Goal: Task Accomplishment & Management: Manage account settings

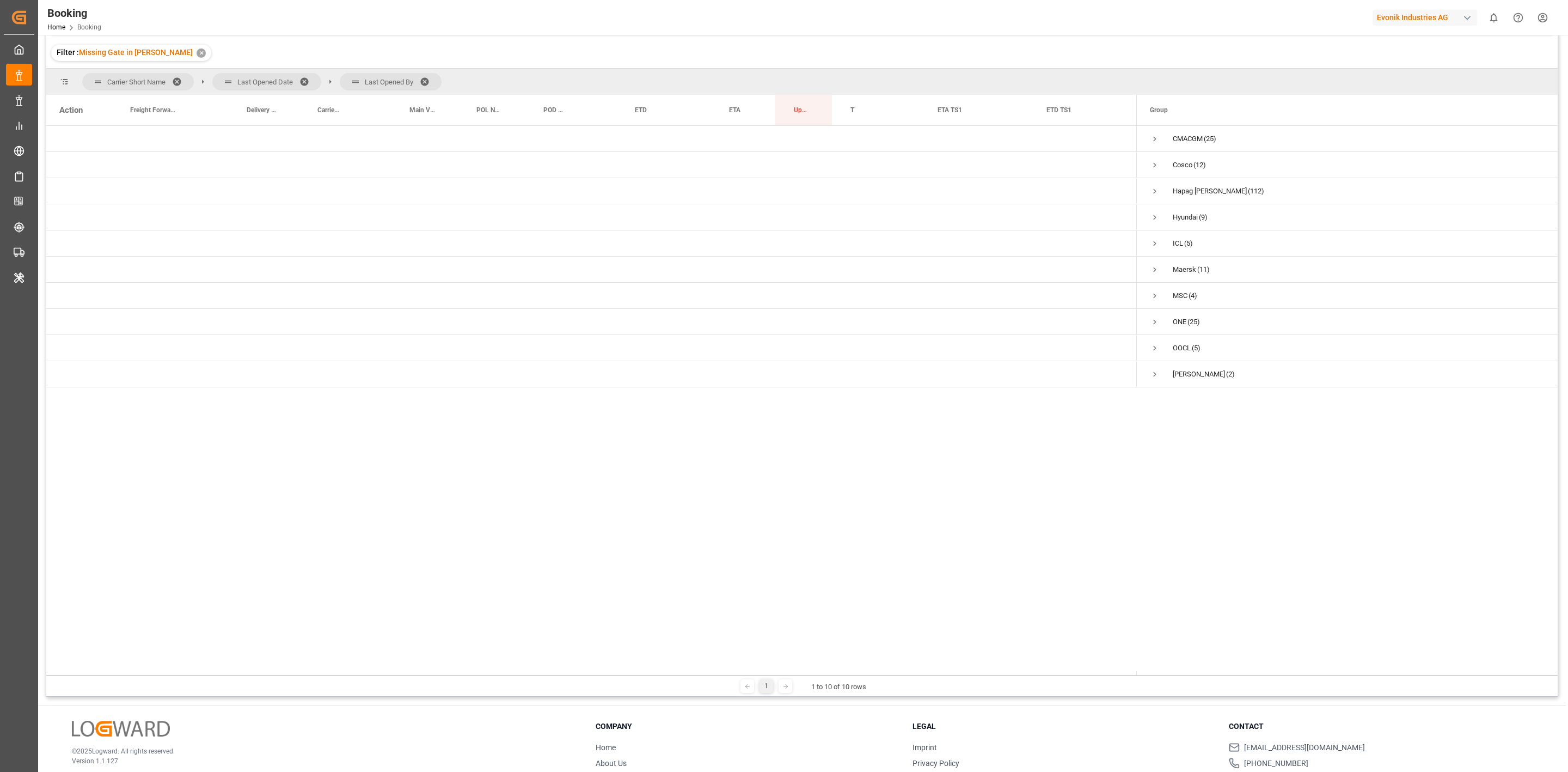
scroll to position [103, 0]
click at [1045, 190] on span "Press SPACE to select this row." at bounding box center [1154, 191] width 9 height 9
click at [1045, 216] on span "11.09.2025 00:00:00 (80)" at bounding box center [1209, 217] width 119 height 25
click at [1045, 224] on span "Press SPACE to select this row." at bounding box center [1177, 217] width 9 height 25
click at [1045, 242] on span "Press SPACE to select this row." at bounding box center [1200, 243] width 9 height 9
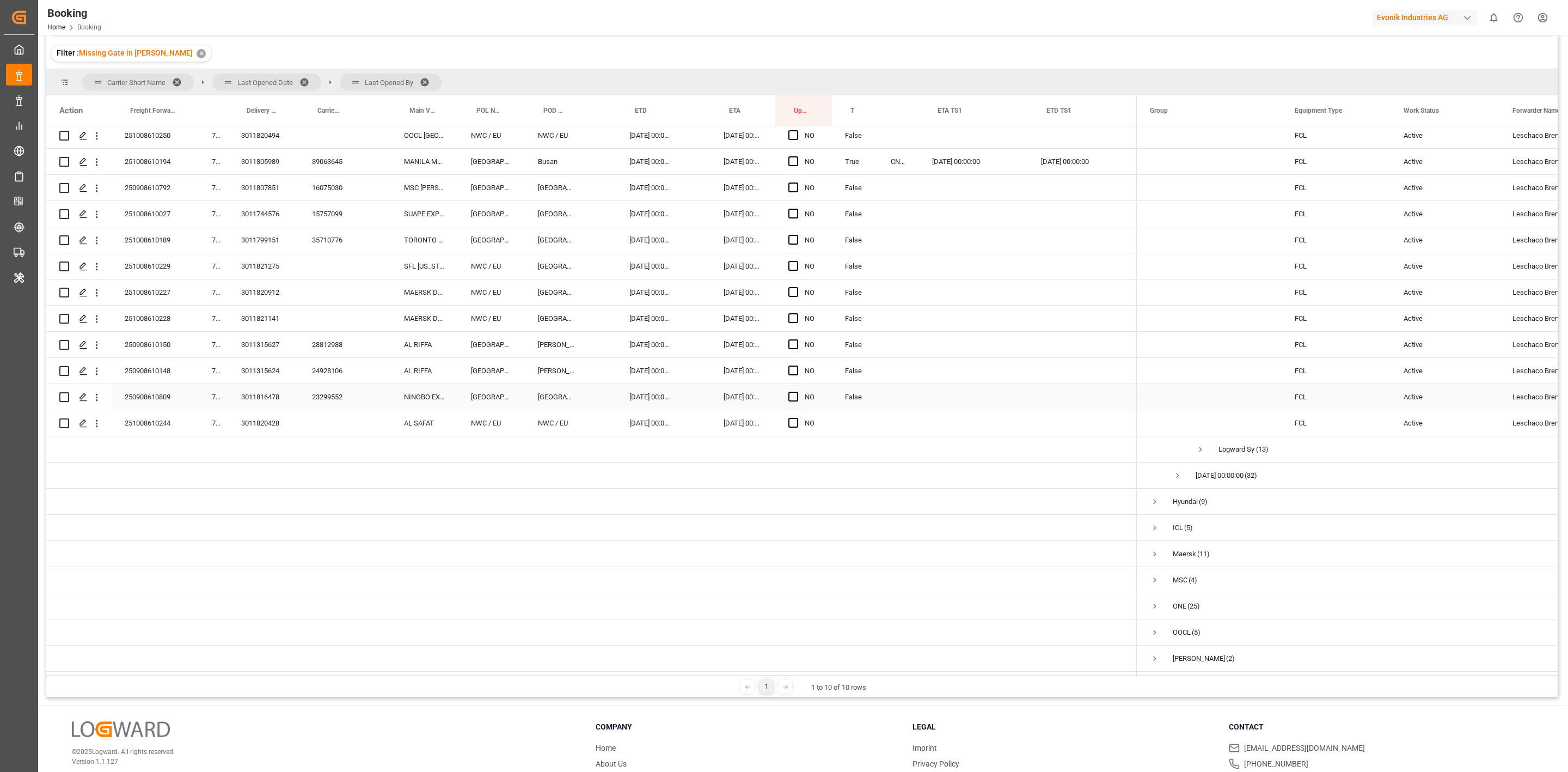
scroll to position [161, 0]
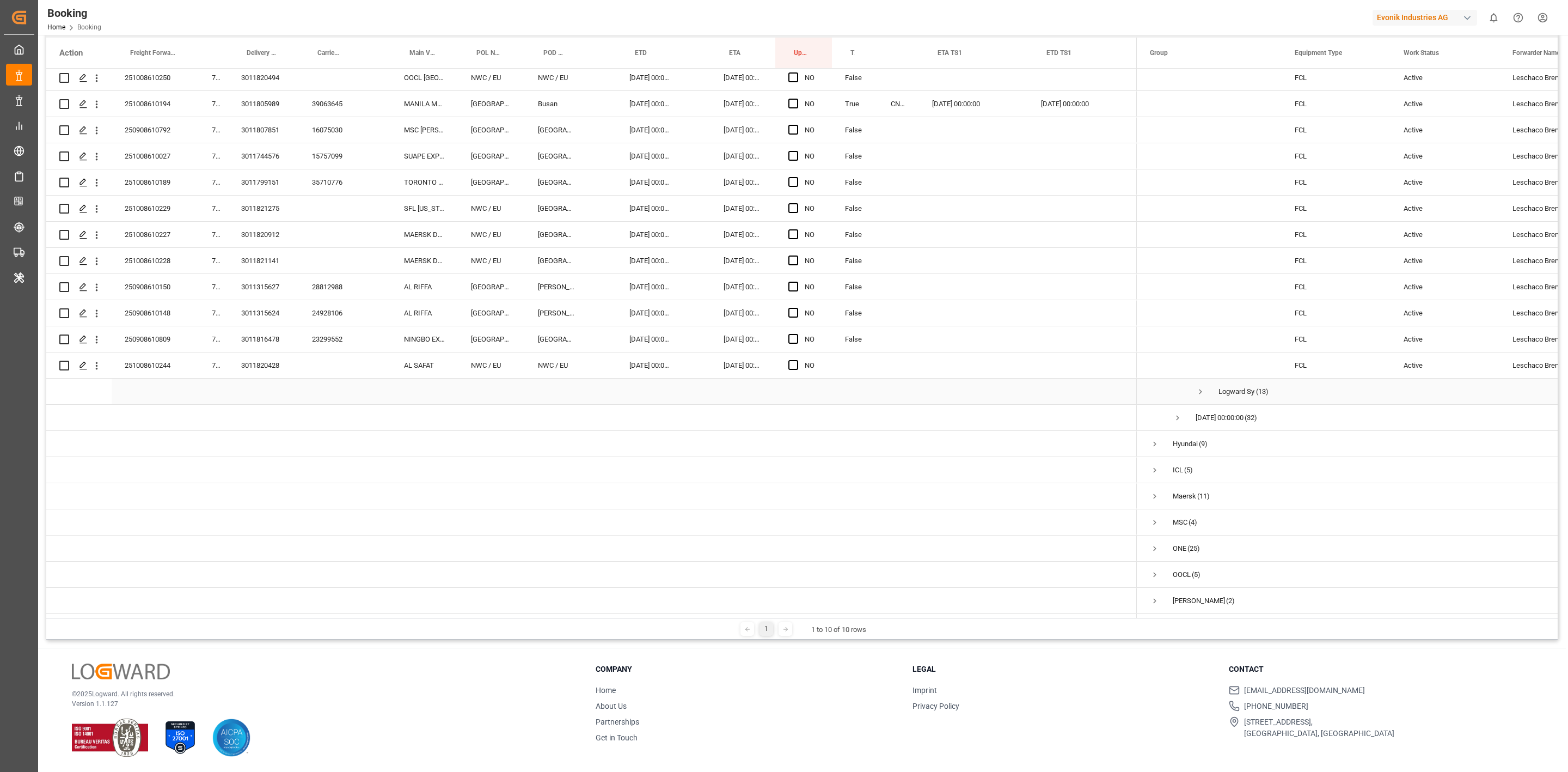
click at [1045, 386] on span "Press SPACE to select this row." at bounding box center [1200, 391] width 9 height 9
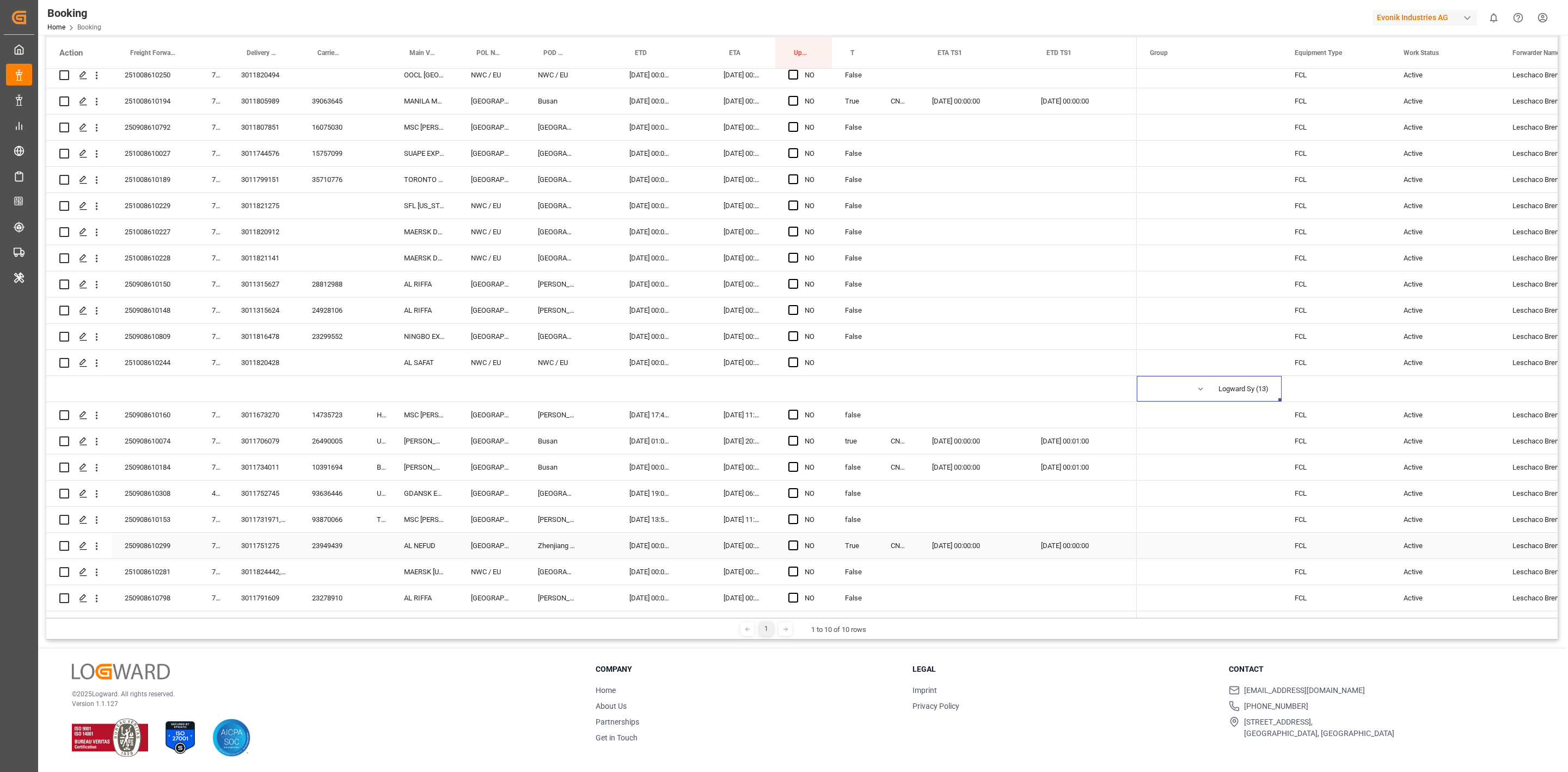
scroll to position [1915, 0]
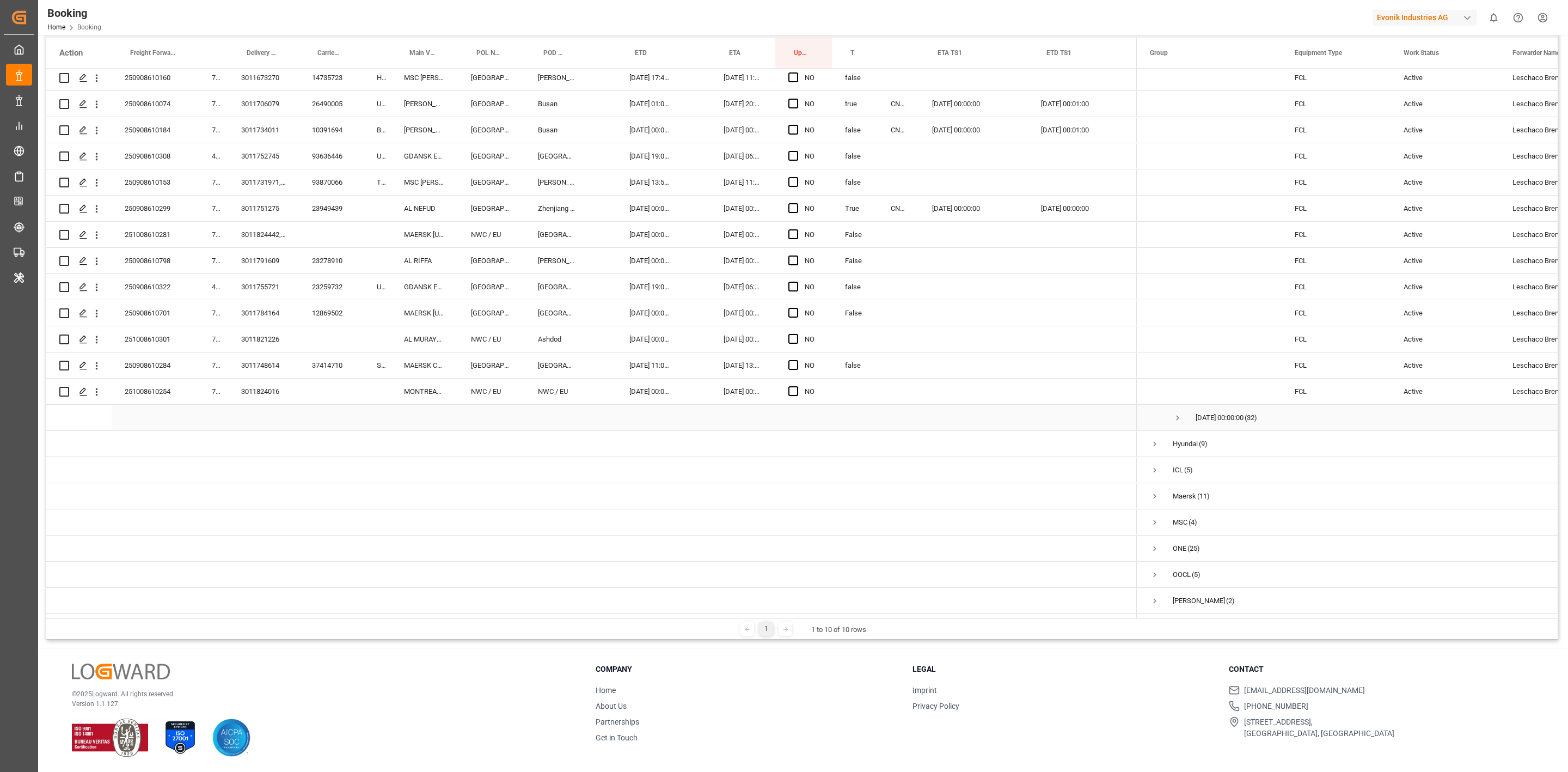
click at [1045, 416] on span "12.09.2025 00:00:00 (32)" at bounding box center [1209, 417] width 119 height 25
click at [1045, 415] on span "Press SPACE to select this row." at bounding box center [1177, 417] width 9 height 9
click at [1045, 477] on span "Press SPACE to select this row." at bounding box center [1200, 493] width 9 height 9
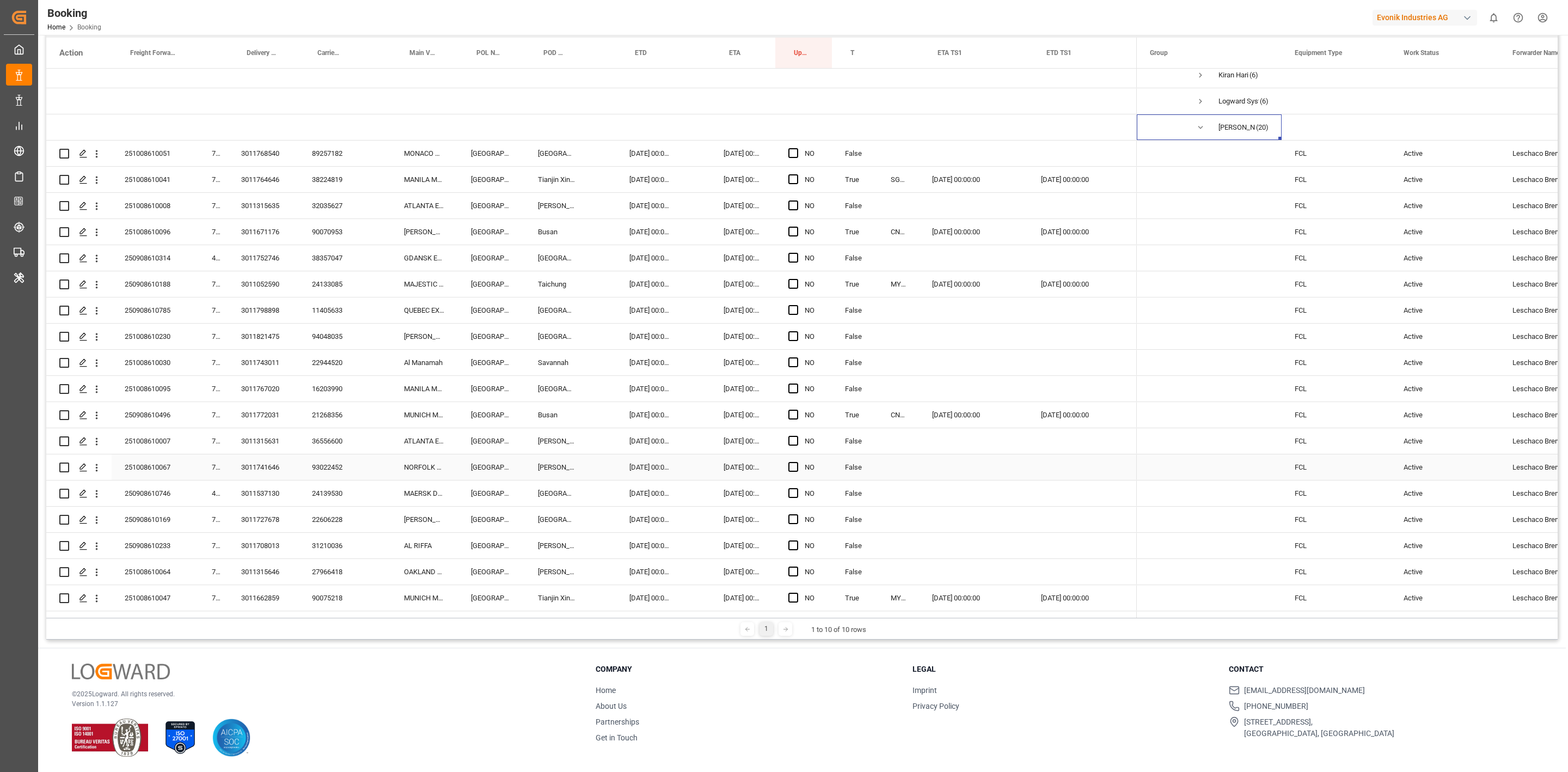
scroll to position [2404, 0]
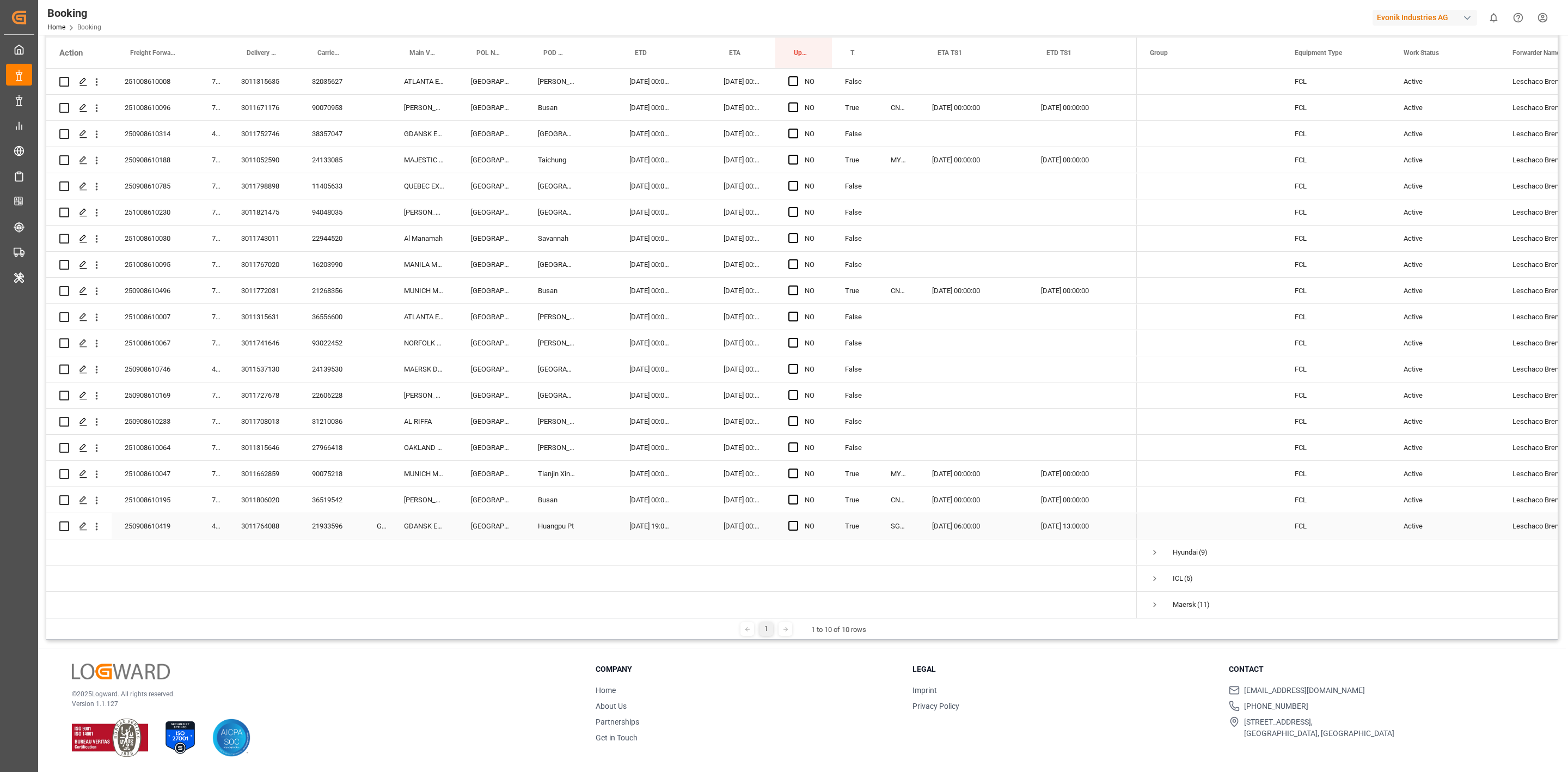
click at [376, 477] on div "GCXU2354916" at bounding box center [378, 526] width 27 height 26
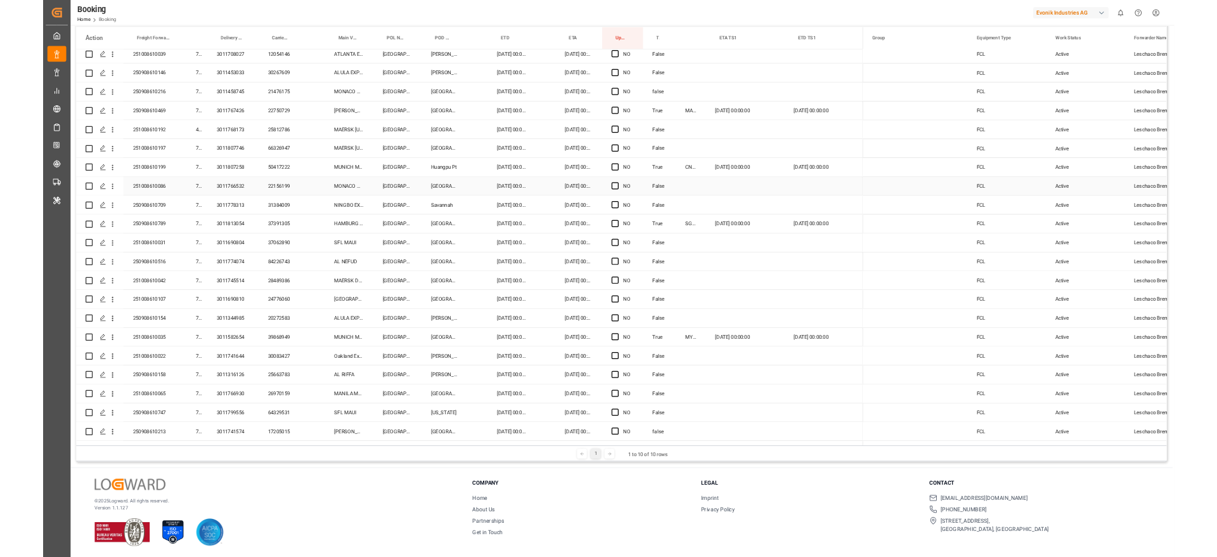
scroll to position [0, 0]
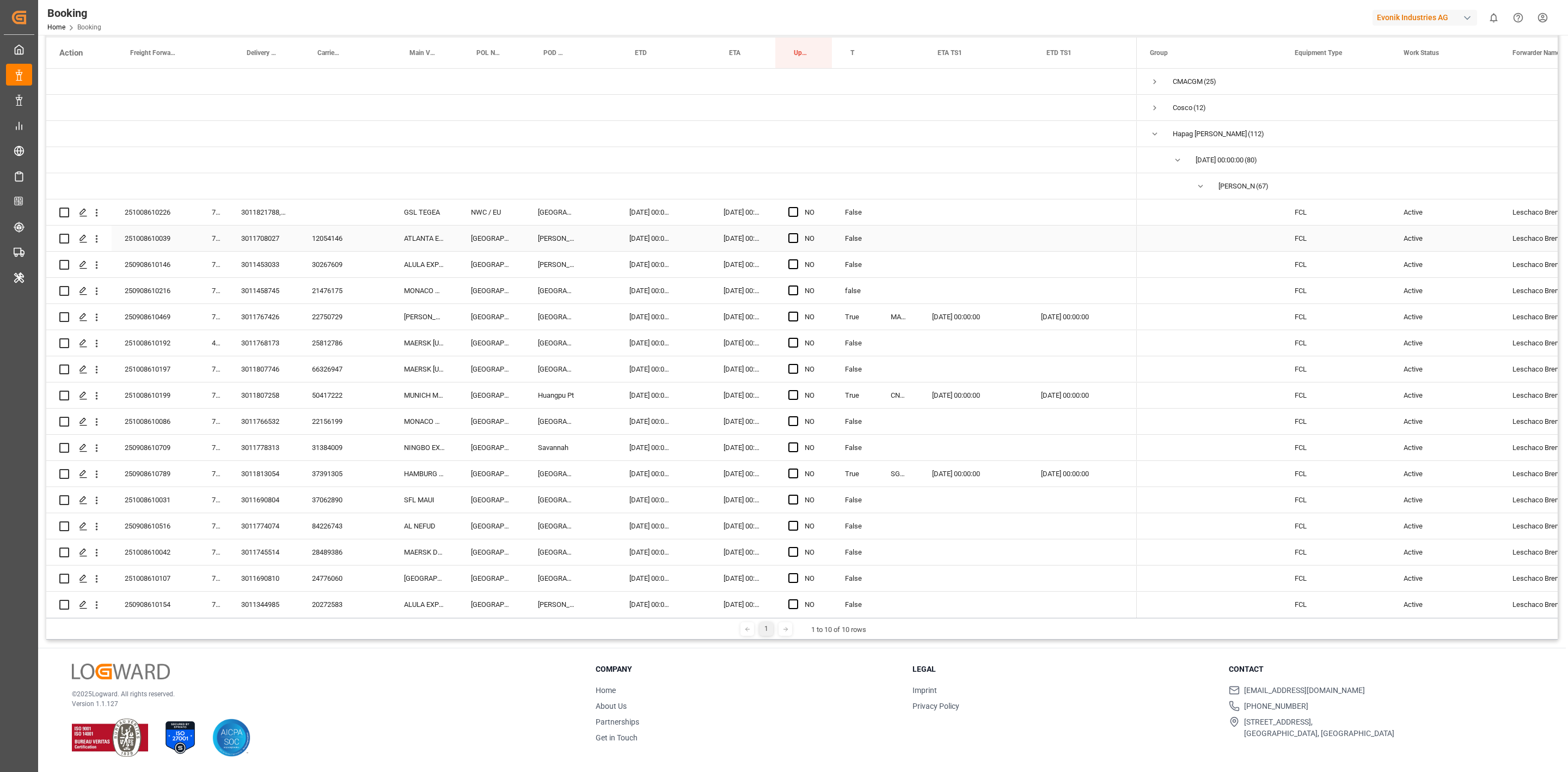
click at [282, 240] on div "3011708027" at bounding box center [264, 239] width 70 height 26
click at [252, 271] on div "3011453033" at bounding box center [264, 264] width 70 height 26
drag, startPoint x: 616, startPoint y: 58, endPoint x: 696, endPoint y: 56, distance: 80.0
click at [599, 58] on div "Gate In POL" at bounding box center [602, 53] width 27 height 31
click at [874, 54] on div at bounding box center [875, 53] width 4 height 31
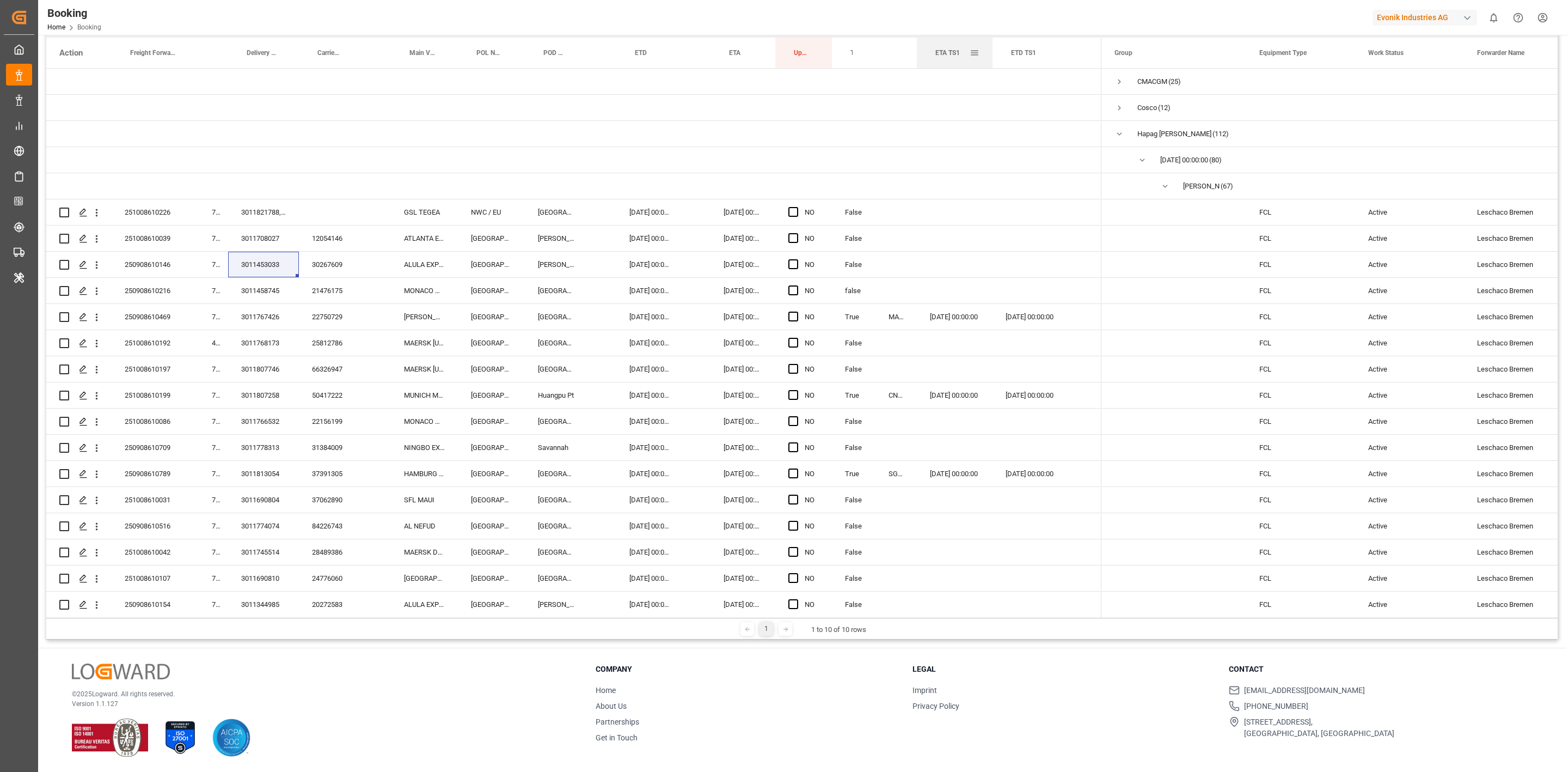
drag, startPoint x: 1024, startPoint y: 56, endPoint x: 992, endPoint y: 64, distance: 33.0
click at [992, 64] on div at bounding box center [992, 53] width 4 height 31
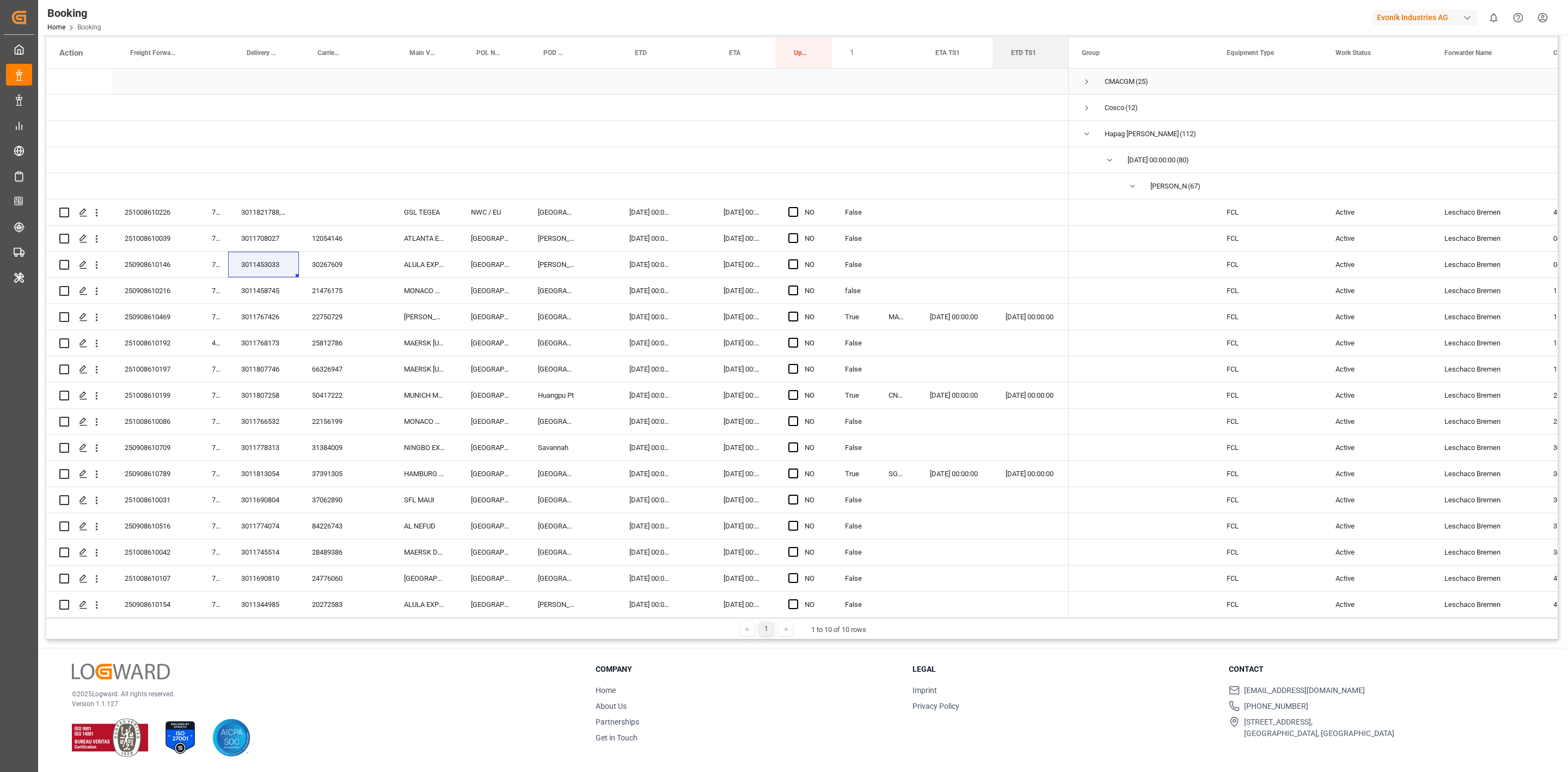
drag, startPoint x: 1100, startPoint y: 58, endPoint x: 1067, endPoint y: 70, distance: 35.1
click at [1045, 70] on div "Action Freight Forwarder's Reference No. Main-carriage No. Delivery No." at bounding box center [802, 327] width 1511 height 580
click at [358, 54] on div at bounding box center [359, 53] width 4 height 31
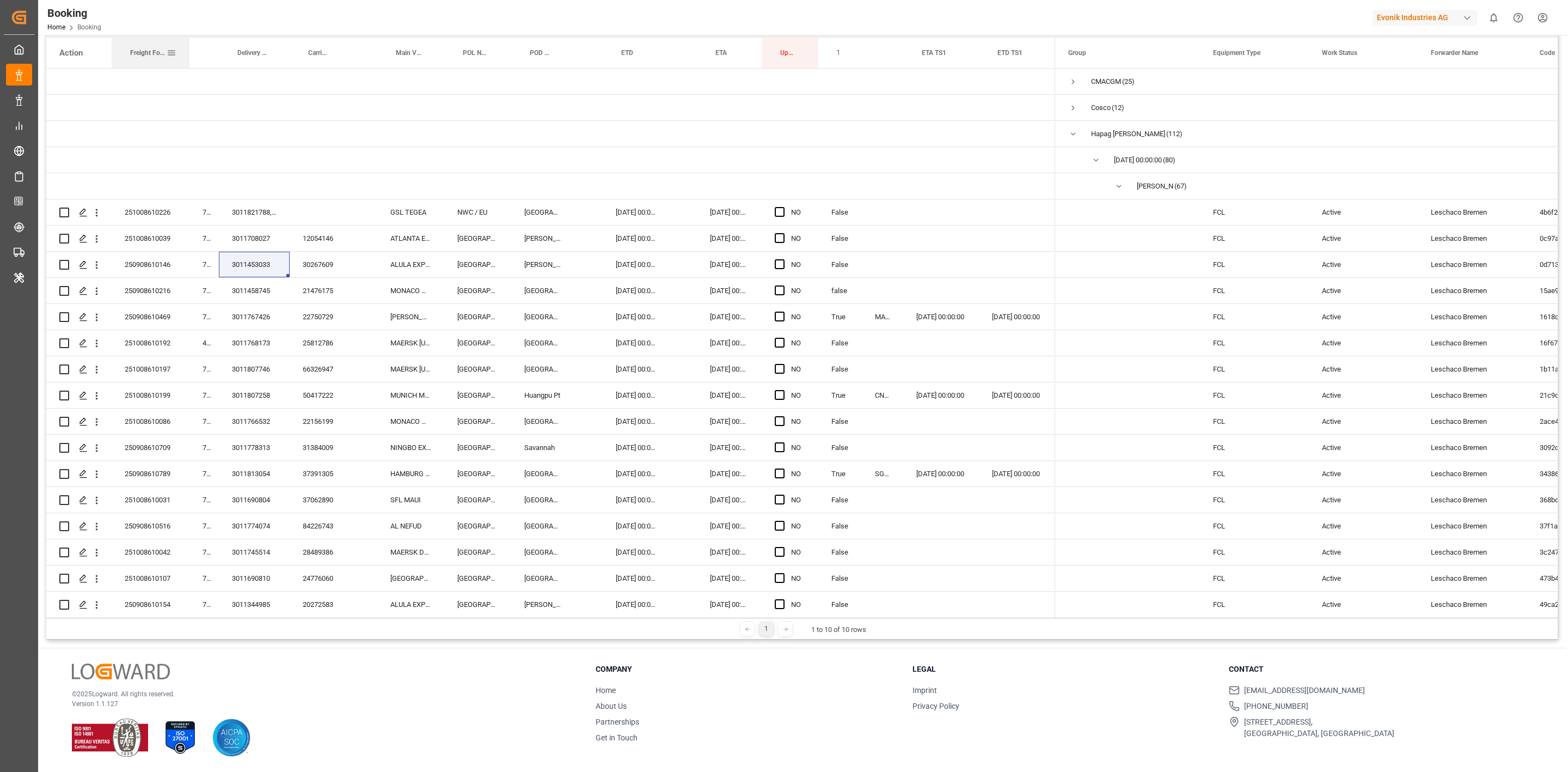
drag, startPoint x: 198, startPoint y: 54, endPoint x: 188, endPoint y: 56, distance: 10.2
click at [188, 56] on div at bounding box center [189, 53] width 4 height 31
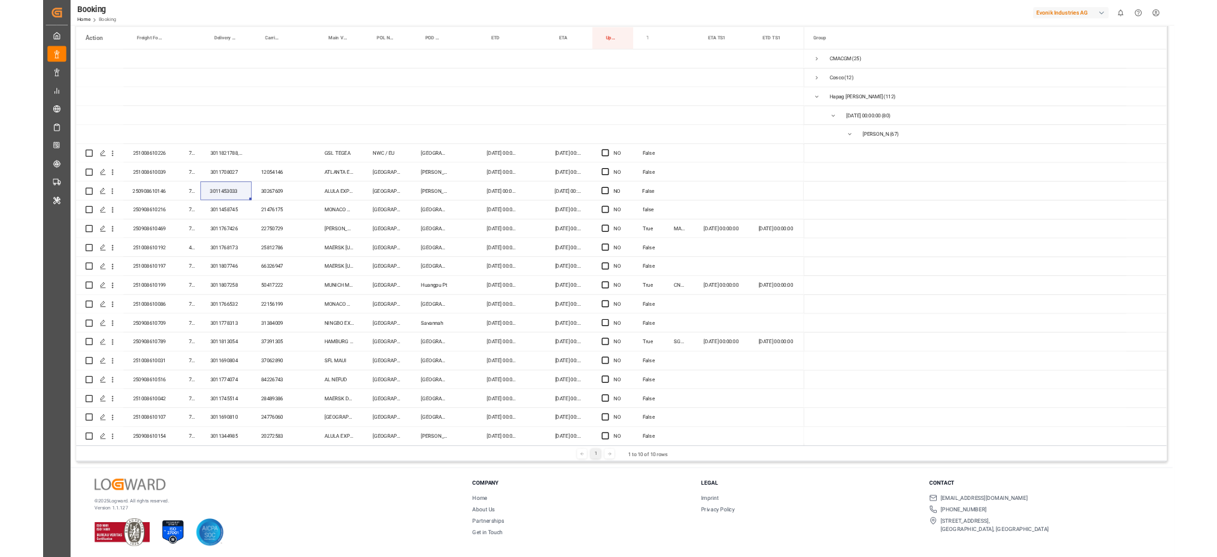
scroll to position [188, 0]
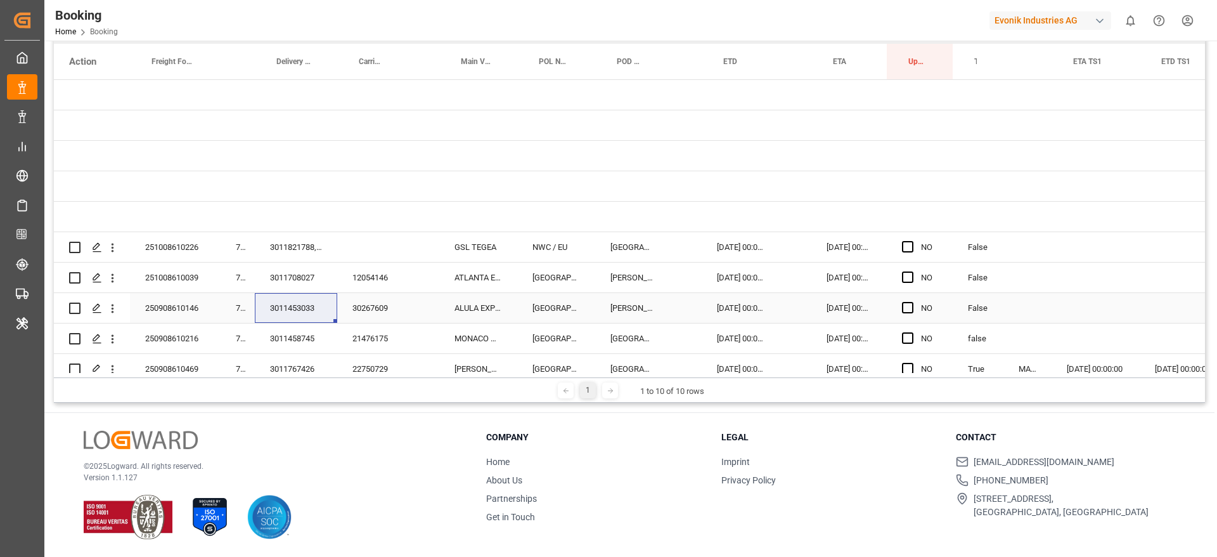
click at [323, 333] on div "3011458745" at bounding box center [296, 338] width 82 height 30
click at [309, 342] on div "3011458745" at bounding box center [296, 338] width 82 height 30
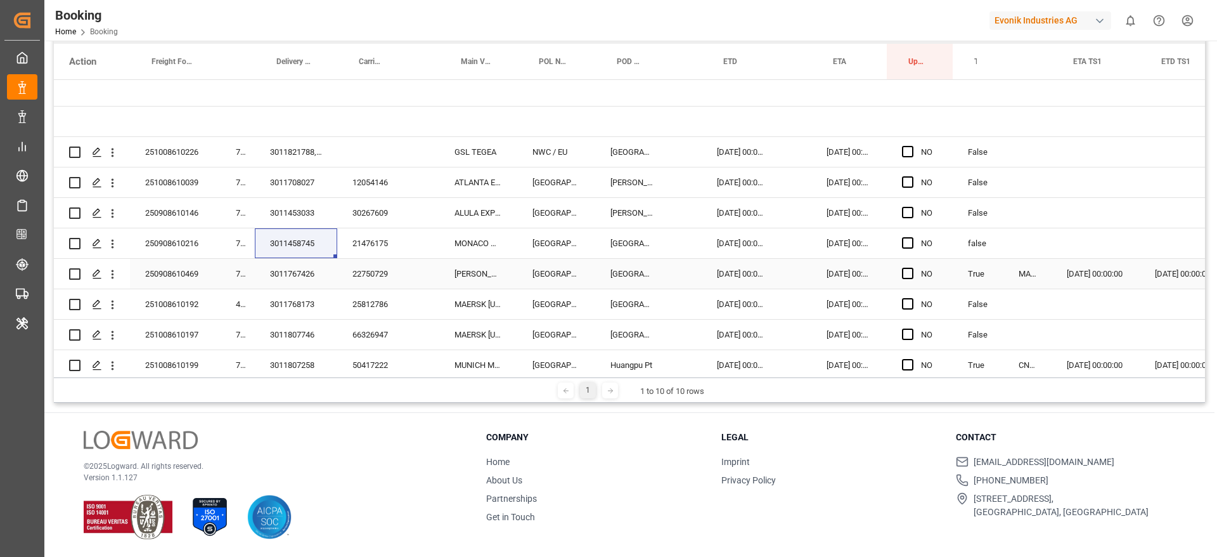
click at [285, 293] on div "3011768173" at bounding box center [296, 304] width 82 height 30
click at [290, 282] on div "3011767426" at bounding box center [296, 274] width 82 height 30
drag, startPoint x: 290, startPoint y: 311, endPoint x: 1205, endPoint y: 309, distance: 915.0
click at [290, 311] on div "3011768173" at bounding box center [296, 304] width 82 height 30
click at [308, 308] on div "3011768173" at bounding box center [296, 304] width 82 height 30
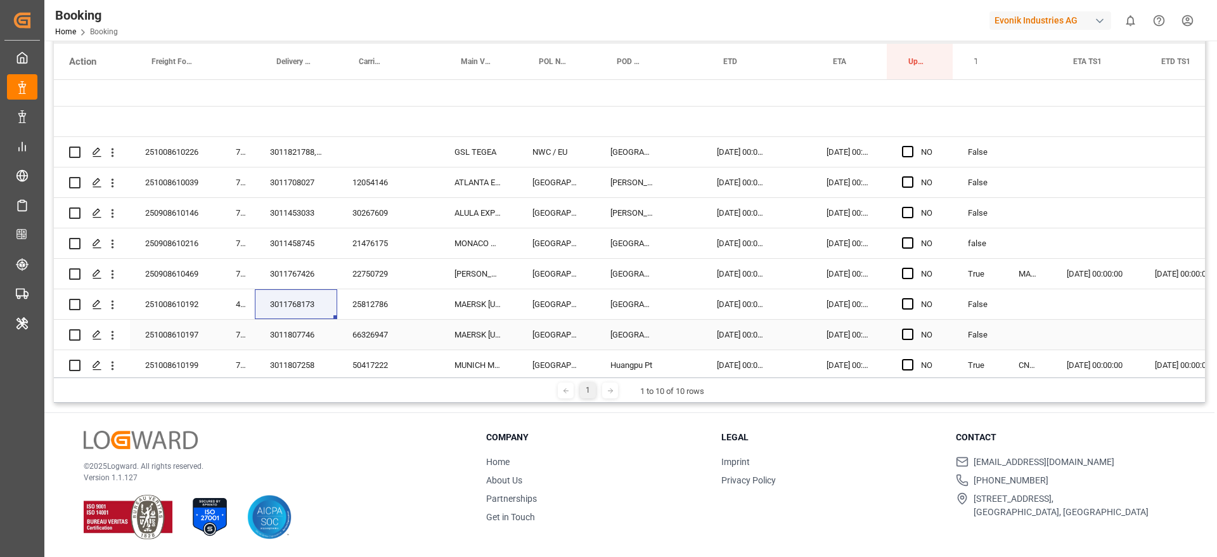
click at [296, 343] on div "3011807746" at bounding box center [296, 335] width 82 height 30
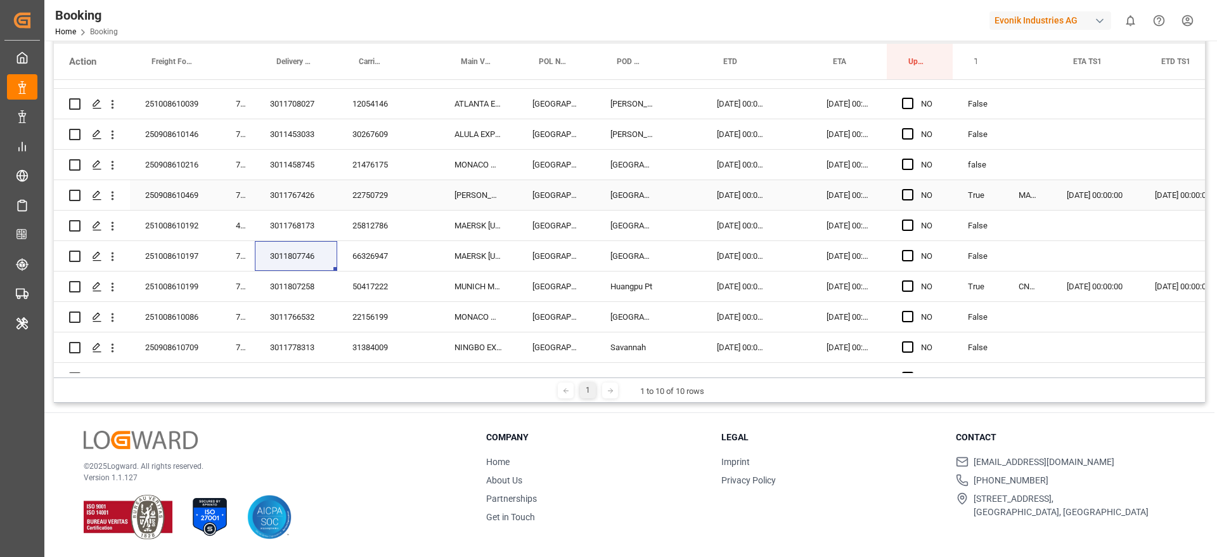
scroll to position [190, 0]
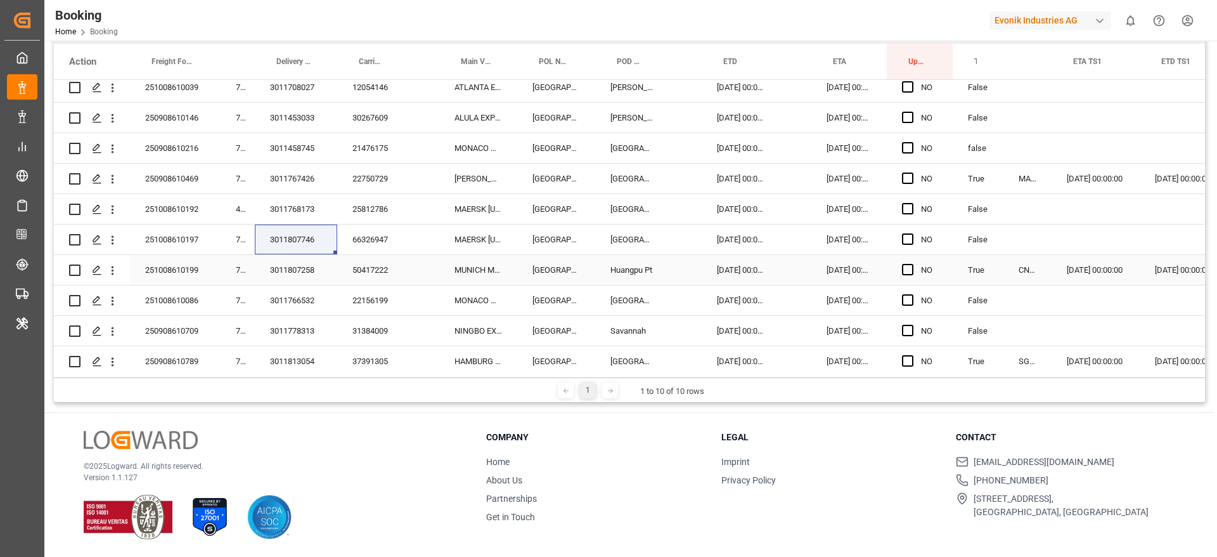
click at [302, 276] on div "3011807258" at bounding box center [296, 270] width 82 height 30
click at [302, 314] on div "3011766532" at bounding box center [296, 300] width 82 height 30
drag, startPoint x: 307, startPoint y: 325, endPoint x: 525, endPoint y: 241, distance: 233.9
click at [307, 325] on div "3011778313" at bounding box center [296, 331] width 82 height 30
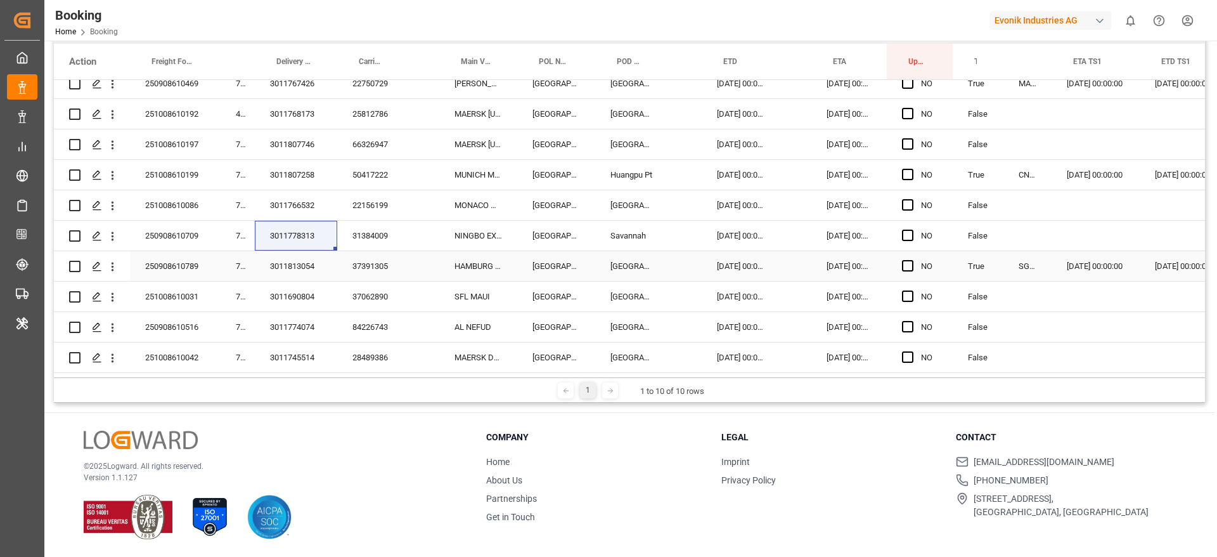
click at [295, 265] on div "3011813054" at bounding box center [296, 266] width 82 height 30
drag, startPoint x: 309, startPoint y: 292, endPoint x: 514, endPoint y: 272, distance: 206.5
click at [309, 292] on div "3011690804" at bounding box center [296, 297] width 82 height 30
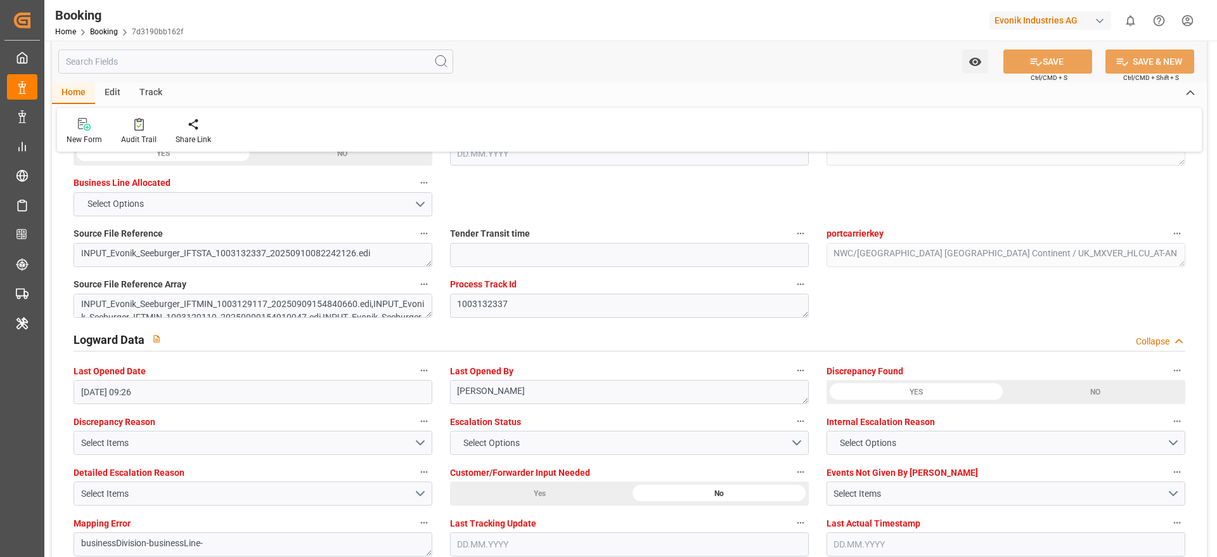
scroll to position [2128, 0]
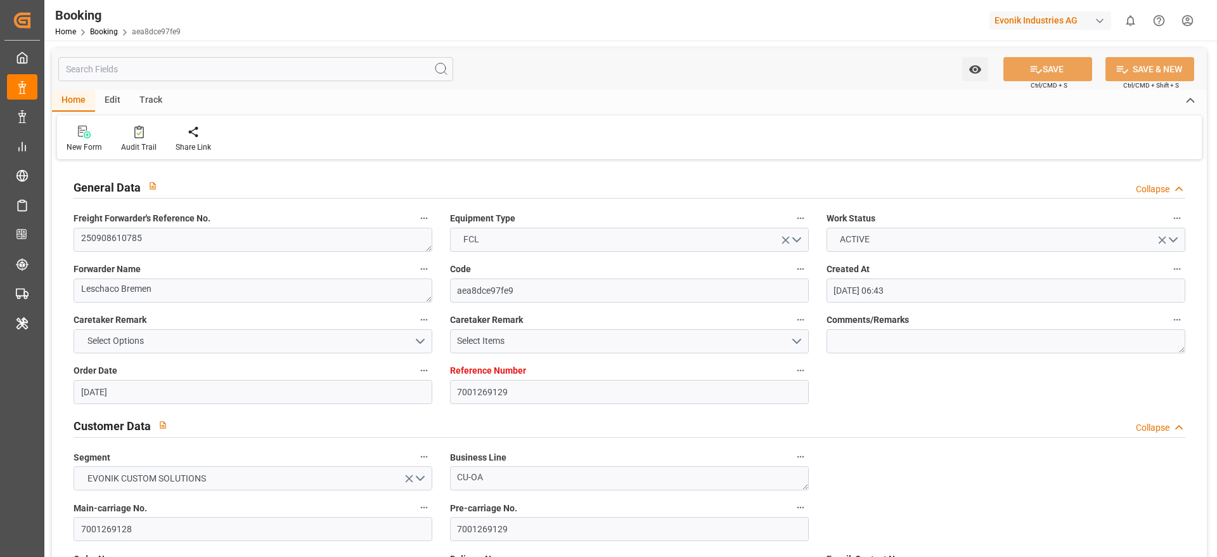
scroll to position [2280, 0]
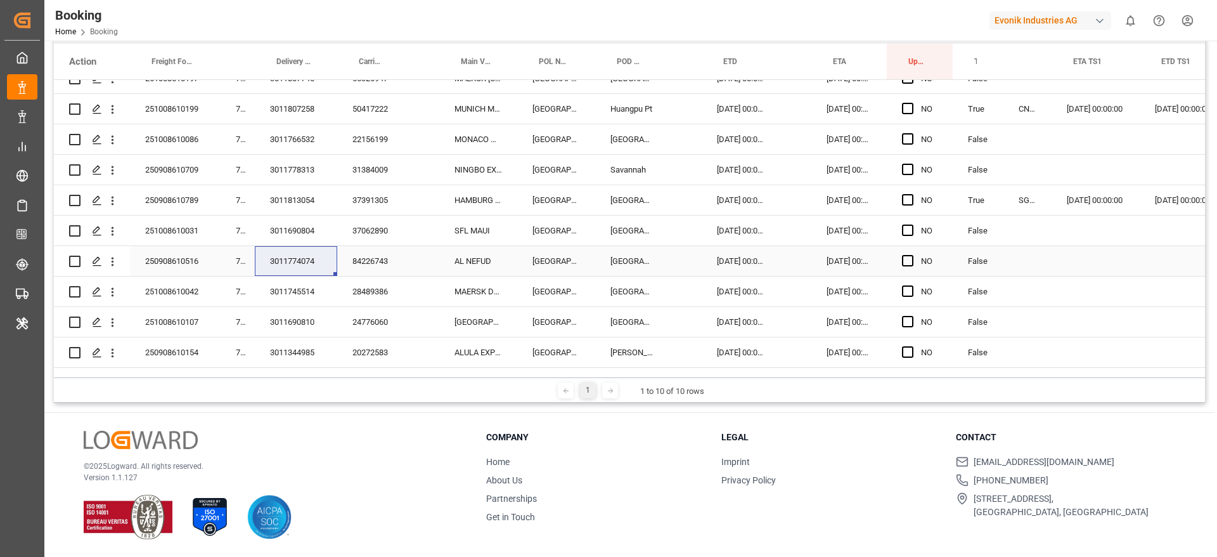
scroll to position [380, 0]
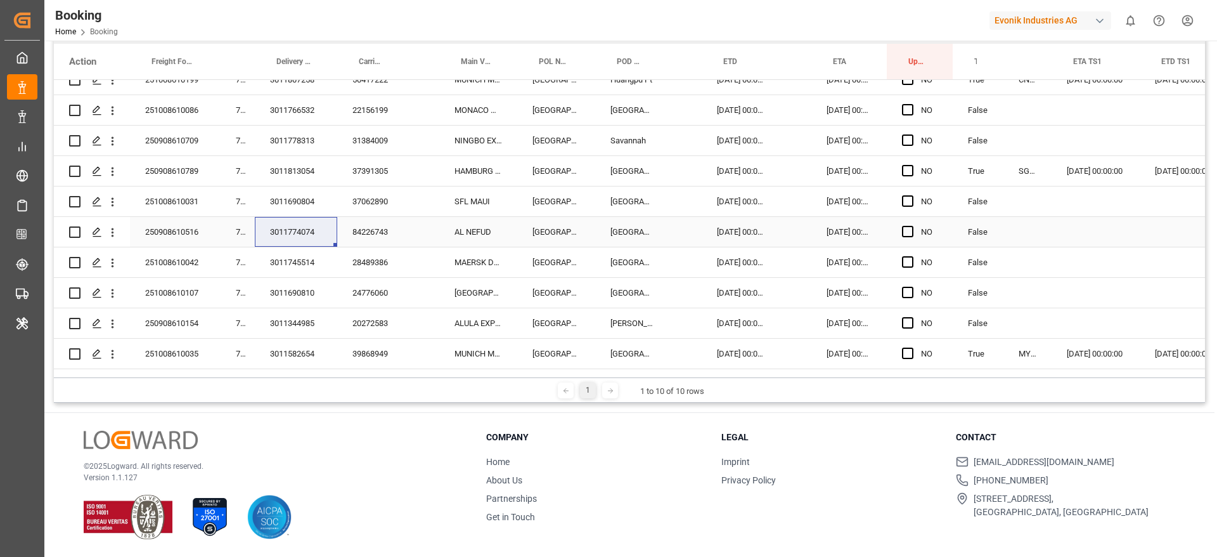
drag, startPoint x: 315, startPoint y: 233, endPoint x: 321, endPoint y: 231, distance: 6.8
click at [315, 233] on div "3011774074" at bounding box center [296, 232] width 82 height 30
click at [293, 260] on div "3011745514" at bounding box center [296, 262] width 82 height 30
click at [301, 290] on div "3011690810" at bounding box center [296, 293] width 82 height 30
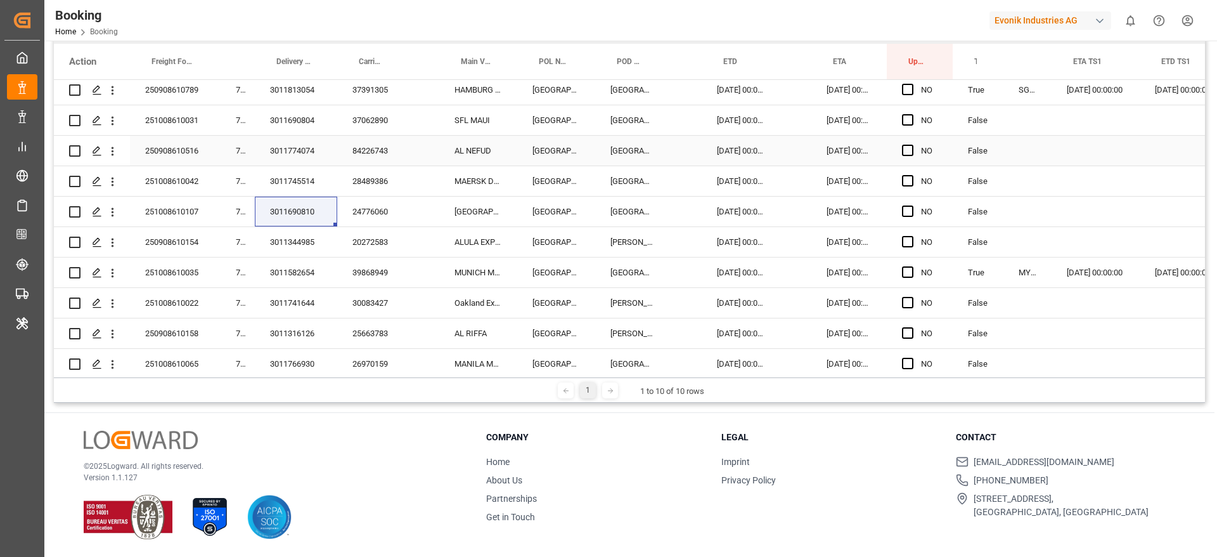
scroll to position [500, 0]
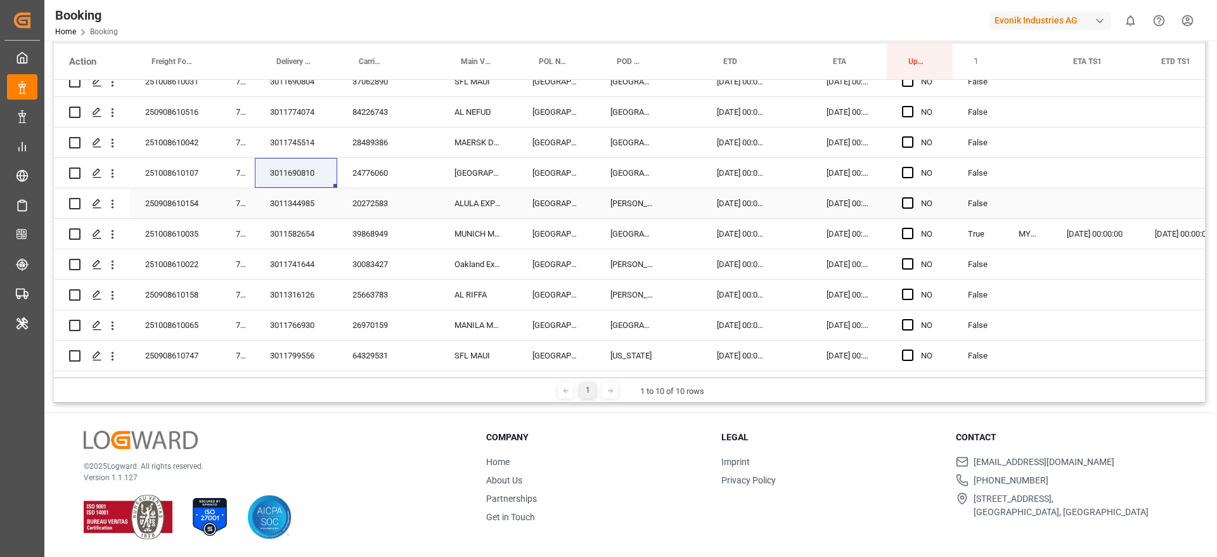
click at [304, 198] on div "3011344985" at bounding box center [296, 203] width 82 height 30
click at [276, 209] on div "3011344985" at bounding box center [296, 203] width 82 height 30
click at [292, 231] on div "3011582654" at bounding box center [296, 234] width 82 height 30
click at [300, 275] on div "3011741644" at bounding box center [296, 264] width 82 height 30
click at [304, 295] on div "3011316126" at bounding box center [296, 295] width 82 height 30
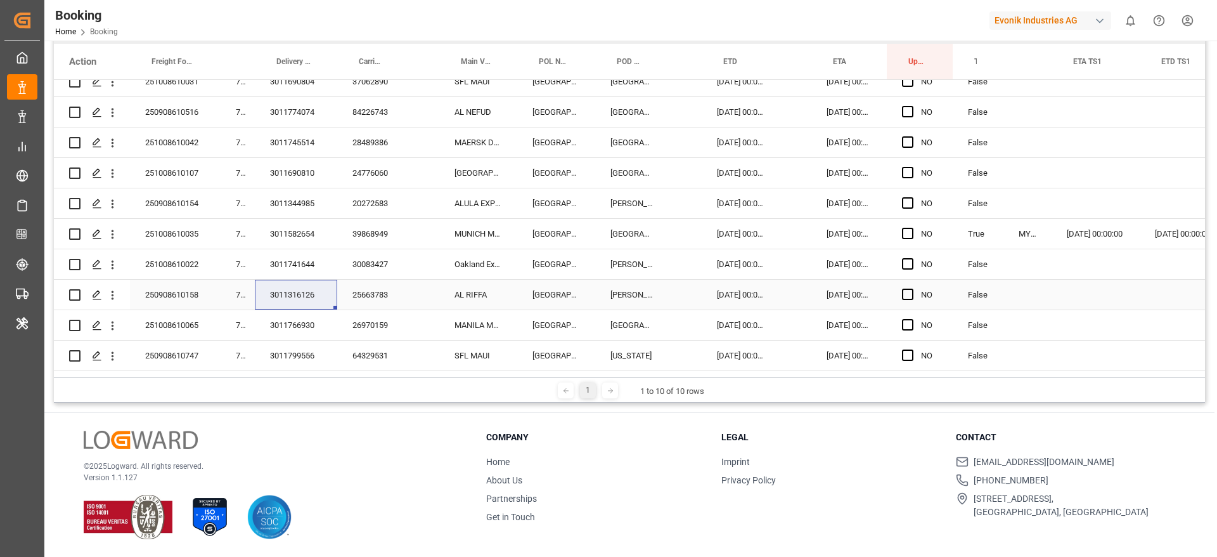
drag, startPoint x: 371, startPoint y: 302, endPoint x: 498, endPoint y: 444, distance: 189.9
click at [372, 302] on div "25663783" at bounding box center [372, 295] width 70 height 30
click at [831, 293] on div "25.10.2025 00:00:00" at bounding box center [849, 295] width 75 height 30
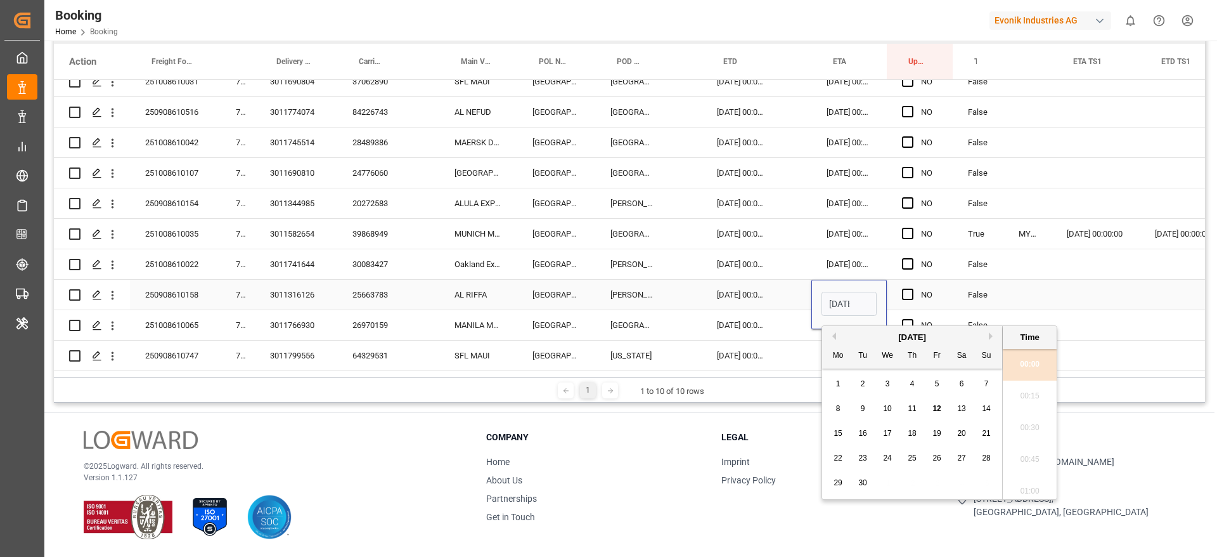
scroll to position [1938, 0]
click at [994, 334] on button "Next Month" at bounding box center [993, 336] width 8 height 8
click at [893, 431] on div "12" at bounding box center [888, 433] width 16 height 15
type input "12.11.2025 00:00"
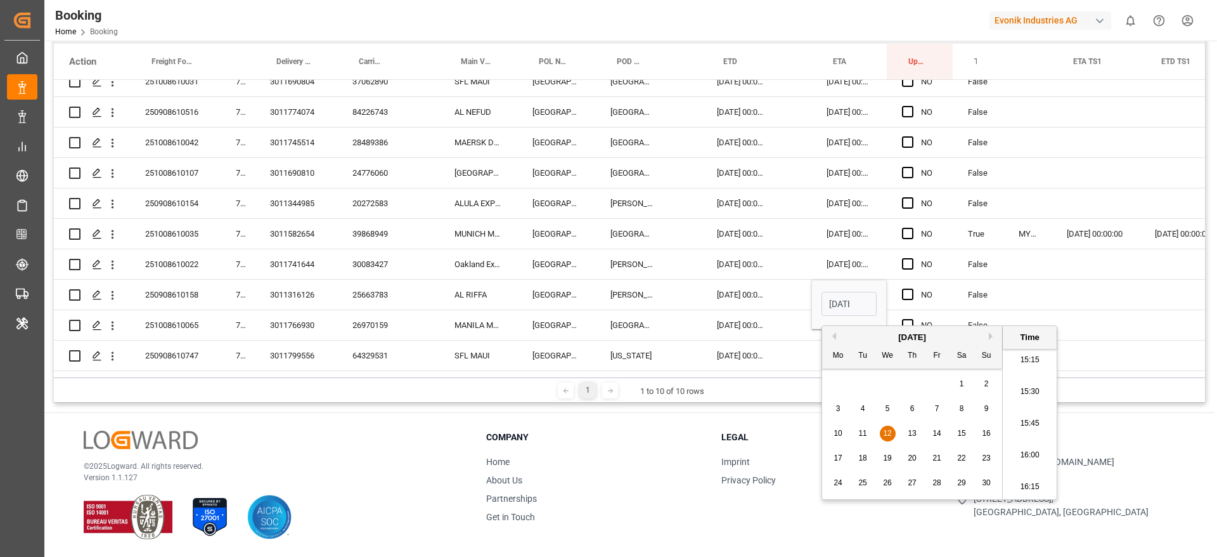
click at [744, 266] on div "[DATE] 00:00:00" at bounding box center [741, 264] width 79 height 30
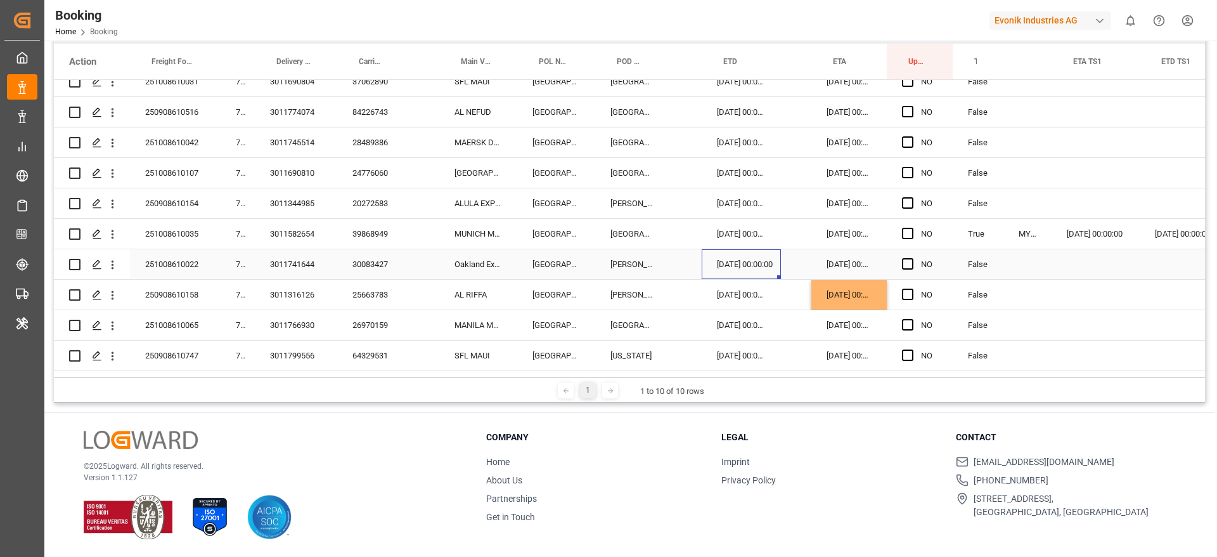
click at [388, 263] on div "30083427" at bounding box center [372, 264] width 70 height 30
click at [911, 263] on span "Press SPACE to select this row." at bounding box center [907, 263] width 11 height 11
click at [912, 258] on input "Press SPACE to select this row." at bounding box center [912, 258] width 0 height 0
click at [380, 231] on div "39868949" at bounding box center [372, 234] width 70 height 30
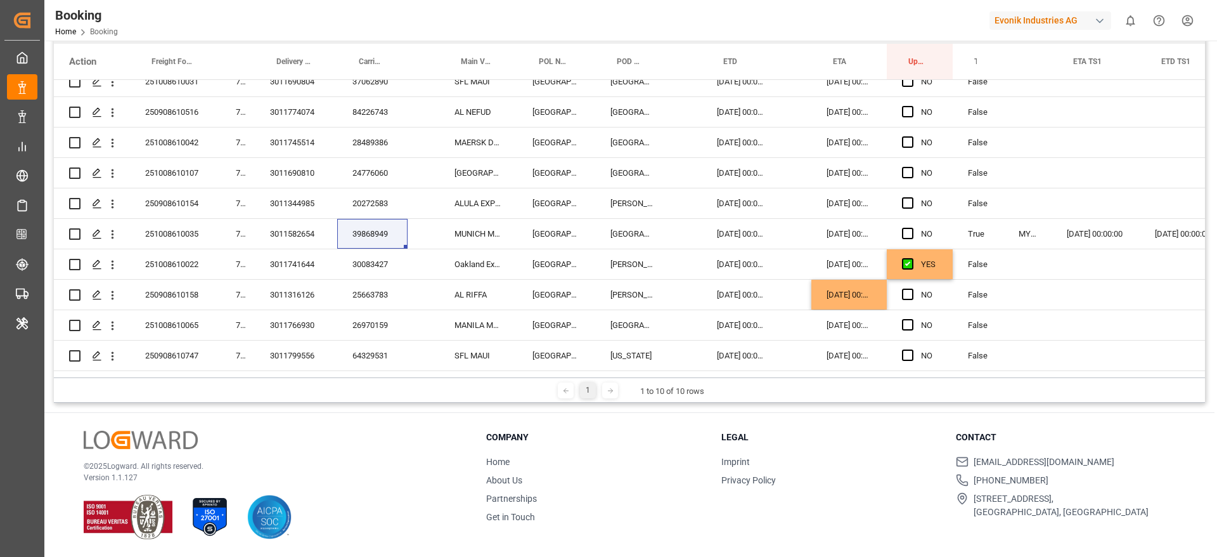
scroll to position [595, 0]
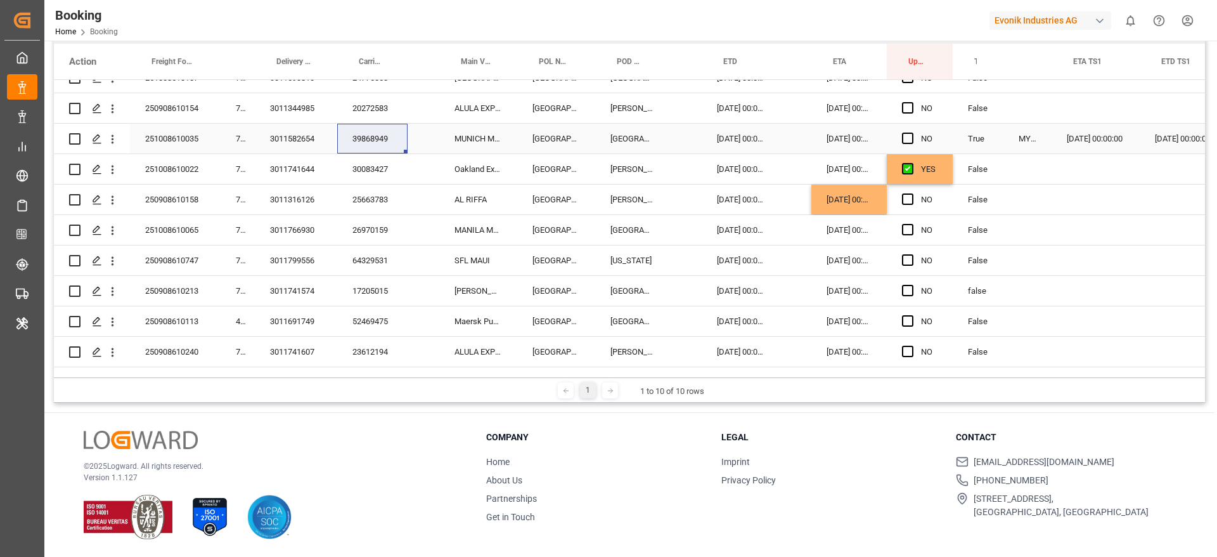
drag, startPoint x: 111, startPoint y: 135, endPoint x: 181, endPoint y: 172, distance: 78.9
click at [111, 135] on icon "open menu" at bounding box center [112, 139] width 13 height 13
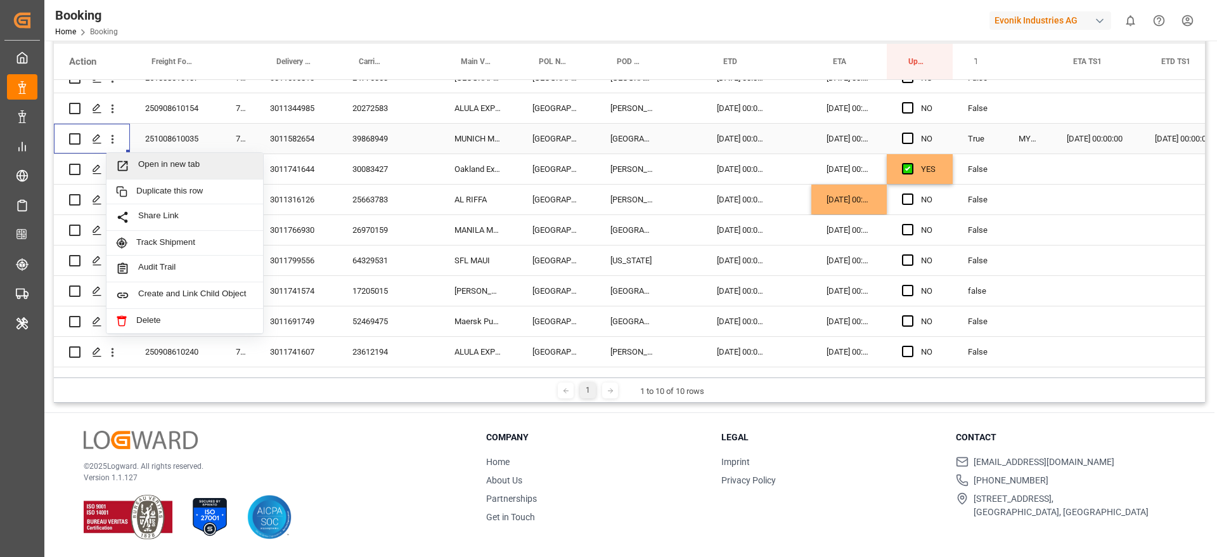
click at [179, 161] on span "Open in new tab" at bounding box center [195, 165] width 115 height 13
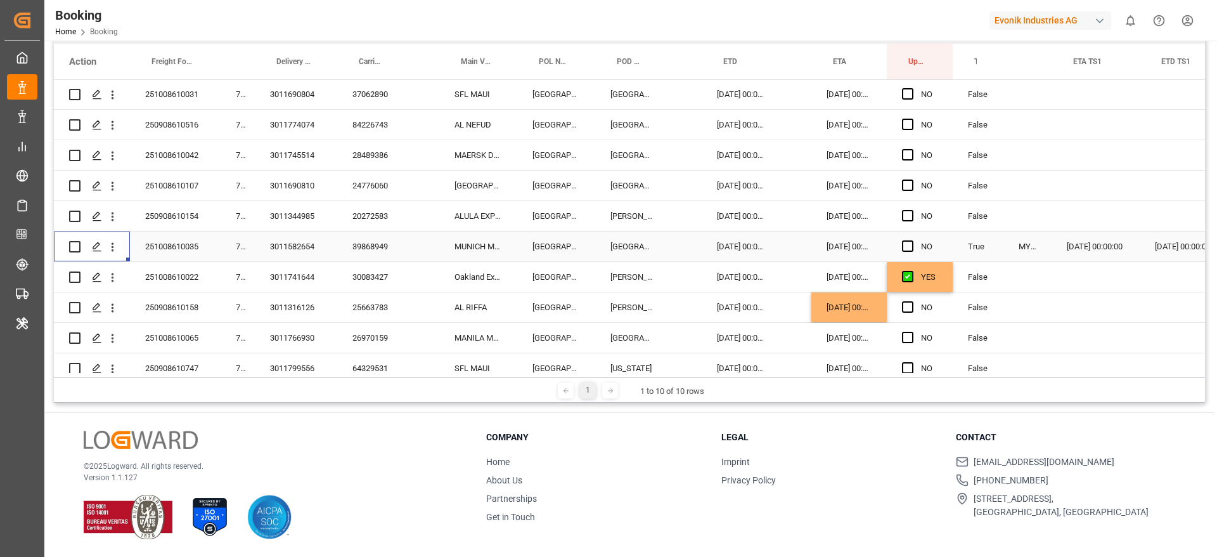
scroll to position [405, 0]
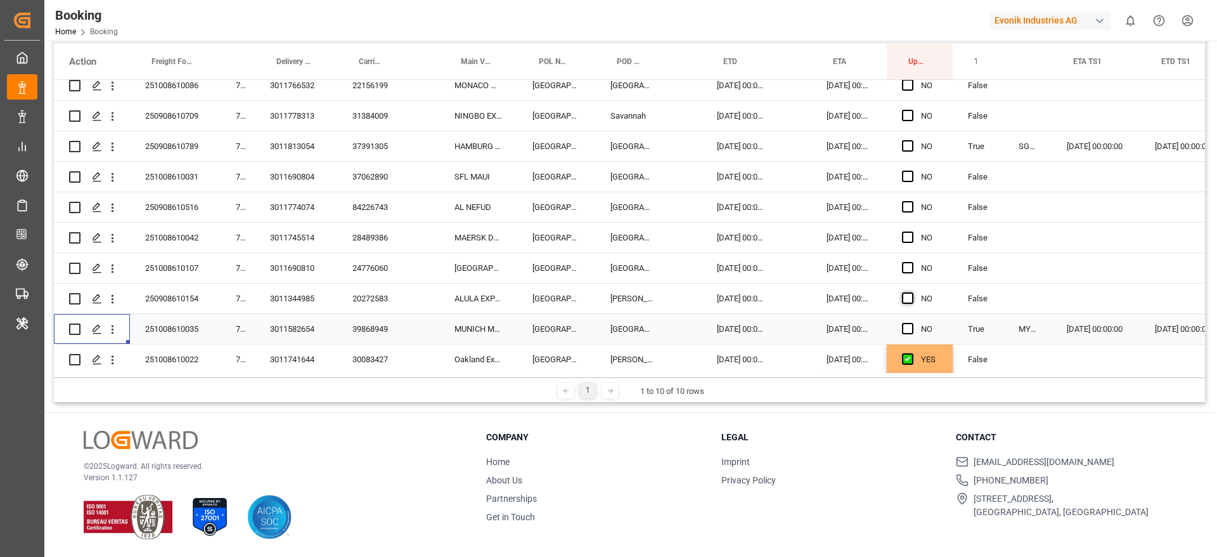
click at [909, 325] on span "Press SPACE to select this row." at bounding box center [907, 328] width 11 height 11
click at [912, 323] on input "Press SPACE to select this row." at bounding box center [912, 323] width 0 height 0
click at [911, 302] on span "Press SPACE to select this row." at bounding box center [907, 297] width 11 height 11
click at [912, 292] on input "Press SPACE to select this row." at bounding box center [912, 292] width 0 height 0
click at [374, 299] on div "20272583" at bounding box center [372, 298] width 70 height 30
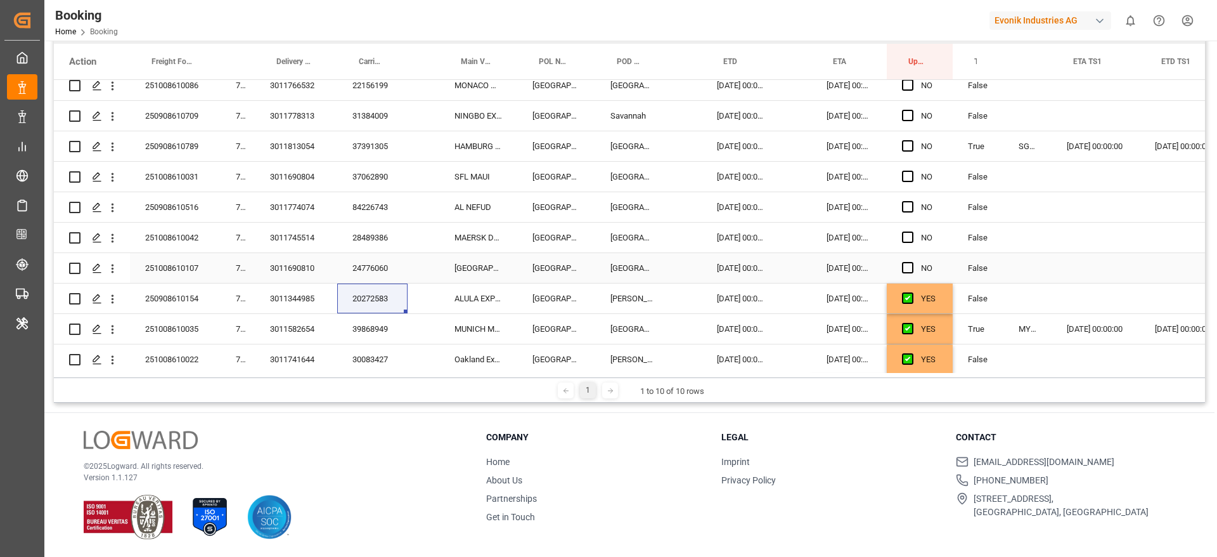
click at [367, 268] on div "24776060" at bounding box center [372, 268] width 70 height 30
drag, startPoint x: 116, startPoint y: 268, endPoint x: 156, endPoint y: 269, distance: 40.0
click at [116, 268] on icon "open menu" at bounding box center [112, 268] width 13 height 13
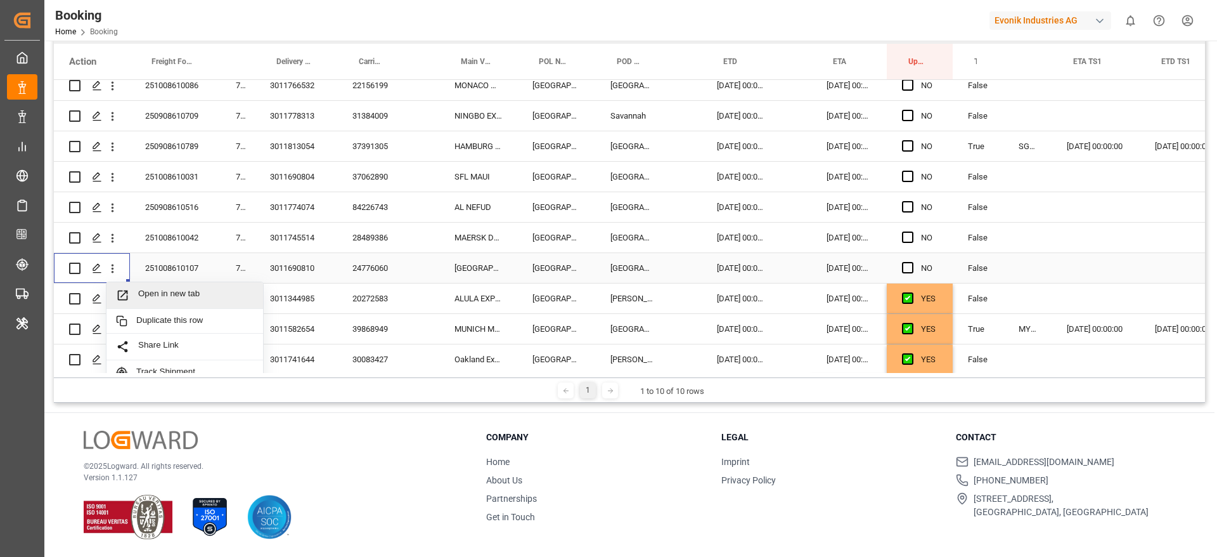
click at [171, 295] on span "Open in new tab" at bounding box center [195, 295] width 115 height 13
click at [907, 268] on span "Press SPACE to select this row." at bounding box center [907, 267] width 11 height 11
click at [912, 262] on input "Press SPACE to select this row." at bounding box center [912, 262] width 0 height 0
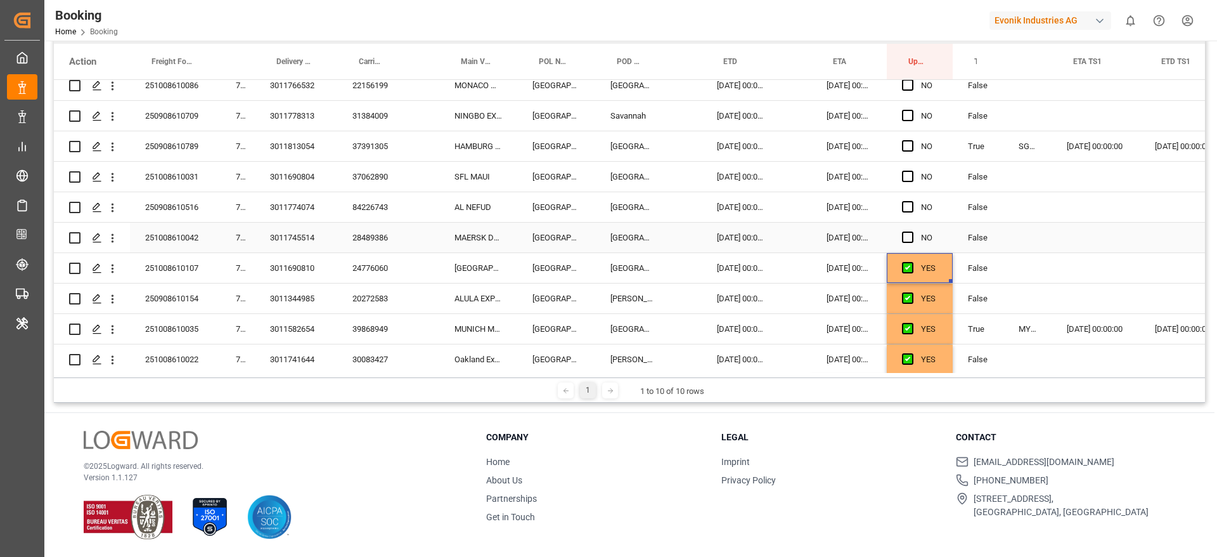
click at [378, 248] on div "28489386" at bounding box center [372, 238] width 70 height 30
click at [908, 237] on span "Press SPACE to select this row." at bounding box center [907, 236] width 11 height 11
click at [912, 231] on input "Press SPACE to select this row." at bounding box center [912, 231] width 0 height 0
click at [902, 204] on div "NO" at bounding box center [920, 207] width 66 height 30
click at [905, 171] on span "Press SPACE to select this row." at bounding box center [907, 176] width 11 height 11
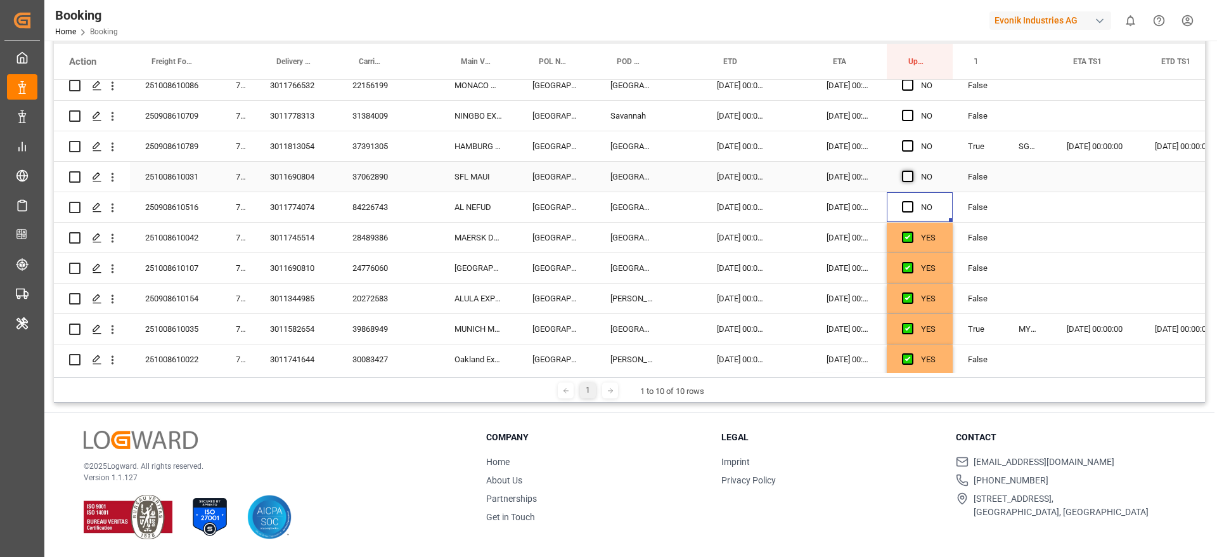
click at [912, 171] on input "Press SPACE to select this row." at bounding box center [912, 171] width 0 height 0
click at [906, 139] on div "Press SPACE to select this row." at bounding box center [911, 146] width 19 height 29
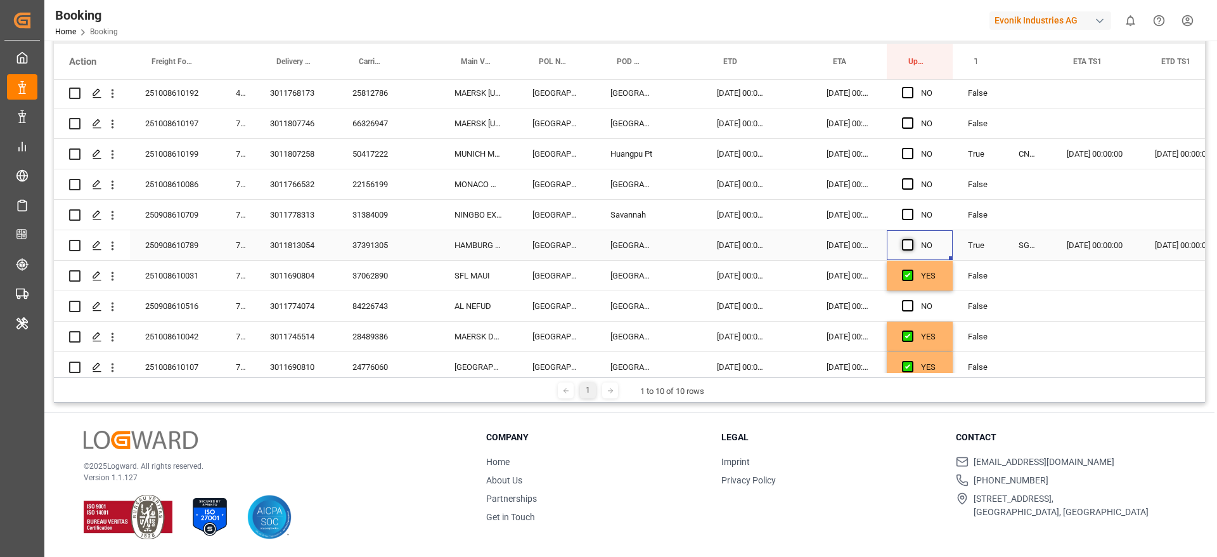
click at [911, 242] on span "Press SPACE to select this row." at bounding box center [907, 244] width 11 height 11
click at [912, 239] on input "Press SPACE to select this row." at bounding box center [912, 239] width 0 height 0
click at [907, 304] on span "Press SPACE to select this row." at bounding box center [907, 305] width 11 height 11
click at [912, 300] on input "Press SPACE to select this row." at bounding box center [912, 300] width 0 height 0
click at [382, 209] on div "31384009" at bounding box center [372, 215] width 70 height 30
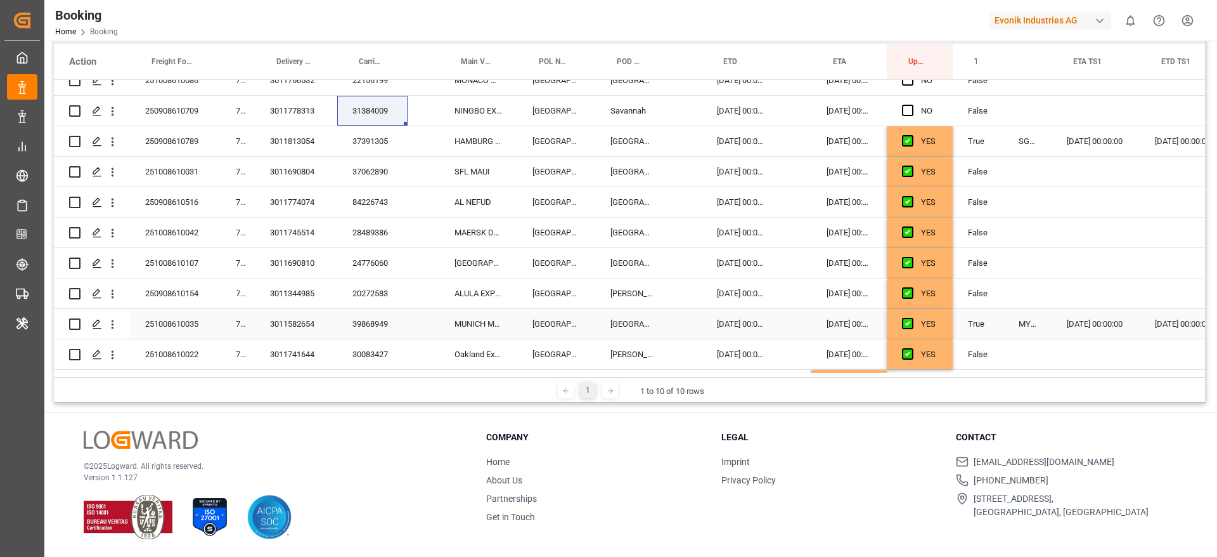
scroll to position [409, 0]
click at [113, 112] on icon "open menu" at bounding box center [113, 112] width 3 height 9
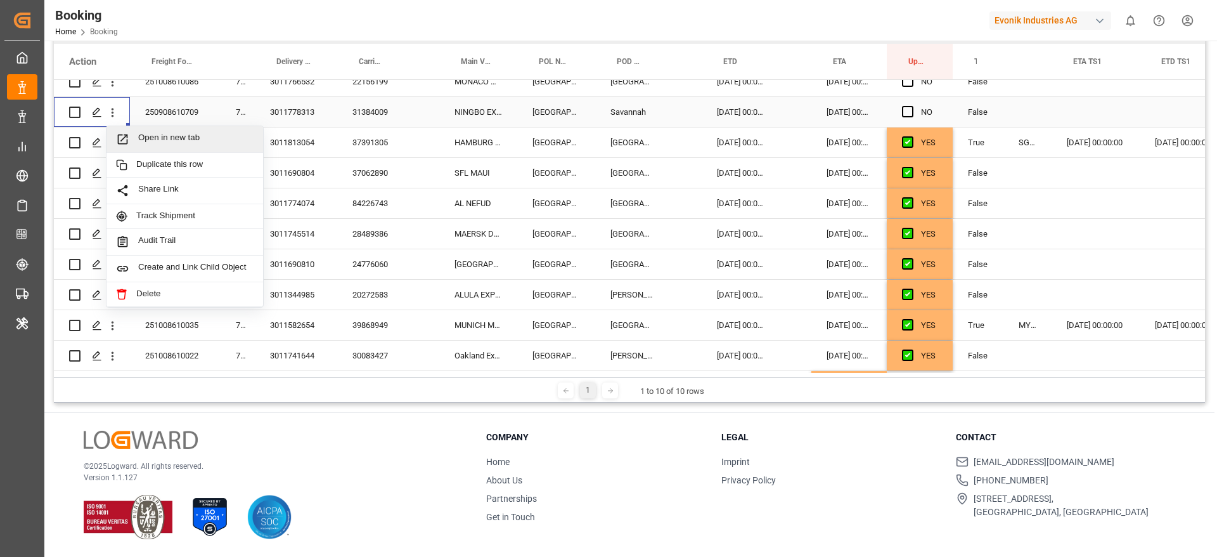
click at [183, 131] on div "Open in new tab" at bounding box center [185, 139] width 157 height 27
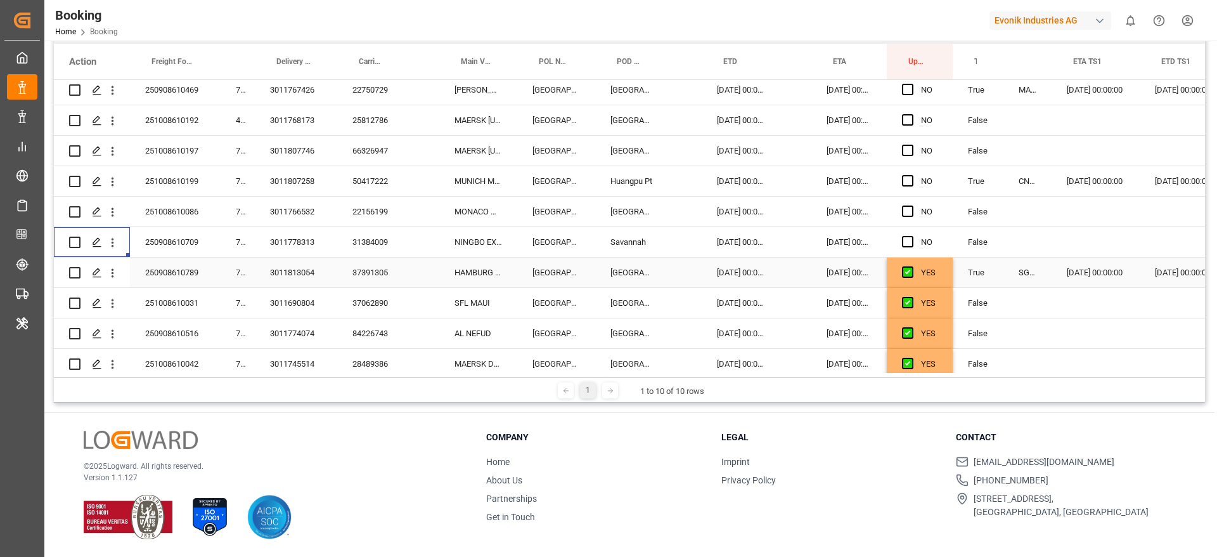
scroll to position [266, 0]
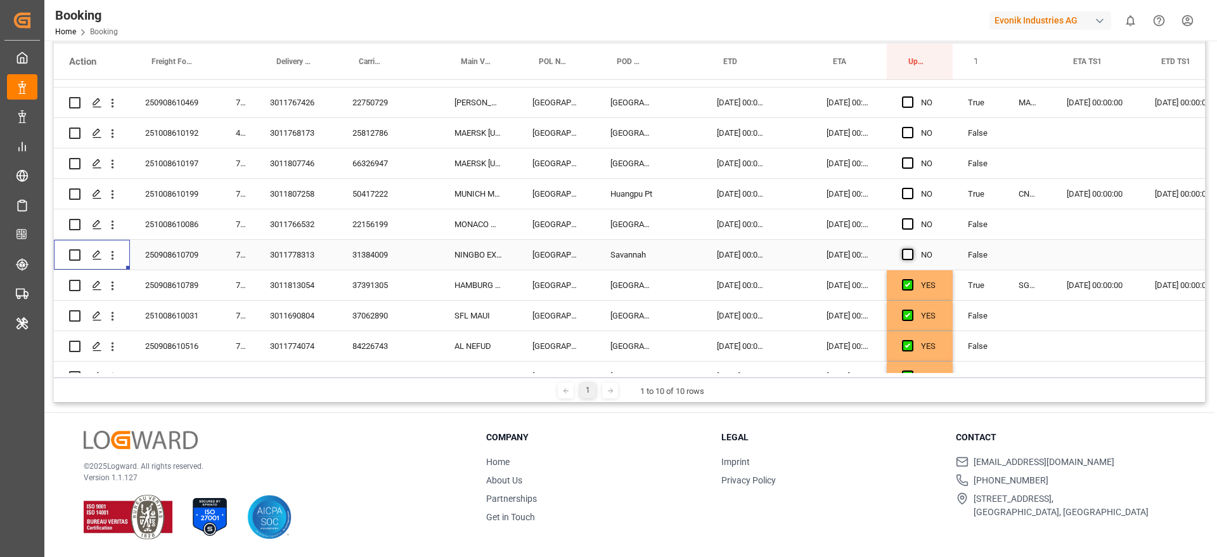
click at [906, 255] on span "Press SPACE to select this row." at bounding box center [907, 254] width 11 height 11
click at [912, 249] on input "Press SPACE to select this row." at bounding box center [912, 249] width 0 height 0
click at [912, 220] on span "Press SPACE to select this row." at bounding box center [907, 223] width 11 height 11
click at [912, 218] on input "Press SPACE to select this row." at bounding box center [912, 218] width 0 height 0
click at [382, 195] on div "50417222" at bounding box center [372, 194] width 70 height 30
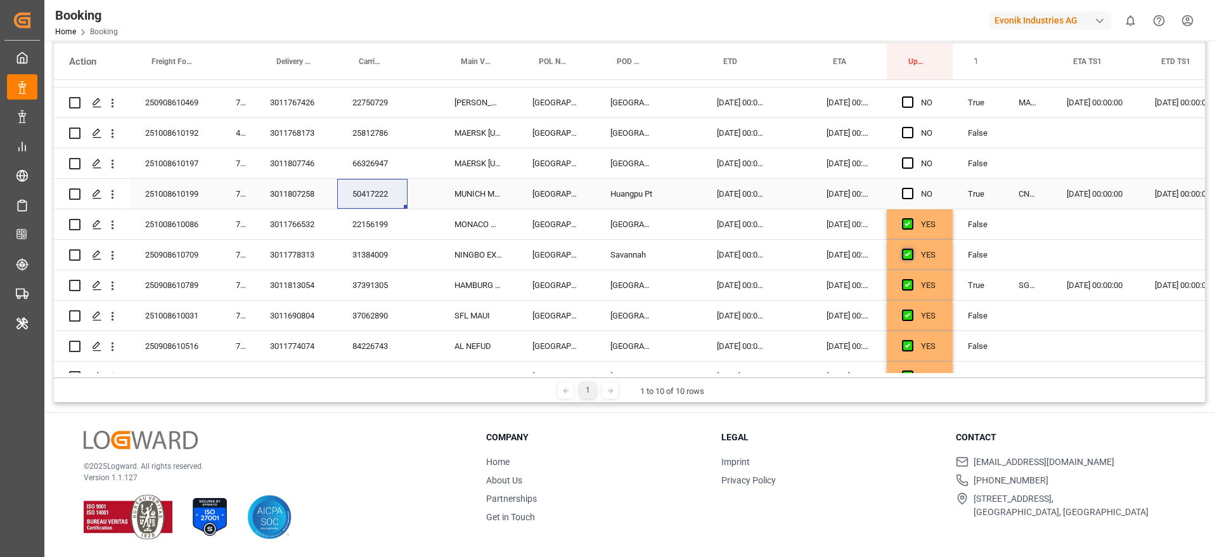
drag, startPoint x: 906, startPoint y: 190, endPoint x: 909, endPoint y: 259, distance: 68.6
click at [906, 190] on span "Press SPACE to select this row." at bounding box center [907, 193] width 11 height 11
click at [912, 188] on input "Press SPACE to select this row." at bounding box center [912, 188] width 0 height 0
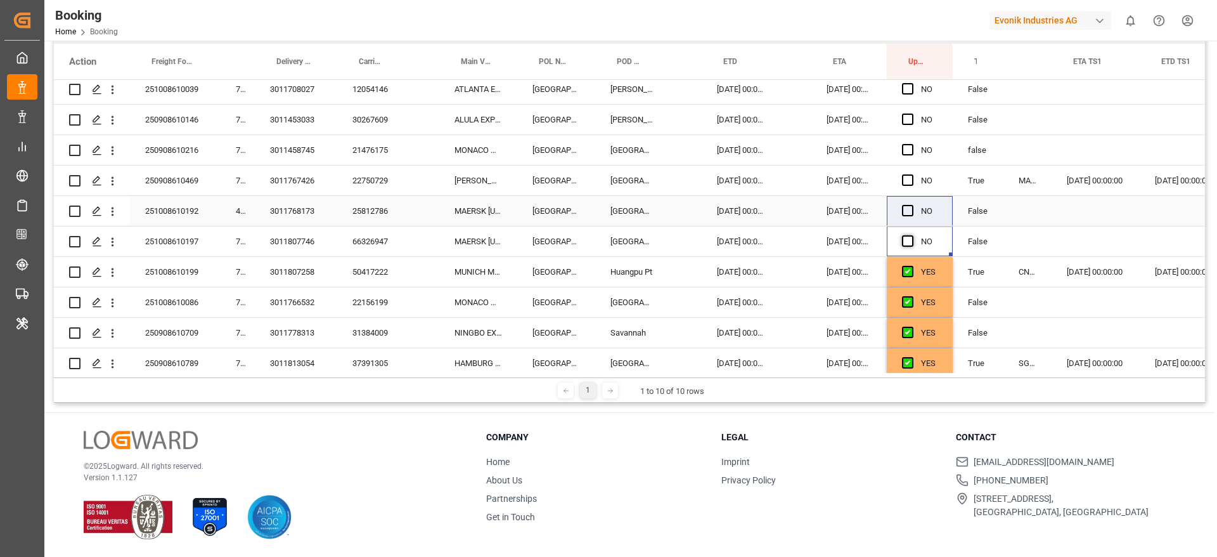
drag, startPoint x: 908, startPoint y: 243, endPoint x: 913, endPoint y: 238, distance: 7.2
click at [909, 187] on div "Press SPACE to select this row." at bounding box center [911, 180] width 19 height 29
click at [909, 237] on span "Press SPACE to select this row." at bounding box center [907, 240] width 11 height 11
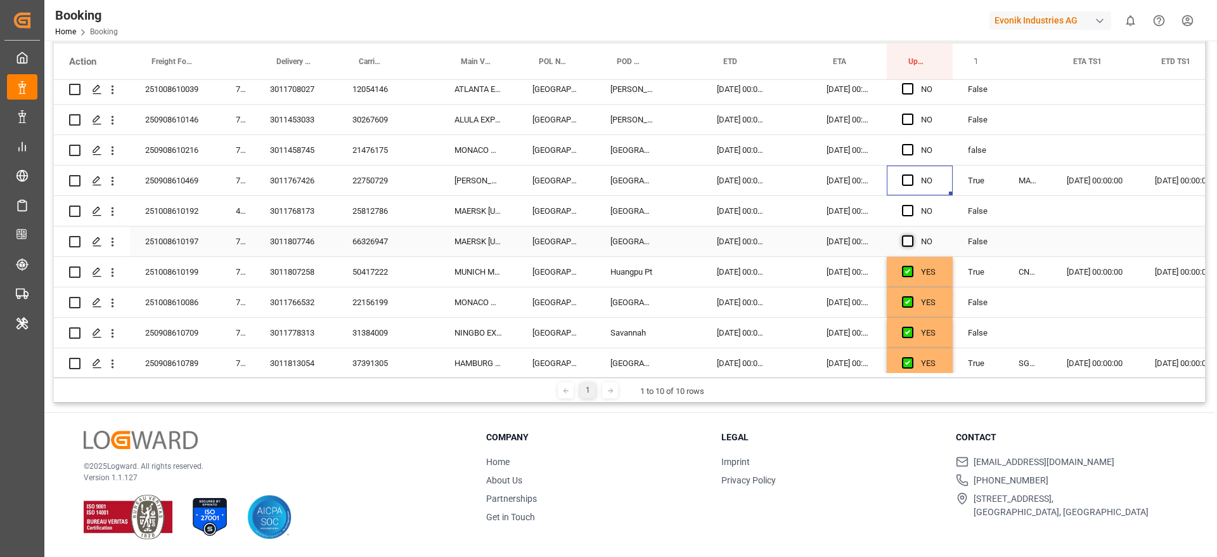
click at [912, 235] on input "Press SPACE to select this row." at bounding box center [912, 235] width 0 height 0
click at [909, 217] on div "Press SPACE to select this row." at bounding box center [911, 211] width 19 height 29
click at [909, 216] on div "Press SPACE to select this row." at bounding box center [911, 211] width 19 height 29
click at [909, 183] on span "Press SPACE to select this row." at bounding box center [907, 179] width 11 height 11
click at [912, 174] on input "Press SPACE to select this row." at bounding box center [912, 174] width 0 height 0
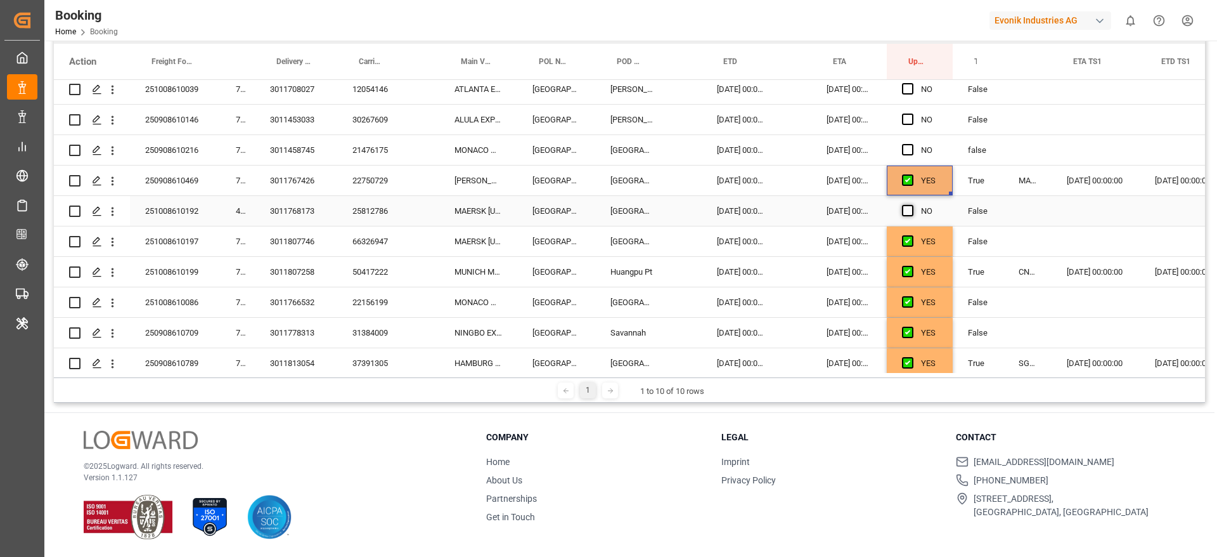
click at [909, 207] on span "Press SPACE to select this row." at bounding box center [907, 210] width 11 height 11
click at [912, 205] on input "Press SPACE to select this row." at bounding box center [912, 205] width 0 height 0
click at [906, 145] on span "Press SPACE to select this row." at bounding box center [907, 149] width 11 height 11
click at [912, 144] on input "Press SPACE to select this row." at bounding box center [912, 144] width 0 height 0
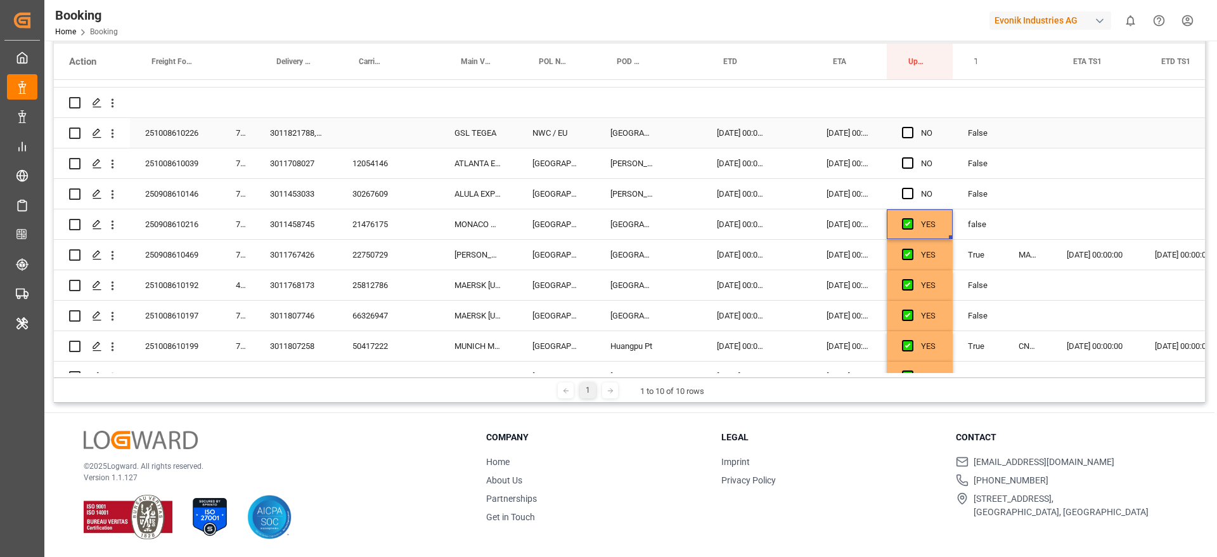
click at [383, 163] on div "12054146" at bounding box center [372, 163] width 70 height 30
click at [906, 162] on span "Press SPACE to select this row." at bounding box center [907, 162] width 11 height 11
click at [912, 157] on input "Press SPACE to select this row." at bounding box center [912, 157] width 0 height 0
click at [373, 191] on div "30267609" at bounding box center [372, 194] width 70 height 30
click at [911, 195] on span "Press SPACE to select this row." at bounding box center [907, 193] width 11 height 11
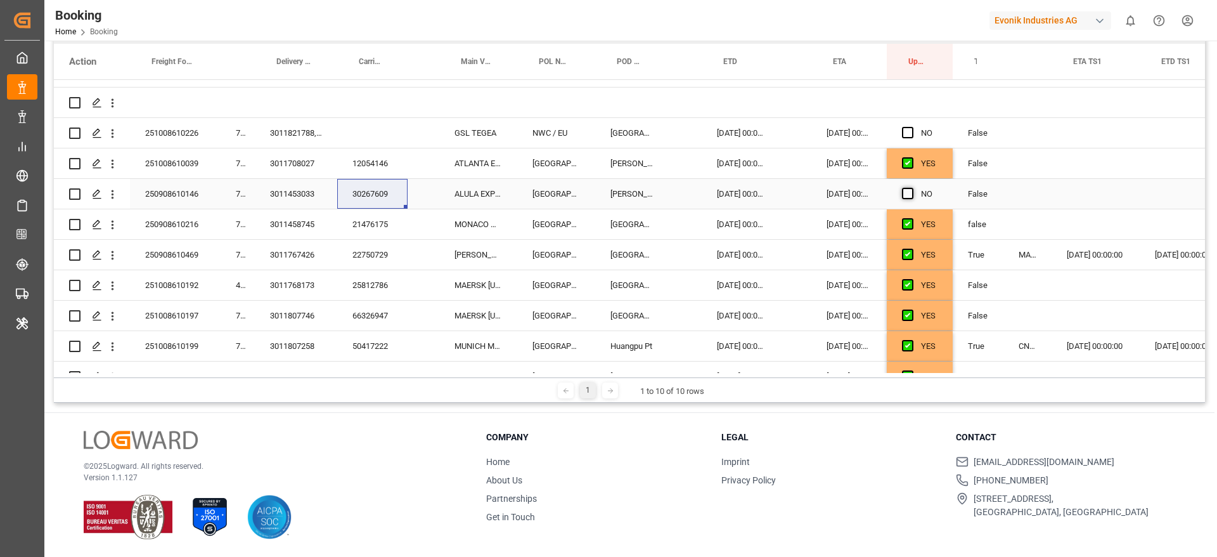
click at [912, 188] on input "Press SPACE to select this row." at bounding box center [912, 188] width 0 height 0
click at [271, 138] on div "3011821788, 3011821786" at bounding box center [296, 133] width 82 height 30
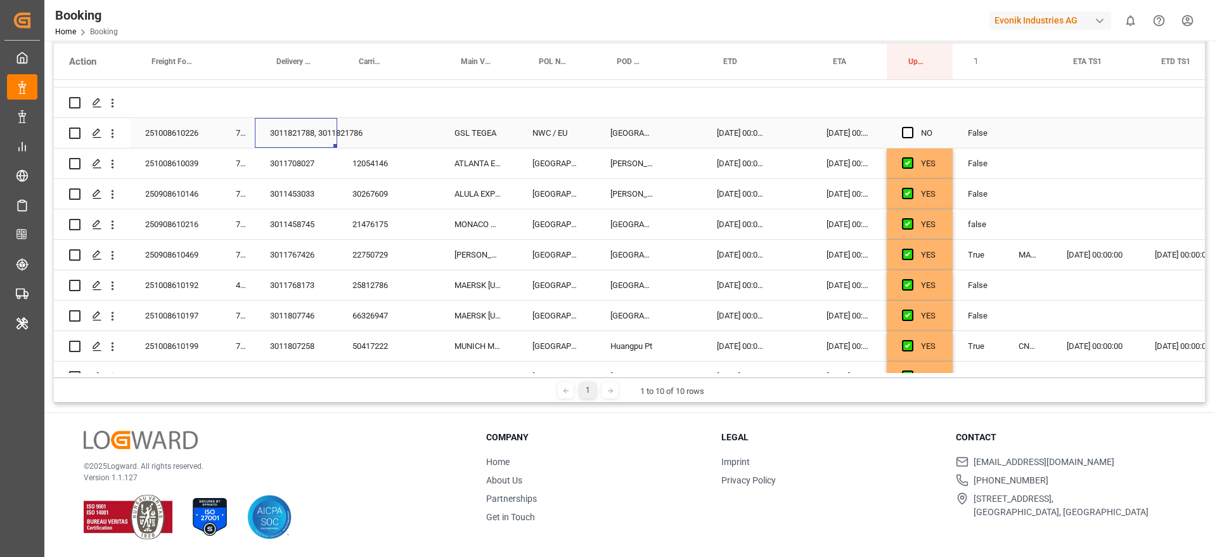
click at [206, 137] on div "251008610226" at bounding box center [175, 133] width 91 height 30
click at [262, 129] on div "3011821788, 3011821786" at bounding box center [296, 133] width 82 height 30
click at [114, 129] on icon "open menu" at bounding box center [112, 133] width 13 height 13
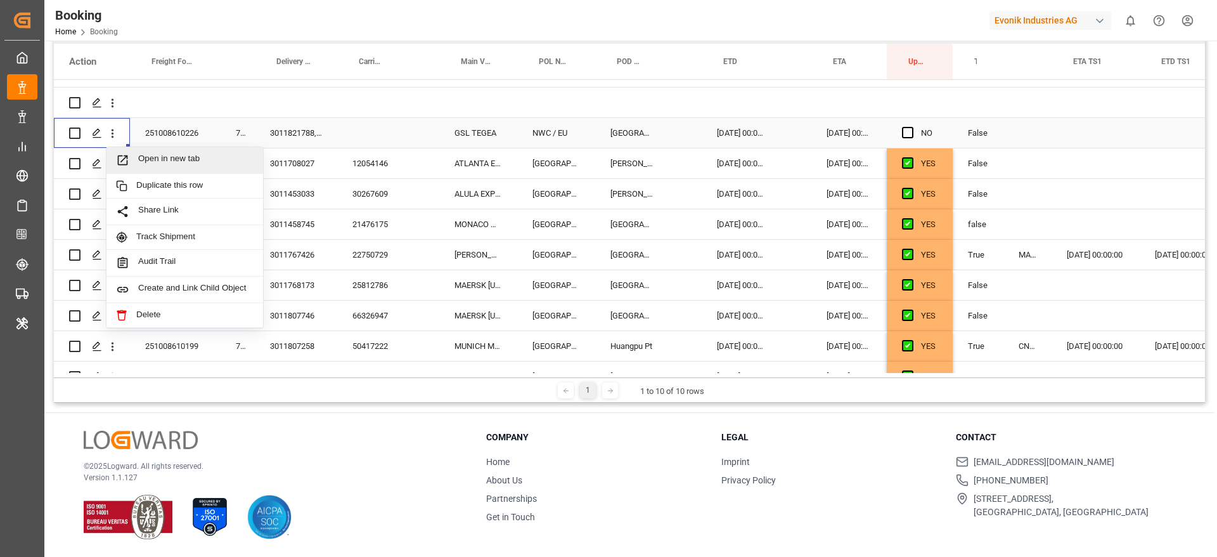
click at [167, 160] on span "Open in new tab" at bounding box center [195, 159] width 115 height 13
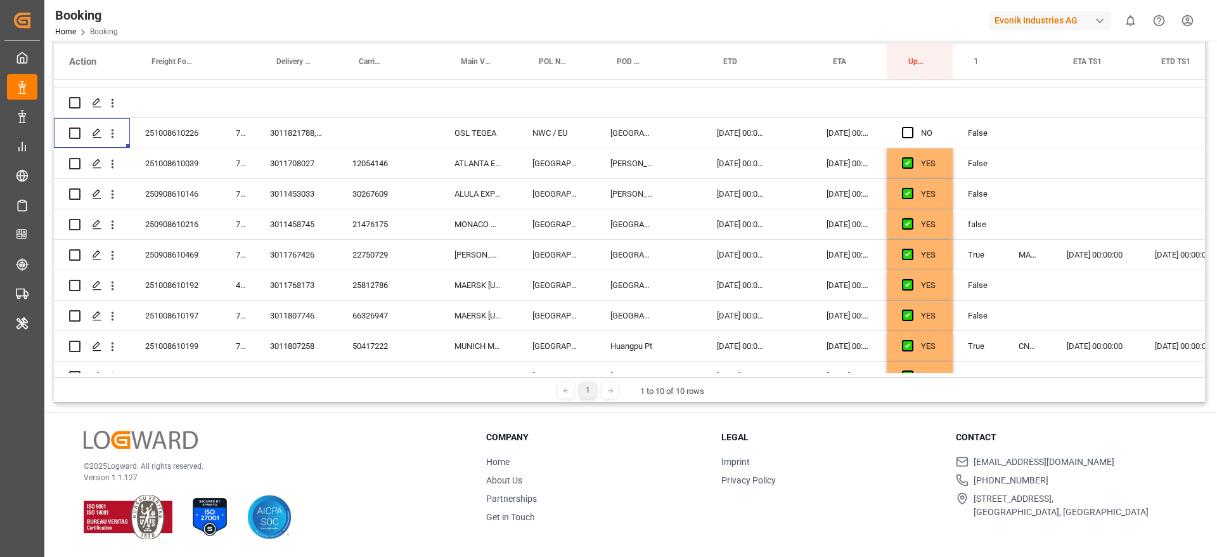
click at [462, 29] on div "Booking Home Booking Evonik Industries AG 0 Notifications Only show unread All …" at bounding box center [627, 20] width 1182 height 41
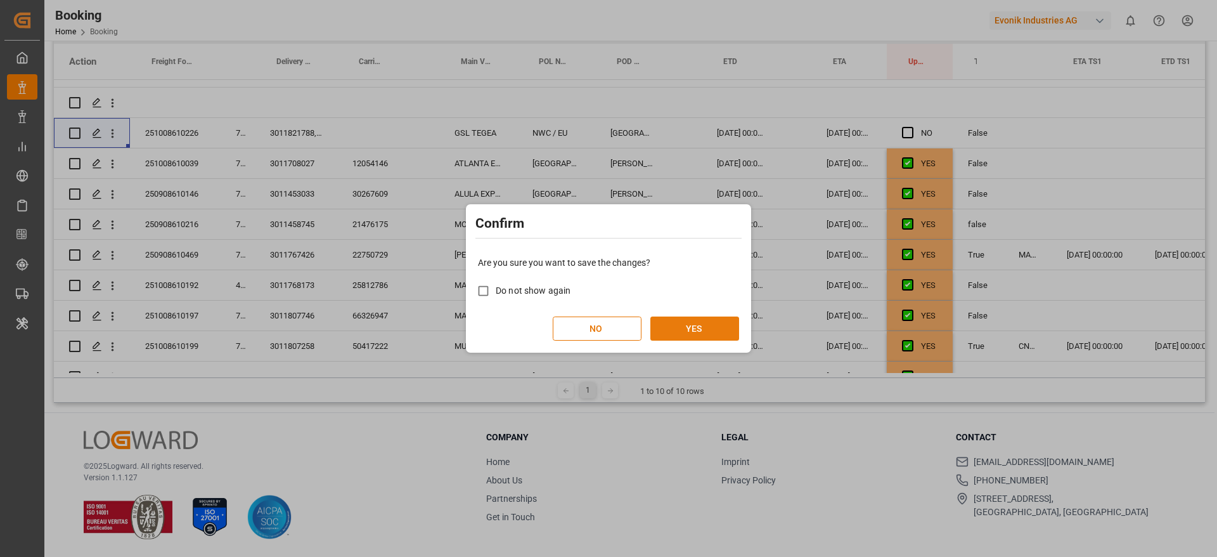
click at [689, 334] on button "YES" at bounding box center [695, 328] width 89 height 24
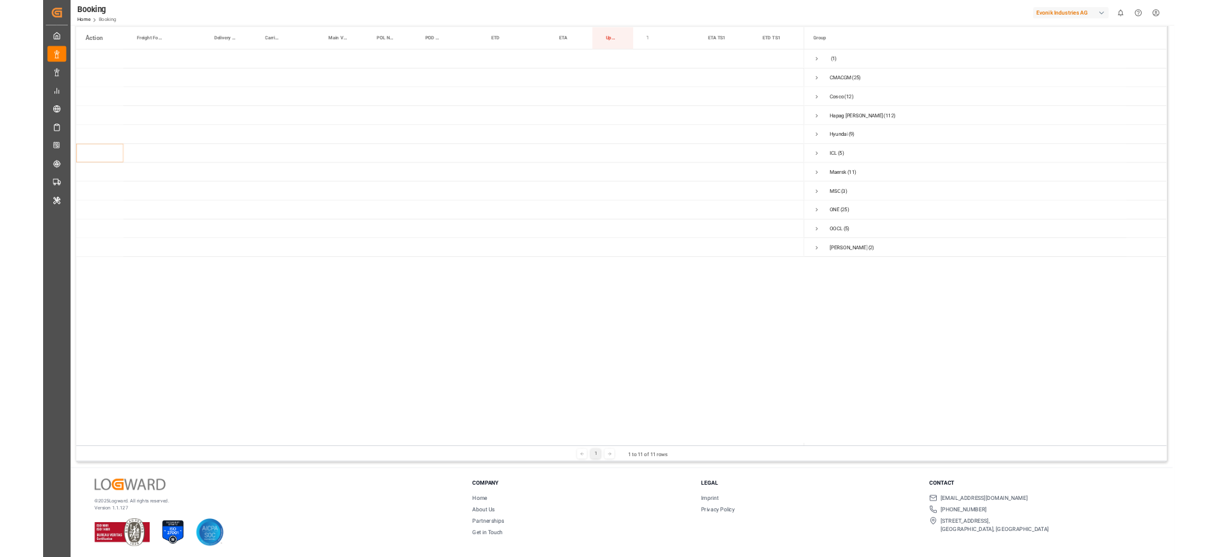
scroll to position [187, 0]
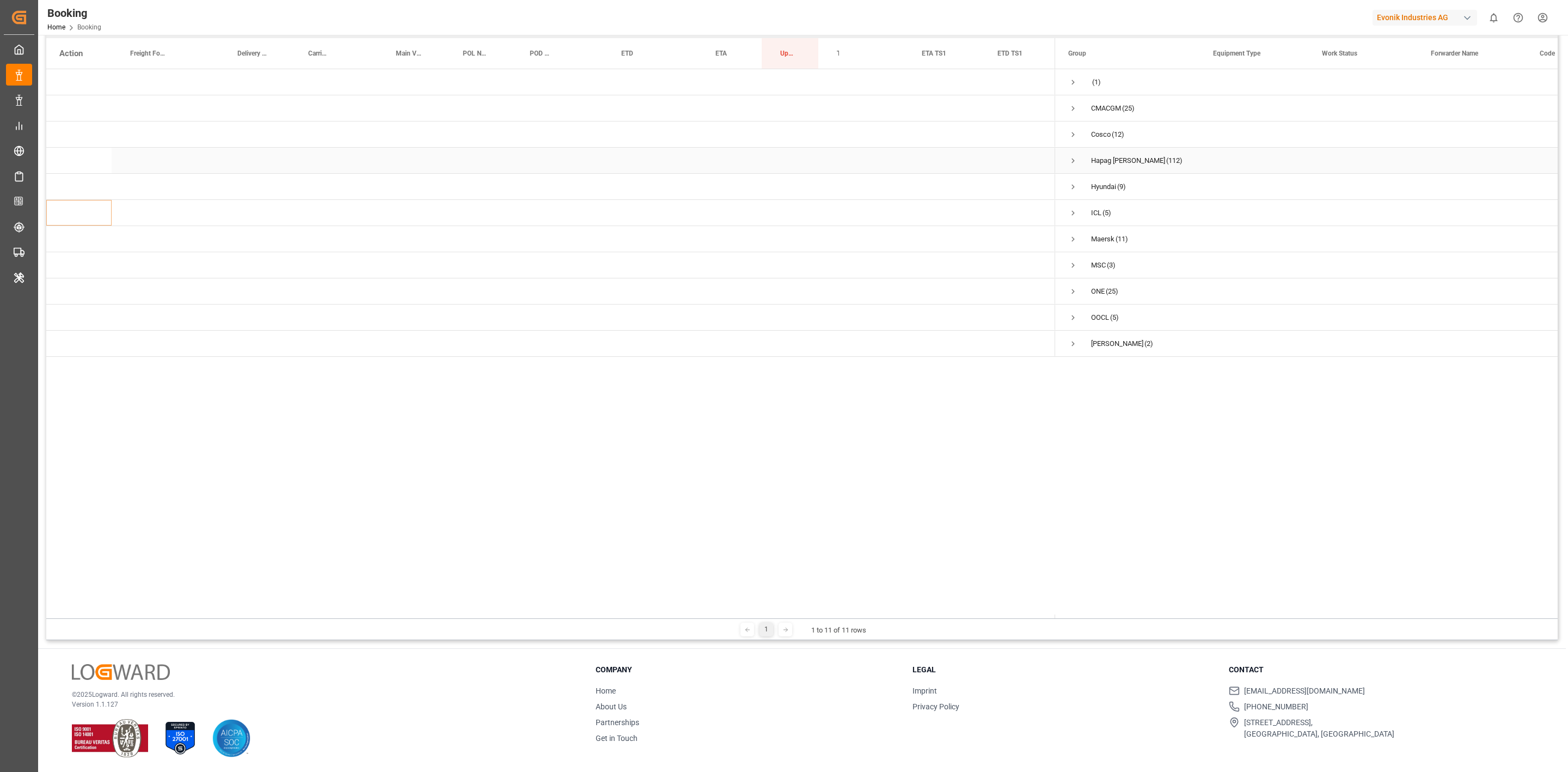
click at [1045, 159] on span "Press SPACE to select this row." at bounding box center [1073, 160] width 9 height 9
click at [1045, 185] on span "Press SPACE to select this row." at bounding box center [1096, 186] width 9 height 9
click at [1045, 210] on span "Press SPACE to select this row." at bounding box center [1118, 212] width 9 height 9
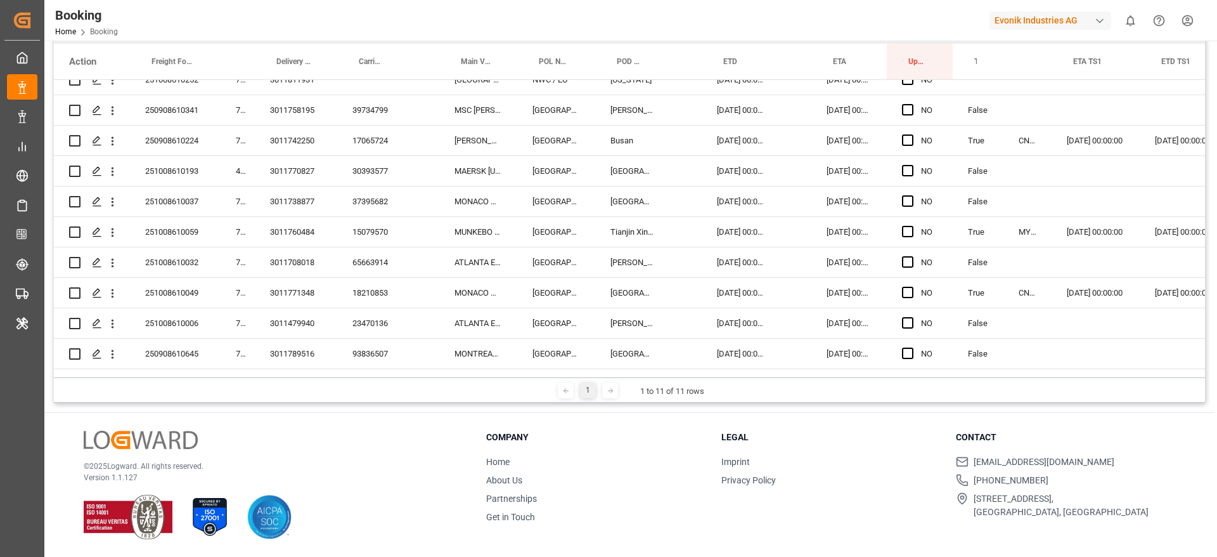
scroll to position [0, 0]
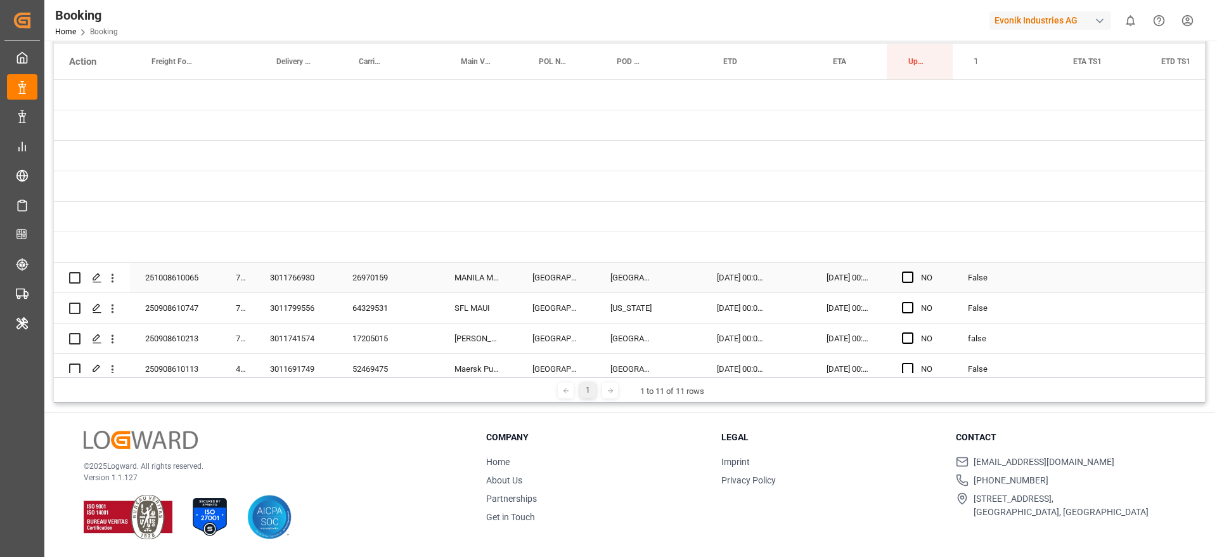
click at [306, 268] on div "3011766930" at bounding box center [296, 278] width 82 height 30
click at [292, 309] on div "3011799556" at bounding box center [296, 308] width 82 height 30
click at [484, 282] on div "MANILA MAERSK" at bounding box center [478, 278] width 78 height 30
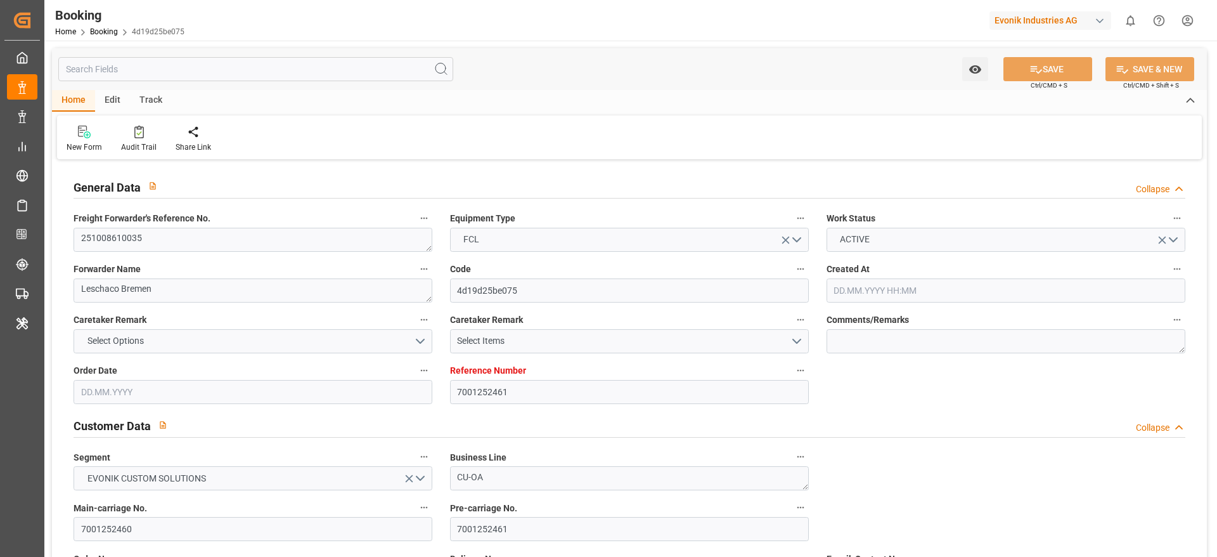
type input "7001252461"
type input "9778806"
type input "Hapag [PERSON_NAME]"
type input "Hapag Lloyd Aktiengesellschaft"
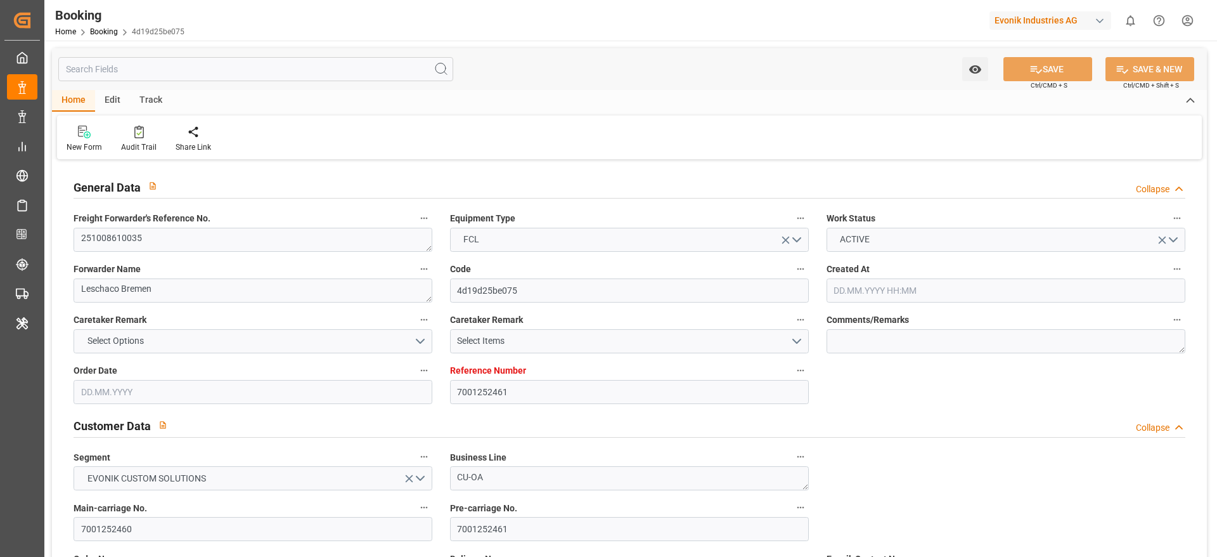
type input "NLRTM"
type input "THBKK"
type input "MYTPP"
type input "THLCH"
type input "19.08.2025 10:02"
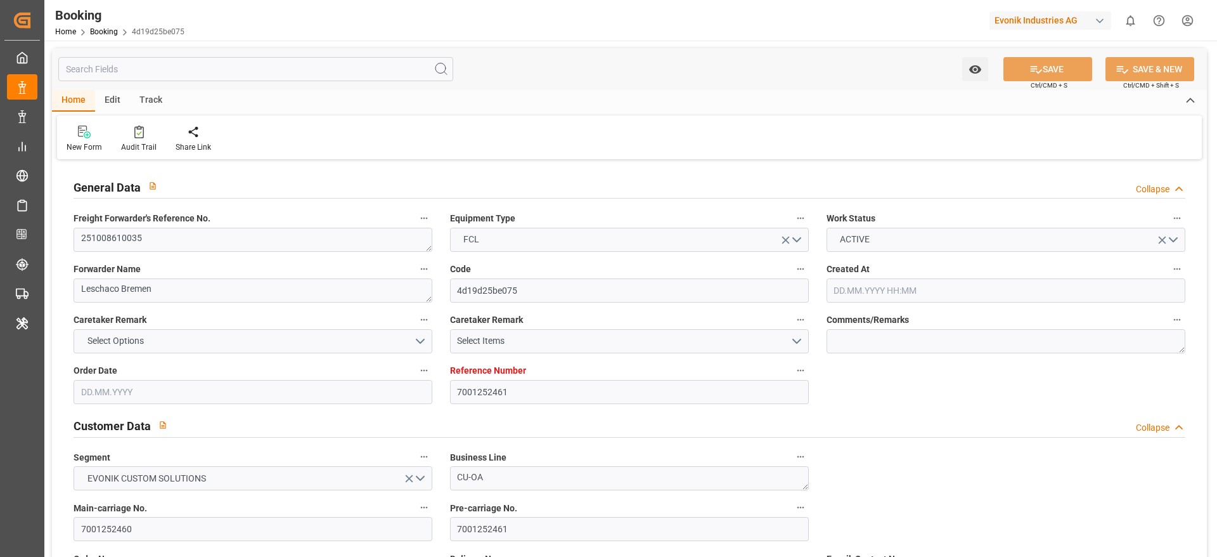
type input "19.08.2025"
type input "03.12.2025"
type input "30.09.2025"
type input "25.08.2025"
type input "01.09.2025"
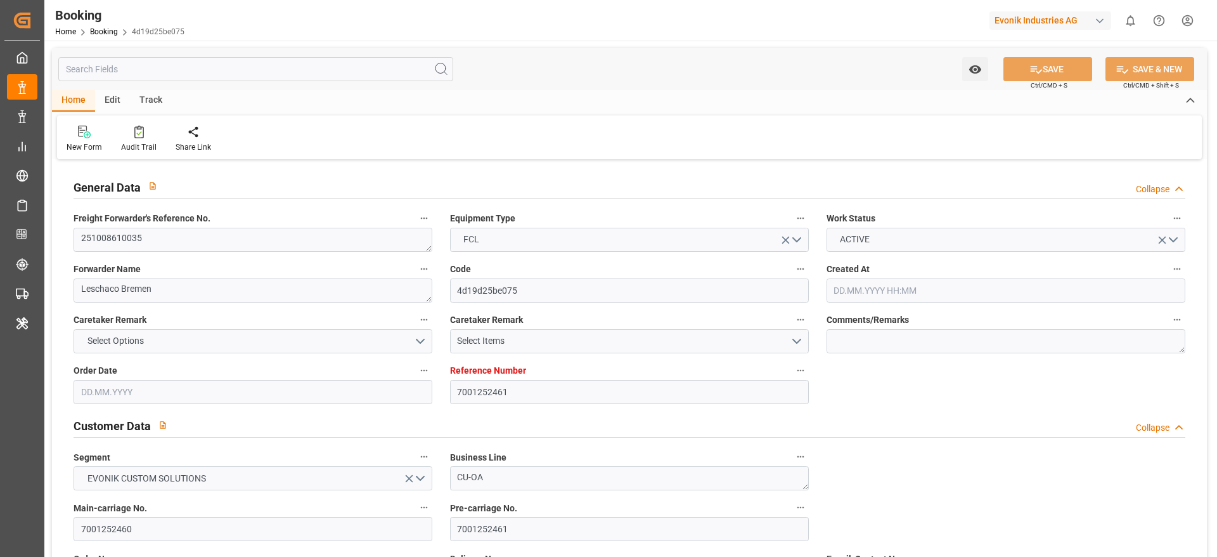
type input "06.10.2025 00:00"
type input "18.11.2025 00:00"
type input "03.12.2025 00:00"
type input "05.11.2025 00:00"
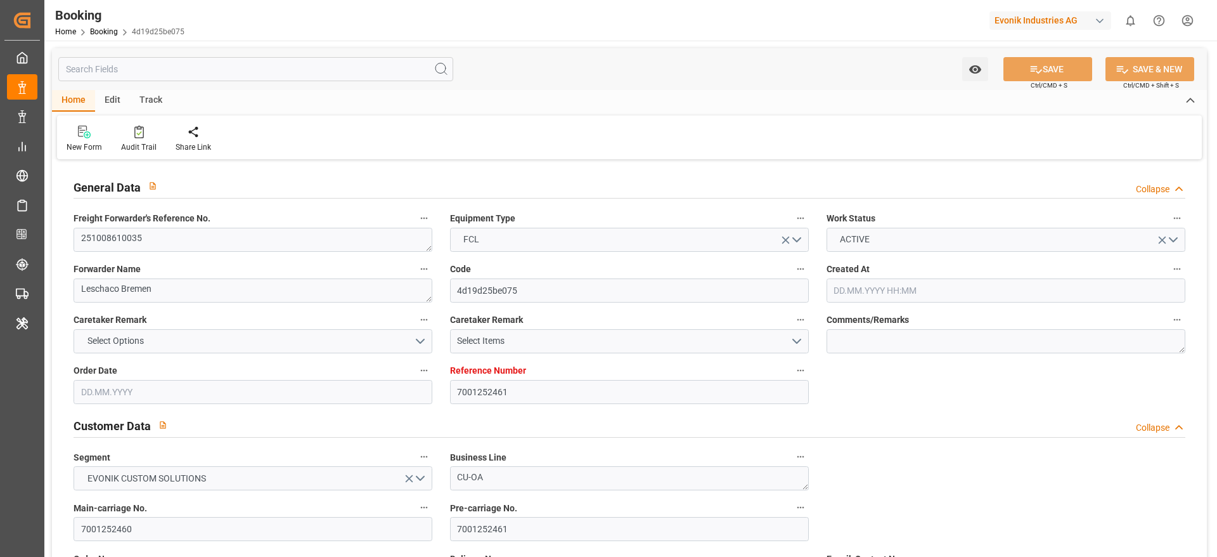
type input "05.11.2025 00:00"
type input "10.11.2025 00:00"
type input "12.11.2025 00:00"
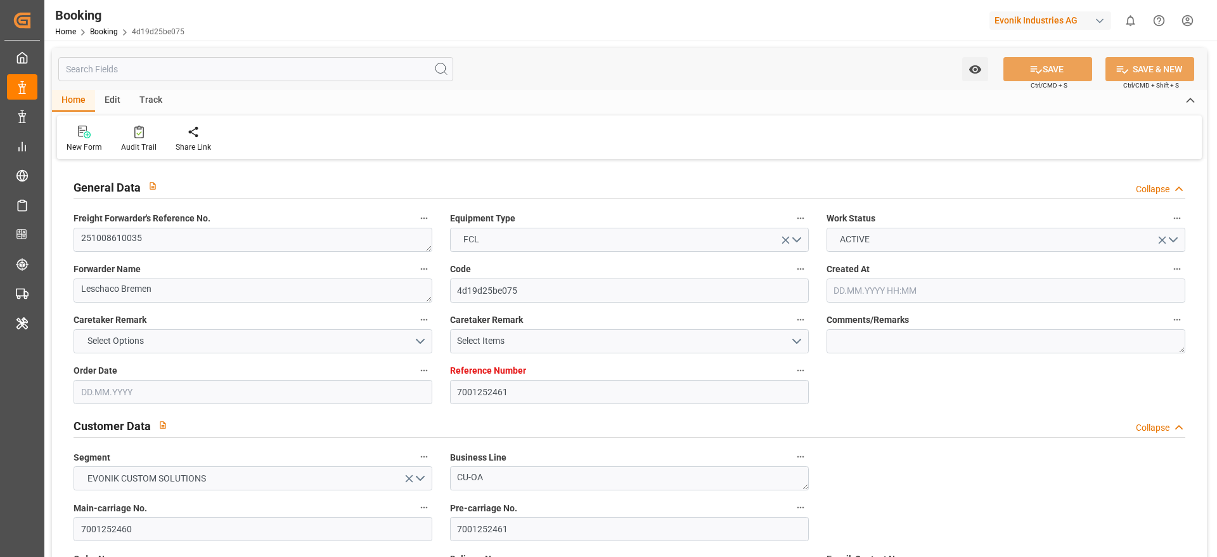
type input "15.11.2025 00:00"
type input "19.08.2025"
type input "[DATE] 07:22"
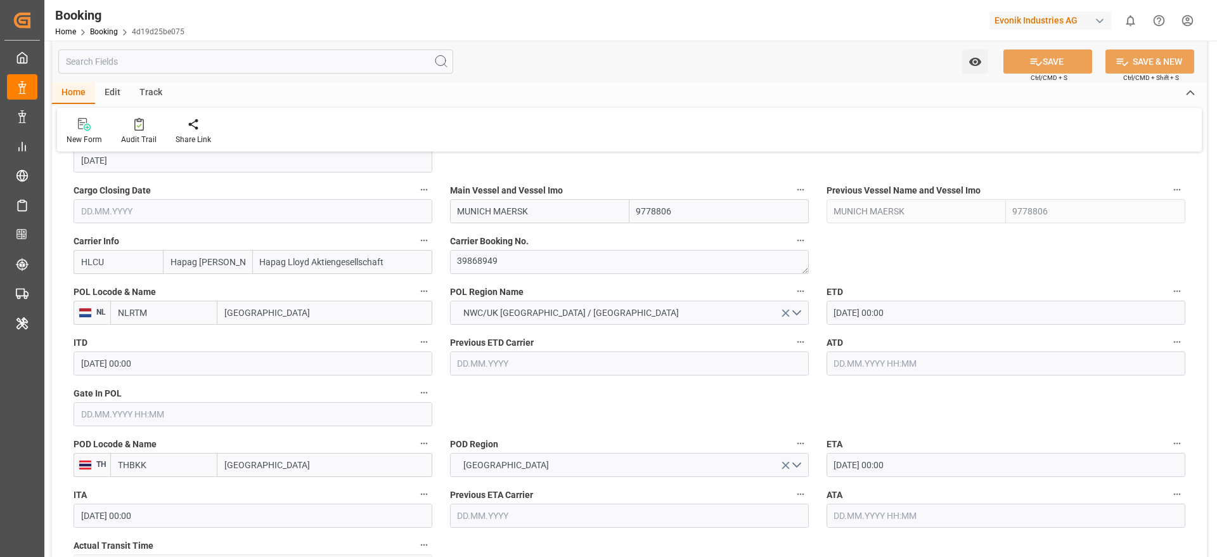
scroll to position [855, 0]
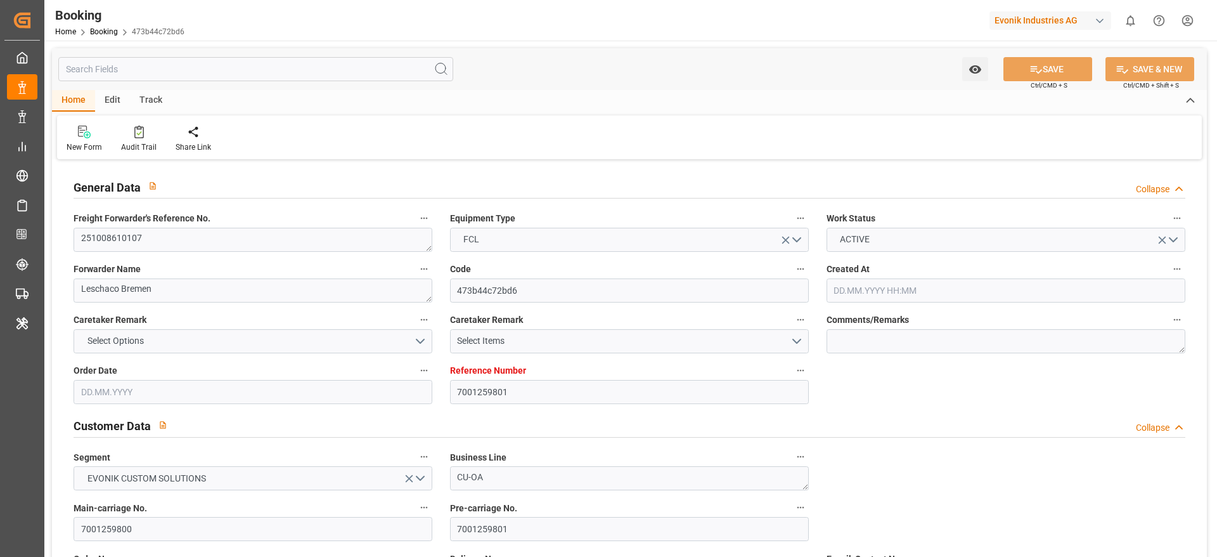
type input "7001259801"
type input "9444730"
type input "Hapag [PERSON_NAME]"
type input "Hapag Lloyd Aktiengesellschaft"
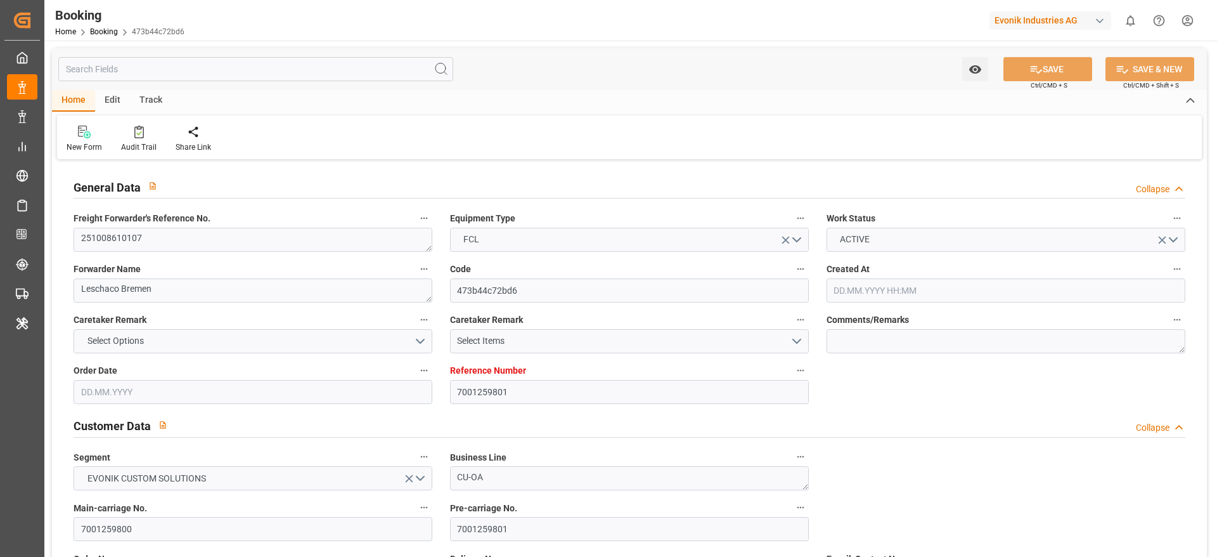
type input "NLRTM"
type input "USORF"
type input "USCVG"
type input "27.08.2025 13:24"
type input "27.08.2025"
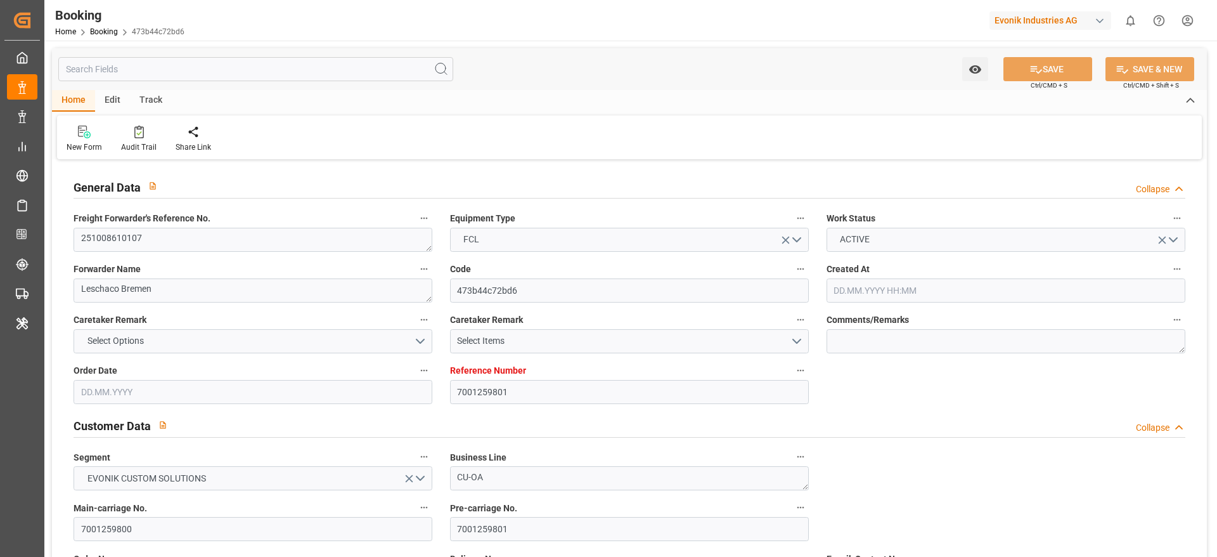
type input "09.11.2025"
type input "02.10.2025"
type input "02.10.2025 00:00"
type input "29.08.2025"
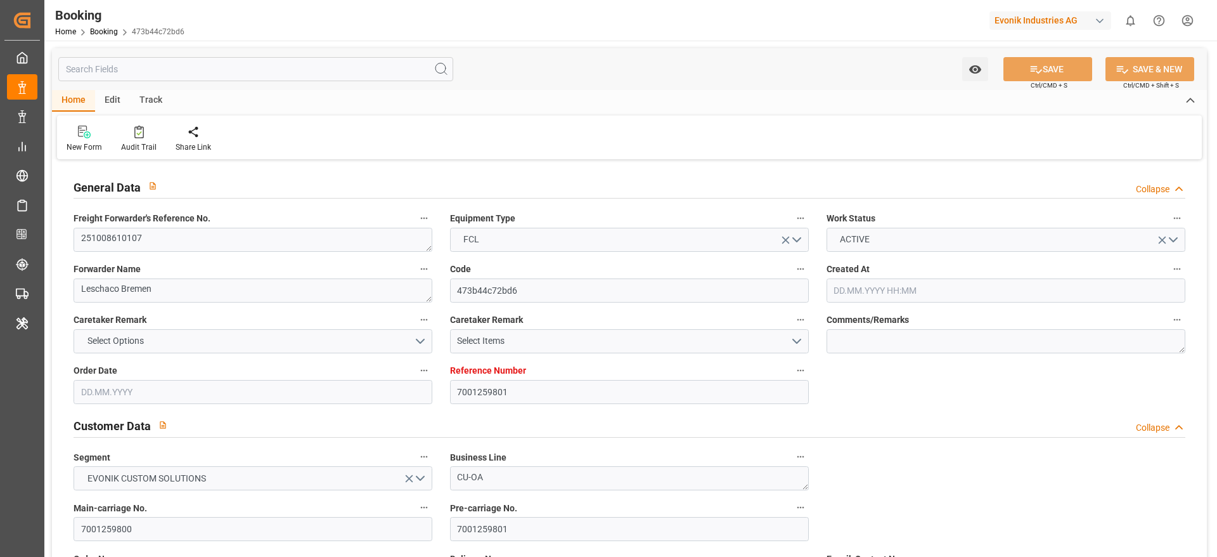
type input "29.08.2025"
type input "10.10.2025 00:00"
type input "29.10.2025 00:00"
type input "10.11.2025 00:00"
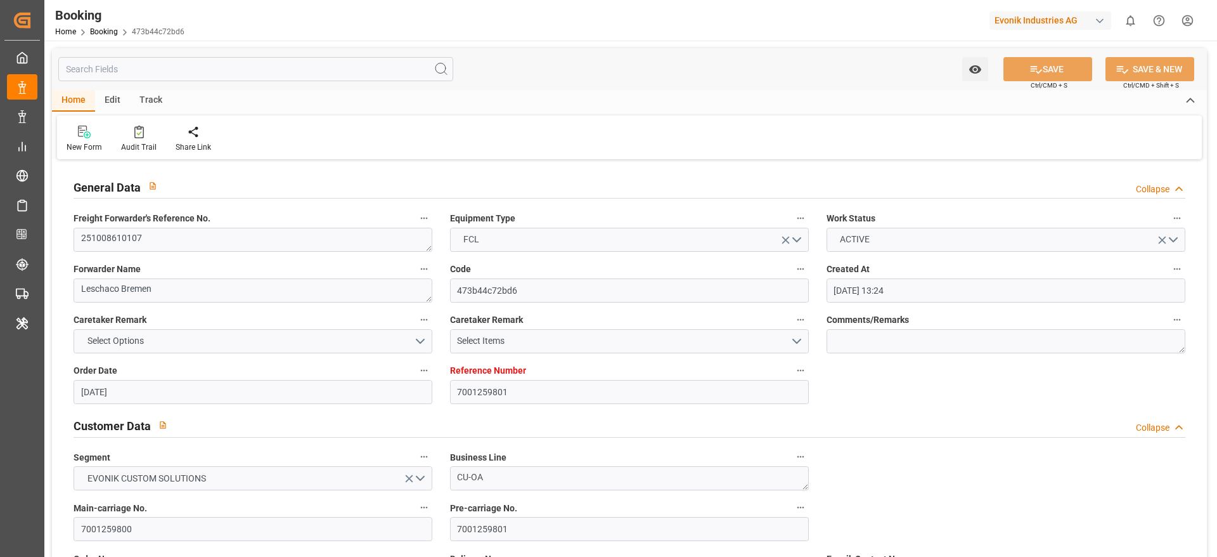
type input "11.09.2025 07:22"
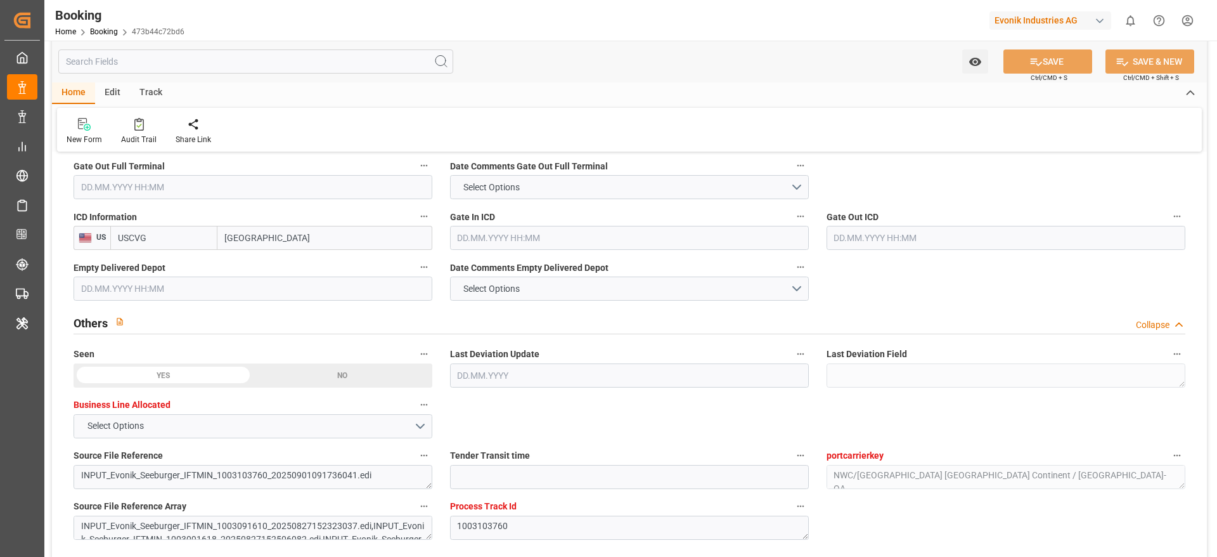
scroll to position [1906, 0]
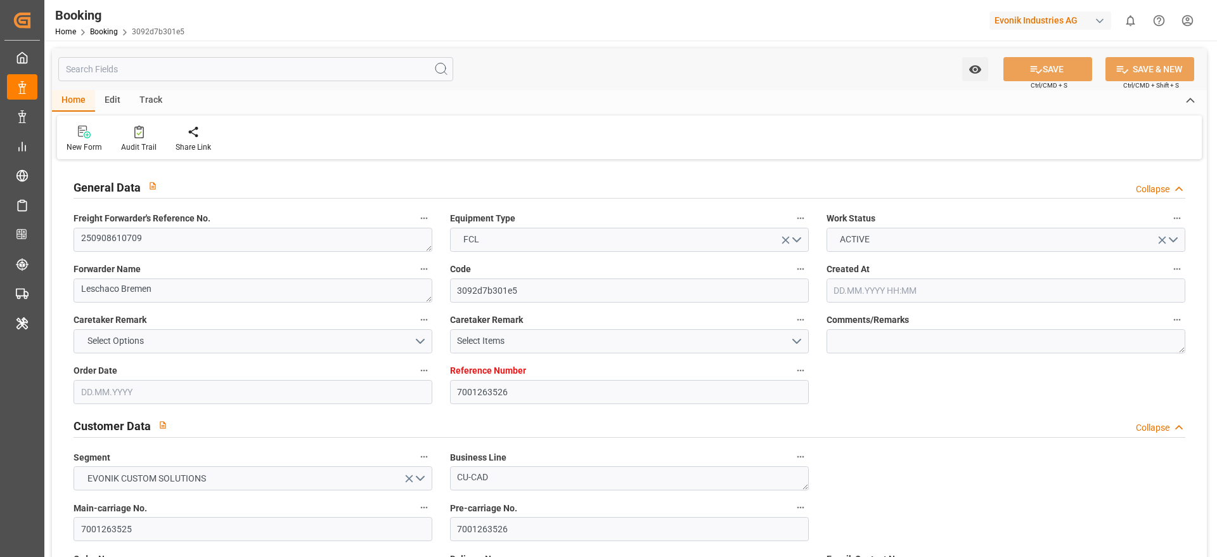
type input "7001263526"
type input "9229843"
type input "Hapag [PERSON_NAME]"
type input "Hapag Lloyd Aktiengesellschaft"
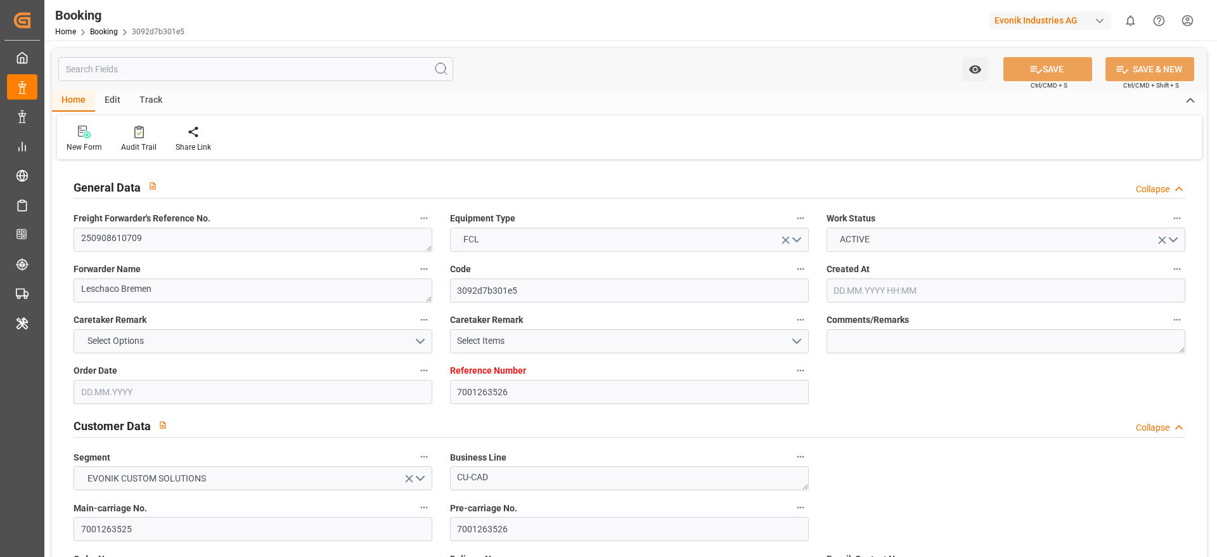
type input "NLRTM"
type input "USSAV"
type input "USATL"
type input "01.09.2025 09:40"
type input "01.09.2025"
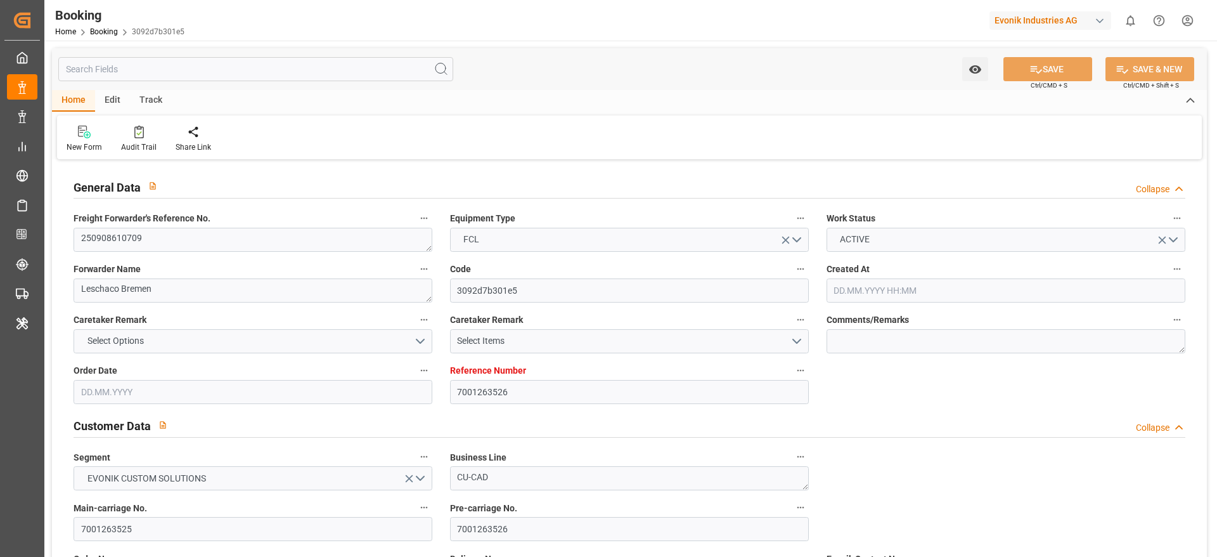
type input "12.10.2025"
type input "17.09.2025"
type input "17.09.2025 00:00"
type input "08.09.2025"
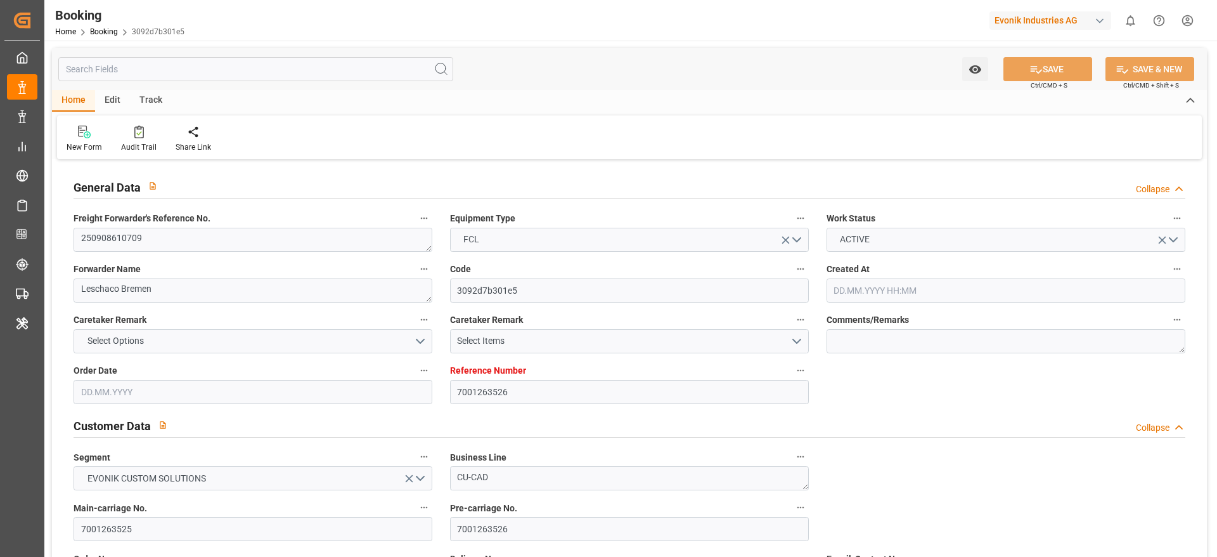
type input "08.09.2025"
type input "27.09.2025 00:00"
type input "12.10.2025 00:00"
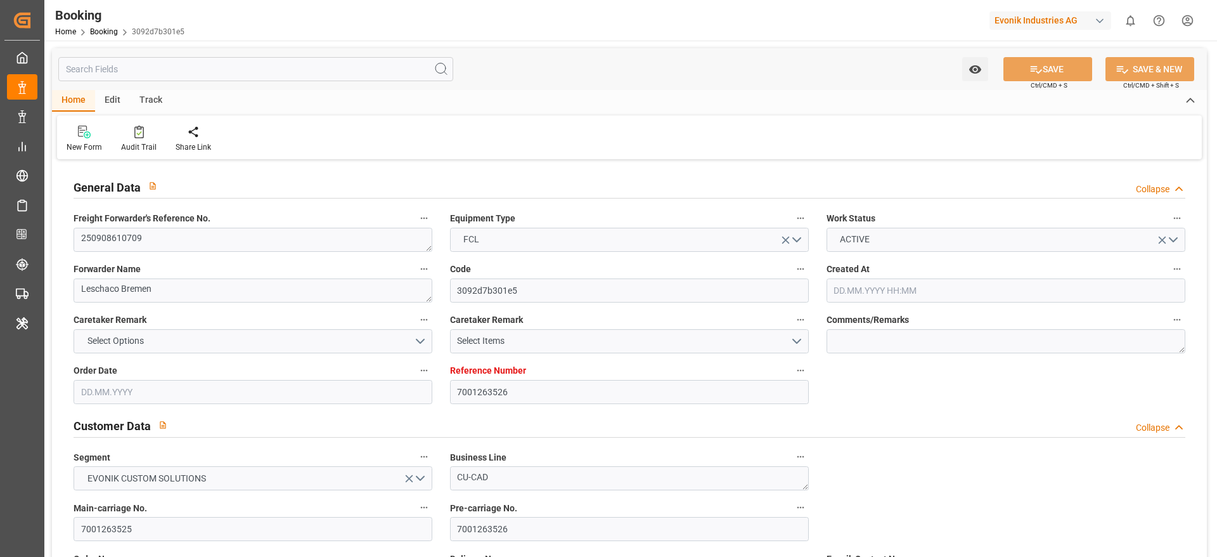
type input "11.09.2025 07:22"
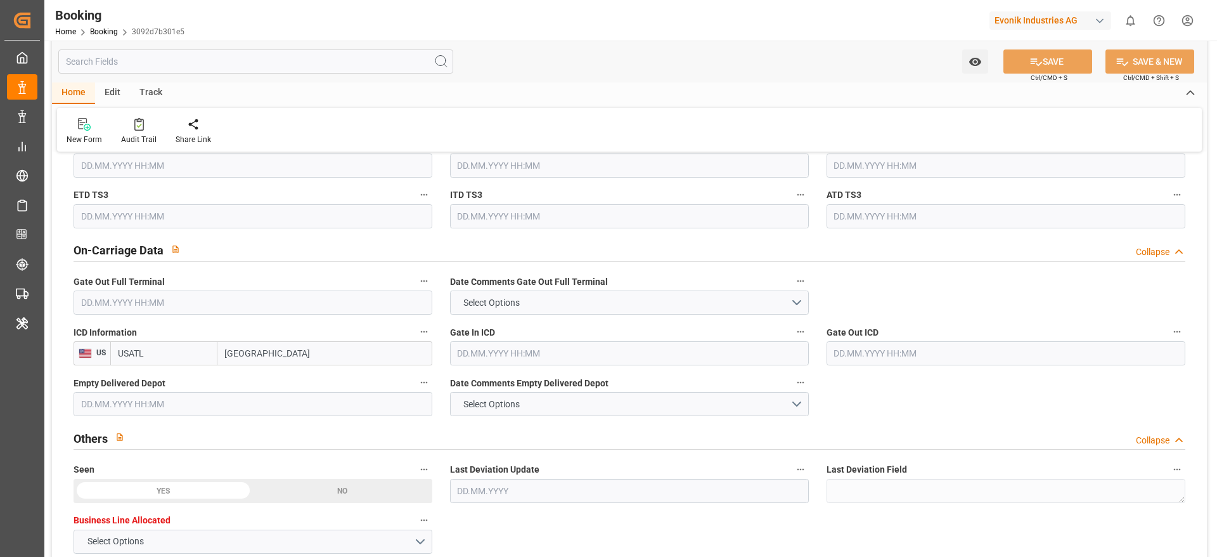
scroll to position [1791, 0]
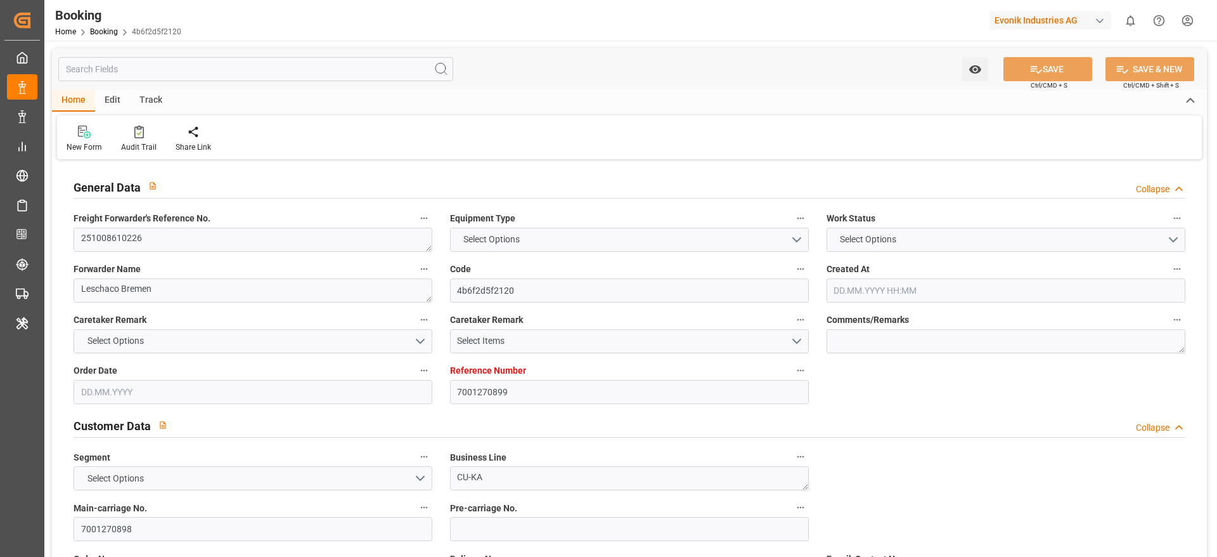
type input "7001270899"
type input "9222986"
type input "Hapag [PERSON_NAME]"
type input "Hapag Lloyd Aktiengesellschaft"
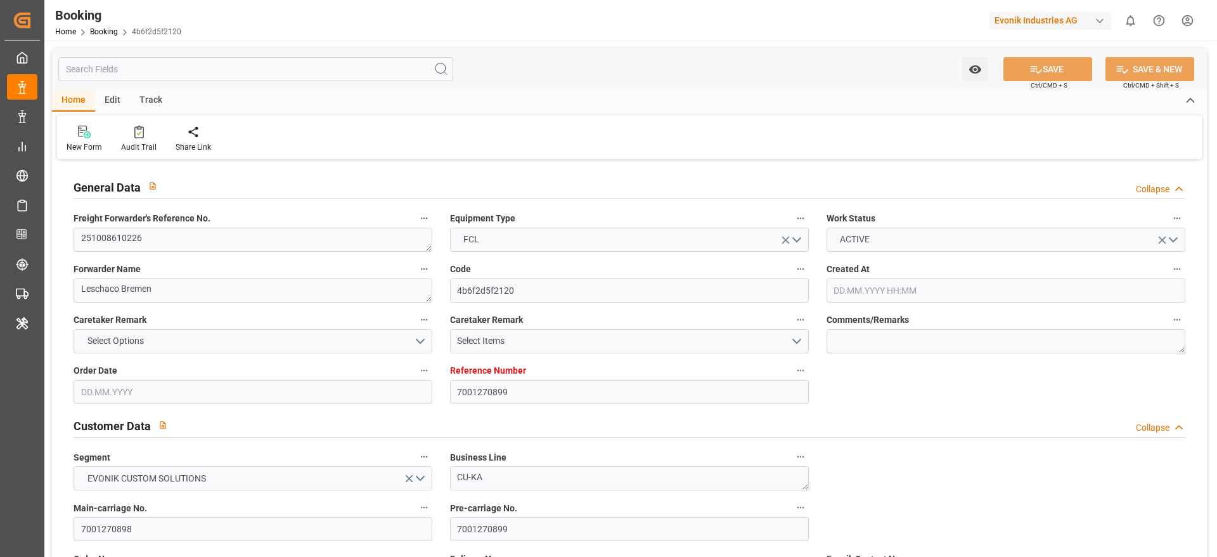
type input "EUNWC"
type input "MXVER"
type input "[DATE] 13:19"
type input "[DATE]"
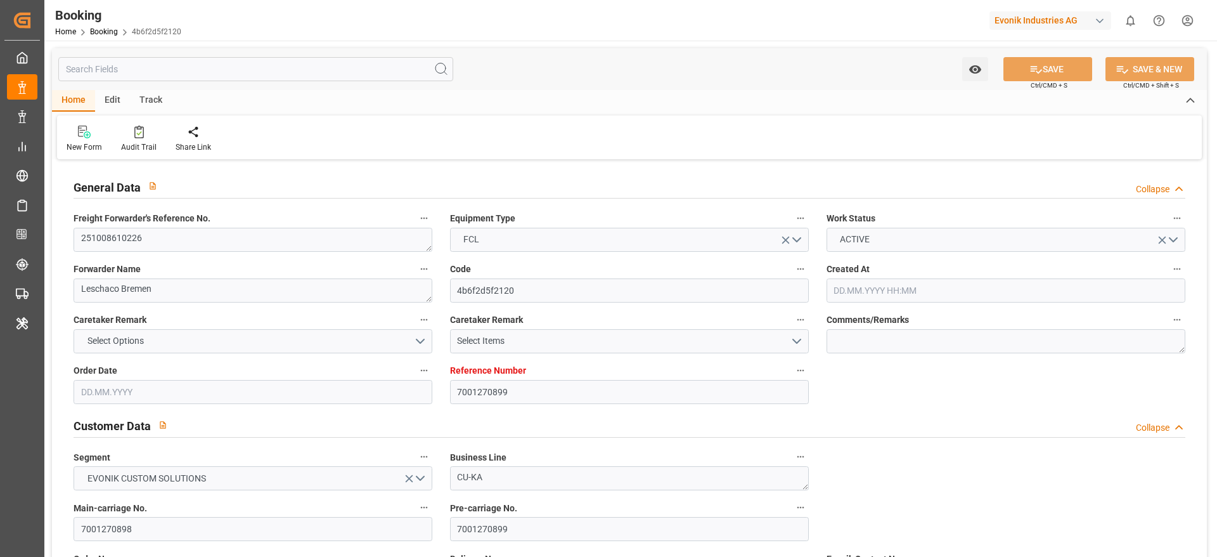
type input "[DATE]"
type input "[DATE] 00:00"
type input "[DATE]"
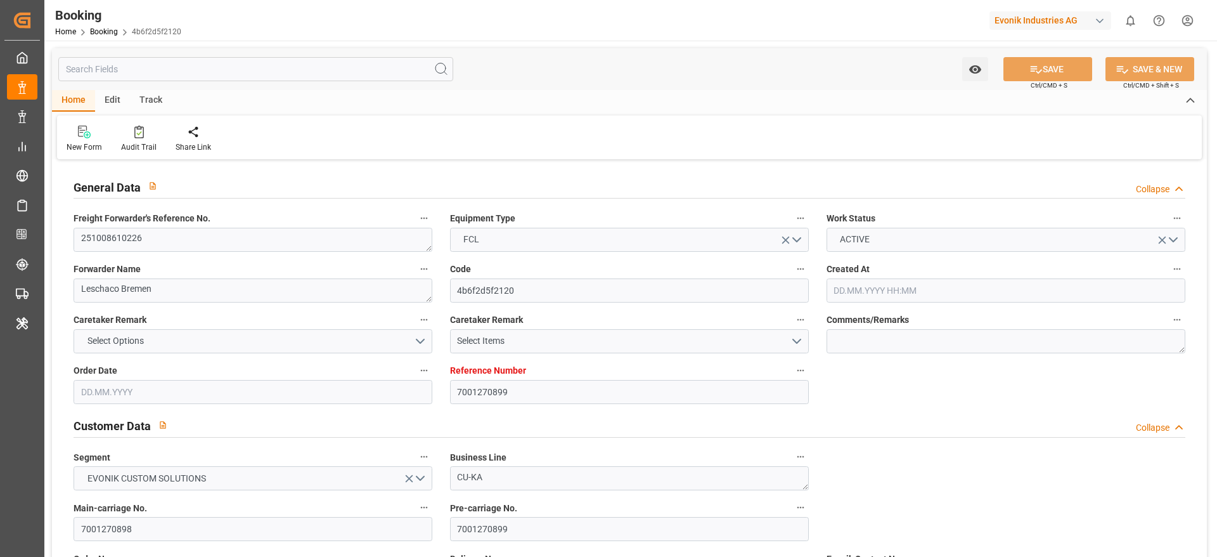
type input "[DATE] 00:00"
type input "[DATE] 07:24"
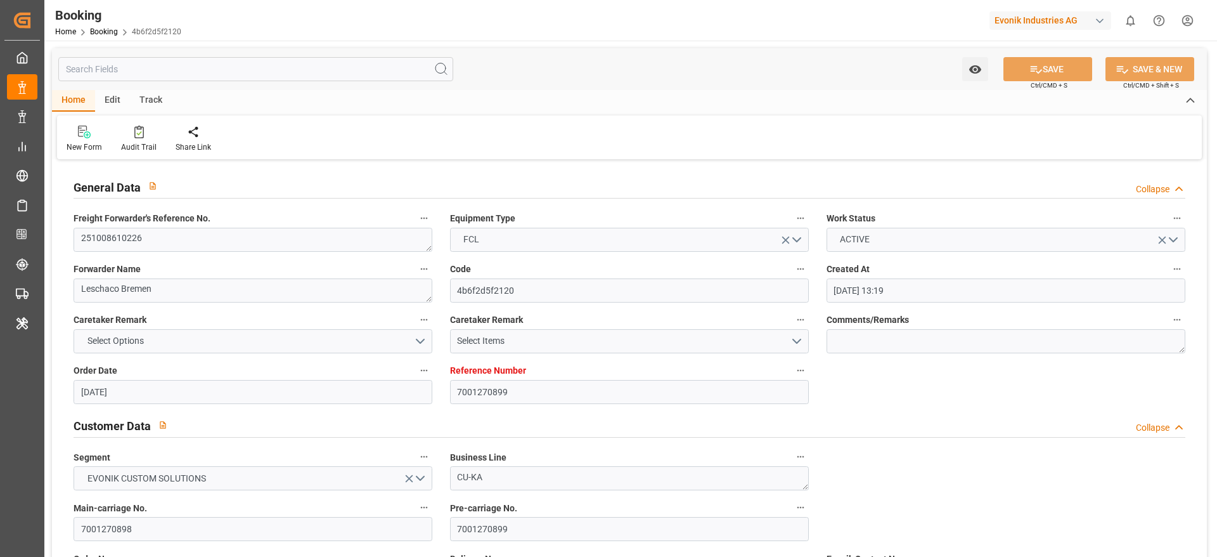
scroll to position [856, 0]
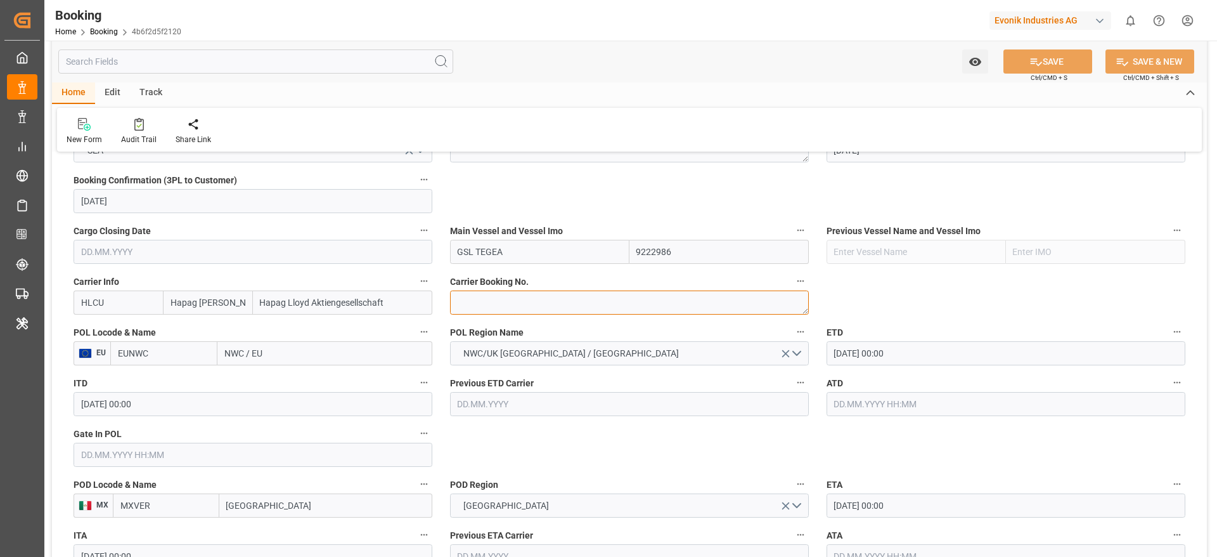
paste textarea "15400502"
type textarea "15400502"
click at [282, 359] on input "NWC / EU" at bounding box center [324, 353] width 215 height 24
click at [283, 356] on input "NWC / EU" at bounding box center [324, 353] width 215 height 24
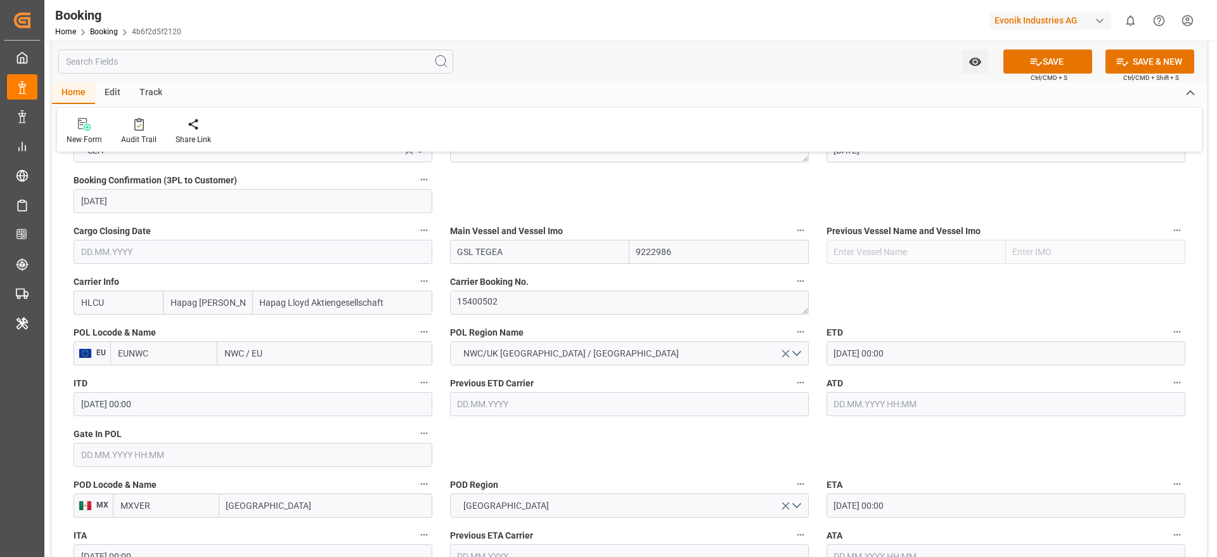
click at [283, 356] on input "NWC / EU" at bounding box center [324, 353] width 215 height 24
type input "rotterd"
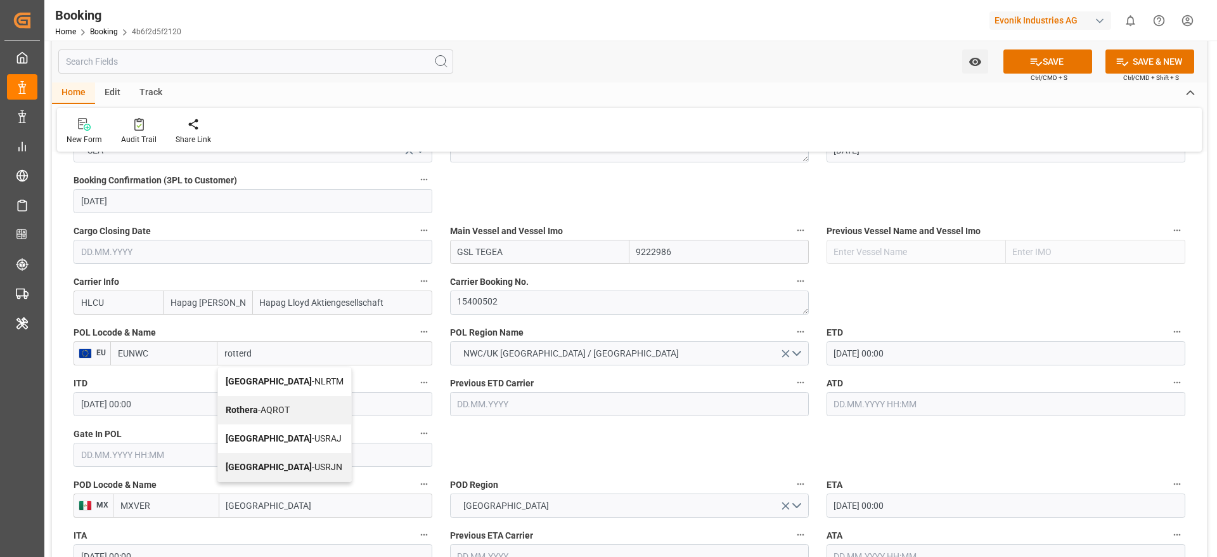
click at [292, 374] on div "Rotterdam - NLRTM" at bounding box center [284, 381] width 133 height 29
type input "NLRTM"
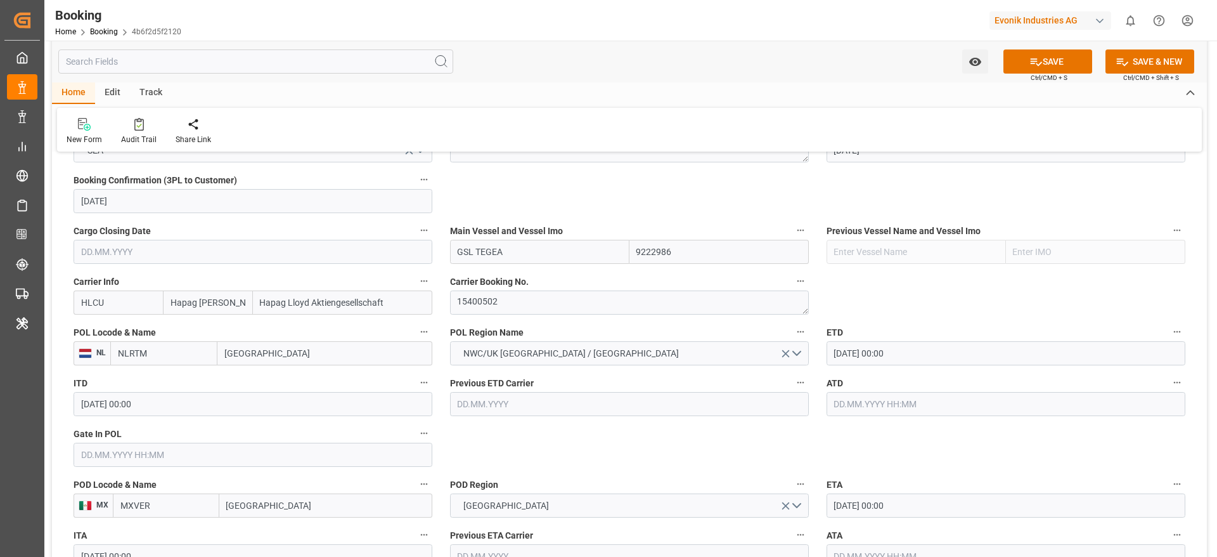
type input "[GEOGRAPHIC_DATA]"
click at [1022, 62] on button "SAVE" at bounding box center [1048, 61] width 89 height 24
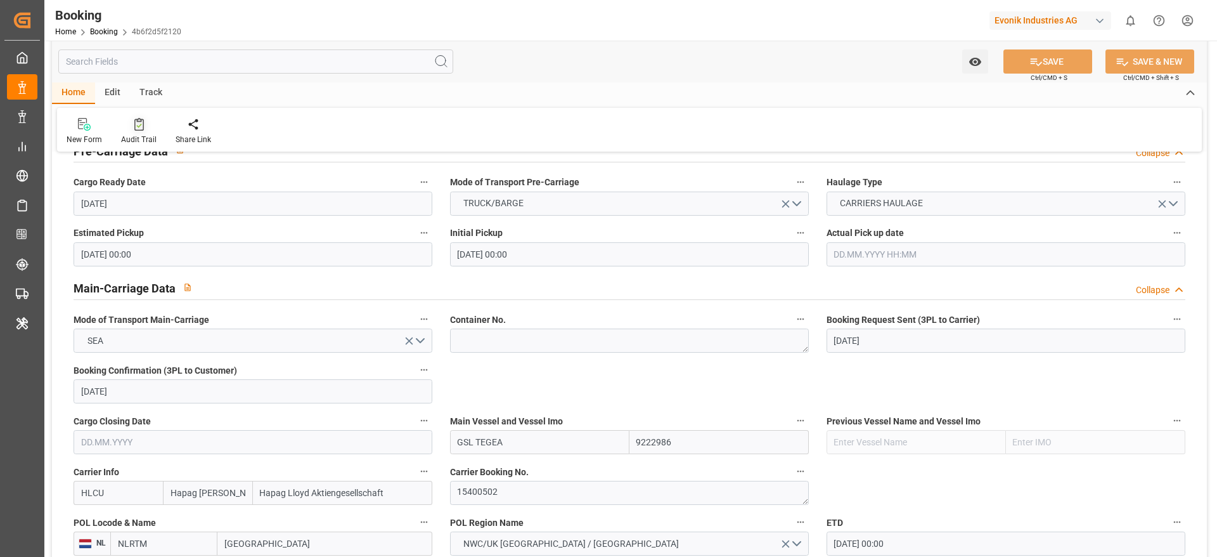
click at [136, 133] on div "Audit Trail" at bounding box center [139, 131] width 55 height 28
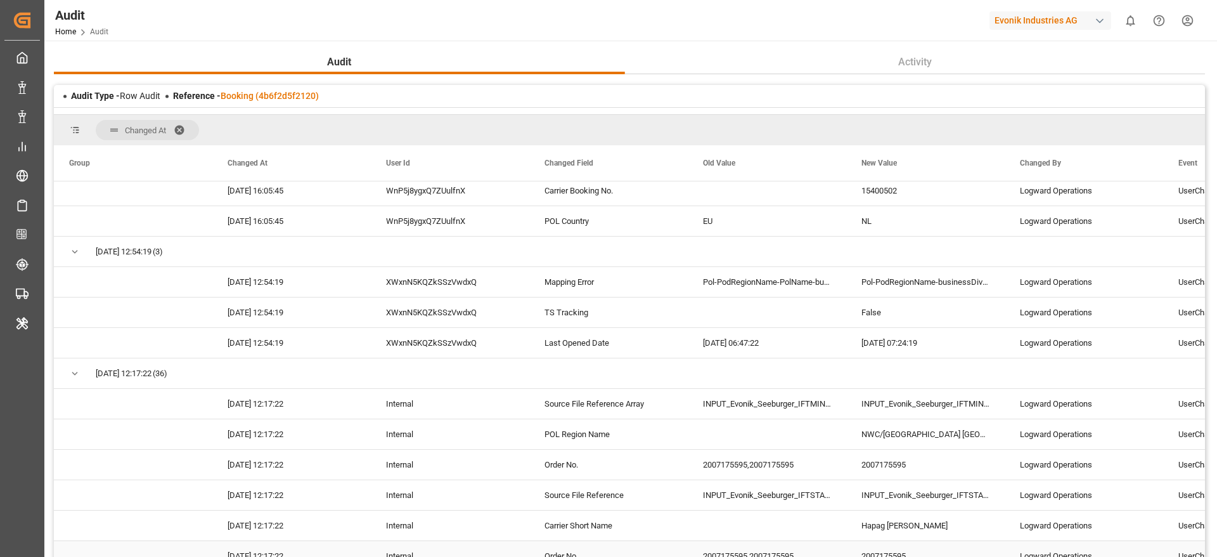
scroll to position [95, 0]
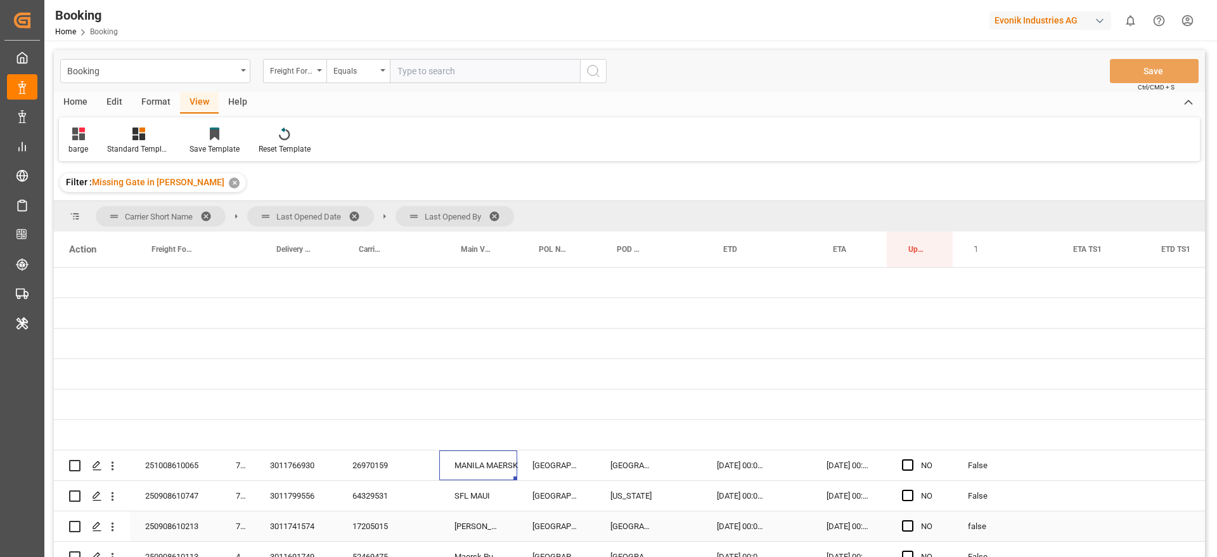
click at [287, 511] on div "3011741574" at bounding box center [296, 526] width 82 height 30
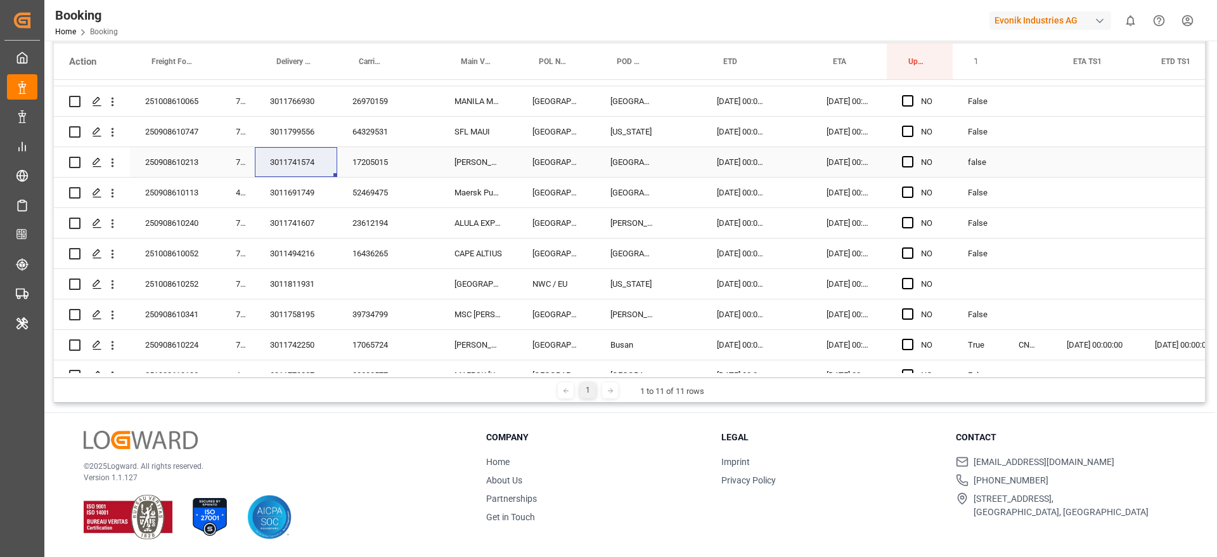
scroll to position [177, 0]
click at [285, 183] on div "3011691749" at bounding box center [296, 192] width 82 height 30
click at [301, 221] on div "3011741607" at bounding box center [296, 222] width 82 height 30
click at [308, 249] on div "3011494216" at bounding box center [296, 253] width 82 height 30
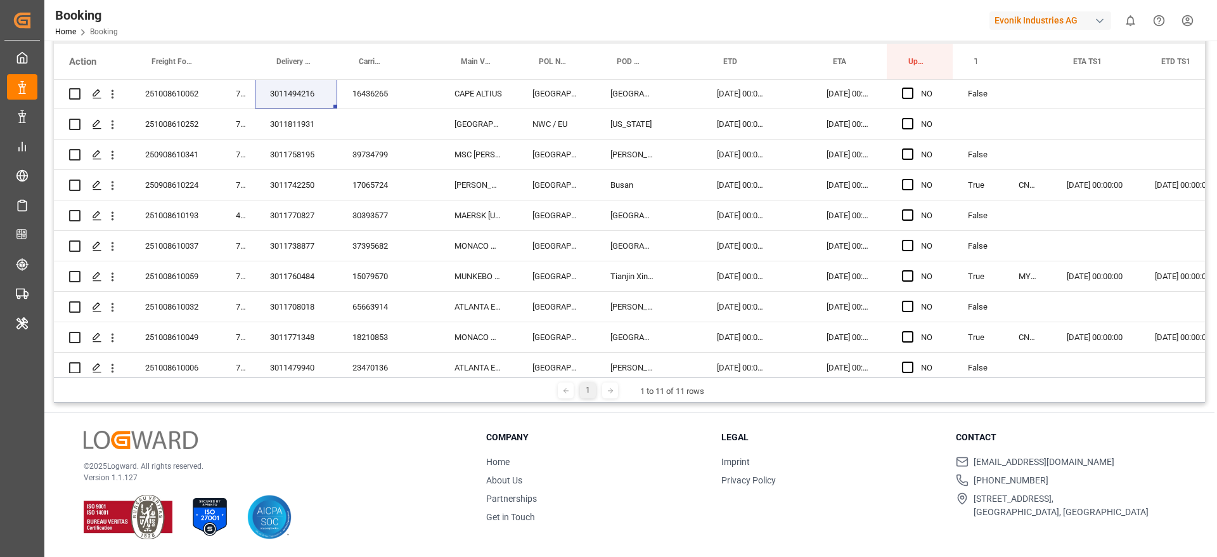
scroll to position [340, 0]
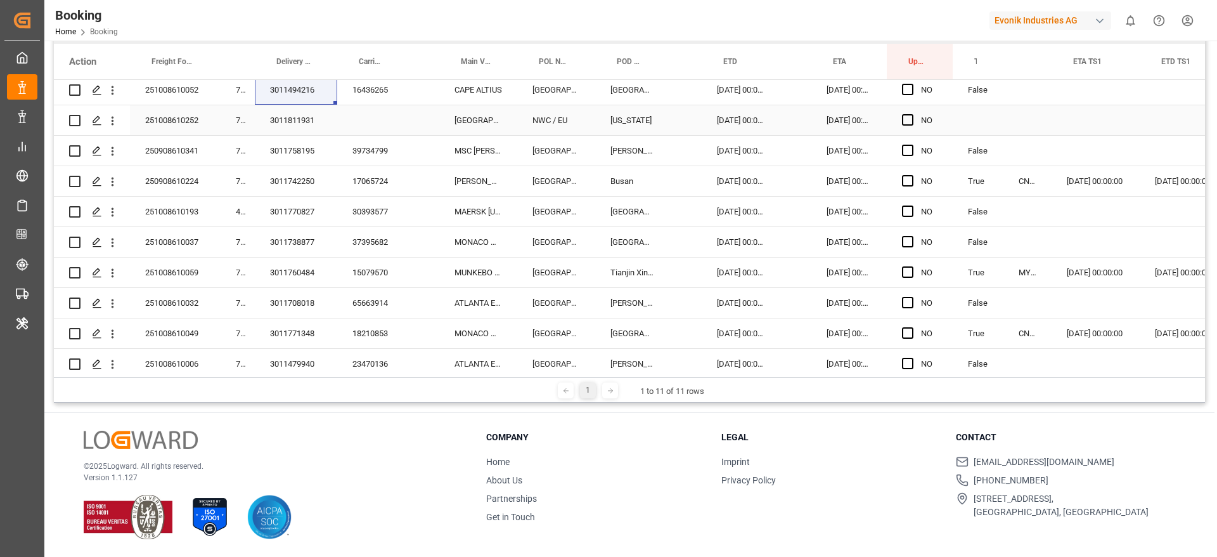
click at [297, 123] on div "3011811931" at bounding box center [296, 120] width 82 height 30
click at [306, 114] on div "3011811931" at bounding box center [296, 120] width 82 height 30
drag, startPoint x: 907, startPoint y: 116, endPoint x: 540, endPoint y: 169, distance: 371.0
click at [908, 116] on span "Press SPACE to select this row." at bounding box center [907, 119] width 11 height 11
click at [912, 114] on input "Press SPACE to select this row." at bounding box center [912, 114] width 0 height 0
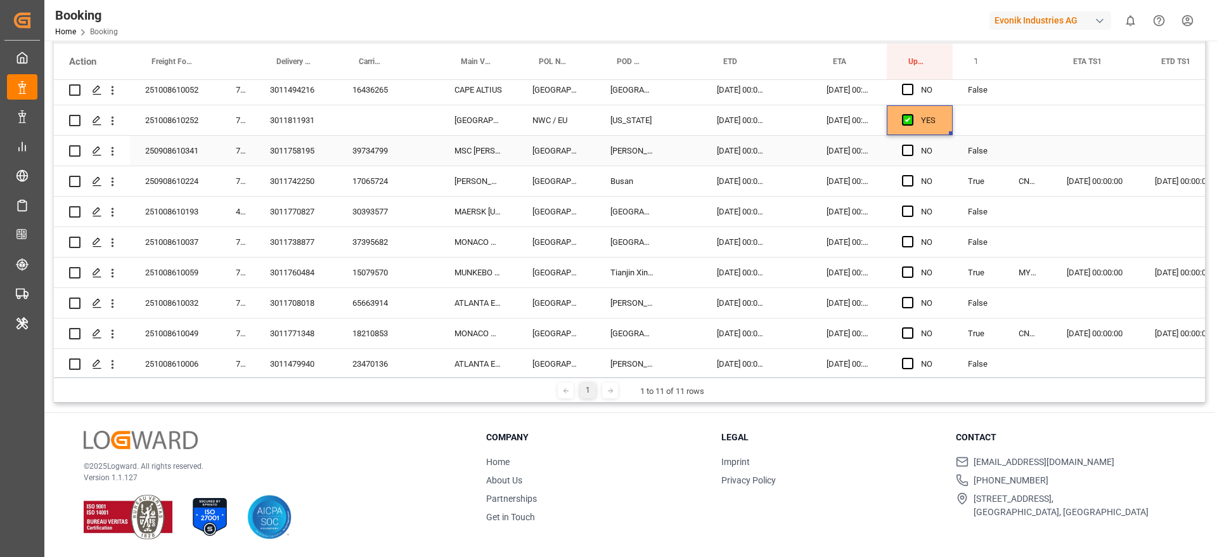
click at [353, 162] on div "39734799" at bounding box center [372, 151] width 70 height 30
click at [289, 162] on div "3011758195" at bounding box center [296, 151] width 82 height 30
drag, startPoint x: 289, startPoint y: 162, endPoint x: 290, endPoint y: 175, distance: 12.7
click at [290, 175] on div "3011742250" at bounding box center [296, 181] width 82 height 30
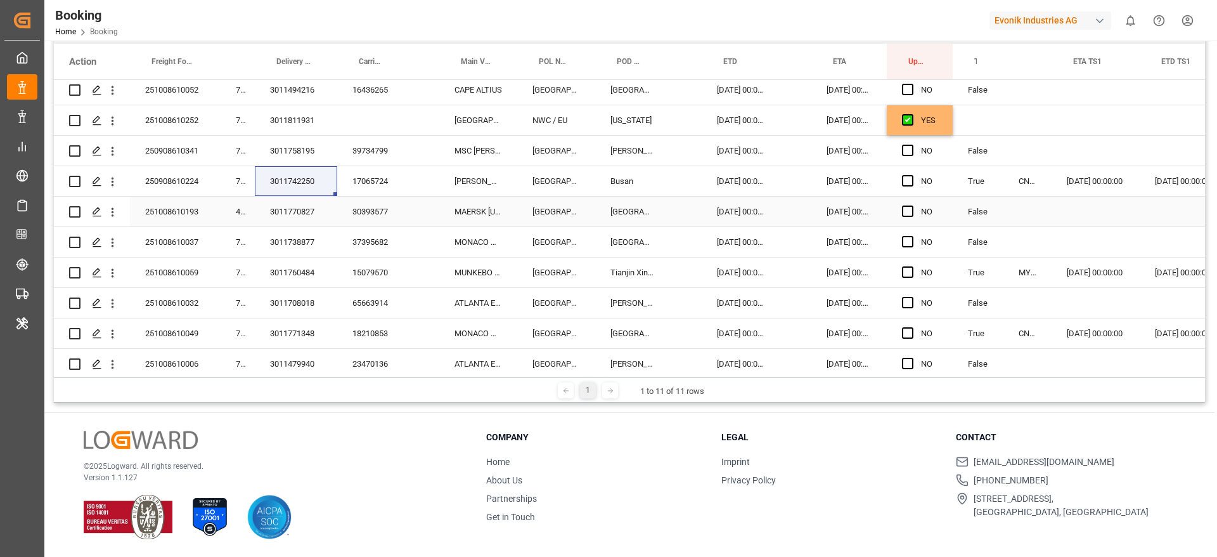
click at [294, 213] on div "3011770827" at bounding box center [296, 212] width 82 height 30
click at [285, 256] on div "3011738877" at bounding box center [296, 242] width 82 height 30
drag, startPoint x: 292, startPoint y: 259, endPoint x: 290, endPoint y: 270, distance: 10.9
click at [290, 270] on div "3011760484" at bounding box center [296, 272] width 82 height 30
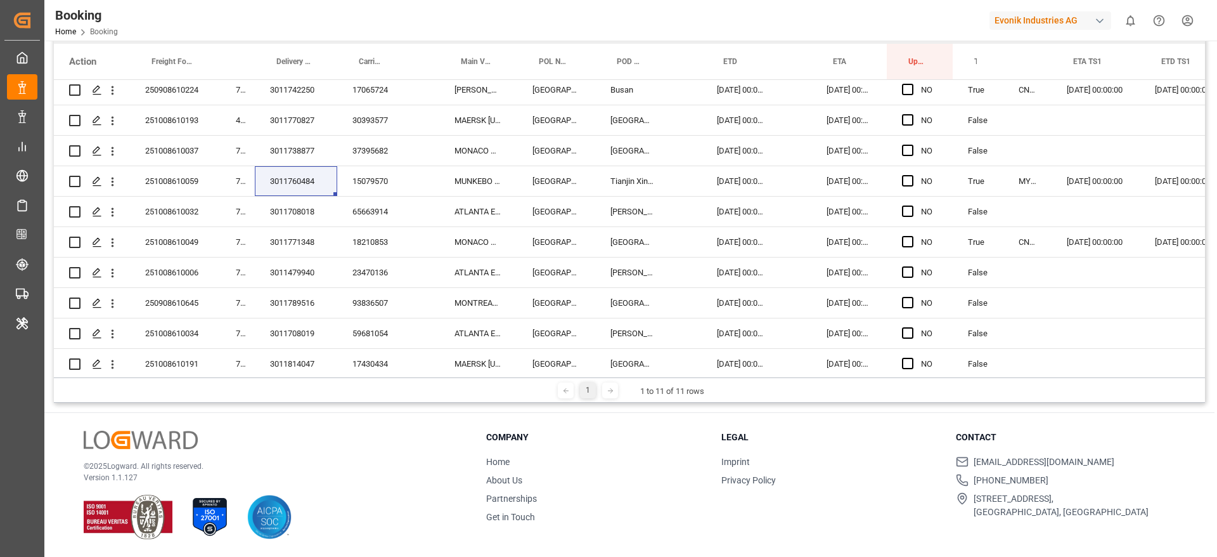
scroll to position [433, 0]
click at [288, 196] on div "3011708018" at bounding box center [296, 210] width 82 height 30
click at [283, 209] on div "3011708018" at bounding box center [296, 210] width 82 height 30
click at [296, 243] on div "3011771348" at bounding box center [296, 240] width 82 height 30
click at [283, 271] on div "3011479940" at bounding box center [296, 271] width 82 height 30
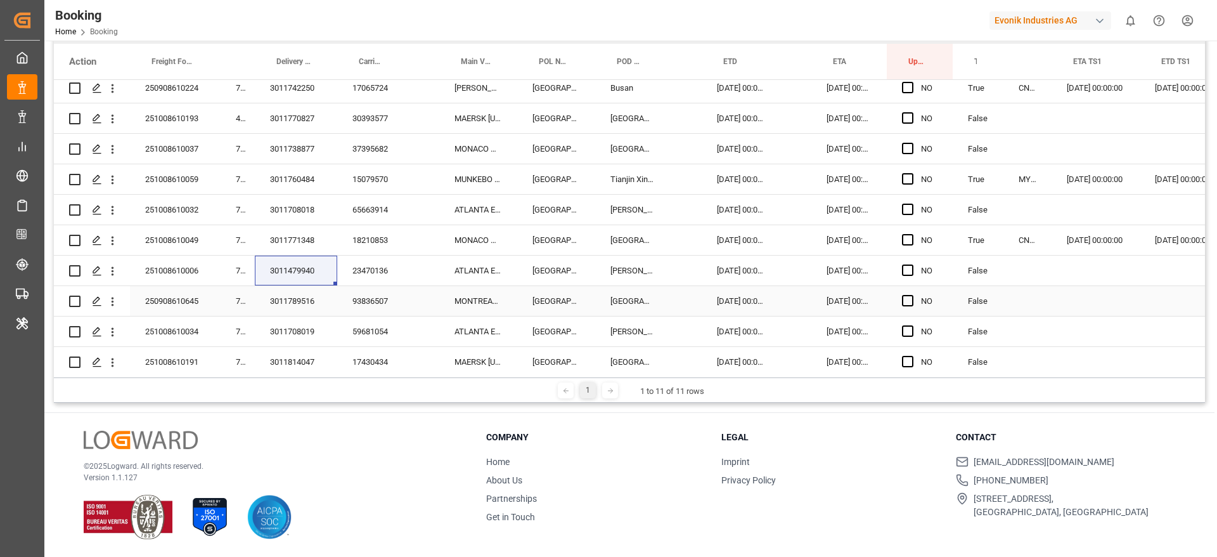
click at [310, 306] on div "3011789516" at bounding box center [296, 301] width 82 height 30
click at [287, 330] on div "3011708019" at bounding box center [296, 331] width 82 height 30
click at [289, 318] on div "3011789516" at bounding box center [296, 331] width 82 height 30
click at [428, 295] on div "Press SPACE to select this row." at bounding box center [424, 301] width 32 height 30
click at [111, 333] on icon "open menu" at bounding box center [112, 331] width 13 height 13
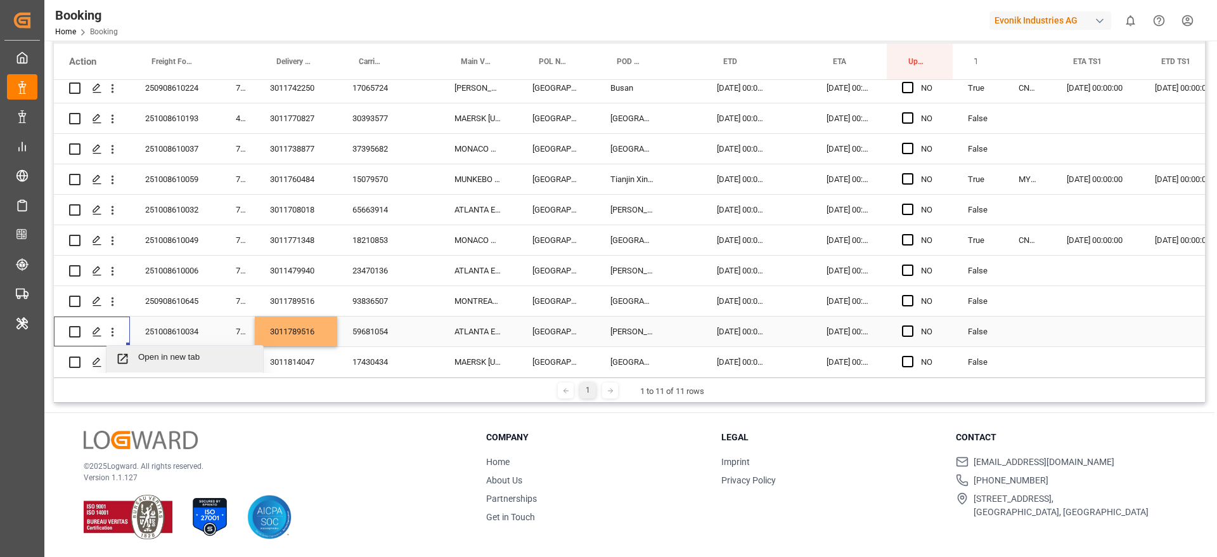
click at [155, 356] on span "Open in new tab" at bounding box center [195, 358] width 115 height 13
click at [304, 334] on div "3011789516" at bounding box center [296, 331] width 82 height 30
click at [360, 316] on div "59681054" at bounding box center [372, 331] width 70 height 30
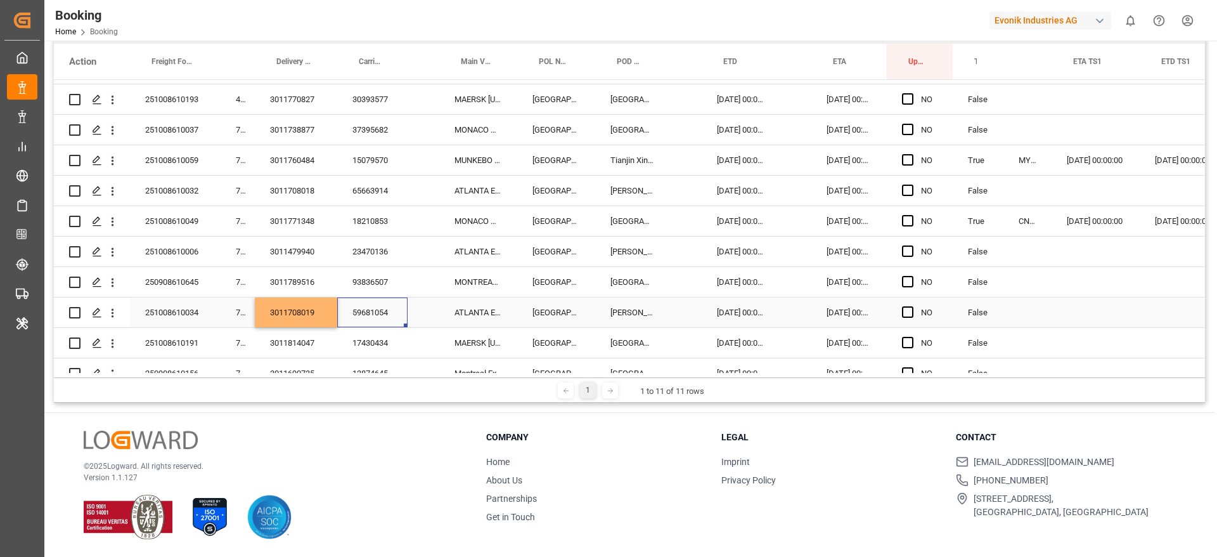
scroll to position [462, 0]
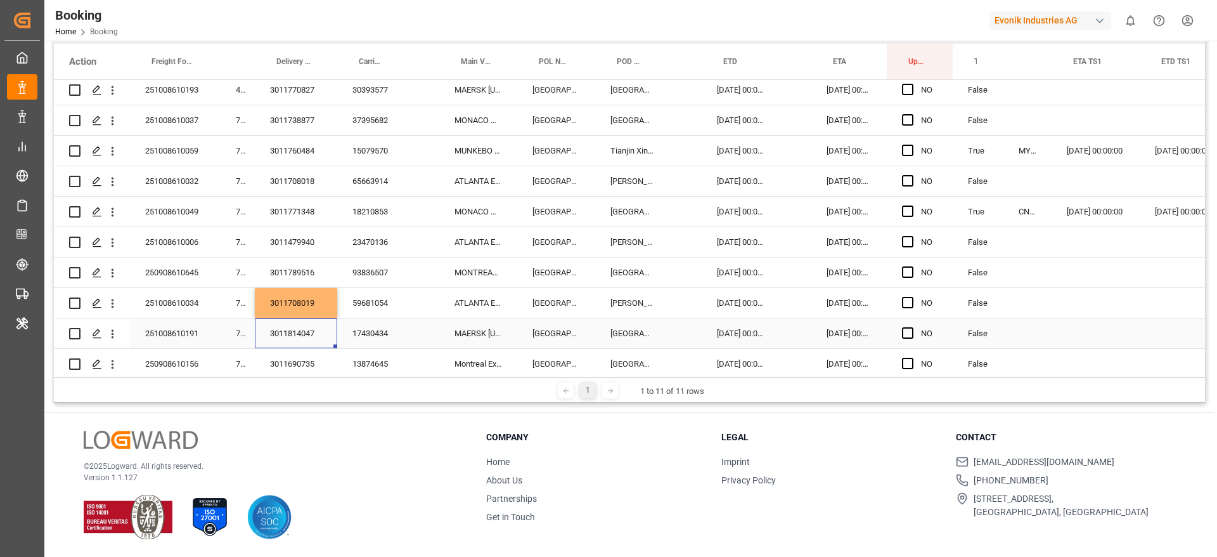
click at [301, 338] on div "3011814047" at bounding box center [296, 333] width 82 height 30
click at [297, 331] on div "3011814047" at bounding box center [296, 333] width 82 height 30
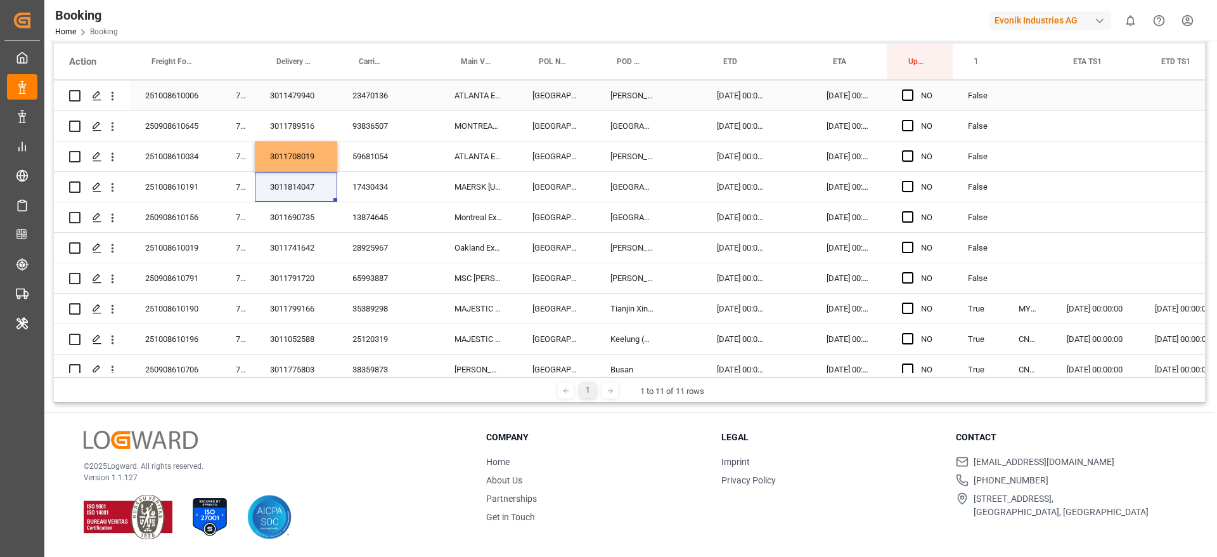
scroll to position [609, 0]
click at [298, 228] on div "3011690735" at bounding box center [296, 217] width 82 height 30
click at [285, 252] on div "3011741642" at bounding box center [296, 247] width 82 height 30
click at [290, 279] on div "3011791720" at bounding box center [296, 278] width 82 height 30
click at [278, 276] on div "3011791720" at bounding box center [296, 278] width 82 height 30
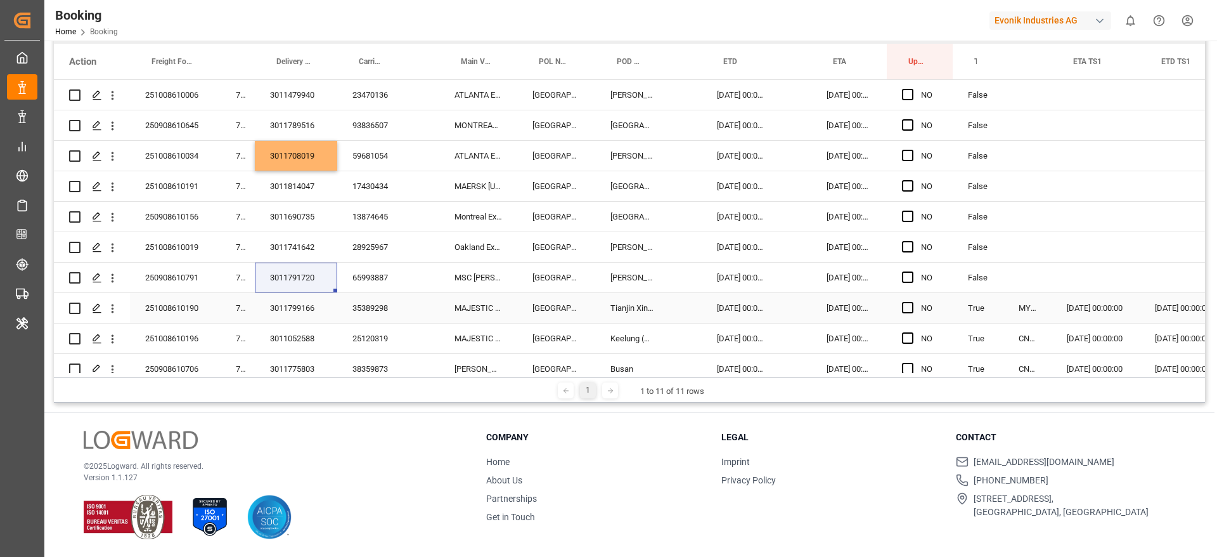
click at [298, 303] on div "3011799166" at bounding box center [296, 308] width 82 height 30
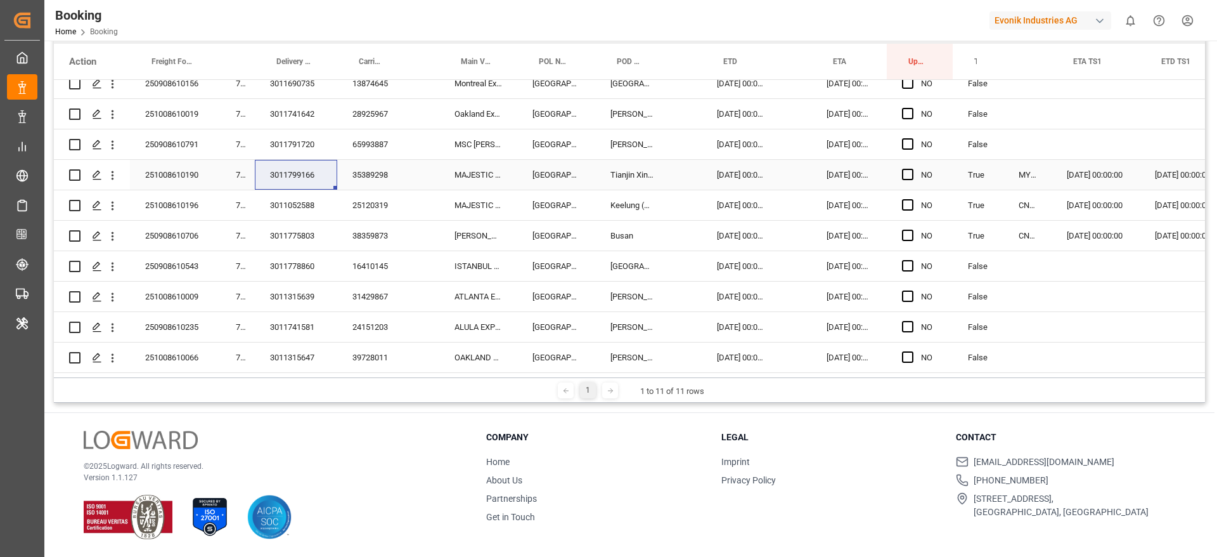
scroll to position [744, 0]
click at [296, 209] on div "3011052588" at bounding box center [296, 203] width 82 height 30
click at [279, 235] on div "3011775803" at bounding box center [296, 234] width 82 height 30
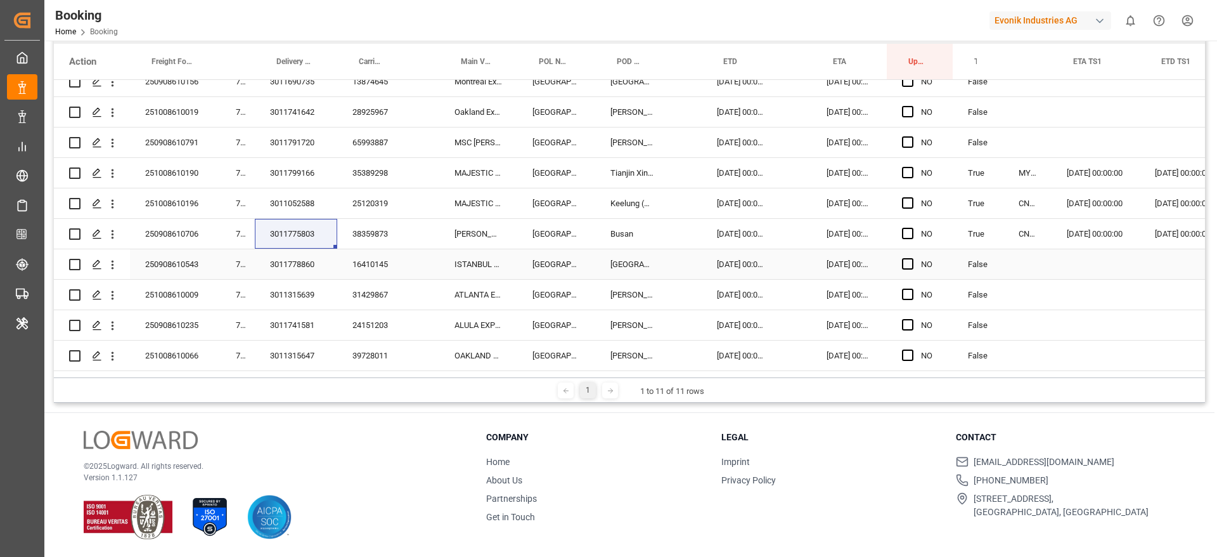
click at [294, 275] on div "3011778860" at bounding box center [296, 264] width 82 height 30
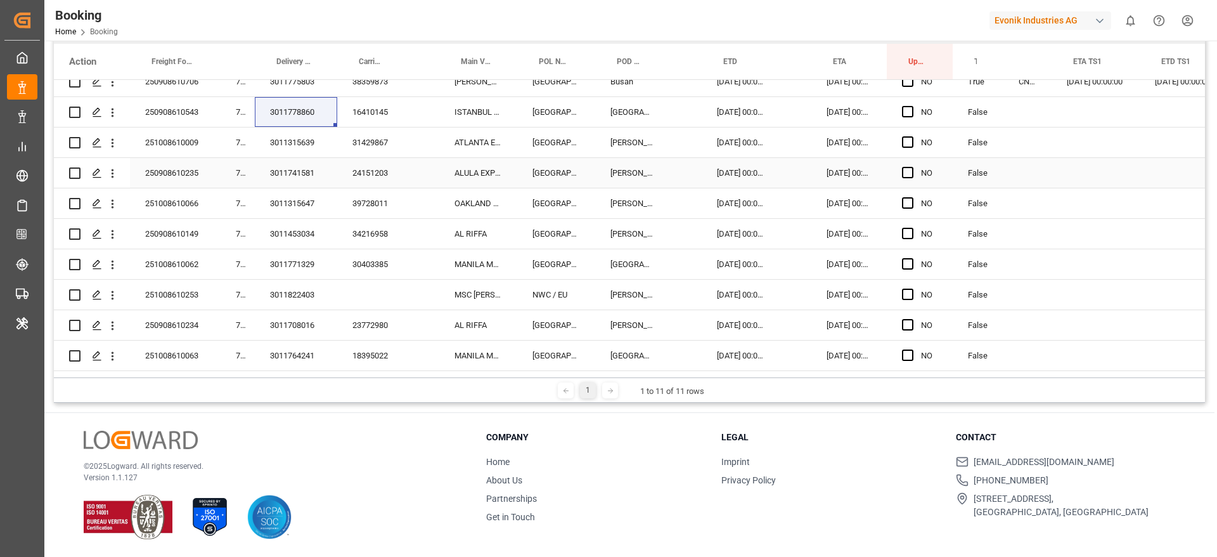
scroll to position [894, 0]
click at [301, 146] on div "3011315639" at bounding box center [296, 144] width 82 height 30
click at [309, 174] on div "3011741581" at bounding box center [296, 175] width 82 height 30
click at [287, 200] on div "3011315647" at bounding box center [296, 205] width 82 height 30
click at [309, 234] on div "3011453034" at bounding box center [296, 236] width 82 height 30
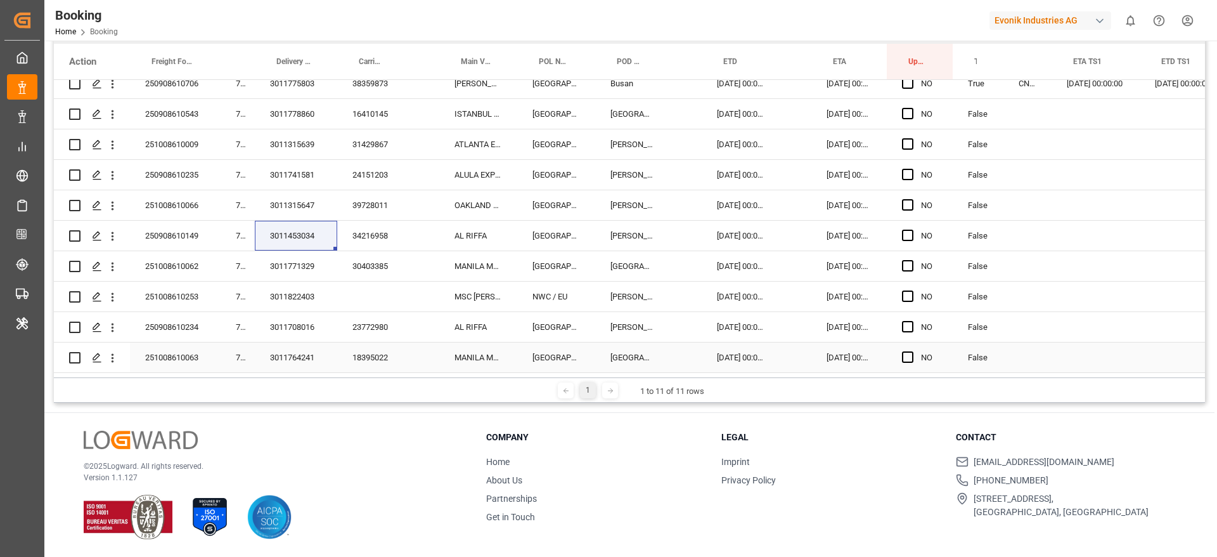
click at [275, 266] on div "3011771329" at bounding box center [296, 266] width 82 height 30
drag, startPoint x: 293, startPoint y: 300, endPoint x: 653, endPoint y: 543, distance: 434.8
click at [293, 302] on div "3011822403" at bounding box center [296, 297] width 82 height 30
click at [915, 301] on div "Press SPACE to select this row." at bounding box center [911, 296] width 19 height 29
drag, startPoint x: 908, startPoint y: 298, endPoint x: 417, endPoint y: 261, distance: 492.2
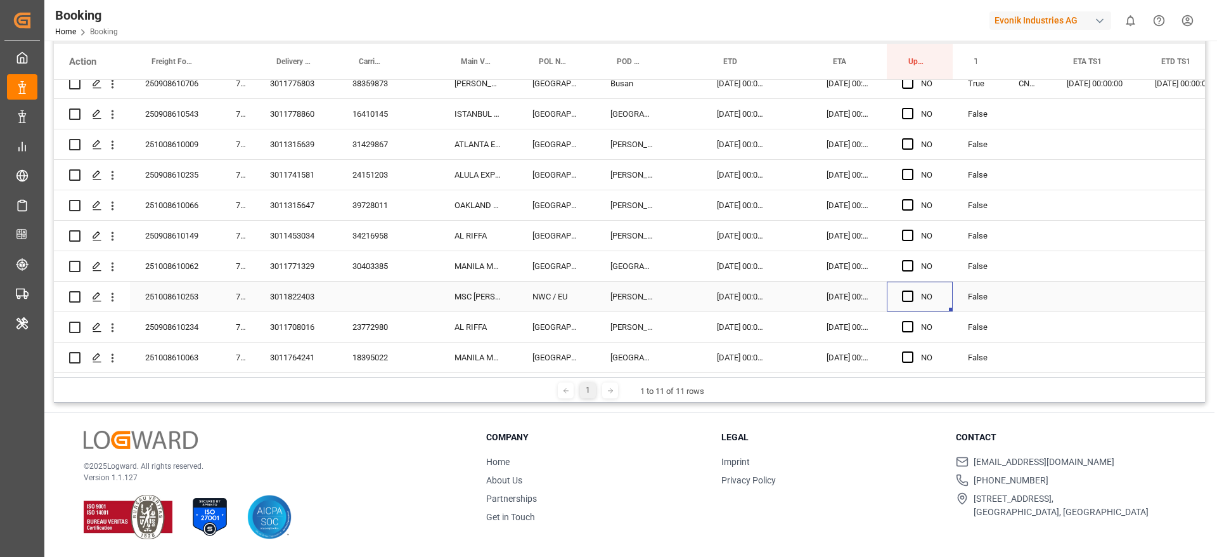
click at [908, 297] on span "Press SPACE to select this row." at bounding box center [907, 295] width 11 height 11
click at [912, 290] on input "Press SPACE to select this row." at bounding box center [912, 290] width 0 height 0
drag, startPoint x: 394, startPoint y: 264, endPoint x: 454, endPoint y: 550, distance: 292.1
click at [390, 266] on div "30403385" at bounding box center [372, 266] width 70 height 30
click at [672, 276] on div "Press SPACE to select this row." at bounding box center [686, 266] width 32 height 30
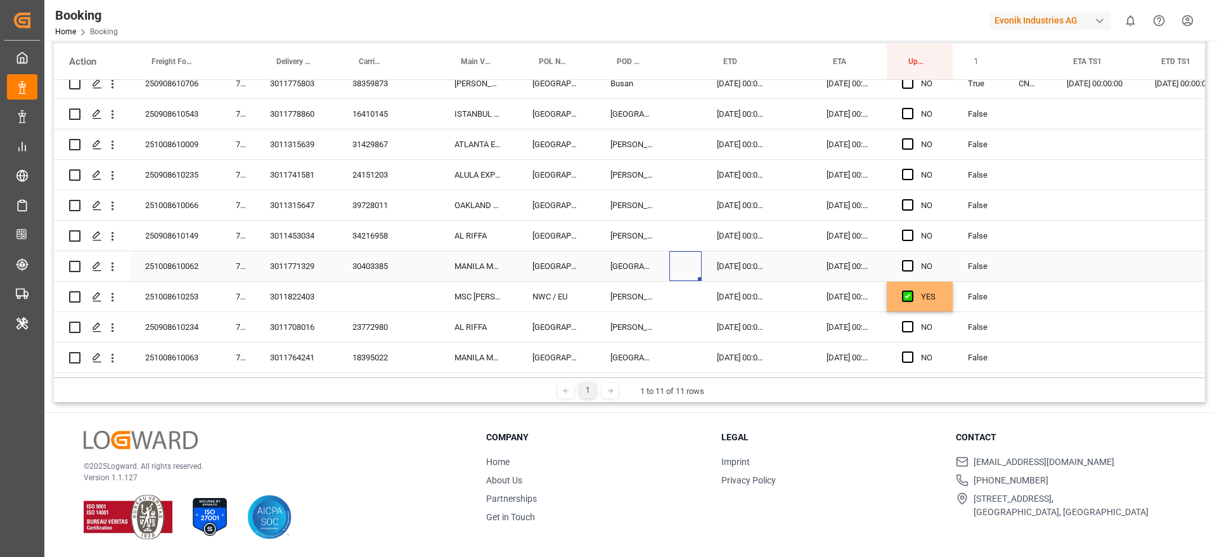
click at [907, 266] on span "Press SPACE to select this row." at bounding box center [907, 265] width 11 height 11
click at [912, 260] on input "Press SPACE to select this row." at bounding box center [912, 260] width 0 height 0
click at [380, 240] on div "34216958" at bounding box center [372, 236] width 70 height 30
drag, startPoint x: 905, startPoint y: 235, endPoint x: 456, endPoint y: 234, distance: 449.0
click at [905, 235] on span "Press SPACE to select this row." at bounding box center [907, 235] width 11 height 11
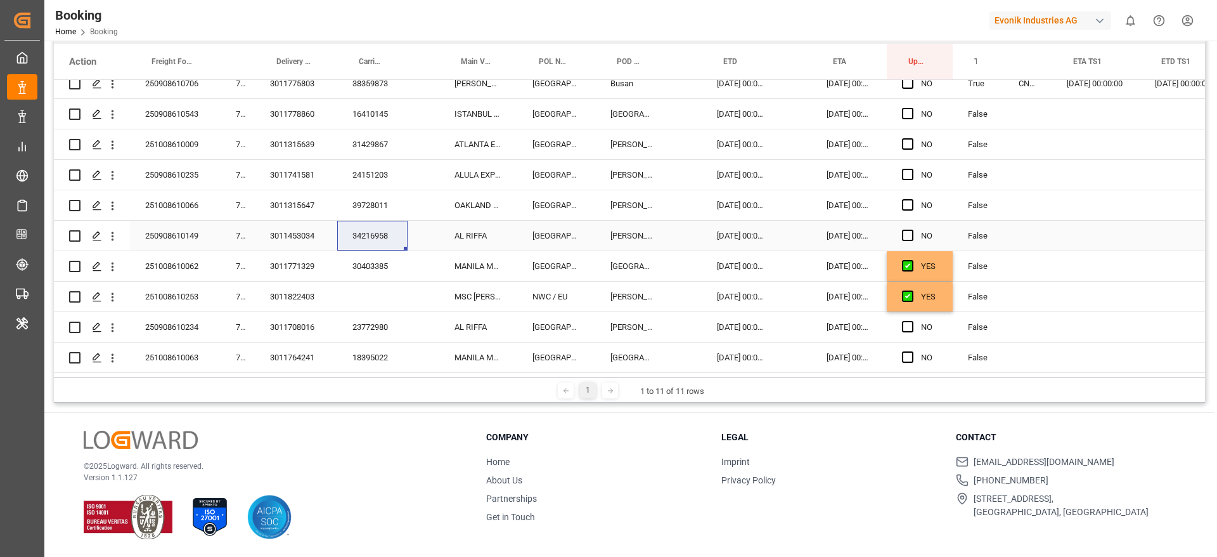
click at [912, 230] on input "Press SPACE to select this row." at bounding box center [912, 230] width 0 height 0
click at [400, 213] on div "39728011" at bounding box center [372, 205] width 70 height 30
click at [377, 202] on div "39728011" at bounding box center [372, 205] width 70 height 30
drag, startPoint x: 906, startPoint y: 202, endPoint x: 912, endPoint y: 142, distance: 59.9
click at [906, 202] on span "Press SPACE to select this row." at bounding box center [907, 204] width 11 height 11
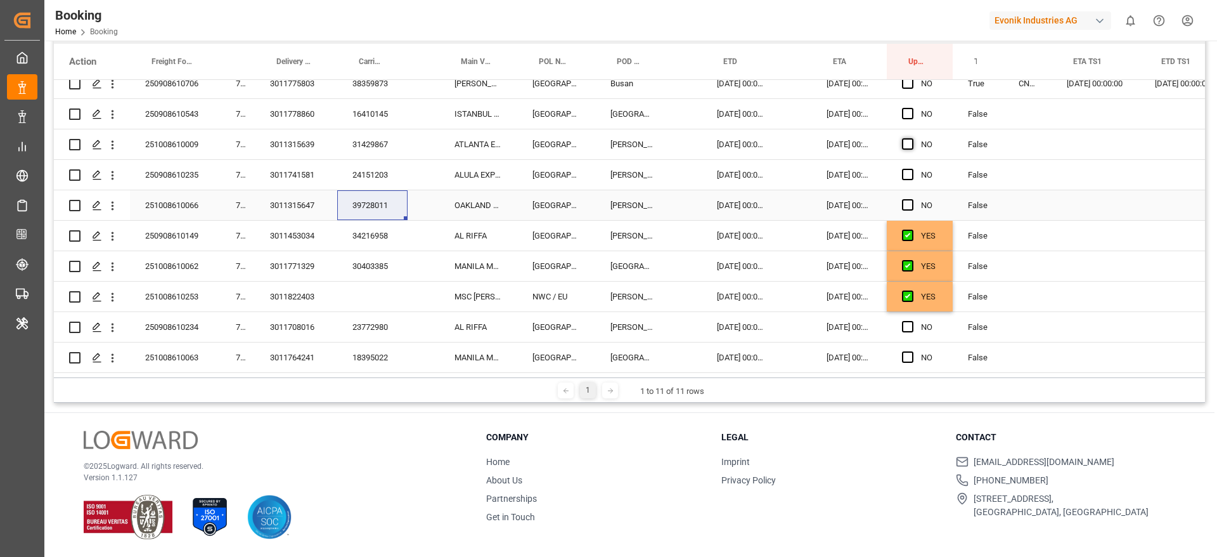
click at [912, 199] on input "Press SPACE to select this row." at bounding box center [912, 199] width 0 height 0
click at [907, 171] on span "Press SPACE to select this row." at bounding box center [907, 174] width 11 height 11
click at [912, 169] on input "Press SPACE to select this row." at bounding box center [912, 169] width 0 height 0
click at [912, 142] on span "Press SPACE to select this row." at bounding box center [907, 143] width 11 height 11
click at [912, 138] on input "Press SPACE to select this row." at bounding box center [912, 138] width 0 height 0
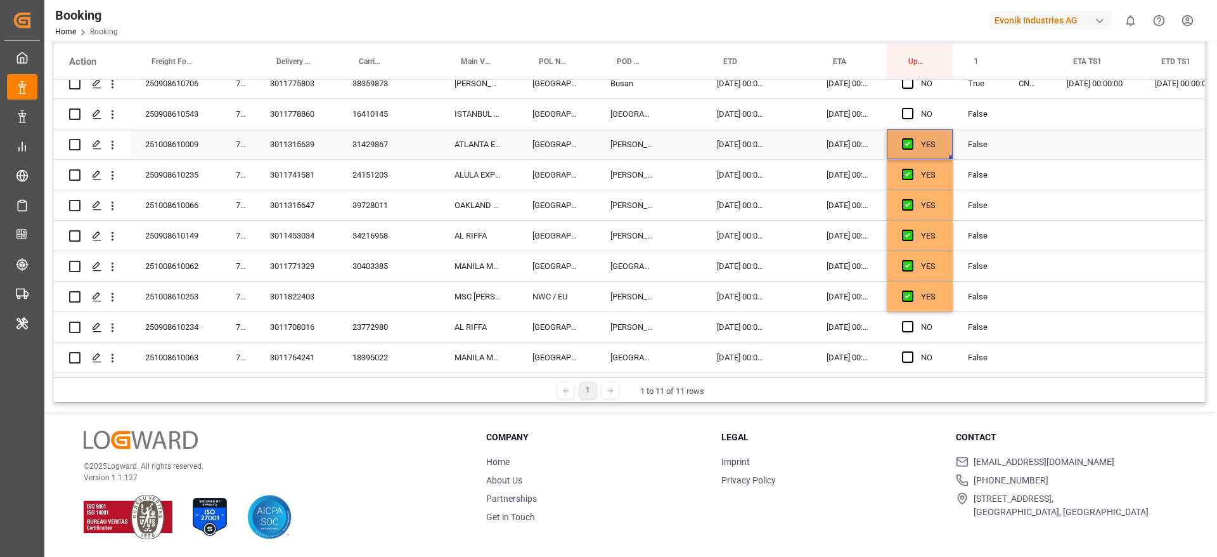
click at [432, 146] on div "Press SPACE to select this row." at bounding box center [424, 144] width 32 height 30
click at [368, 140] on div "31429867" at bounding box center [372, 144] width 70 height 30
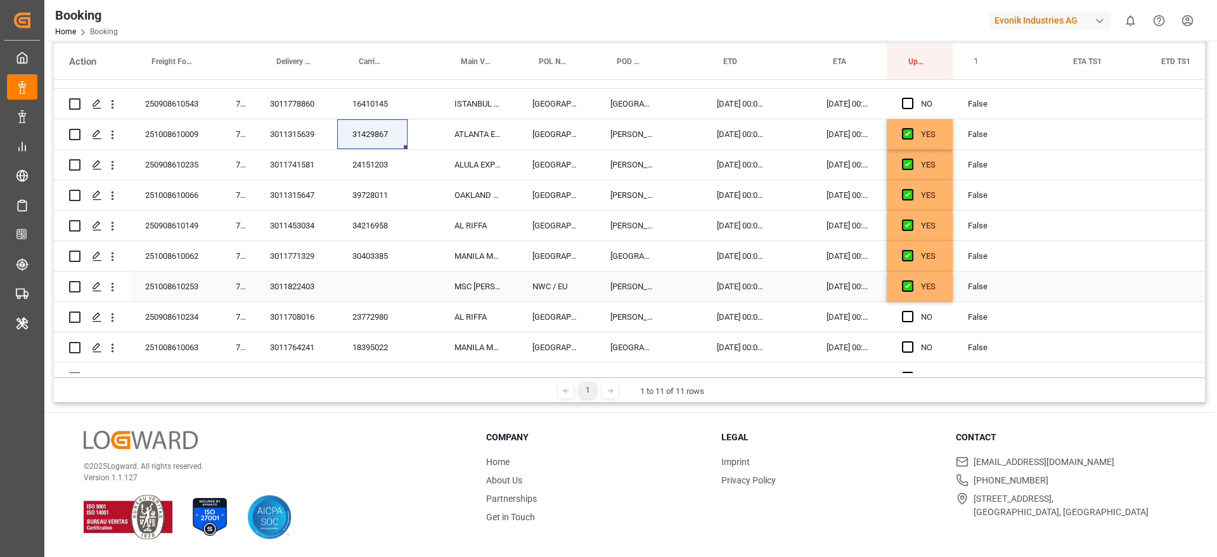
scroll to position [799, 0]
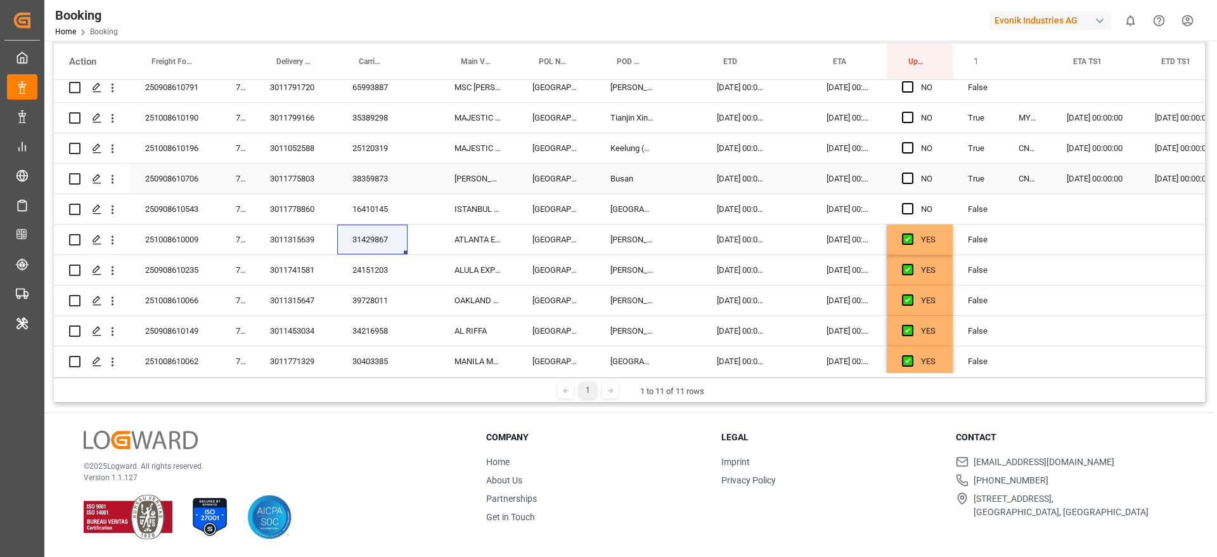
drag, startPoint x: 377, startPoint y: 205, endPoint x: 834, endPoint y: 221, distance: 457.4
click at [377, 205] on div "16410145" at bounding box center [372, 209] width 70 height 30
click at [904, 209] on span "Press SPACE to select this row." at bounding box center [907, 208] width 11 height 11
click at [912, 203] on input "Press SPACE to select this row." at bounding box center [912, 203] width 0 height 0
click at [910, 181] on span "Press SPACE to select this row." at bounding box center [907, 177] width 11 height 11
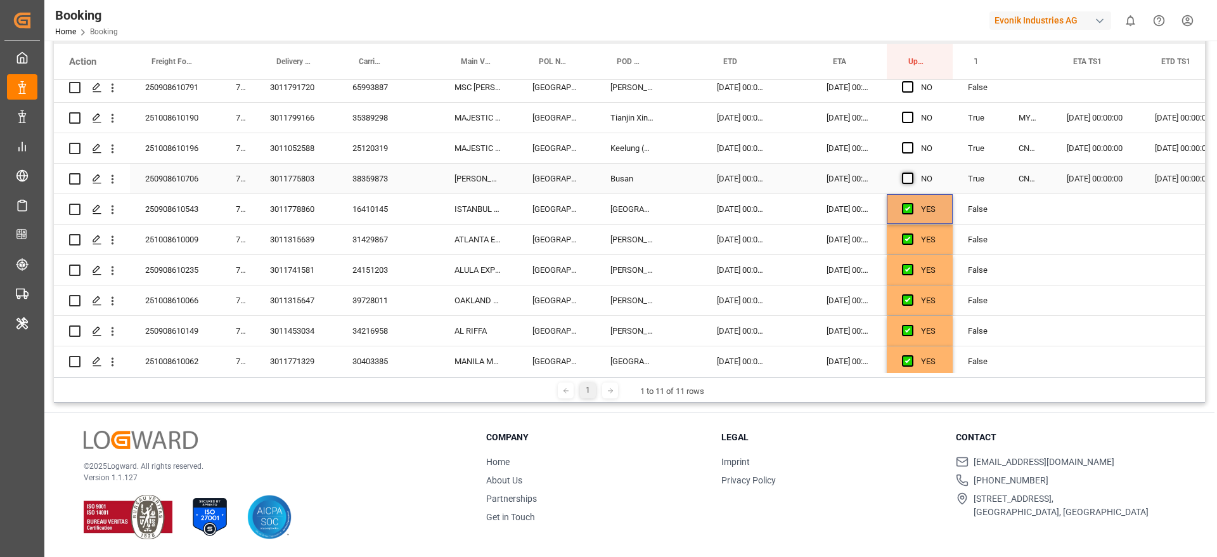
click at [912, 172] on input "Press SPACE to select this row." at bounding box center [912, 172] width 0 height 0
click at [910, 150] on span "Press SPACE to select this row." at bounding box center [907, 147] width 11 height 11
click at [912, 142] on input "Press SPACE to select this row." at bounding box center [912, 142] width 0 height 0
click at [386, 178] on div "38359873" at bounding box center [372, 179] width 70 height 30
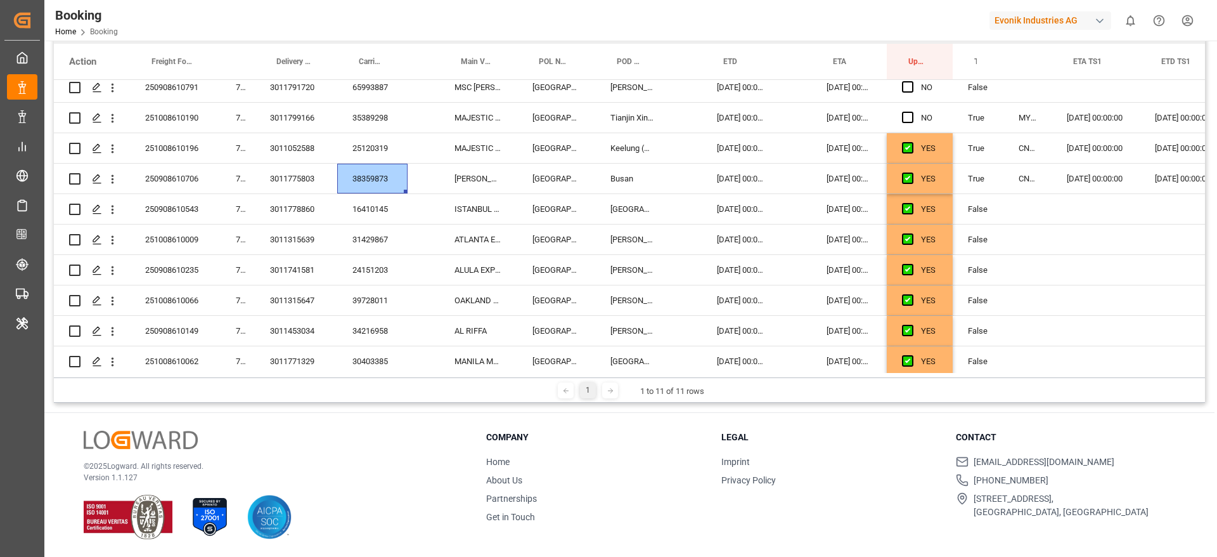
click at [1198, 216] on div "Press SPACE to select this row." at bounding box center [1184, 209] width 89 height 30
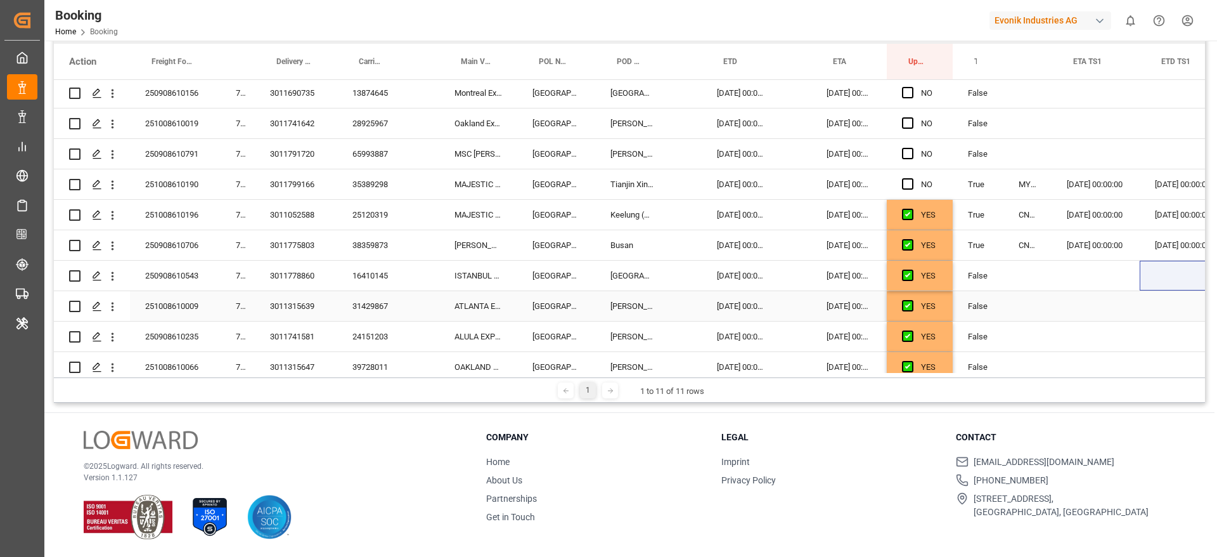
scroll to position [704, 0]
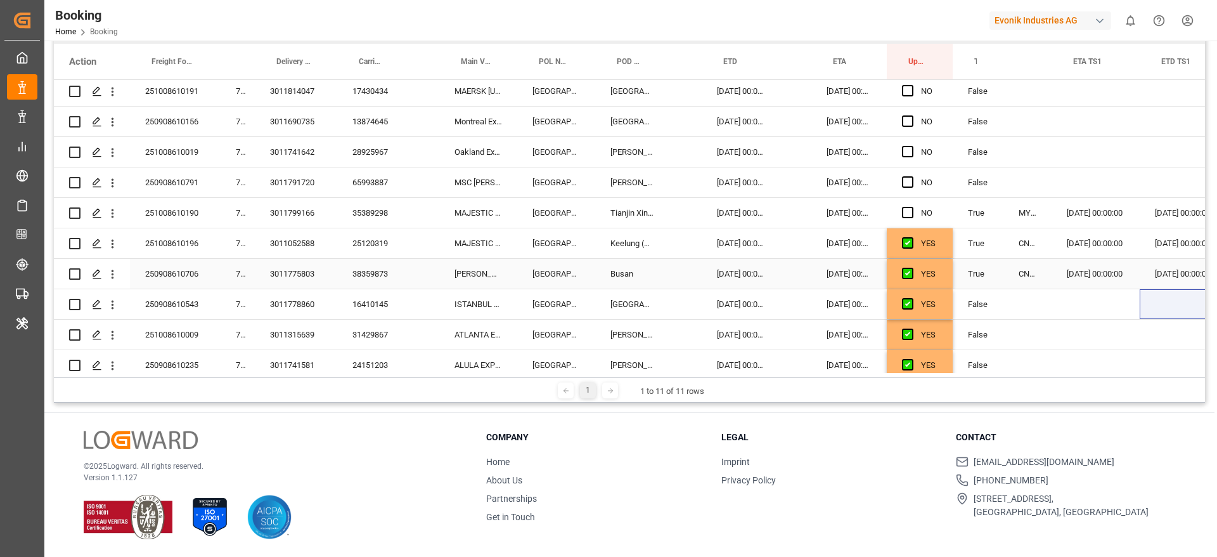
click at [120, 276] on div "Press SPACE to select this row." at bounding box center [112, 274] width 32 height 24
click at [117, 272] on icon "open menu" at bounding box center [112, 274] width 13 height 13
click at [138, 294] on span "Press SPACE to select this row." at bounding box center [127, 300] width 22 height 13
click at [375, 248] on div "25120319" at bounding box center [372, 243] width 70 height 30
drag, startPoint x: 362, startPoint y: 209, endPoint x: 355, endPoint y: 212, distance: 7.9
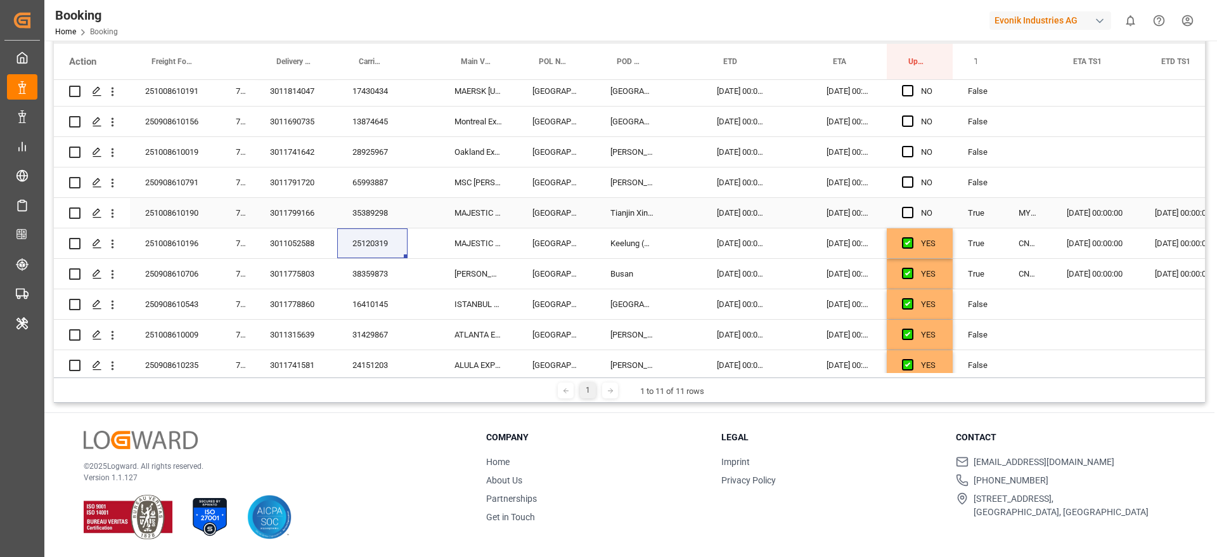
click at [358, 209] on div "35389298" at bounding box center [372, 213] width 70 height 30
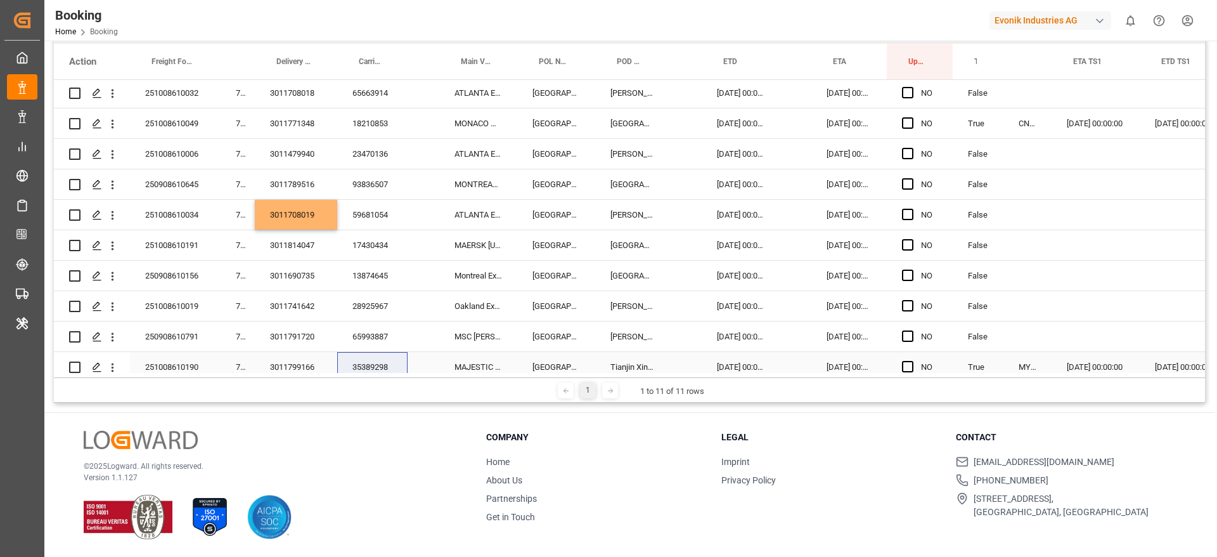
scroll to position [633, 0]
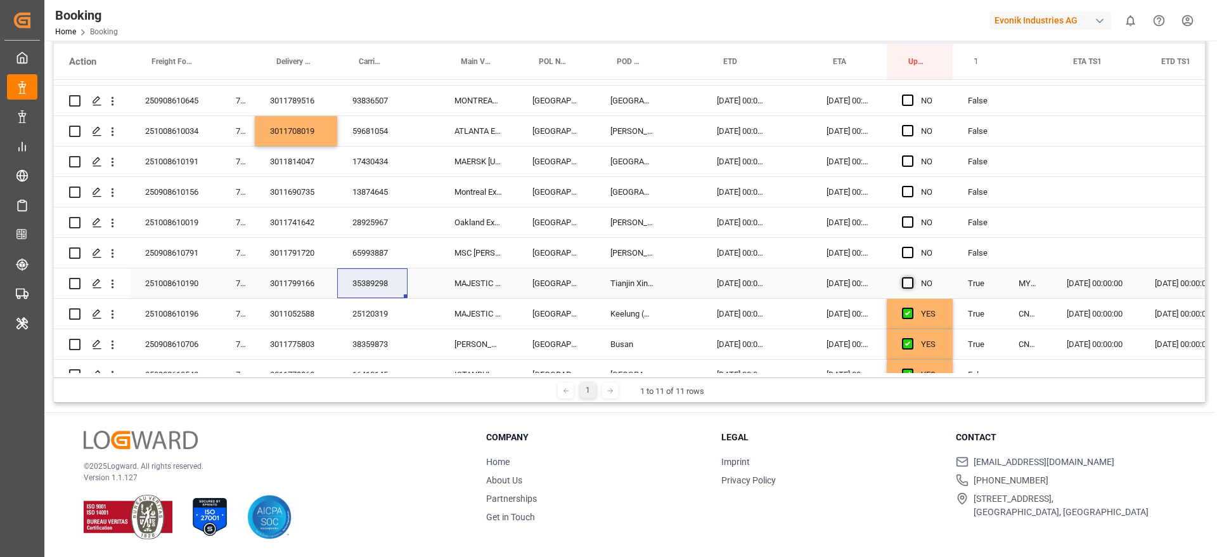
click at [907, 278] on span "Press SPACE to select this row." at bounding box center [907, 282] width 11 height 11
click at [912, 277] on input "Press SPACE to select this row." at bounding box center [912, 277] width 0 height 0
click at [378, 252] on div "65993887" at bounding box center [372, 253] width 70 height 30
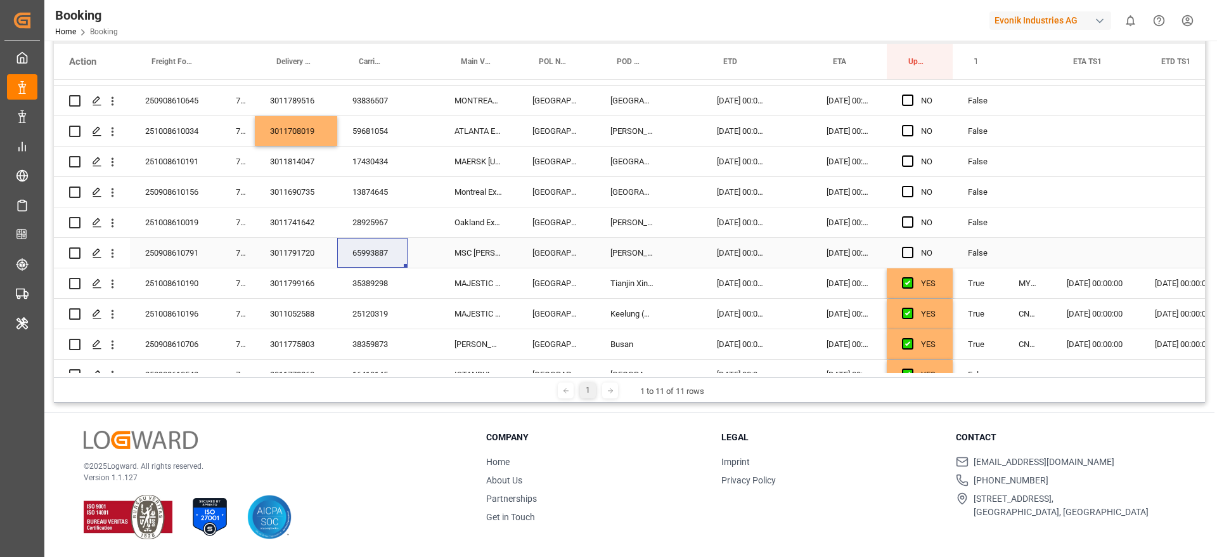
drag, startPoint x: 907, startPoint y: 245, endPoint x: 907, endPoint y: 226, distance: 19.0
click at [907, 245] on div "Press SPACE to select this row." at bounding box center [911, 252] width 19 height 29
click at [907, 221] on span "Press SPACE to select this row." at bounding box center [907, 221] width 11 height 11
click at [912, 216] on input "Press SPACE to select this row." at bounding box center [912, 216] width 0 height 0
click at [908, 194] on span "Press SPACE to select this row." at bounding box center [907, 191] width 11 height 11
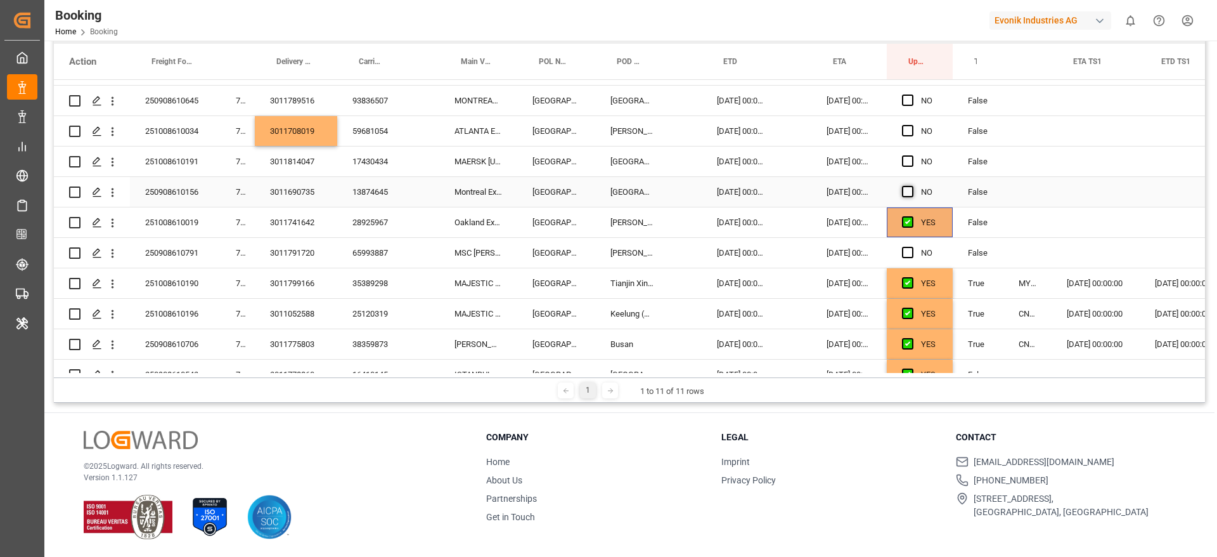
click at [912, 186] on input "Press SPACE to select this row." at bounding box center [912, 186] width 0 height 0
click at [908, 165] on span "Press SPACE to select this row." at bounding box center [907, 160] width 11 height 11
click at [912, 155] on input "Press SPACE to select this row." at bounding box center [912, 155] width 0 height 0
click at [908, 165] on span "Press SPACE to select this row." at bounding box center [907, 160] width 11 height 11
click at [912, 155] on input "Press SPACE to select this row." at bounding box center [912, 155] width 0 height 0
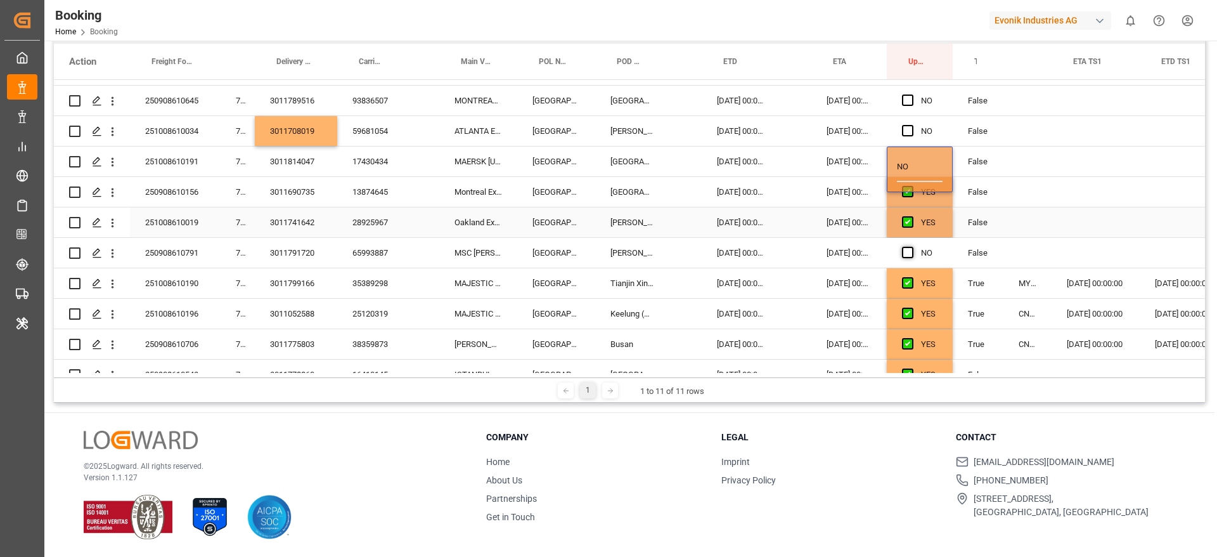
click at [907, 255] on span "Press SPACE to select this row." at bounding box center [907, 252] width 11 height 11
click at [912, 247] on input "Press SPACE to select this row." at bounding box center [912, 247] width 0 height 0
click at [906, 164] on span "Press SPACE to select this row." at bounding box center [907, 160] width 11 height 11
click at [912, 155] on input "Press SPACE to select this row." at bounding box center [912, 155] width 0 height 0
click at [375, 165] on div "17430434" at bounding box center [372, 161] width 70 height 30
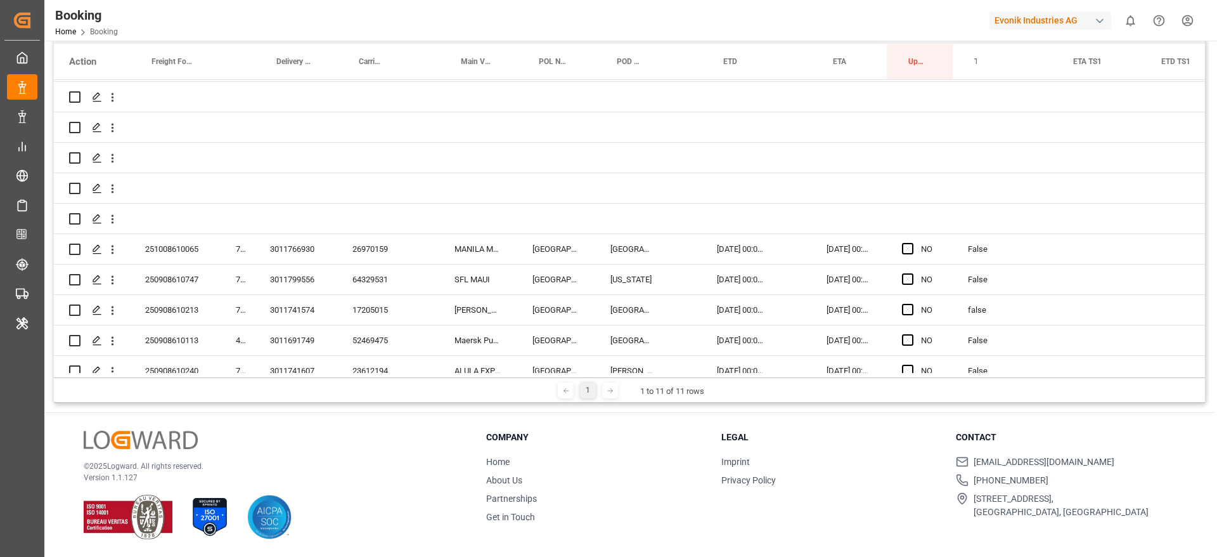
scroll to position [77, 0]
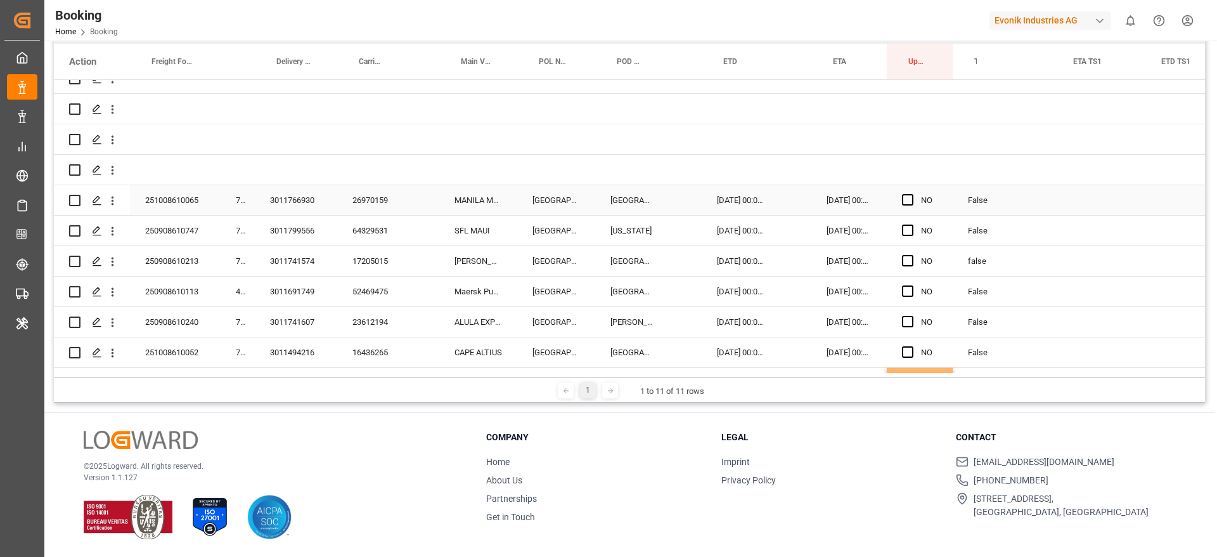
click at [368, 192] on div "26970159" at bounding box center [372, 200] width 70 height 30
click at [906, 190] on div "Press SPACE to select this row." at bounding box center [911, 200] width 19 height 29
click at [911, 205] on span "Press SPACE to select this row." at bounding box center [907, 199] width 11 height 11
click at [912, 194] on input "Press SPACE to select this row." at bounding box center [912, 194] width 0 height 0
click at [377, 230] on div "64329531" at bounding box center [372, 231] width 70 height 30
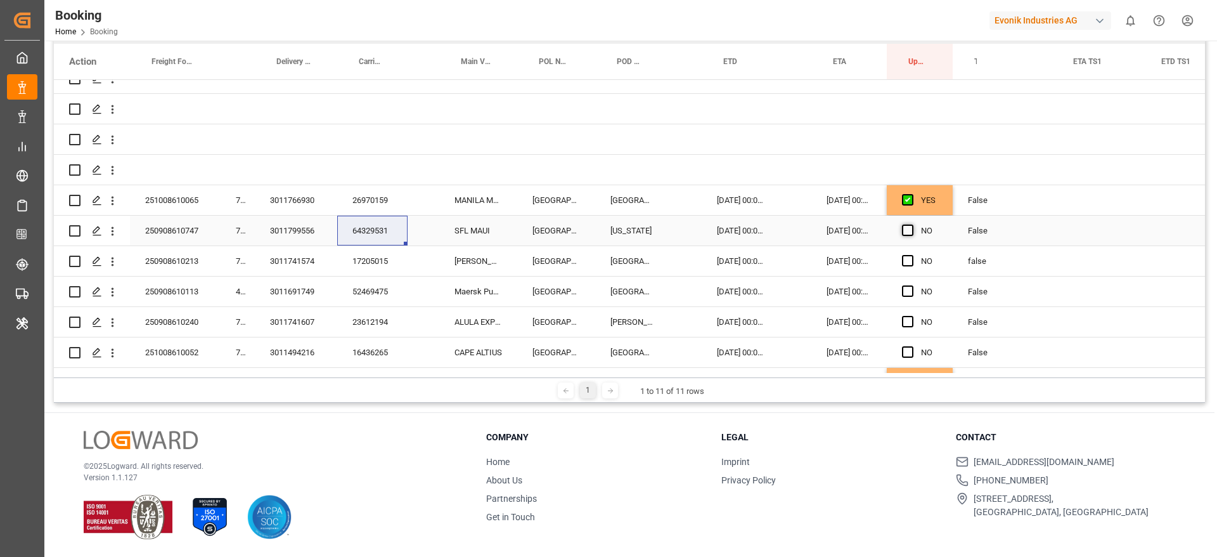
click at [907, 233] on span "Press SPACE to select this row." at bounding box center [907, 229] width 11 height 11
click at [912, 224] on input "Press SPACE to select this row." at bounding box center [912, 224] width 0 height 0
click at [373, 264] on div "17205015" at bounding box center [372, 261] width 70 height 30
drag, startPoint x: 903, startPoint y: 258, endPoint x: 911, endPoint y: 266, distance: 11.2
click at [903, 258] on span "Press SPACE to select this row." at bounding box center [907, 260] width 11 height 11
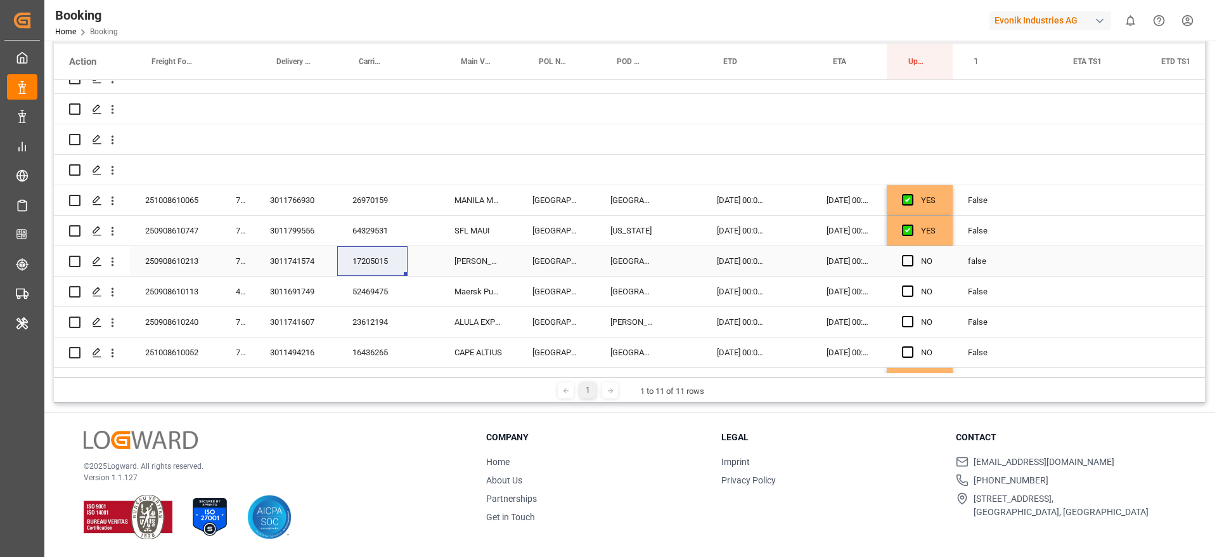
click at [912, 255] on input "Press SPACE to select this row." at bounding box center [912, 255] width 0 height 0
click at [911, 285] on span "Press SPACE to select this row." at bounding box center [907, 290] width 11 height 11
click at [912, 285] on input "Press SPACE to select this row." at bounding box center [912, 285] width 0 height 0
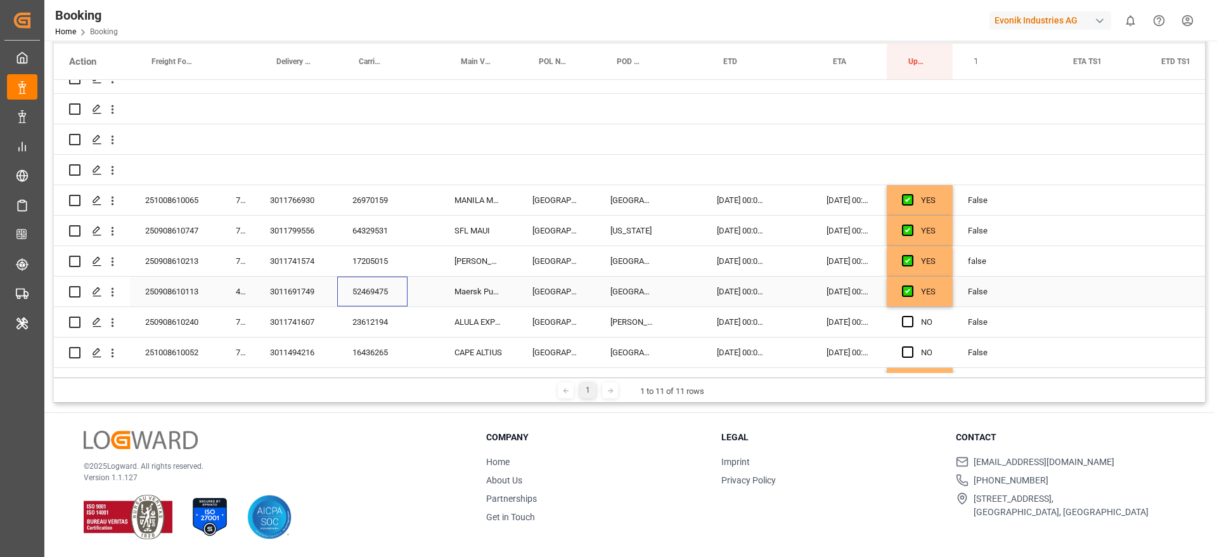
click at [365, 299] on div "52469475" at bounding box center [372, 291] width 70 height 30
click at [374, 327] on div "23612194" at bounding box center [372, 322] width 70 height 30
click at [373, 330] on div "23612194" at bounding box center [372, 322] width 70 height 30
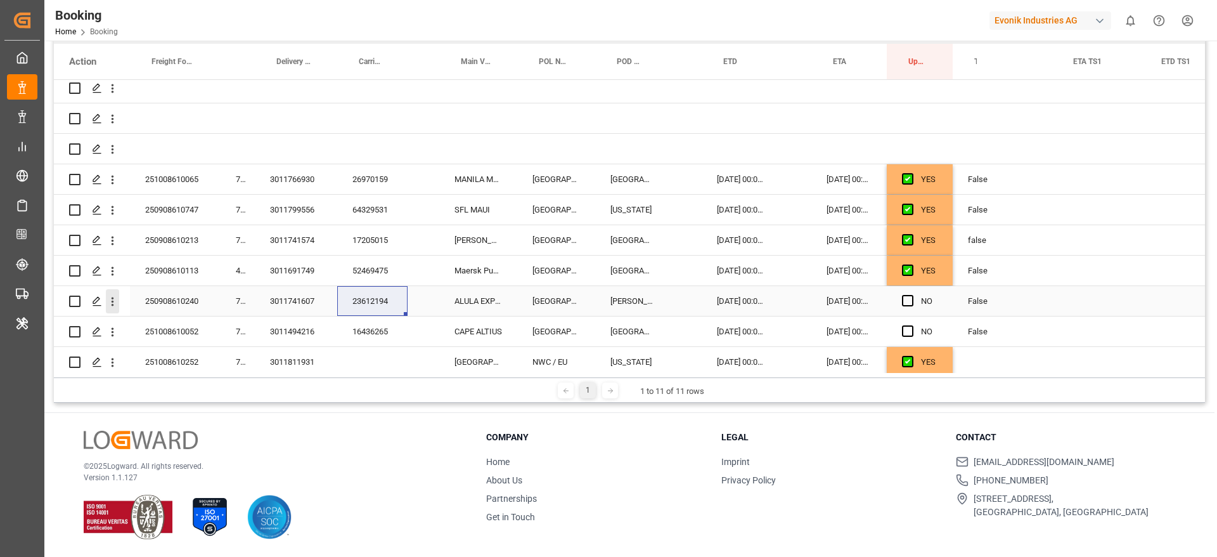
click at [114, 295] on icon "open menu" at bounding box center [112, 301] width 13 height 13
click at [156, 325] on span "Open in new tab" at bounding box center [195, 327] width 115 height 13
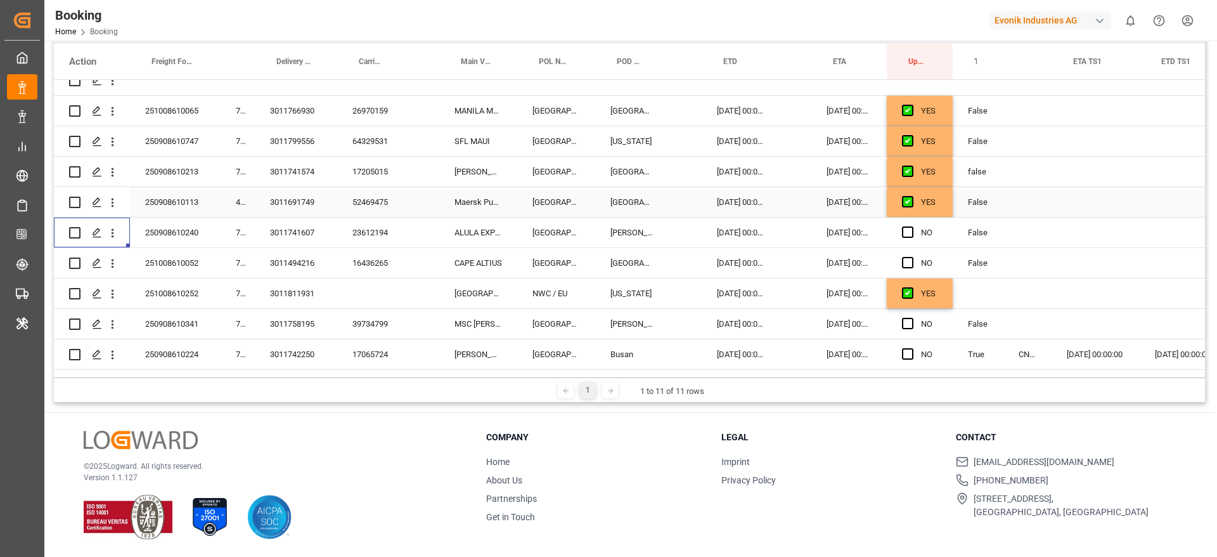
scroll to position [167, 0]
click at [360, 231] on div "23612194" at bounding box center [372, 232] width 70 height 30
click at [905, 231] on span "Press SPACE to select this row." at bounding box center [907, 231] width 11 height 11
click at [912, 226] on input "Press SPACE to select this row." at bounding box center [912, 226] width 0 height 0
click at [906, 259] on span "Press SPACE to select this row." at bounding box center [907, 261] width 11 height 11
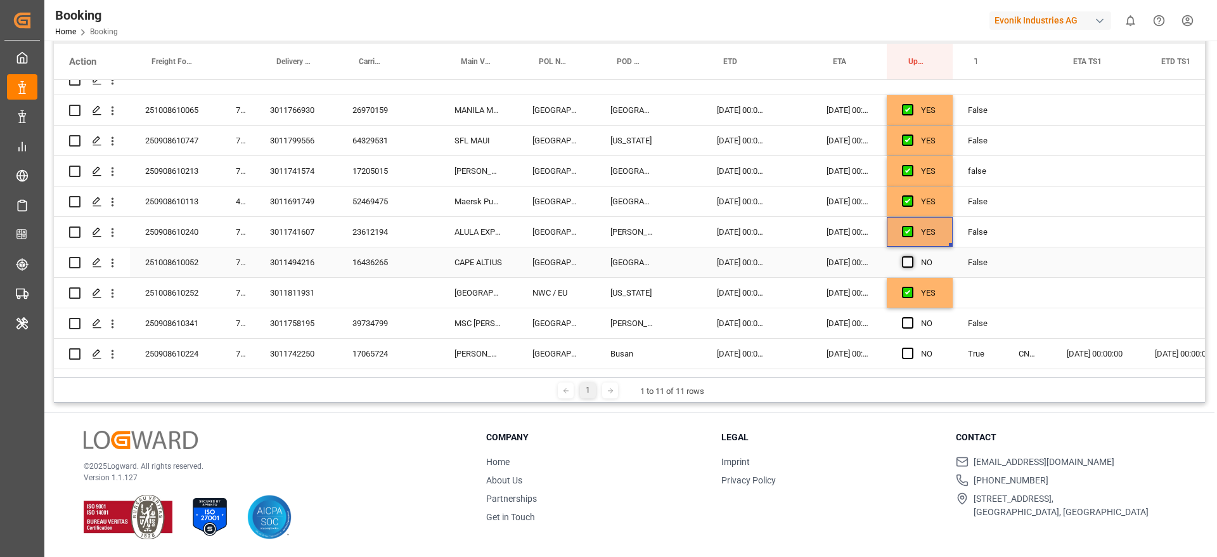
click at [912, 256] on input "Press SPACE to select this row." at bounding box center [912, 256] width 0 height 0
click at [384, 248] on div "16436265" at bounding box center [372, 262] width 70 height 30
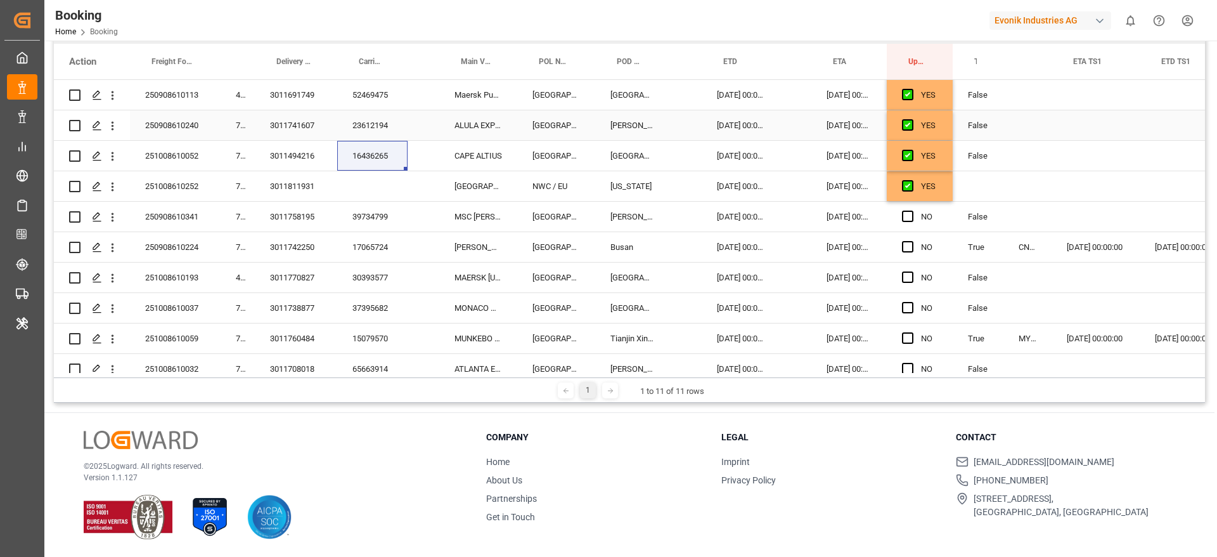
scroll to position [273, 0]
click at [368, 212] on div "39734799" at bounding box center [372, 217] width 70 height 30
click at [906, 217] on span "Press SPACE to select this row." at bounding box center [907, 216] width 11 height 11
click at [912, 211] on input "Press SPACE to select this row." at bounding box center [912, 211] width 0 height 0
click at [907, 239] on div "Press SPACE to select this row." at bounding box center [911, 247] width 19 height 29
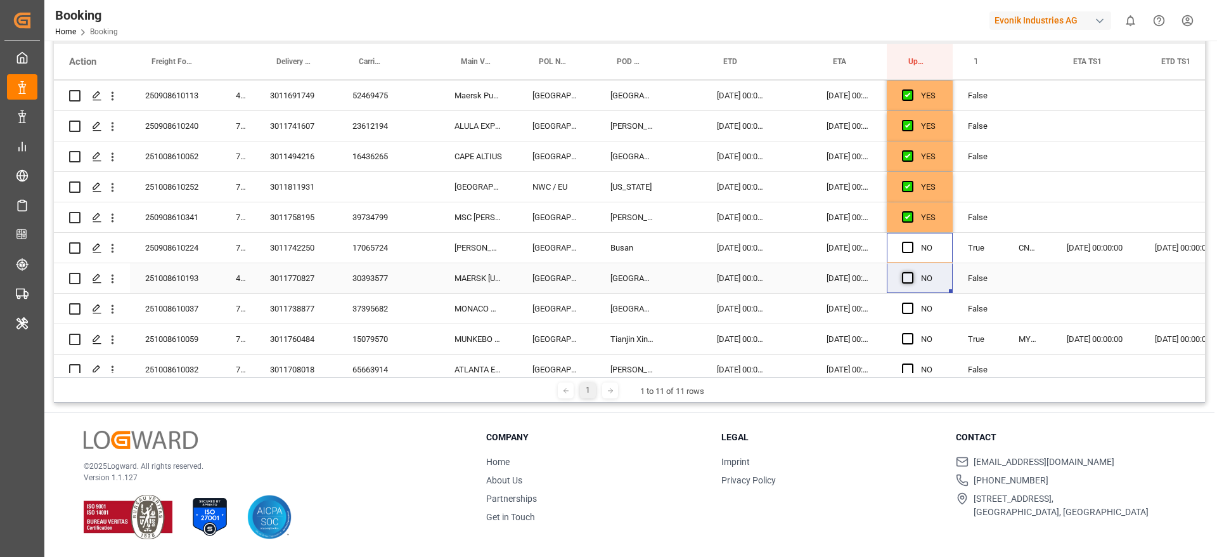
drag, startPoint x: 907, startPoint y: 247, endPoint x: 906, endPoint y: 280, distance: 32.4
click at [906, 280] on span "Press SPACE to select this row." at bounding box center [907, 277] width 11 height 11
click at [912, 272] on input "Press SPACE to select this row." at bounding box center [912, 272] width 0 height 0
click at [903, 248] on span "Press SPACE to select this row." at bounding box center [907, 247] width 11 height 11
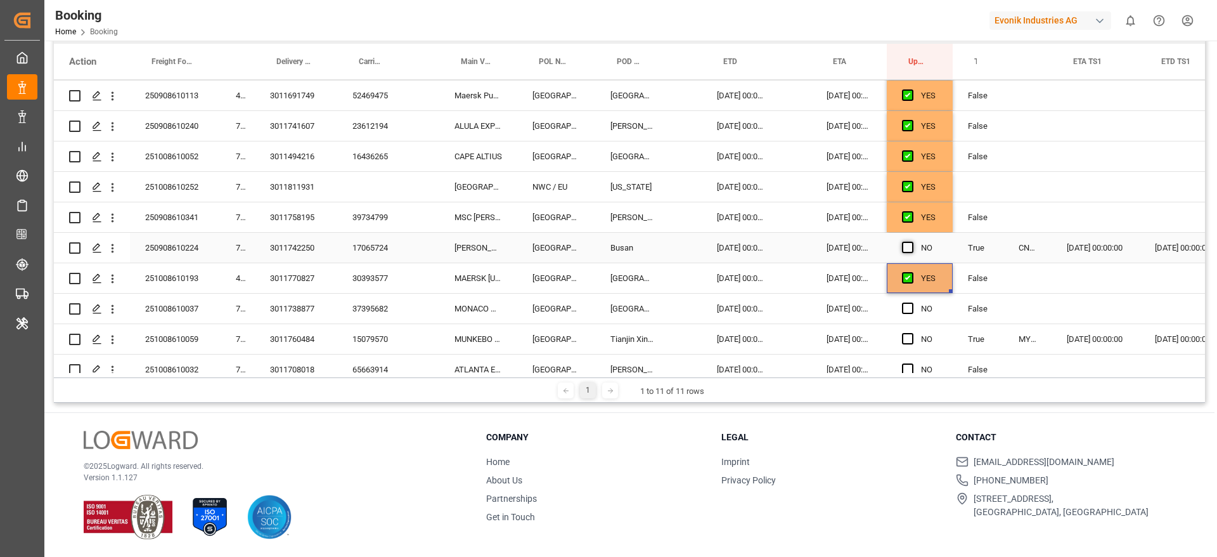
click at [912, 242] on input "Press SPACE to select this row." at bounding box center [912, 242] width 0 height 0
click at [380, 287] on div "30393577" at bounding box center [372, 278] width 70 height 30
click at [116, 281] on icon "open menu" at bounding box center [112, 278] width 13 height 13
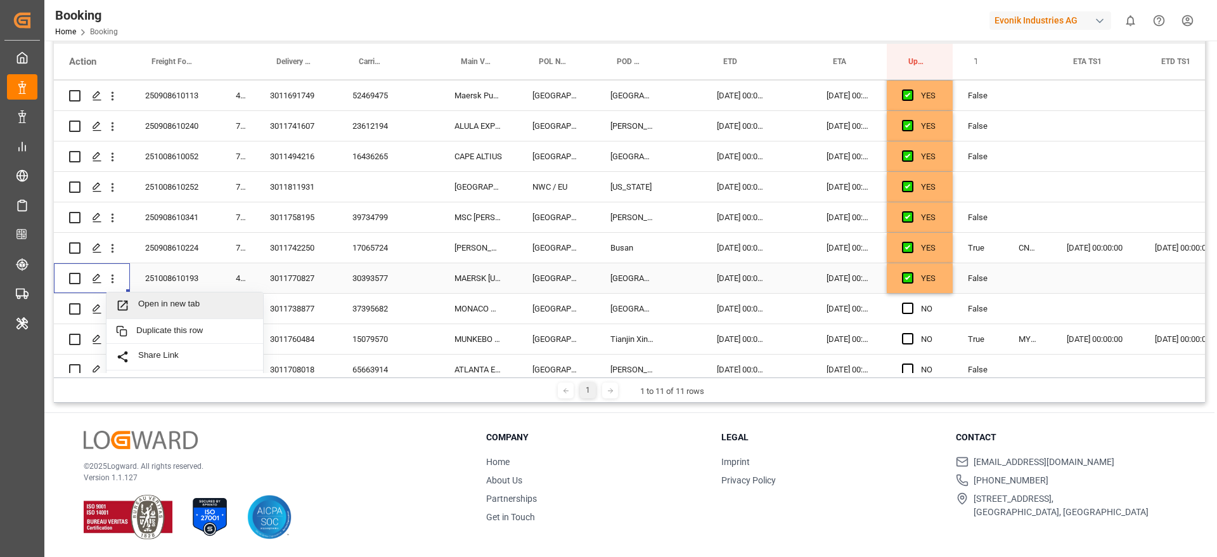
click at [152, 308] on span "Open in new tab" at bounding box center [195, 305] width 115 height 13
click at [389, 311] on div "37395682" at bounding box center [372, 309] width 70 height 30
drag, startPoint x: 903, startPoint y: 305, endPoint x: 758, endPoint y: 271, distance: 148.4
click at [903, 305] on span "Press SPACE to select this row." at bounding box center [907, 307] width 11 height 11
click at [912, 302] on input "Press SPACE to select this row." at bounding box center [912, 302] width 0 height 0
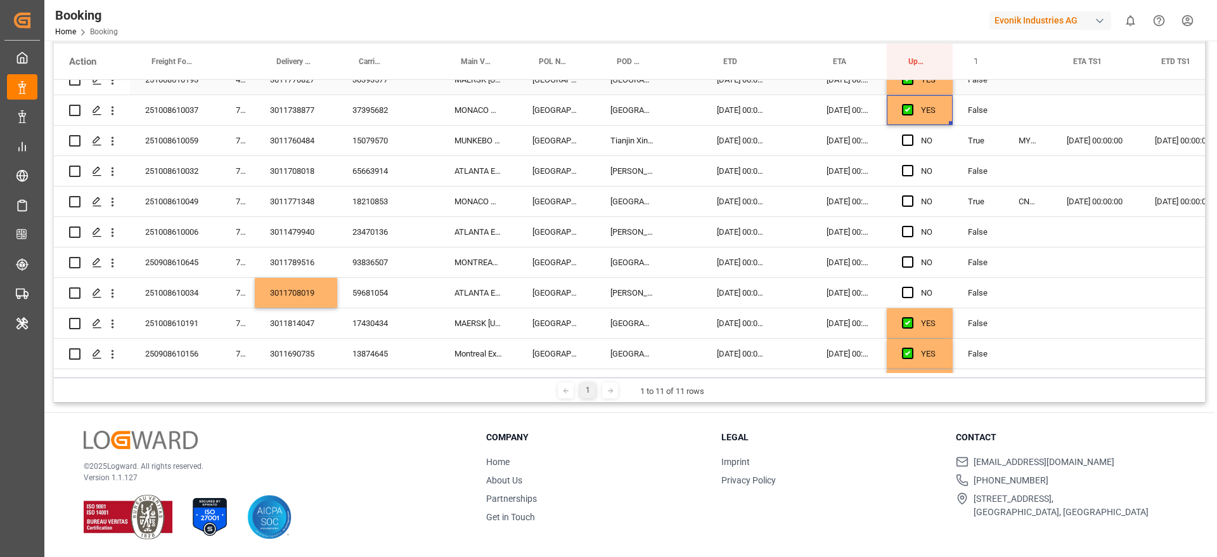
scroll to position [473, 0]
click at [382, 146] on div "15079570" at bounding box center [372, 139] width 70 height 30
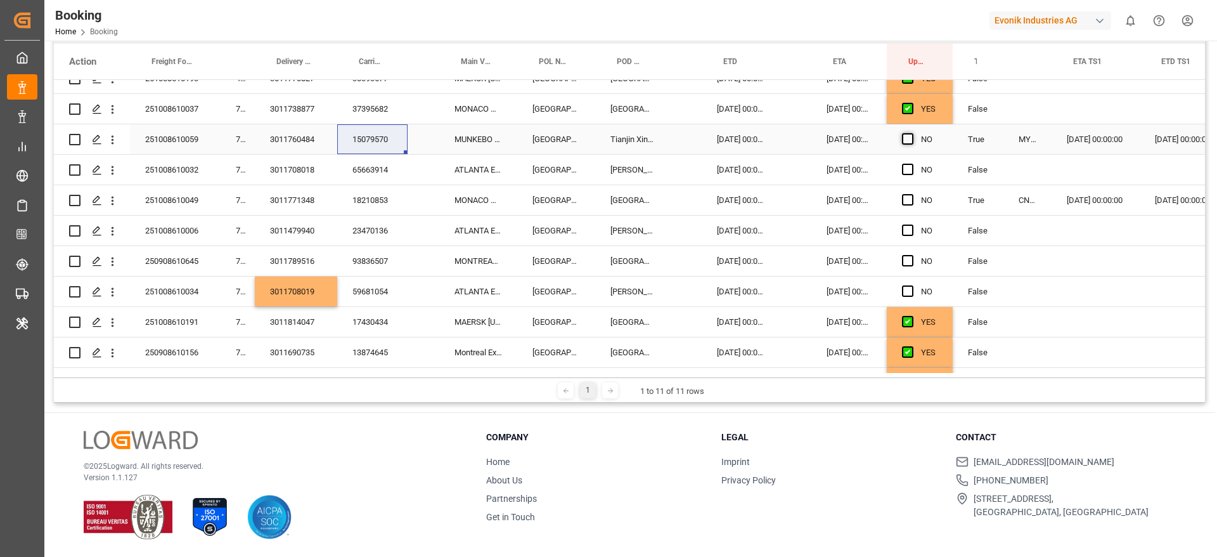
drag, startPoint x: 907, startPoint y: 134, endPoint x: 364, endPoint y: 179, distance: 545.2
click at [907, 134] on span "Press SPACE to select this row." at bounding box center [907, 138] width 11 height 11
click at [912, 133] on input "Press SPACE to select this row." at bounding box center [912, 133] width 0 height 0
click at [364, 179] on div "65663914" at bounding box center [372, 170] width 70 height 30
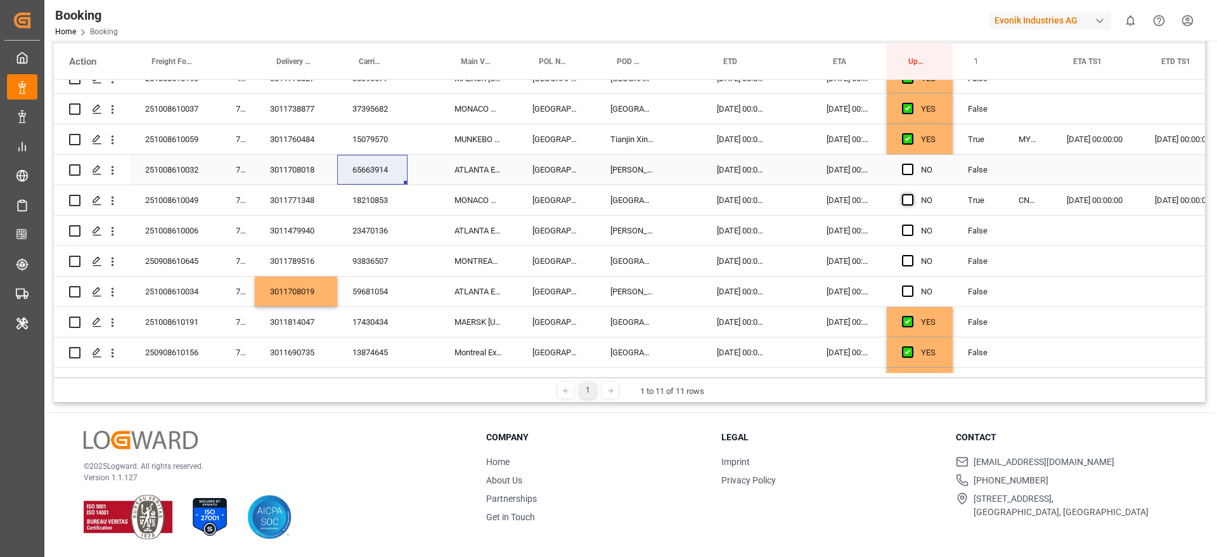
drag, startPoint x: 907, startPoint y: 166, endPoint x: 904, endPoint y: 196, distance: 30.5
click at [907, 166] on span "Press SPACE to select this row." at bounding box center [907, 169] width 11 height 11
click at [912, 164] on input "Press SPACE to select this row." at bounding box center [912, 164] width 0 height 0
click at [906, 201] on span "Press SPACE to select this row." at bounding box center [907, 199] width 11 height 11
click at [912, 194] on input "Press SPACE to select this row." at bounding box center [912, 194] width 0 height 0
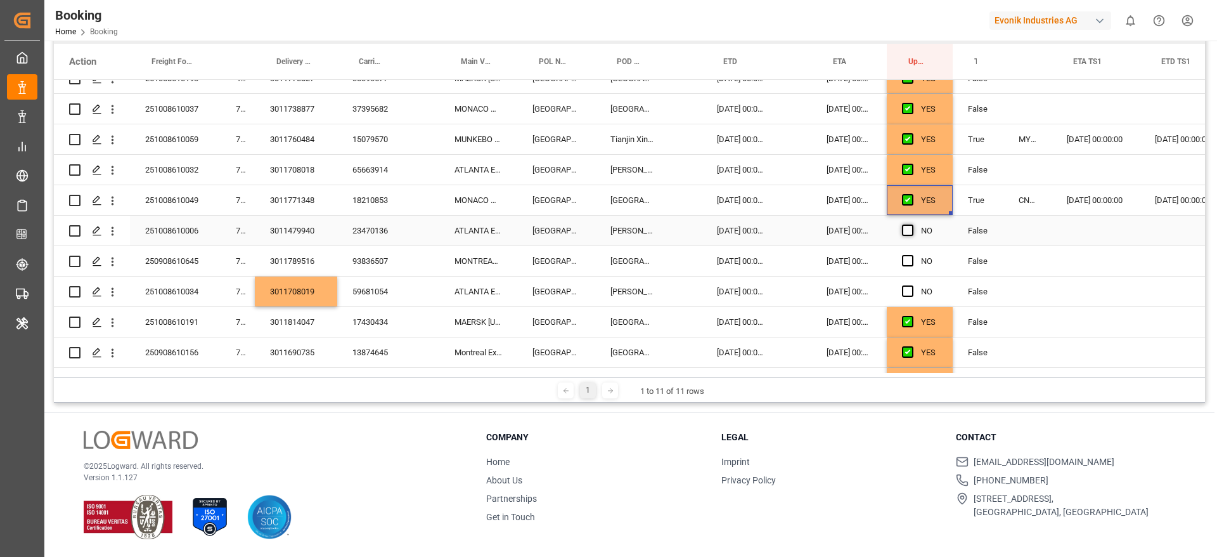
click at [907, 228] on span "Press SPACE to select this row." at bounding box center [907, 229] width 11 height 11
click at [912, 224] on input "Press SPACE to select this row." at bounding box center [912, 224] width 0 height 0
click at [907, 256] on span "Press SPACE to select this row." at bounding box center [907, 260] width 11 height 11
click at [912, 255] on input "Press SPACE to select this row." at bounding box center [912, 255] width 0 height 0
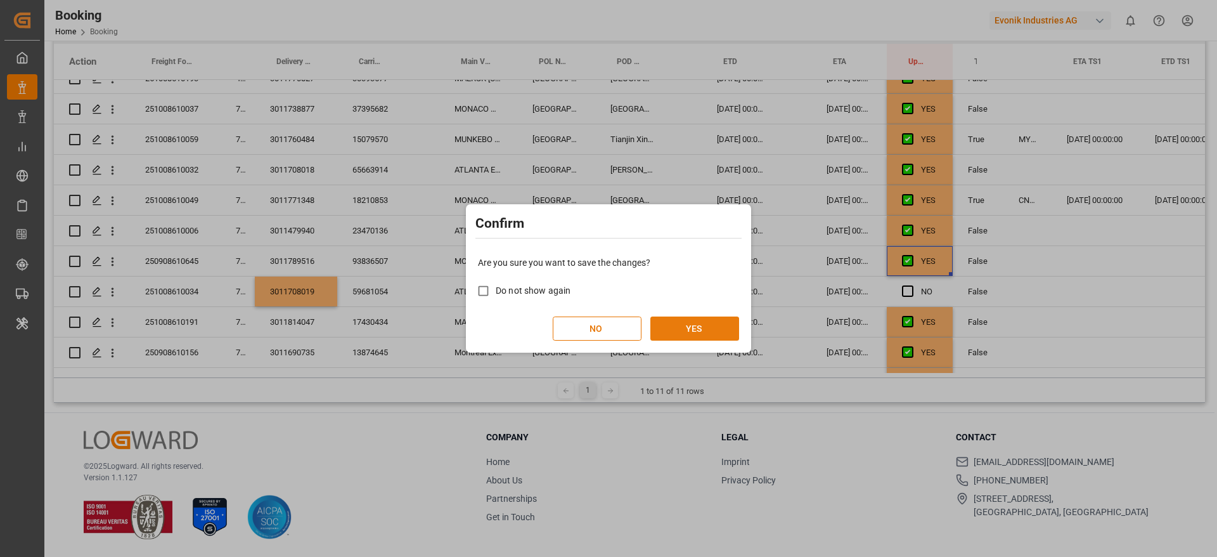
click at [713, 337] on button "YES" at bounding box center [695, 328] width 89 height 24
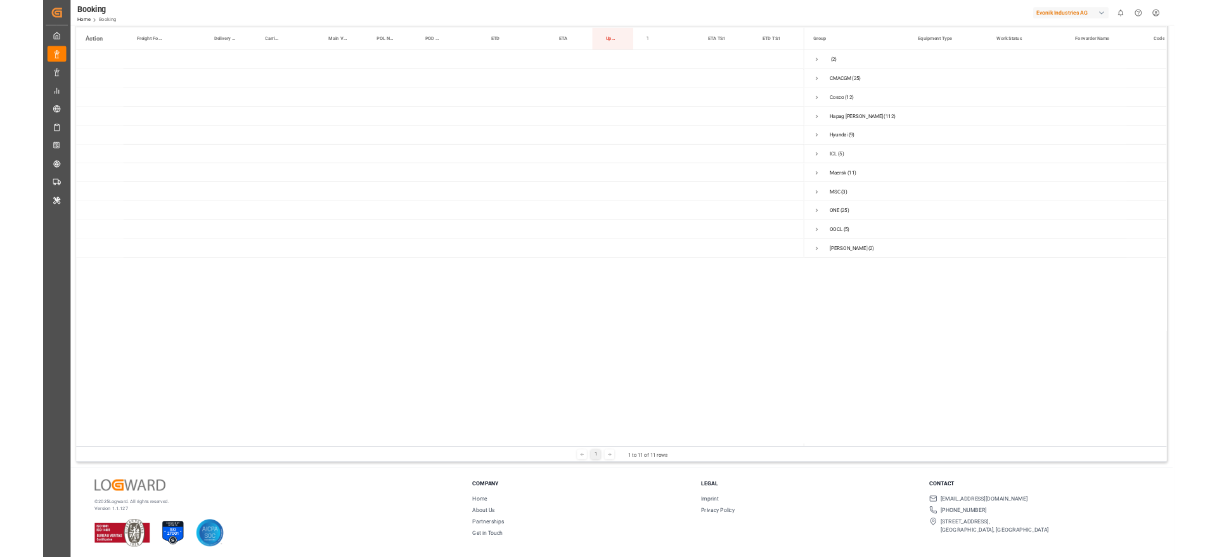
scroll to position [0, 0]
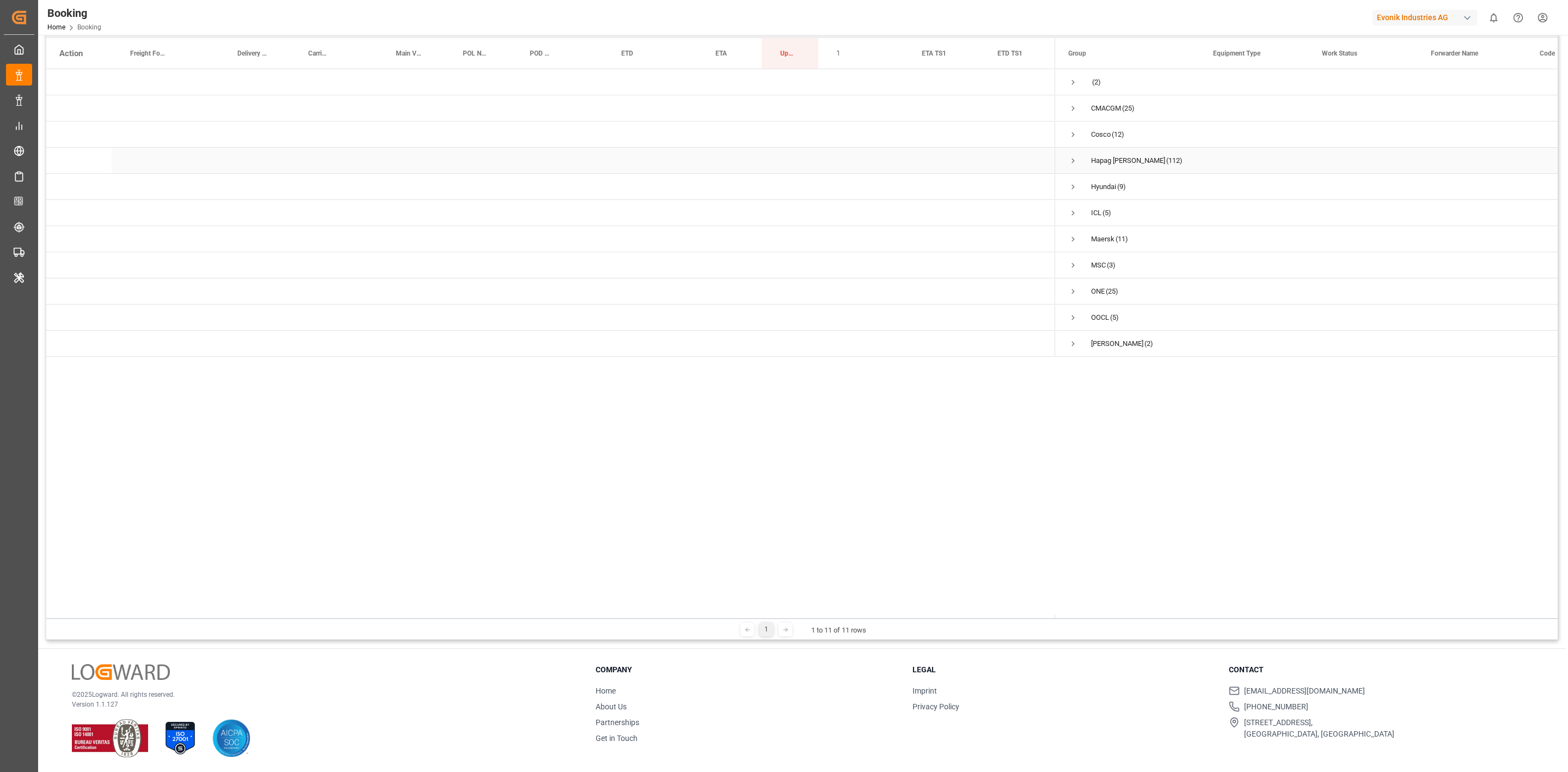
click at [1045, 155] on span "Press SPACE to select this row." at bounding box center [1073, 160] width 9 height 9
drag, startPoint x: 1102, startPoint y: 200, endPoint x: 1111, endPoint y: 210, distance: 13.5
click at [1045, 185] on span "Press SPACE to select this row." at bounding box center [1096, 186] width 9 height 9
click at [1045, 209] on span "Press SPACE to select this row." at bounding box center [1118, 212] width 9 height 9
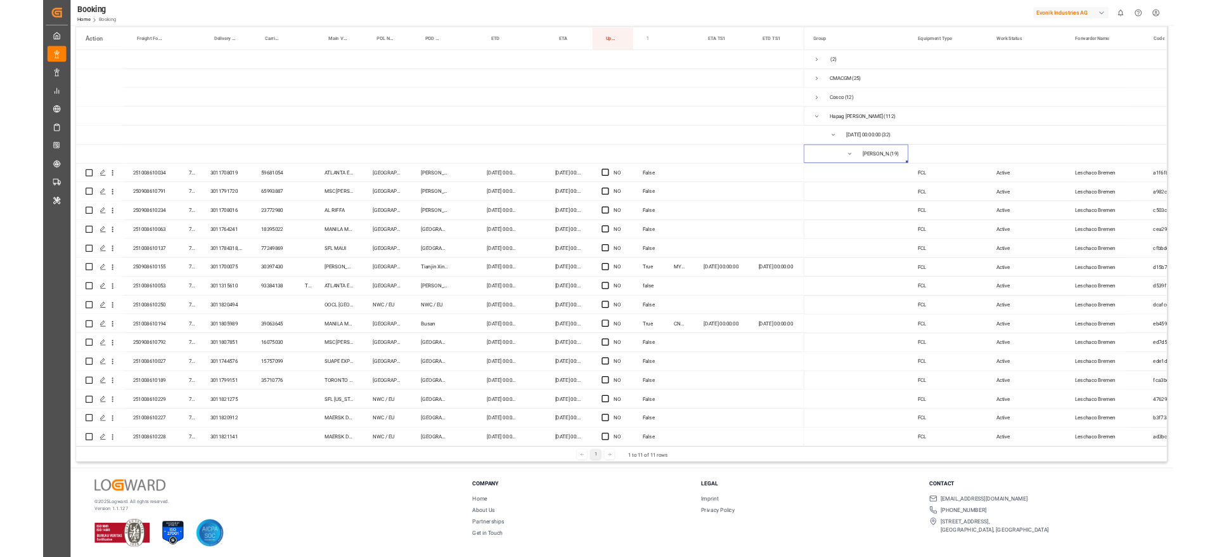
scroll to position [188, 0]
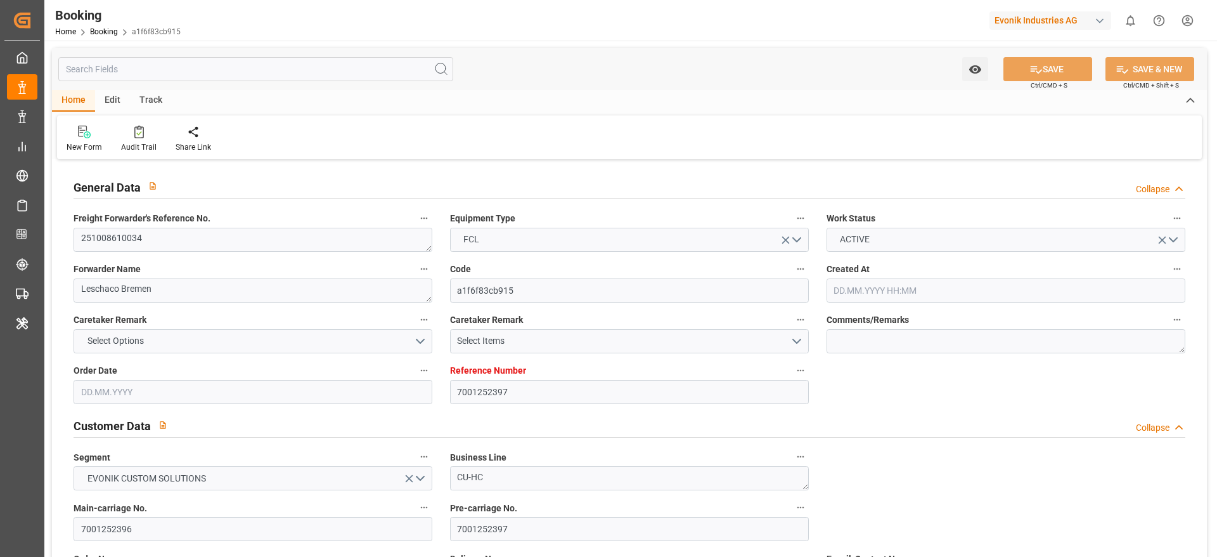
type input "7001252397"
type input "9667162"
type input "Hapag [PERSON_NAME]"
type input "Hapag Lloyd Aktiengesellschaft"
type input "NLRTM"
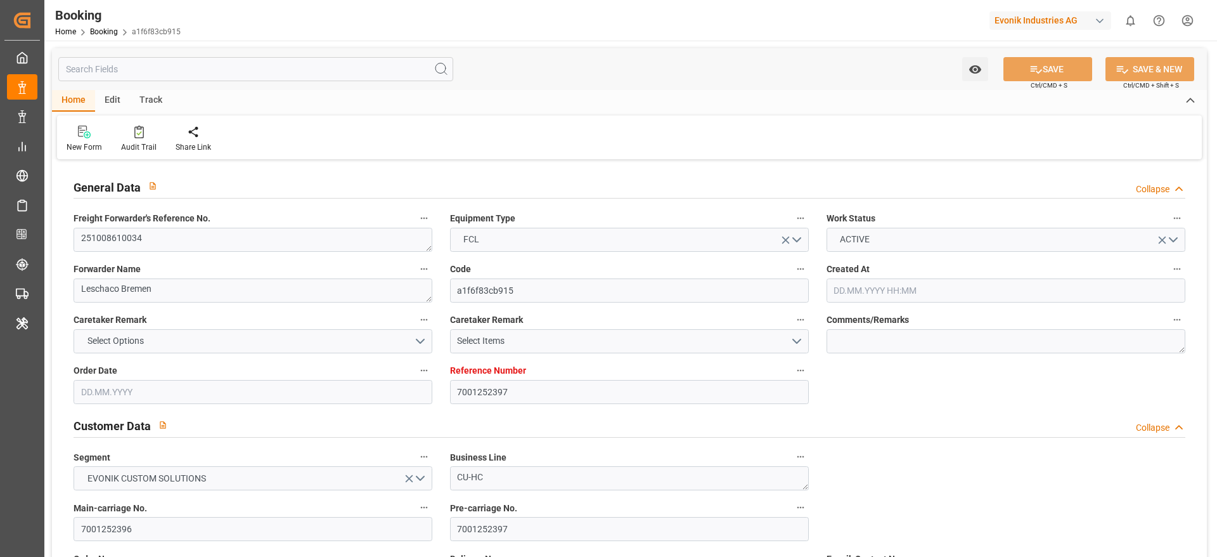
type input "INNSA"
type input "[DATE] 09:54"
type input "[DATE]"
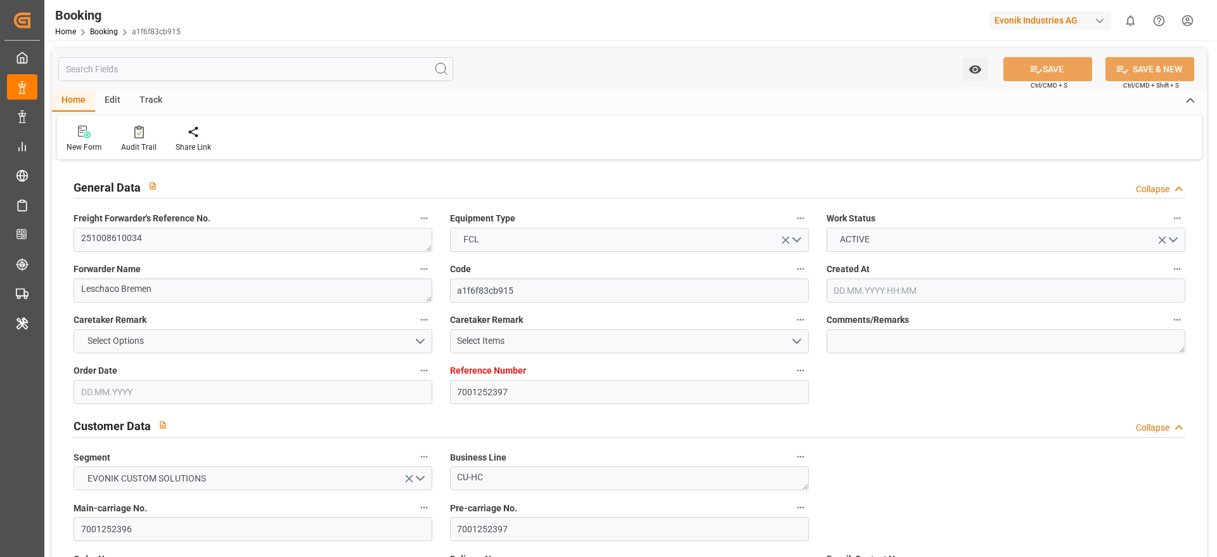
type input "[DATE]"
type input "[DATE] 00:00"
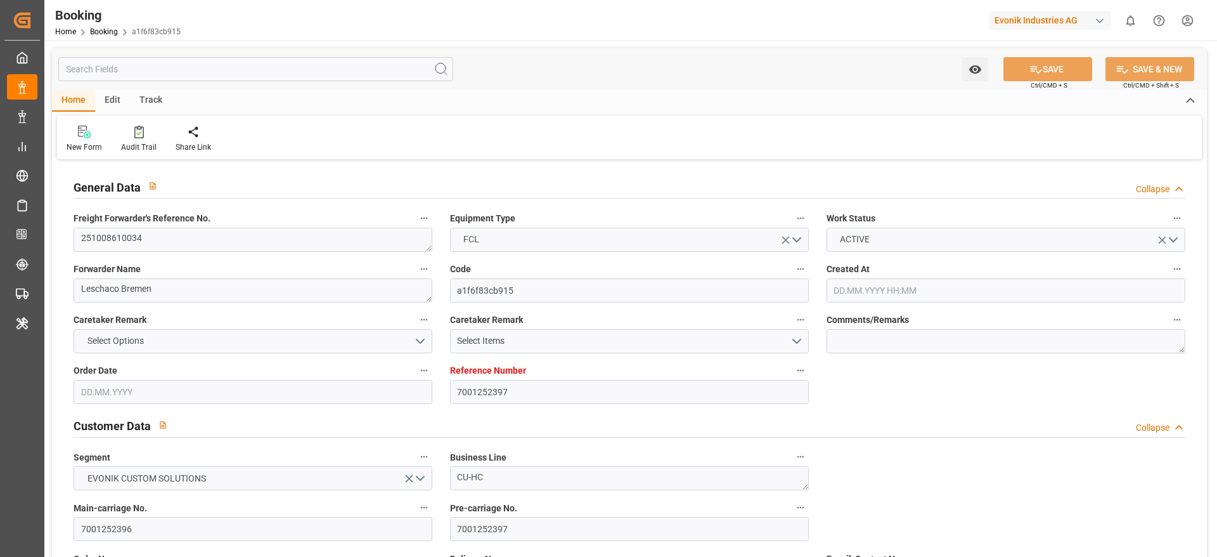
type input "[DATE] 00:00"
type input "[DATE]"
type input "[DATE] 07:22"
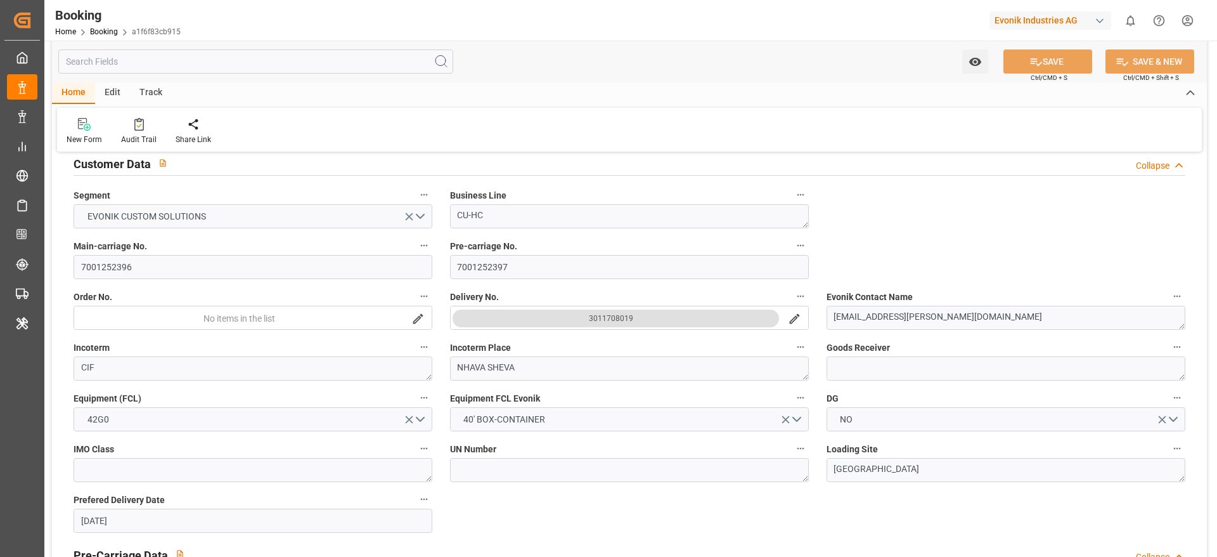
scroll to position [249, 0]
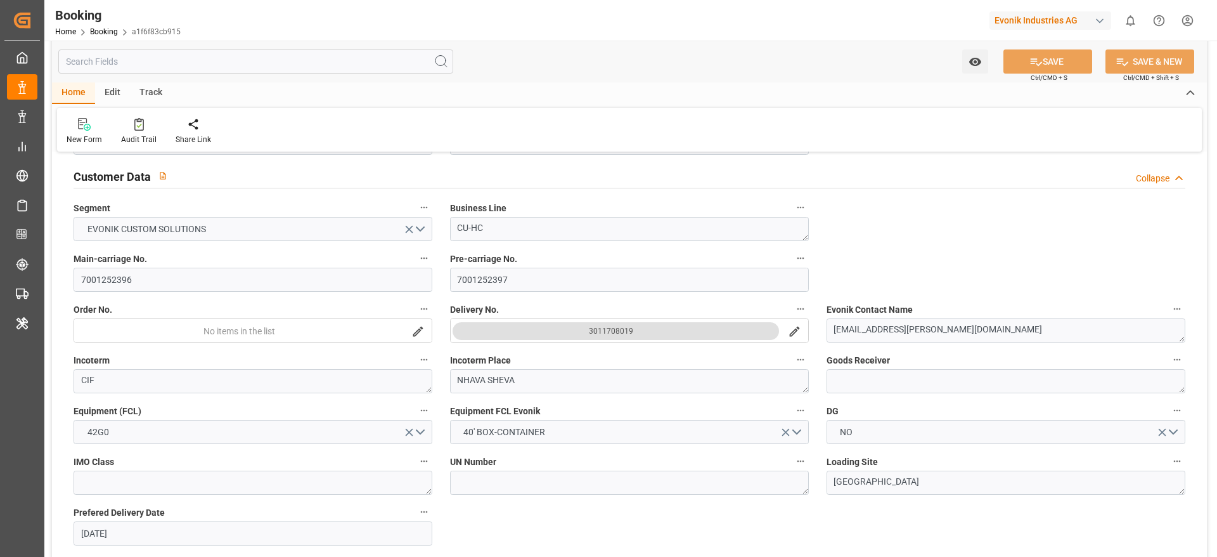
click at [598, 338] on button "3011708019" at bounding box center [616, 331] width 327 height 18
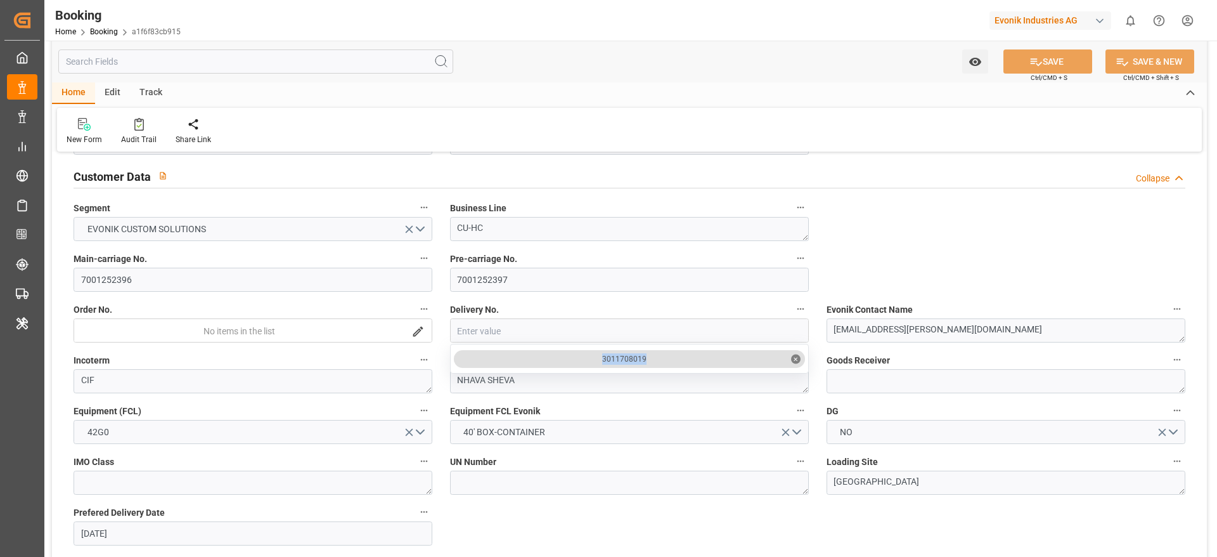
copy div "3011708019"
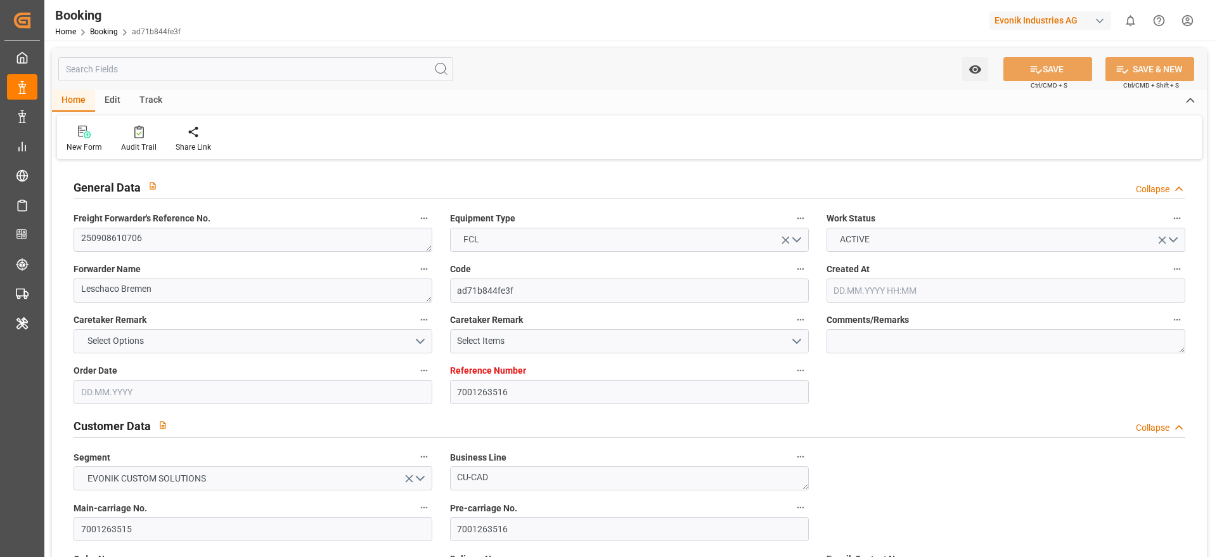
type input "7001263516"
type input "9321495"
type input "Hapag [PERSON_NAME]"
type input "Hapag Lloyd Aktiengesellschaft"
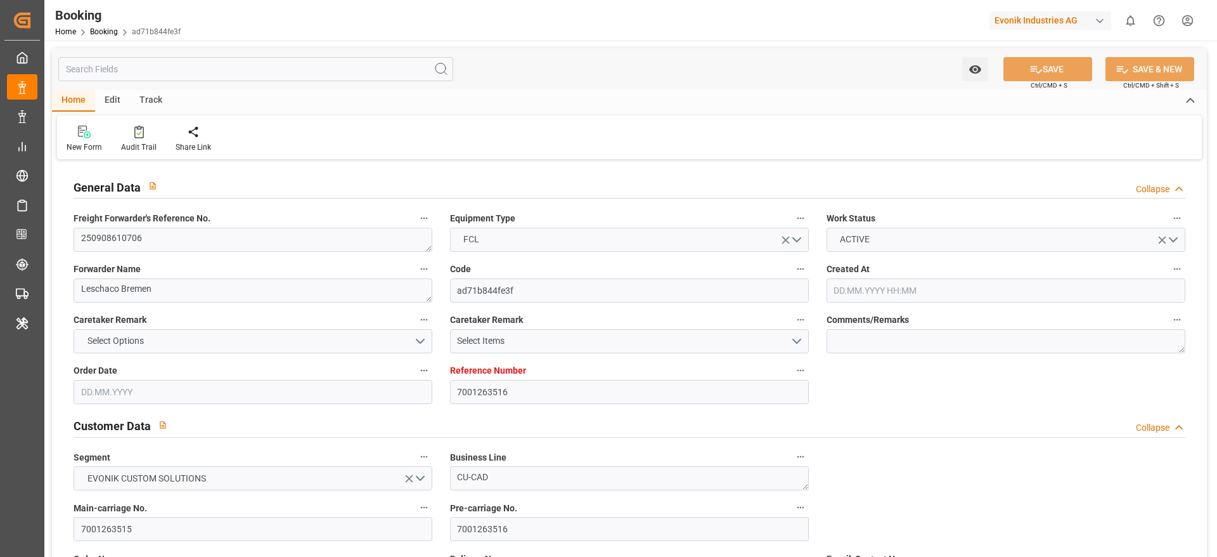
type input "NLRTM"
type input "KRPUS"
type input "CNSGH"
type input "[DATE] 09:36"
type input "[DATE]"
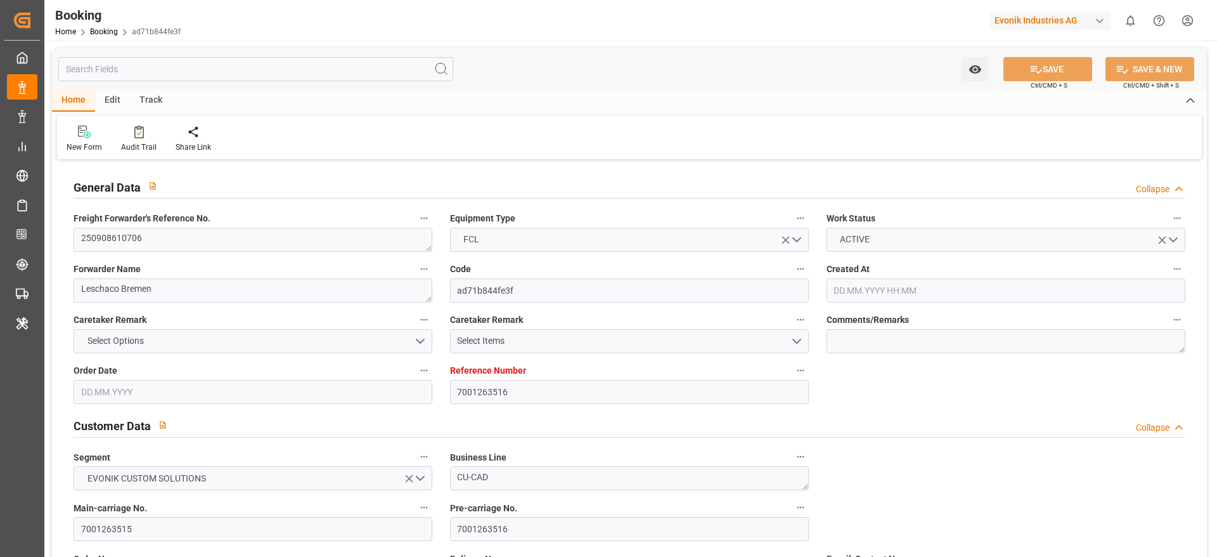
type input "[DATE]"
type input "[DATE] 00:00"
type input "[DATE]"
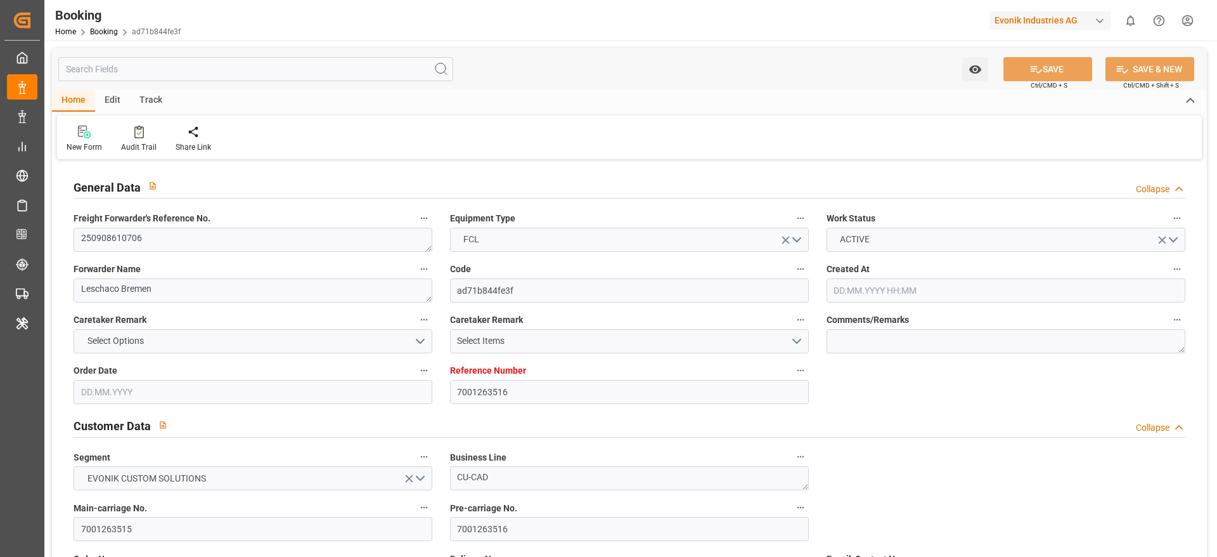
type input "[DATE]"
type input "[DATE] 00:00"
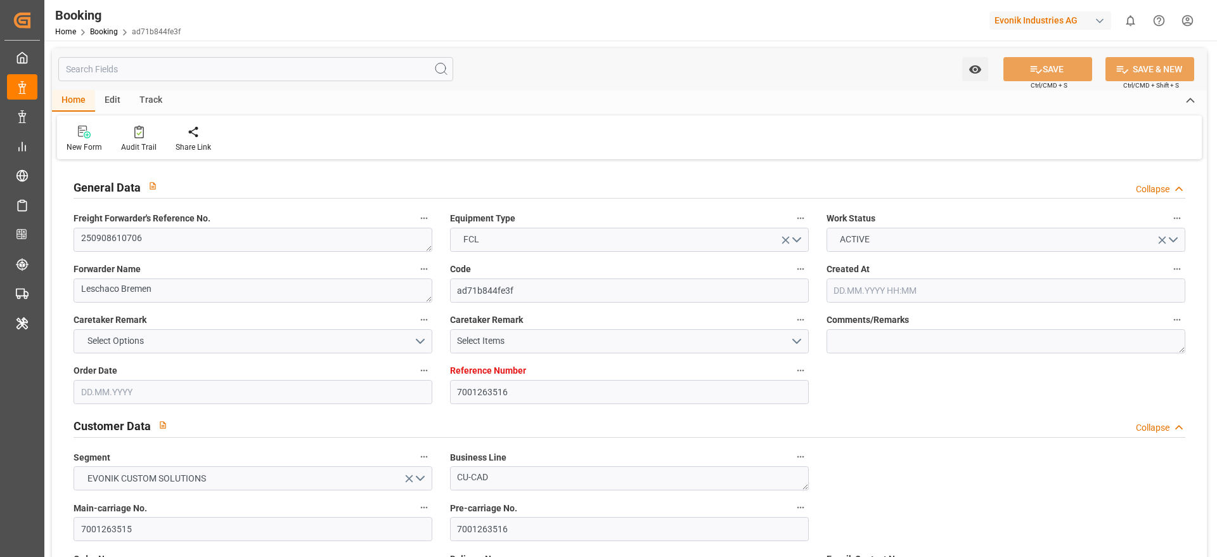
type input "[DATE] 00:00"
type input "[DATE] 07:22"
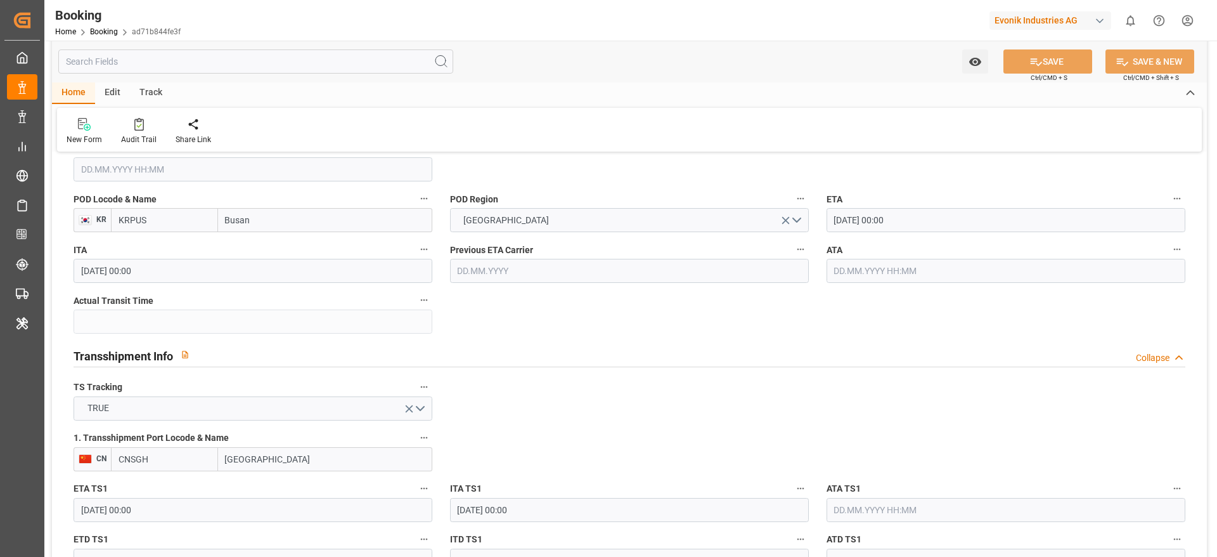
scroll to position [1237, 0]
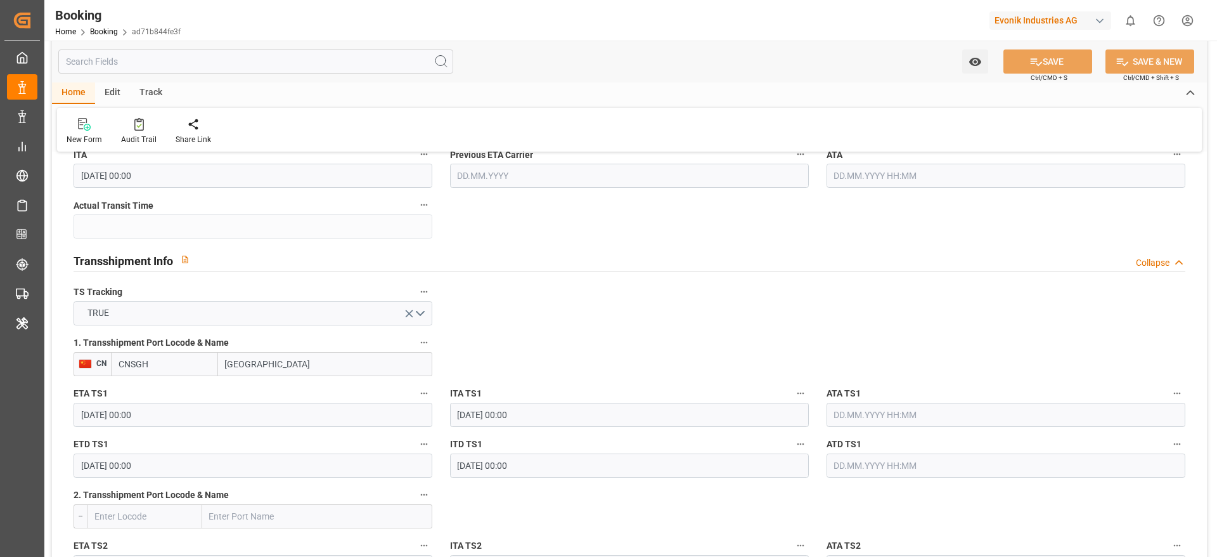
drag, startPoint x: 150, startPoint y: 415, endPoint x: 162, endPoint y: 413, distance: 12.2
click at [150, 415] on input "[DATE] 00:00" at bounding box center [253, 415] width 359 height 24
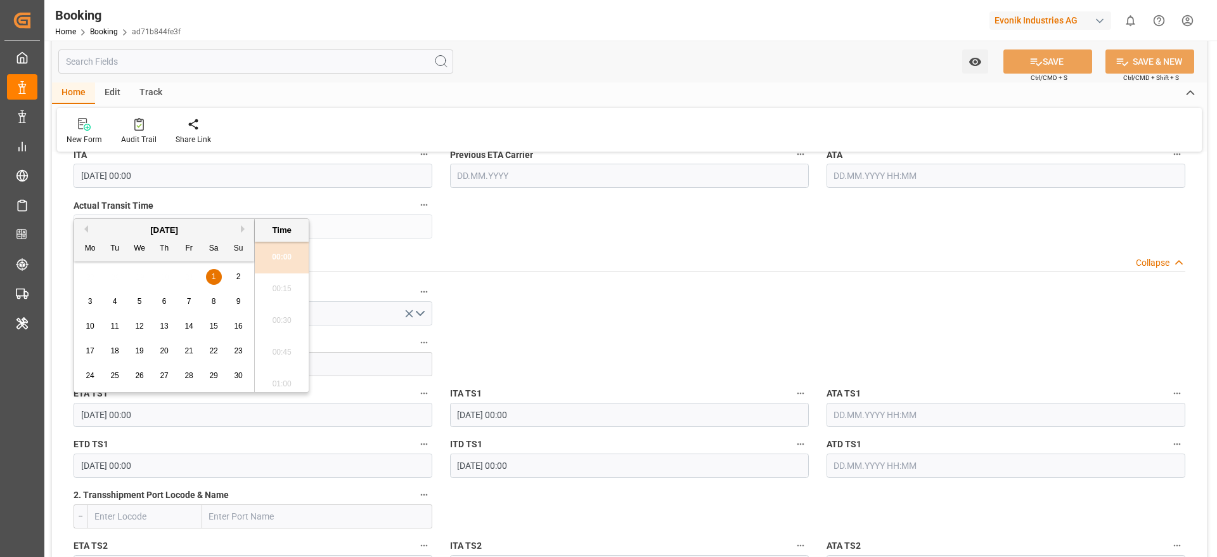
click at [221, 305] on div "8" at bounding box center [214, 301] width 16 height 15
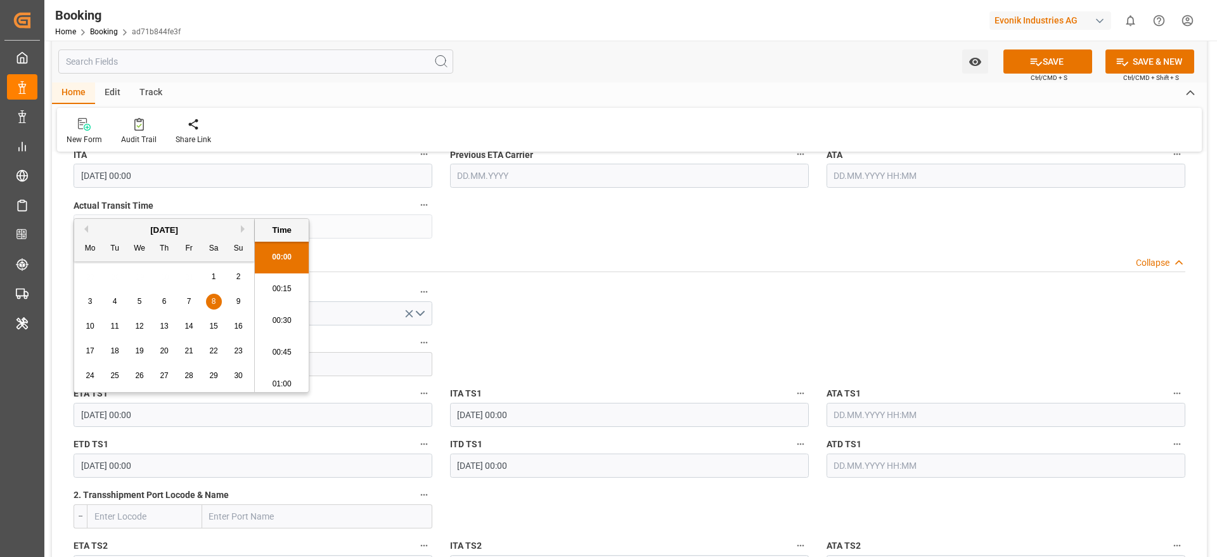
click at [152, 464] on input "[DATE] 00:00" at bounding box center [253, 465] width 359 height 24
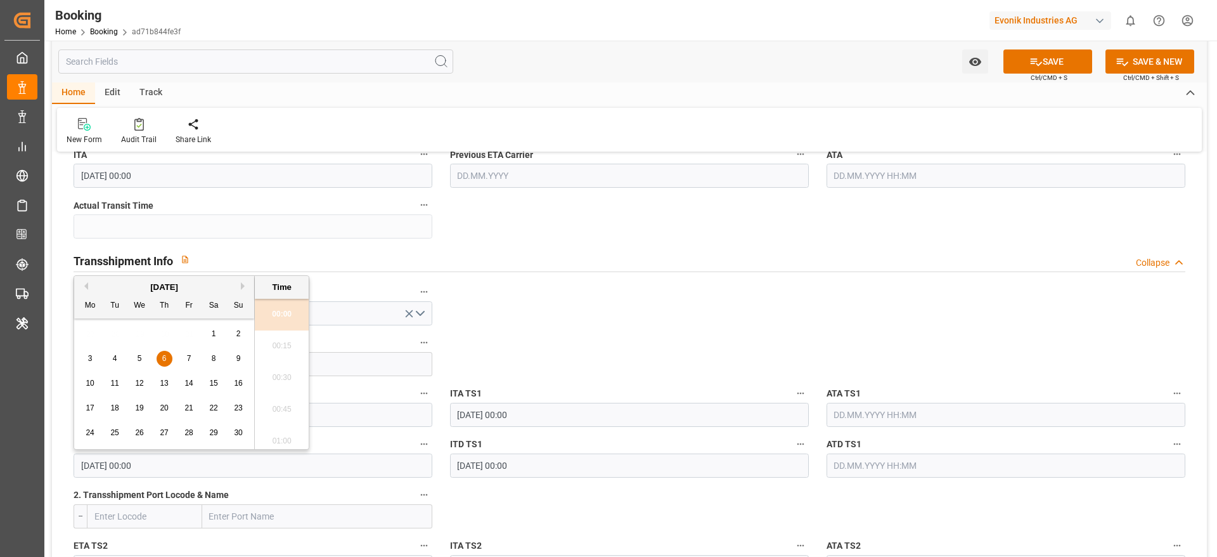
type input "[DATE] 00:00"
click at [115, 374] on span "11" at bounding box center [114, 376] width 8 height 9
type input "[DATE] 00:00"
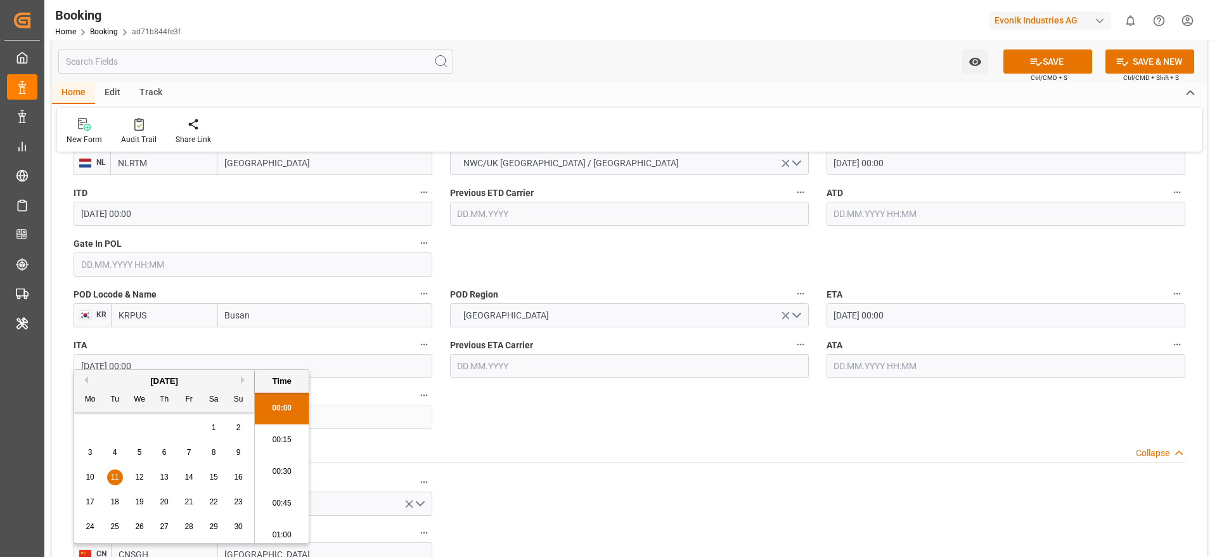
click at [866, 313] on input "[DATE] 00:00" at bounding box center [1006, 315] width 359 height 24
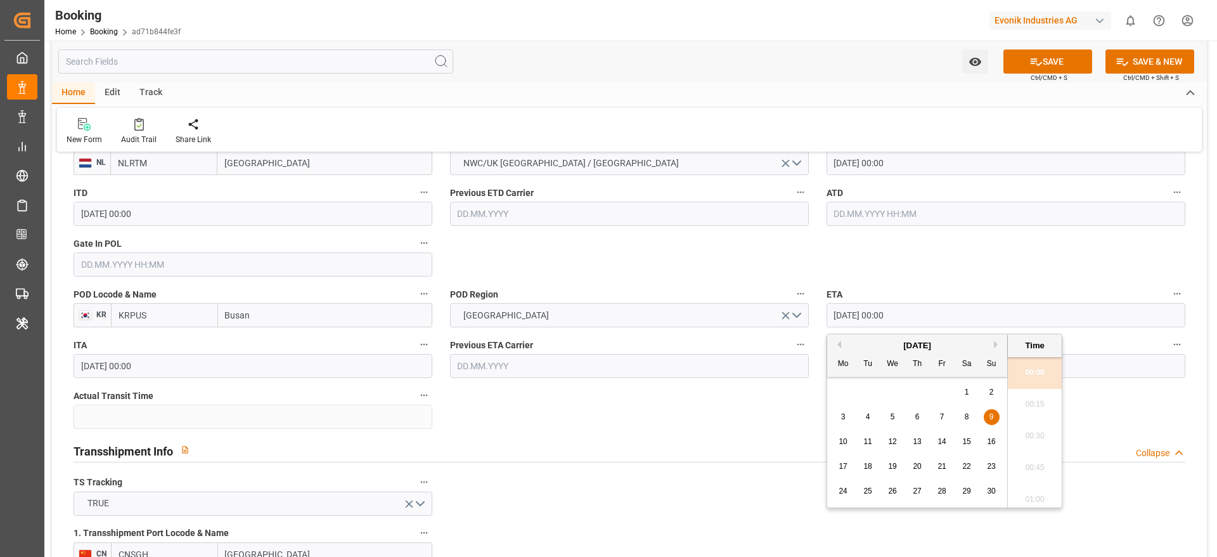
click at [961, 465] on div "17 18 19 20 21 22 23" at bounding box center [917, 466] width 173 height 25
click at [977, 466] on div "17 18 19 20 21 22 23" at bounding box center [917, 466] width 173 height 25
click at [970, 467] on span "22" at bounding box center [967, 466] width 8 height 9
click at [904, 281] on div "ETA [DATE] 00:00" at bounding box center [1006, 306] width 377 height 51
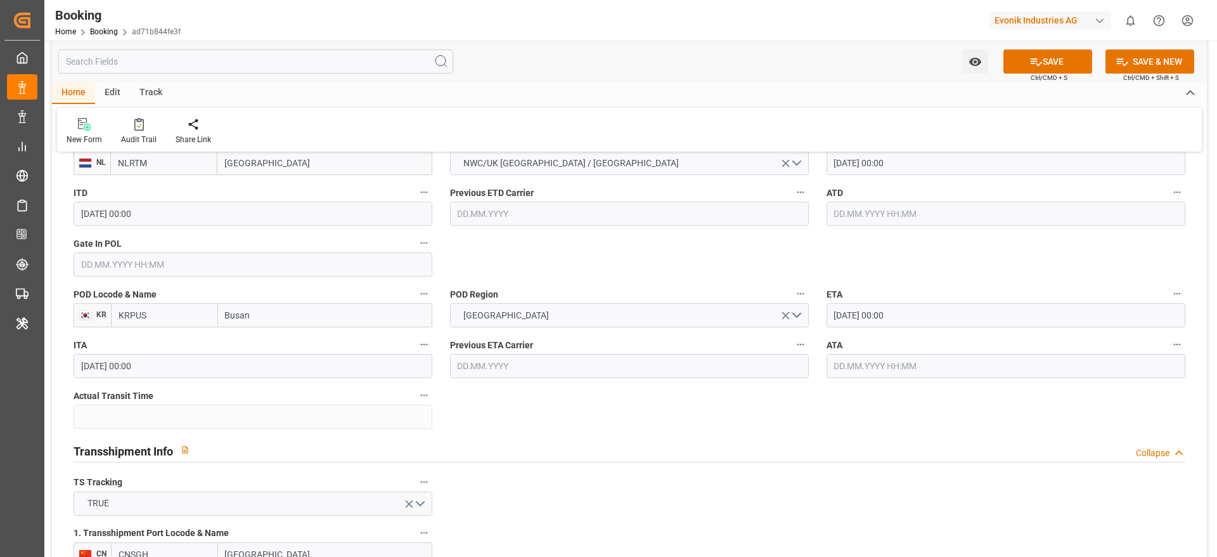
type input "[DATE] 00:00"
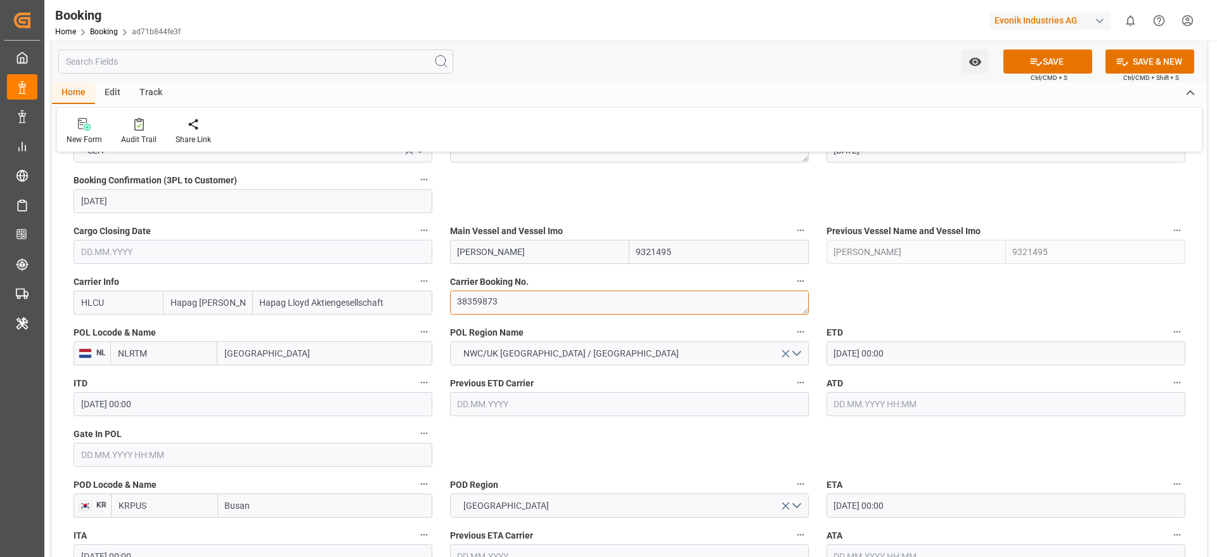
click at [509, 306] on textarea "38359873" at bounding box center [629, 302] width 359 height 24
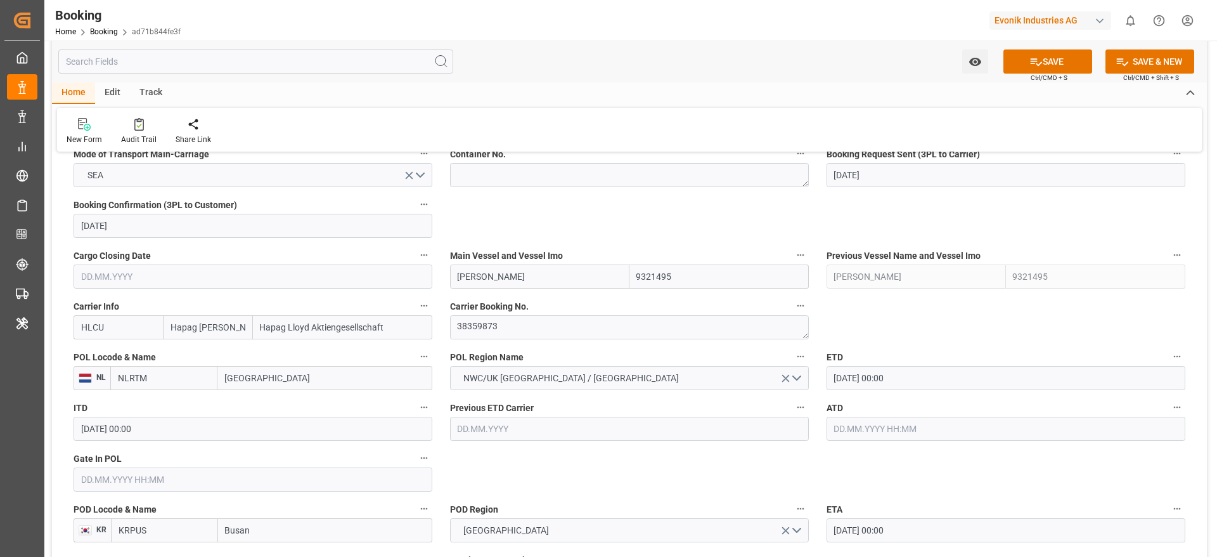
scroll to position [833, 0]
click at [492, 269] on input "[PERSON_NAME]" at bounding box center [539, 275] width 179 height 24
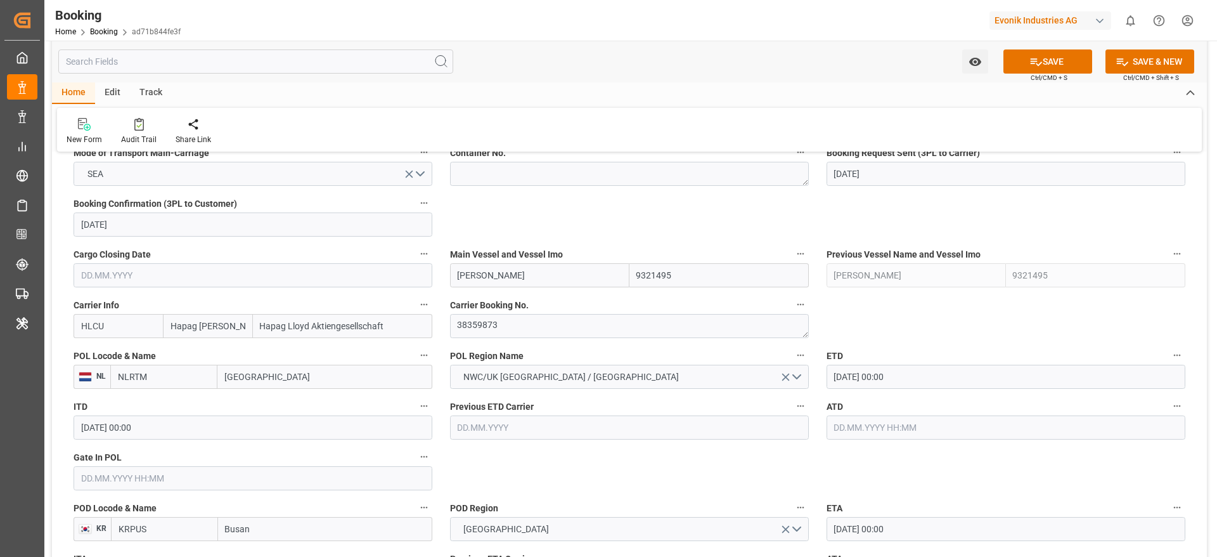
click at [492, 269] on input "[PERSON_NAME]" at bounding box center [539, 275] width 179 height 24
paste input "[PERSON_NAME]"
click at [495, 299] on b "[PERSON_NAME]" at bounding box center [492, 303] width 68 height 10
type input "[PERSON_NAME]"
type input "9321483"
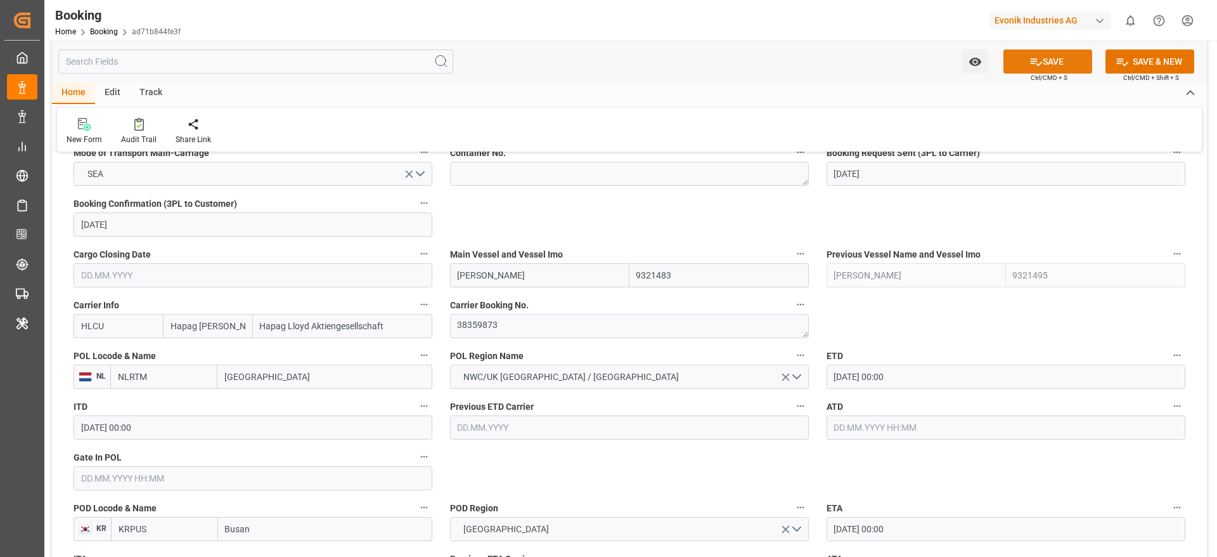
type input "[PERSON_NAME]"
click at [1027, 54] on button "SAVE" at bounding box center [1048, 61] width 89 height 24
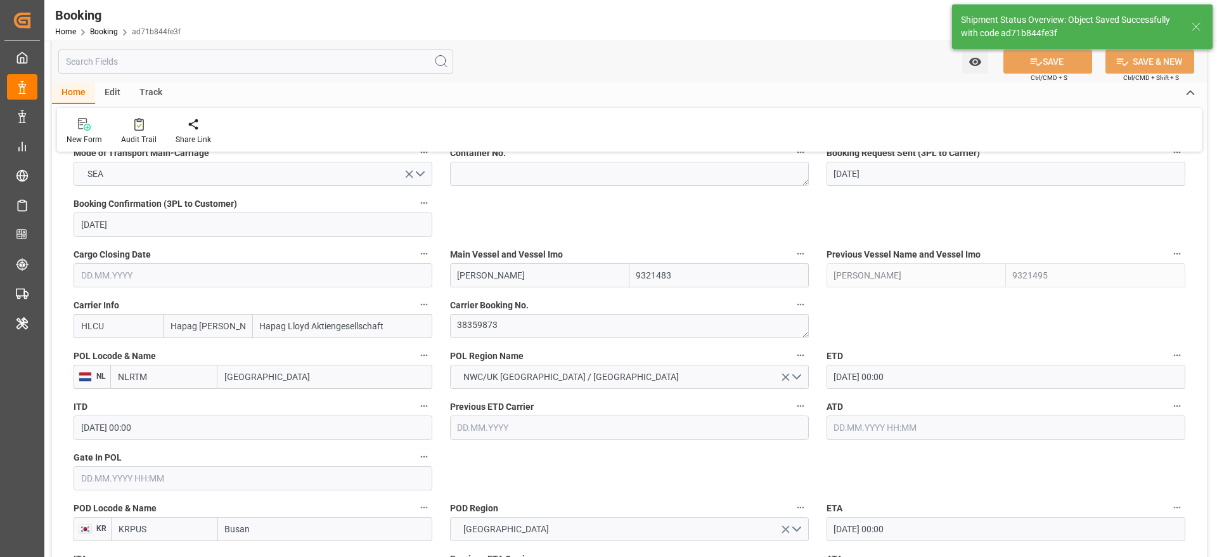
type textarea "[PERSON_NAME]"
type input "[DATE] 10:52"
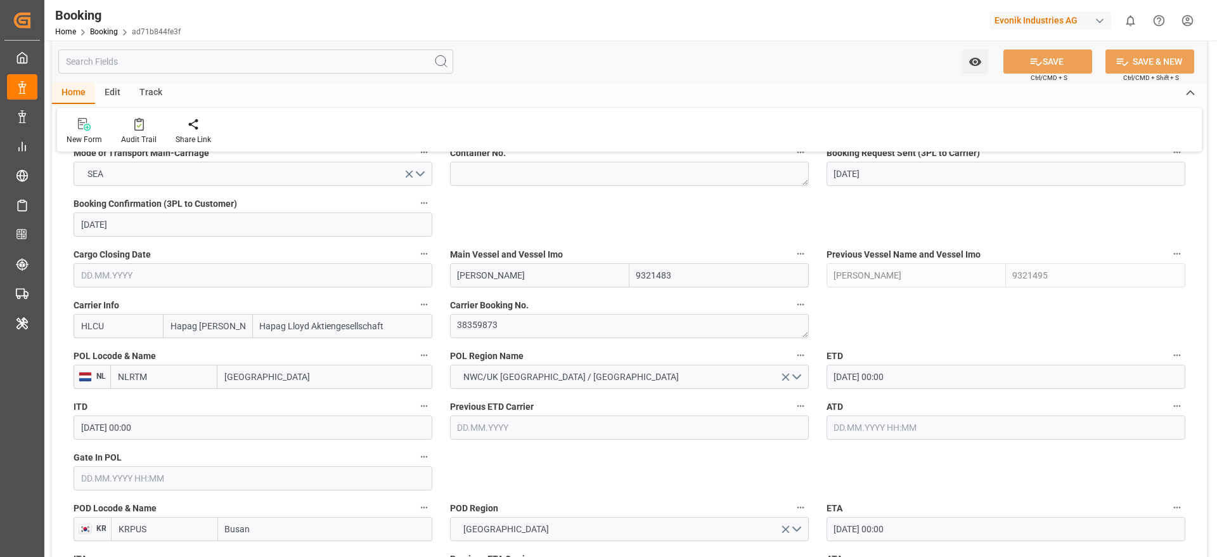
scroll to position [932, 0]
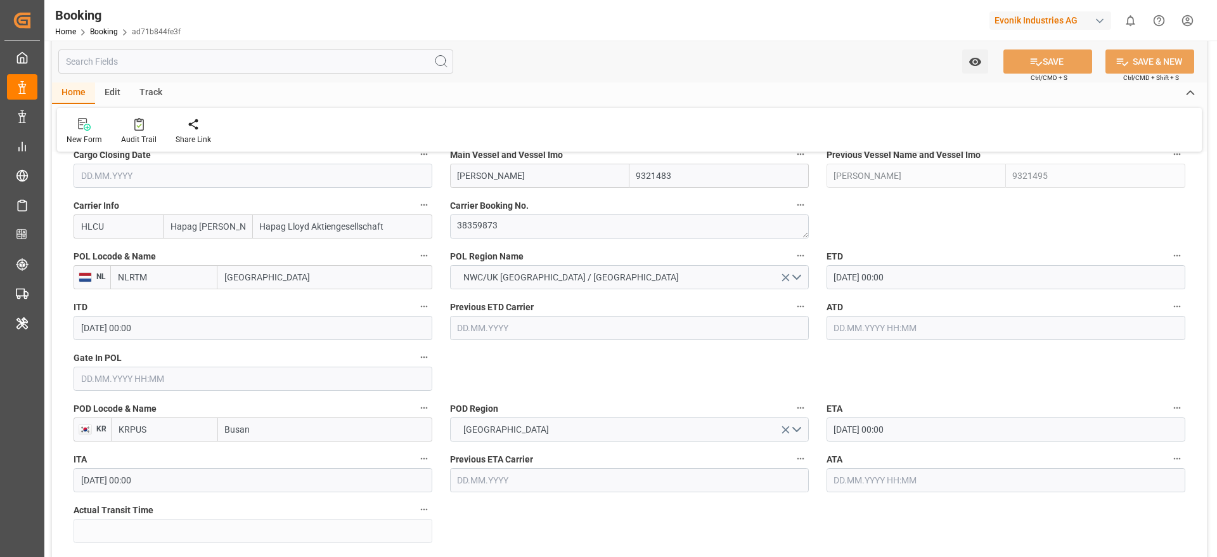
click at [537, 182] on input "[PERSON_NAME]" at bounding box center [539, 176] width 179 height 24
click at [538, 199] on span "[PERSON_NAME] - 9321483" at bounding box center [511, 203] width 107 height 10
type input "[PERSON_NAME]"
click at [1065, 62] on button "SAVE" at bounding box center [1048, 61] width 89 height 24
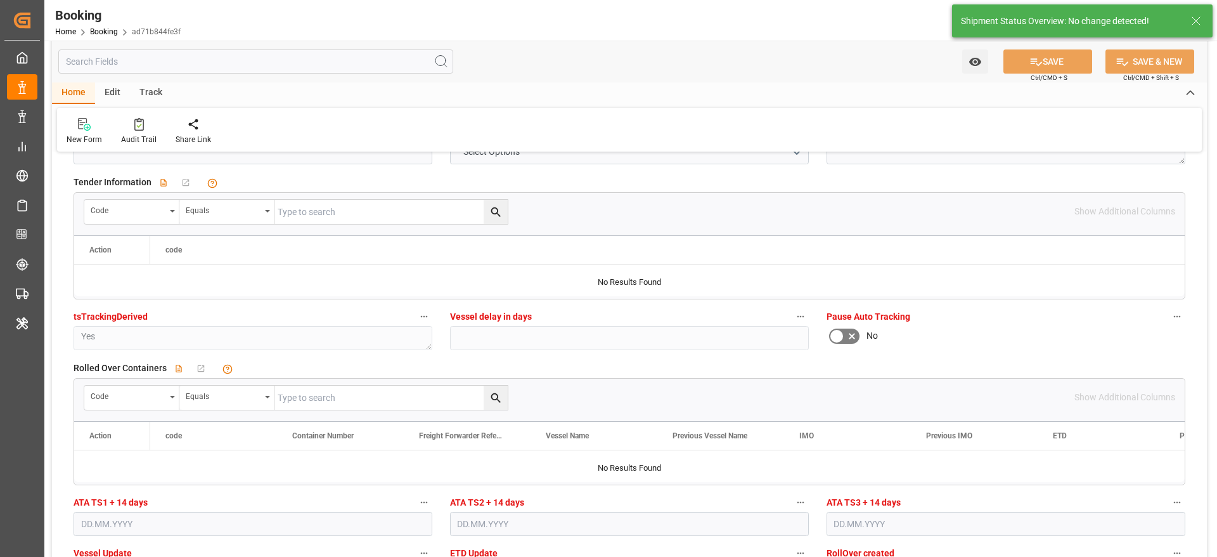
scroll to position [2871, 0]
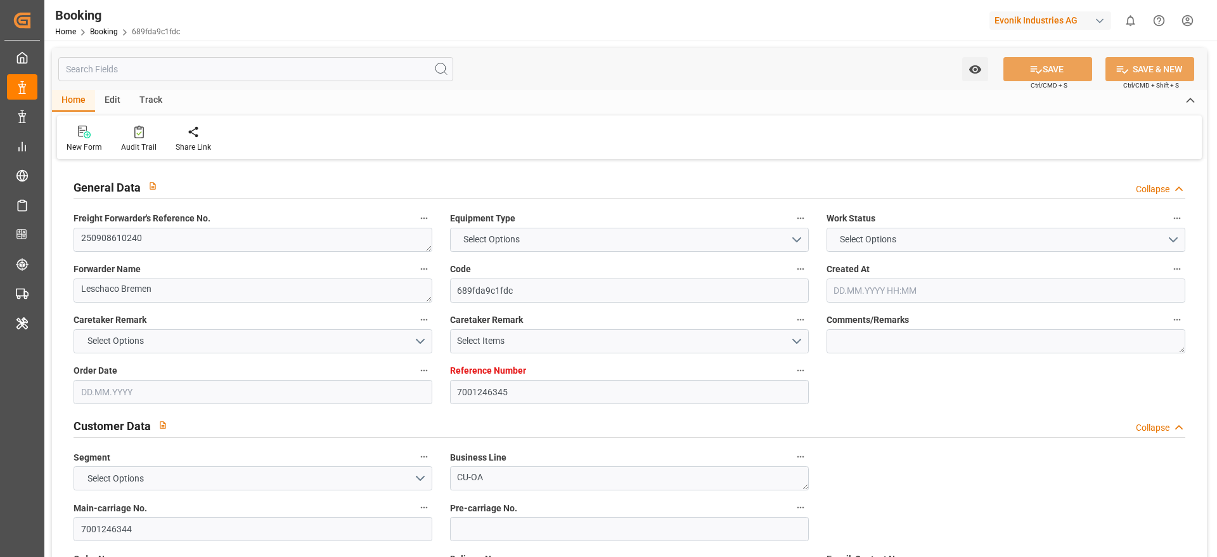
type textarea "250908610240"
type textarea "Leschaco Bremen"
type input "689fda9c1fdc"
type input "7001246345"
type textarea "CU-OA"
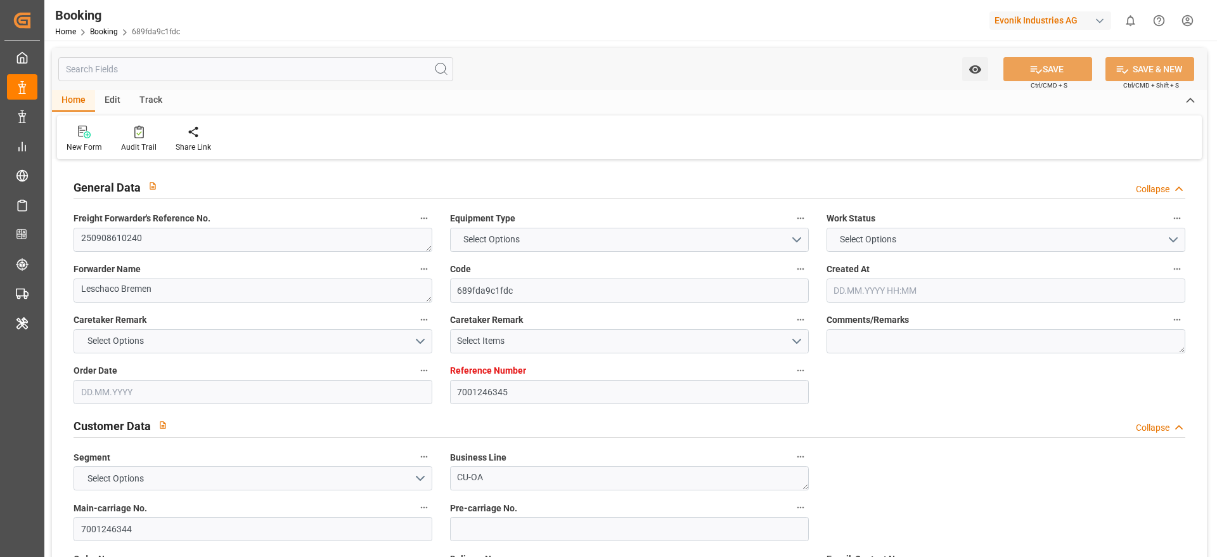
type input "7001246344"
type textarea "[PERSON_NAME][EMAIL_ADDRESS][PERSON_NAME][DOMAIN_NAME]"
type textarea "CIF"
type textarea "NHAVA [GEOGRAPHIC_DATA], [GEOGRAPHIC_DATA]"
type textarea "Lauterbourg"
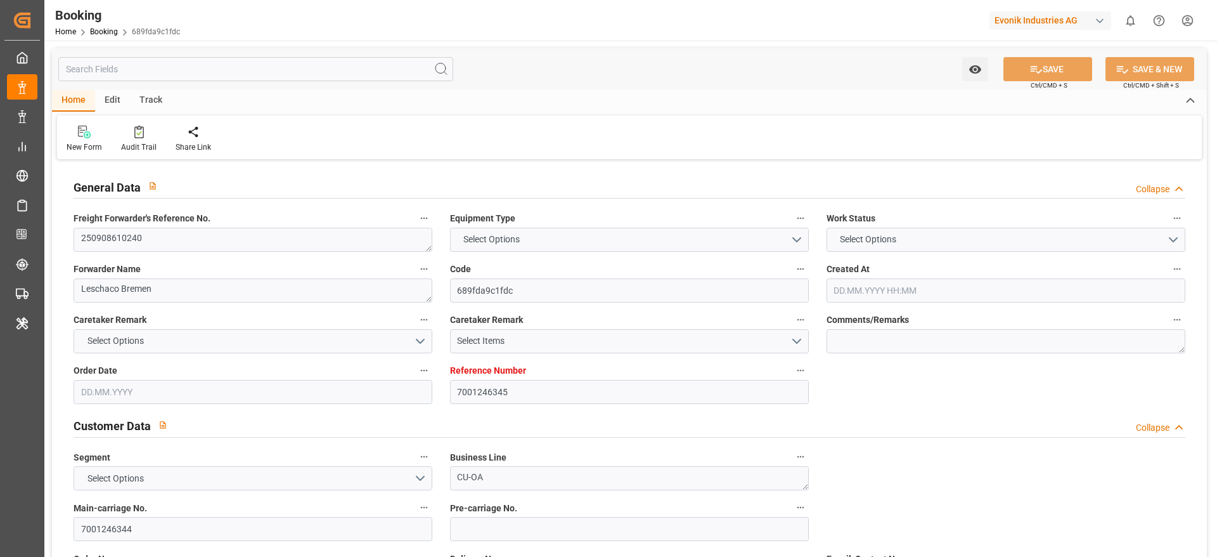
type input "ALULA EXPRESS"
type input "HLCU"
type textarea "23612194"
type input "[GEOGRAPHIC_DATA]"
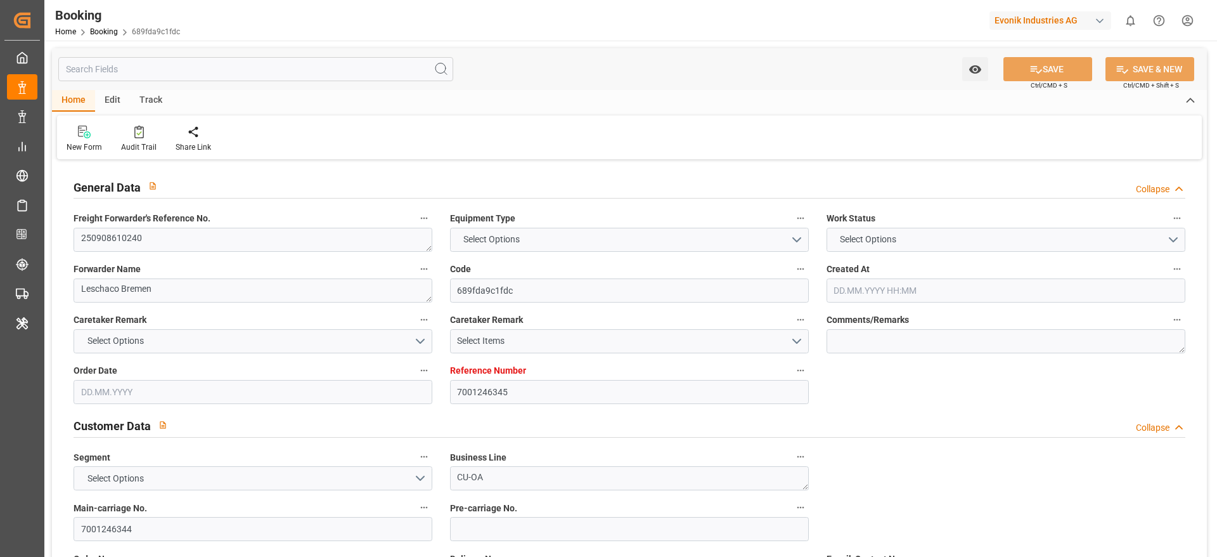
type input "[PERSON_NAME] ([PERSON_NAME])"
type textarea "vesselName etd [PERSON_NAME]"
type textarea "INPUT_Evonik_Seeburger_IFTSTA_1003128072_20250909102654375.edi"
type textarea "NWC/[GEOGRAPHIC_DATA] [GEOGRAPHIC_DATA] Continent / [GEOGRAPHIC_DATA]-OA"
type textarea "INPUT_Evonik_Seeburger_IFTMIN_1003043559_20250812105554500.edi,INPUT_Evonik_See…"
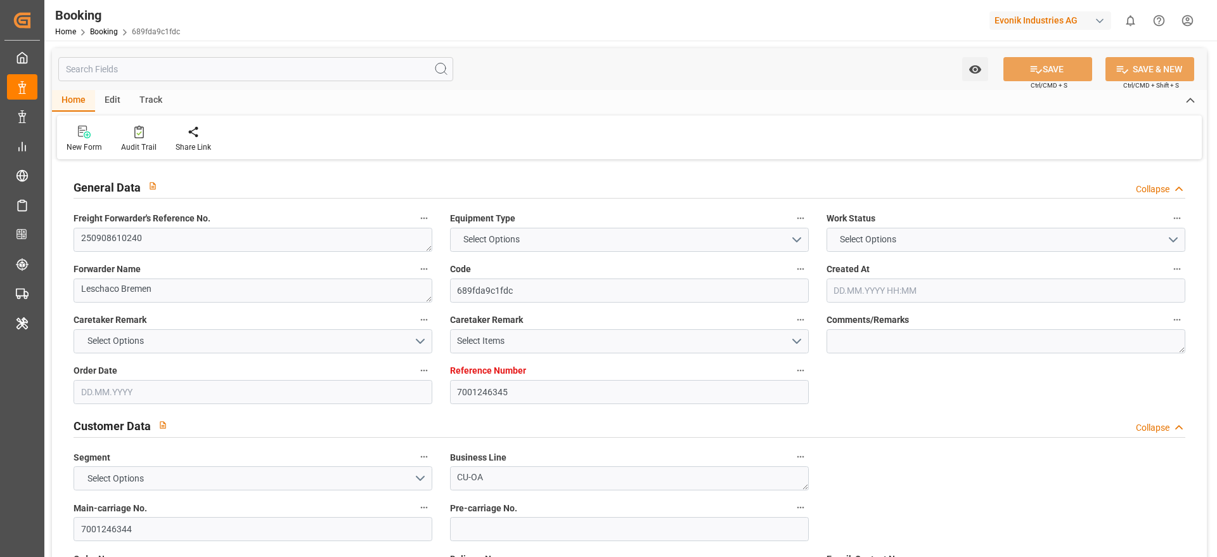
type textarea "1003128072"
type textarea "[PERSON_NAME]"
type textarea "businessDivision-businessLine-"
type textarea "IFTSTA"
type textarea "a011t00000LcJC5AAN"
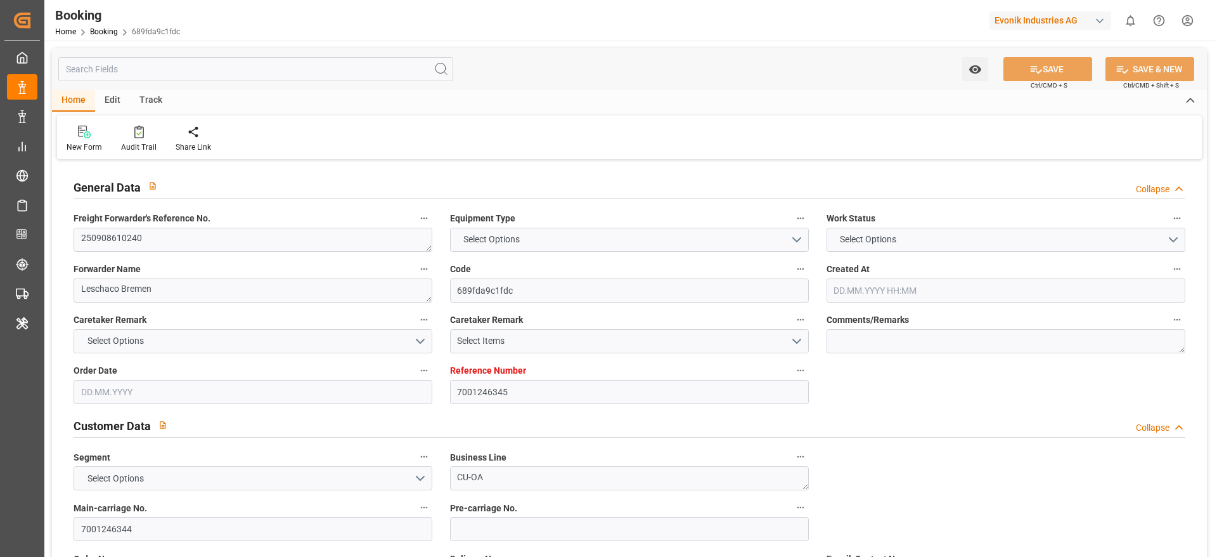
type textarea "No"
type input "7001246345"
type input "9525883"
type input "Hapag [PERSON_NAME]"
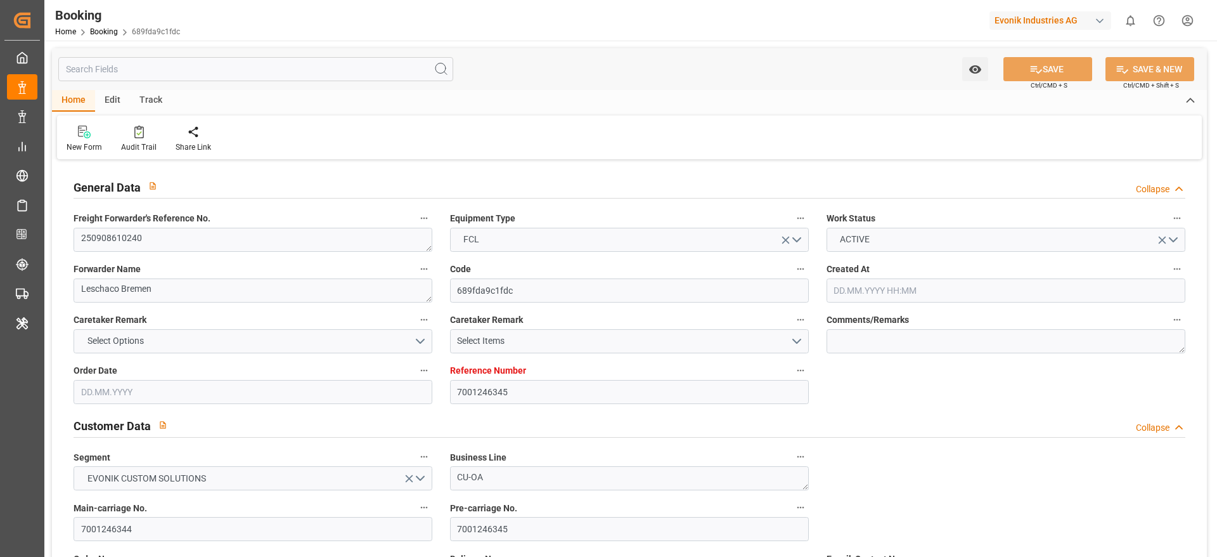
type input "Hapag Lloyd Aktiengesellschaft"
type input "NLRTM"
type input "INNSA"
type input "[DATE] 08:57"
type input "[DATE]"
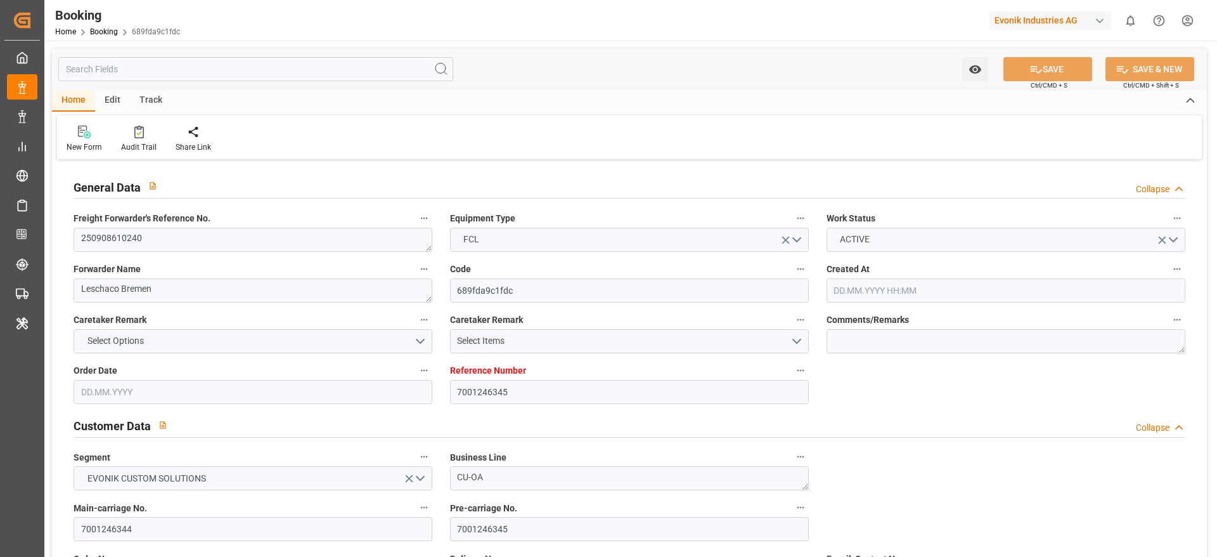
type input "[DATE]"
type input "[DATE] 00:00"
type input "[DATE]"
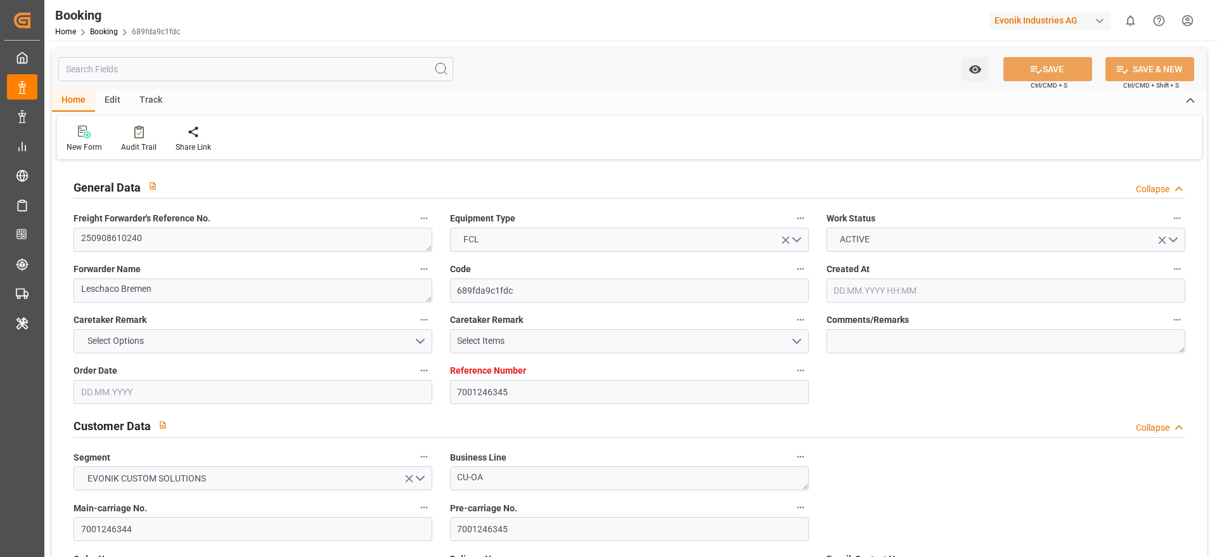
type input "[DATE]"
type input "[DATE] 00:00"
type input "20.09.2025 00:00"
type input "05.11.2025 00:00"
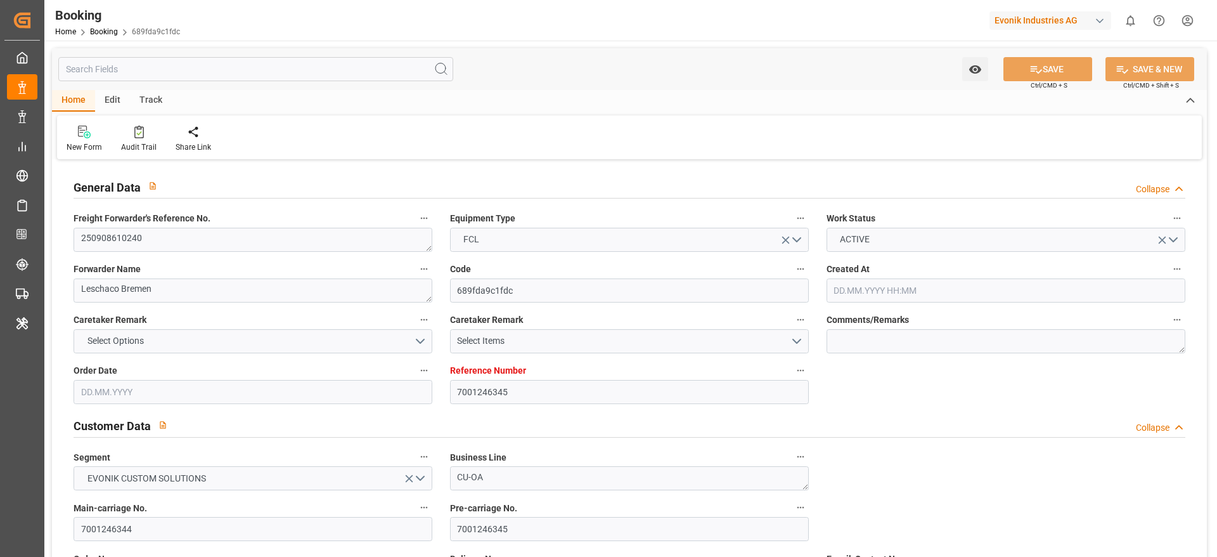
type input "13.08.2025"
type input "[DATE] 07:22"
click at [126, 134] on div at bounding box center [139, 131] width 36 height 13
type textarea "251008610193"
type textarea "Leschaco Bremen"
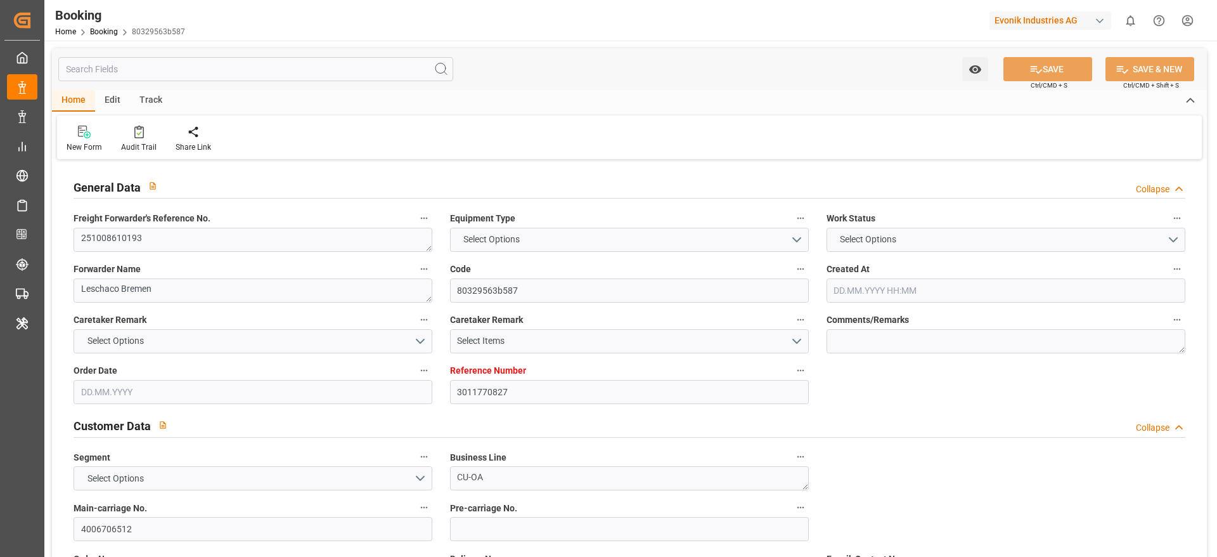
type input "80329563b587"
type input "3011770827"
type textarea "CU-OA"
type input "4006706512"
type textarea "[PERSON_NAME][EMAIL_ADDRESS][PERSON_NAME][DOMAIN_NAME]"
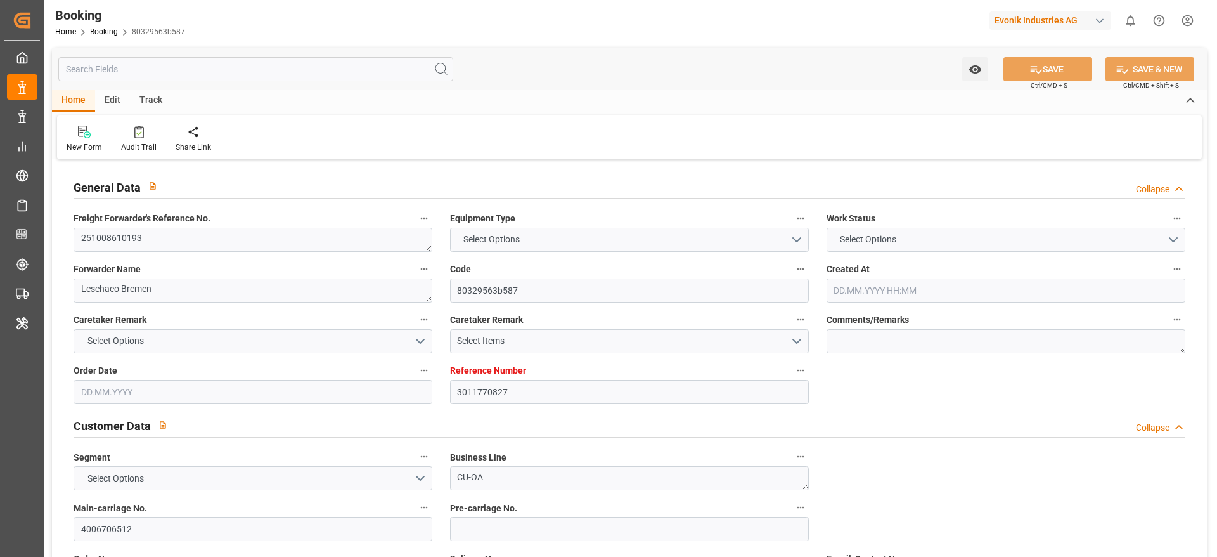
type textarea "CPT"
type textarea "[GEOGRAPHIC_DATA], [GEOGRAPHIC_DATA]"
type textarea "Evonik Plant 0000502412"
type textarea "Worms"
type input "MAERSK [US_STATE]"
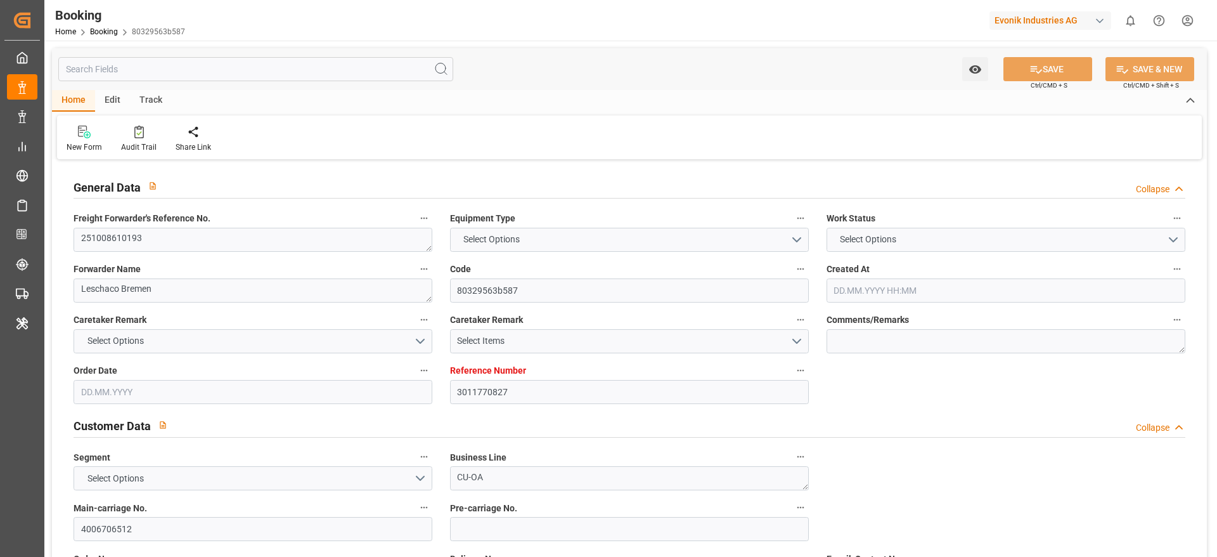
type input "HLCU"
type textarea "30393577"
type input "[GEOGRAPHIC_DATA]"
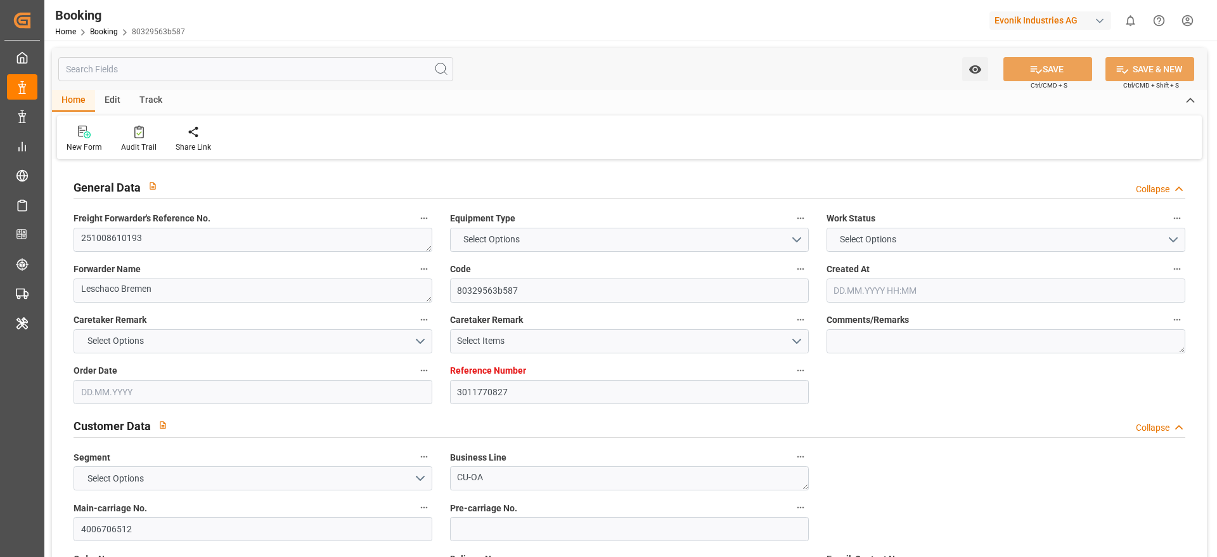
type textarea "INPUT_Evonik_Seeburger_IFTSTA_1003124950_20250908122052316.edi"
type textarea "NWC/[GEOGRAPHIC_DATA] [GEOGRAPHIC_DATA] Continent / [GEOGRAPHIC_DATA]-OA"
type textarea "INPUT_Evonik_Seeburger_LoadTenderOcean_1003124962_20250908122331326.xml,INPUT_E…"
type textarea "1003124950"
type textarea "[PERSON_NAME]"
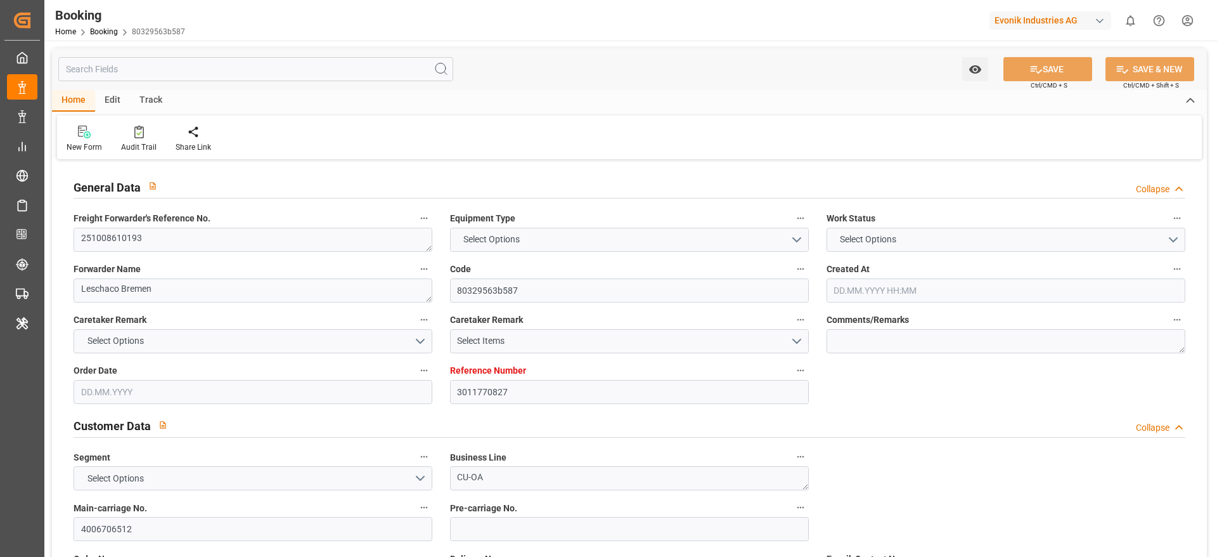
type textarea "businessDivision-businessLine-"
type textarea "IFTSTA"
type textarea "a011t00000LcJC5AAN"
type textarea "No"
type input "3011770827"
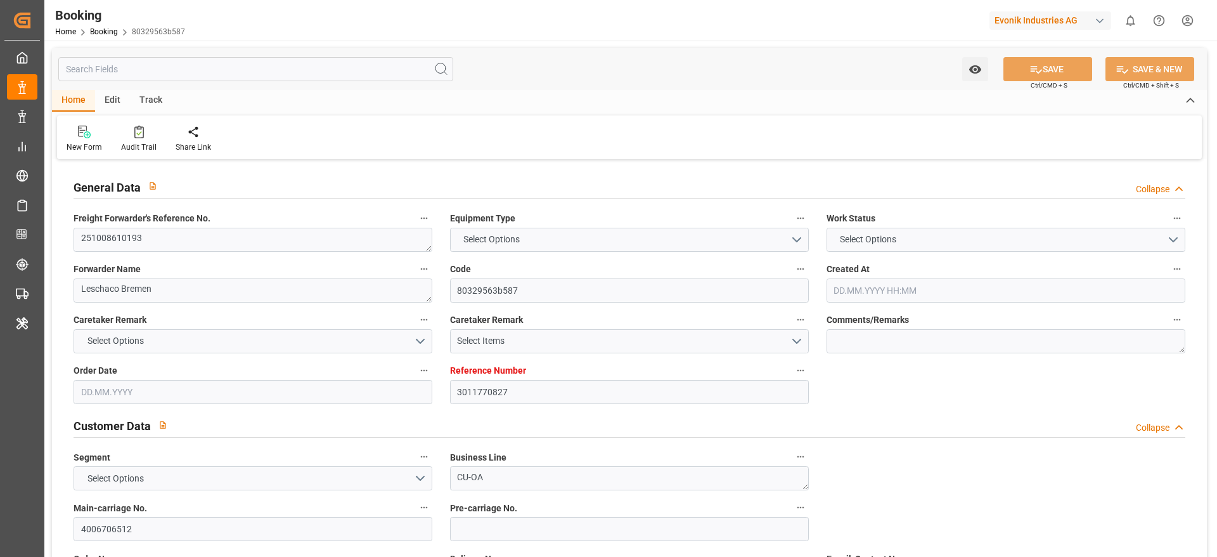
type input "9314210"
type input "Hapag [PERSON_NAME]"
type input "Hapag Lloyd Aktiengesellschaft"
type input "NLRTM"
type input "USORF"
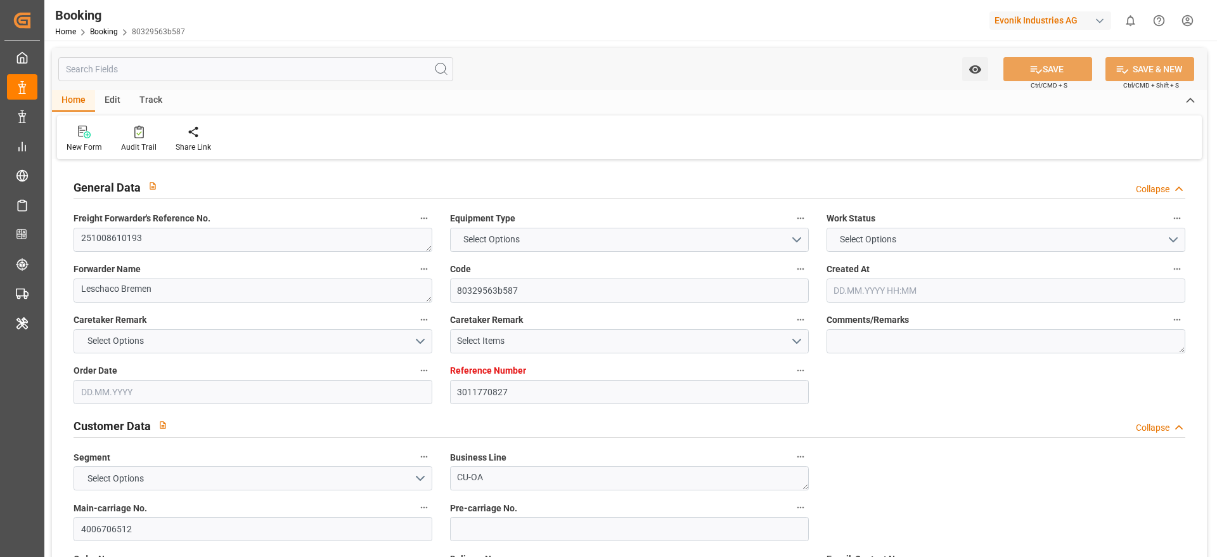
type input "USCVG"
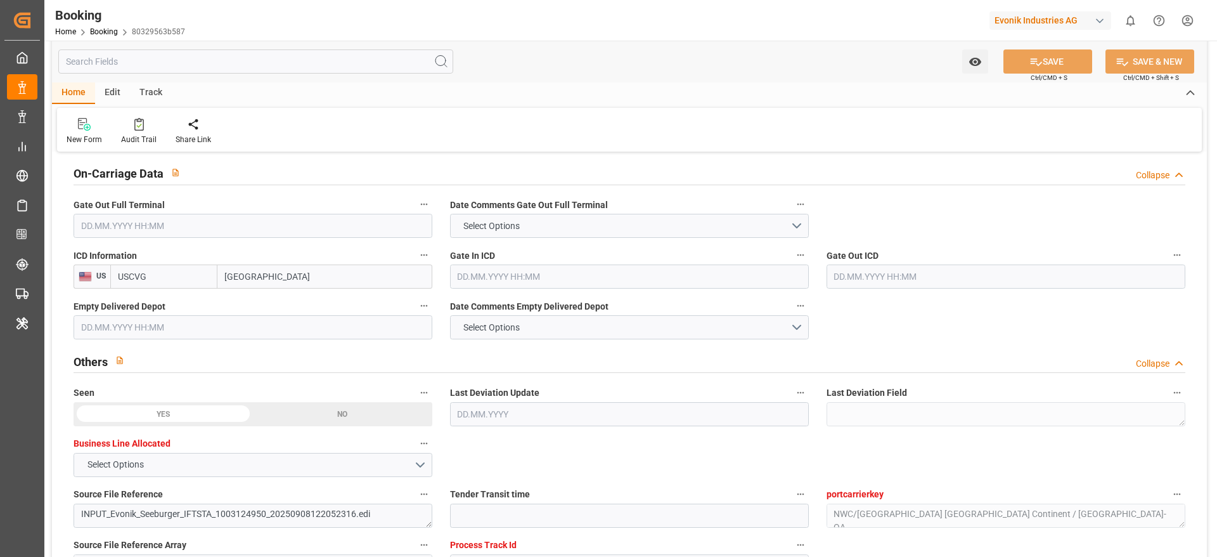
type input "08.09.2025 07:29"
type input "08.09.2025"
type input "07.11.2025"
type input "26.09.2025"
type input "26.09.2025 00:00"
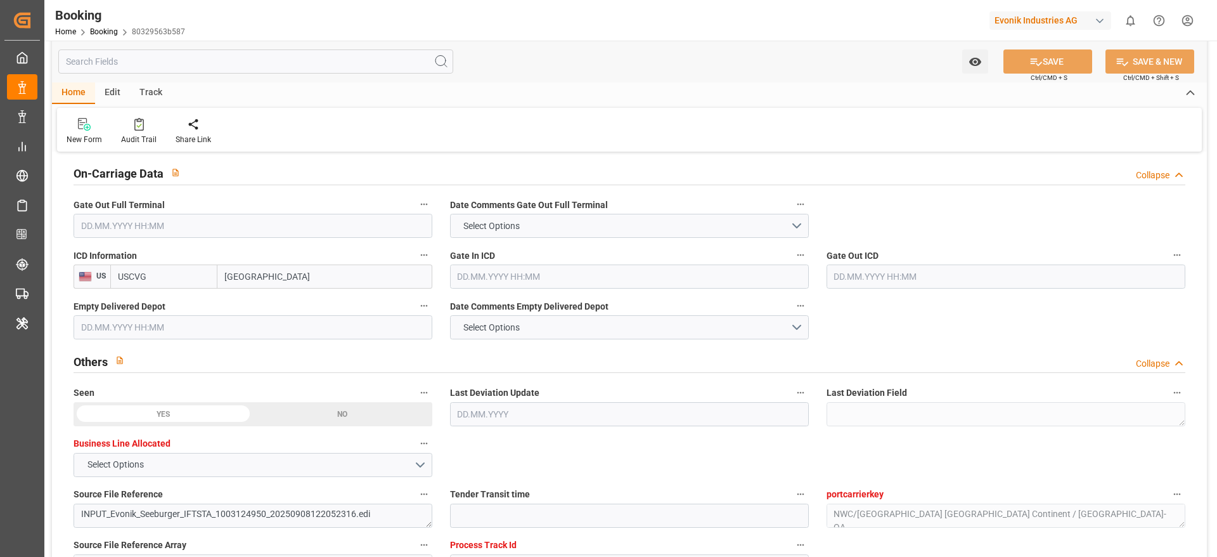
type input "08.09.2025"
type input "06.10.2025 00:00"
type input "19.10.2025 00:00"
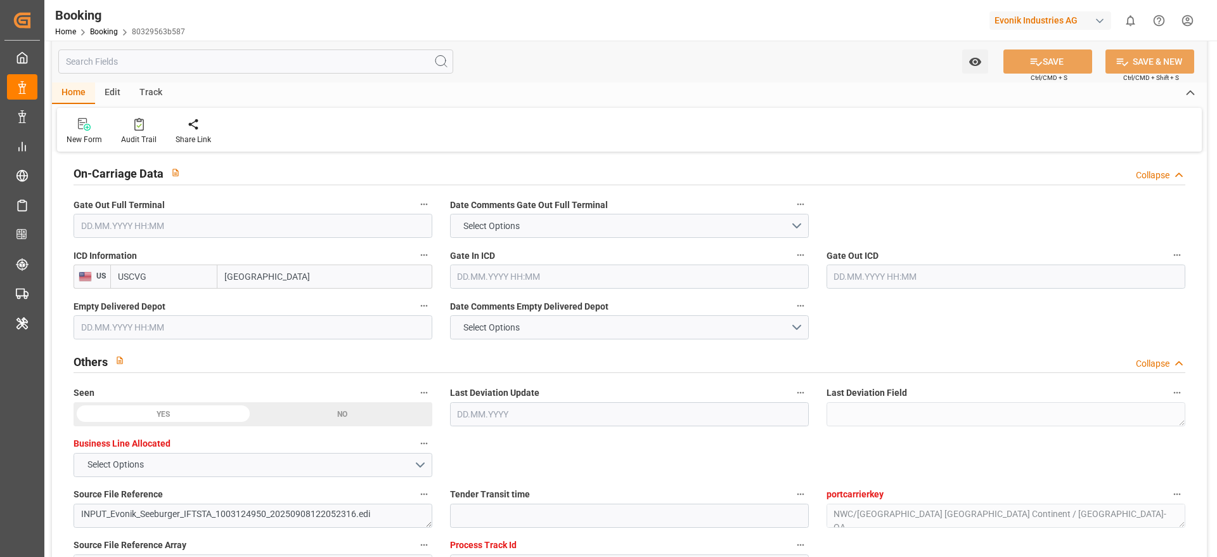
type input "11.09.2025 07:22"
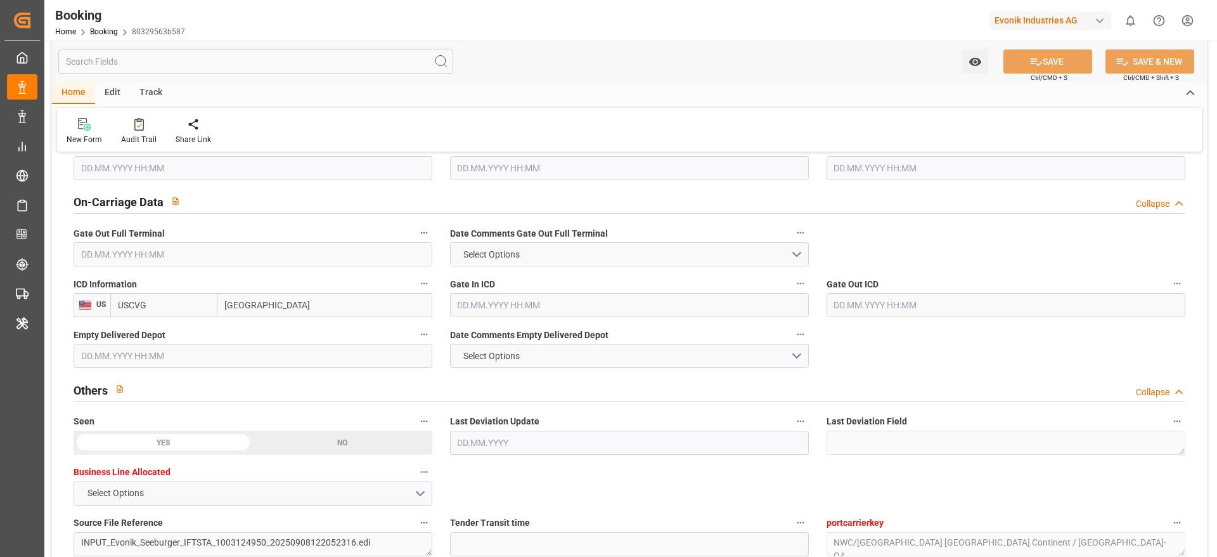
scroll to position [1840, 0]
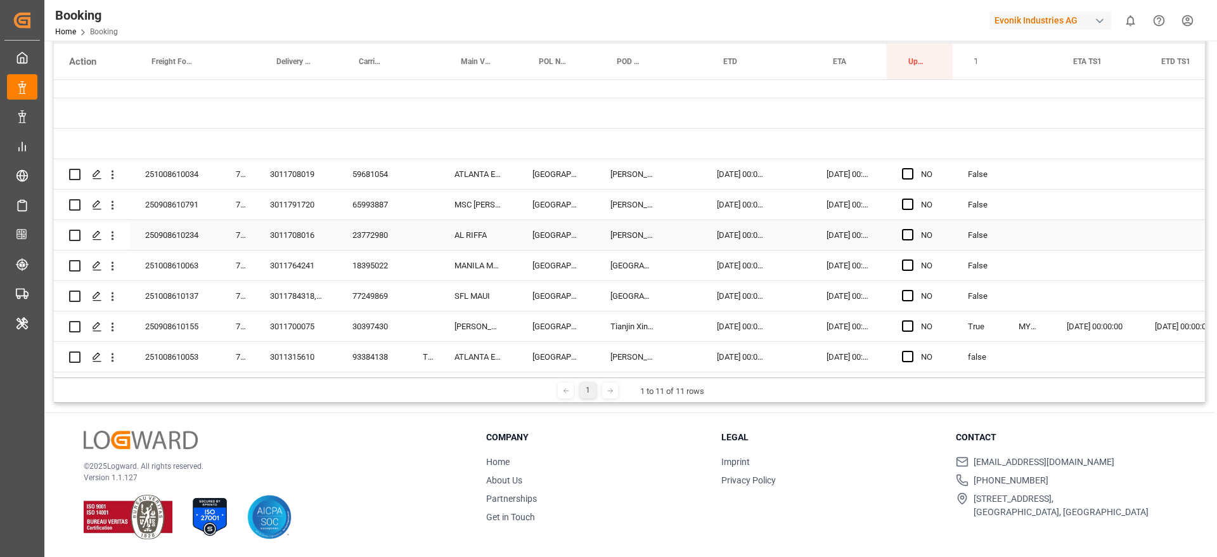
scroll to position [95, 0]
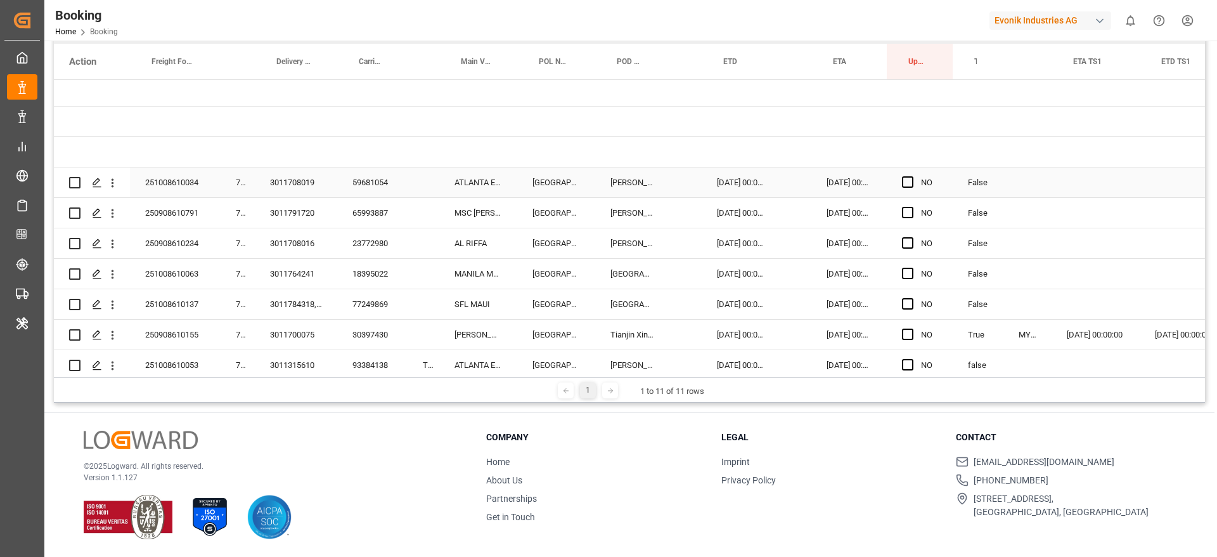
click at [314, 171] on div "3011708019" at bounding box center [296, 182] width 82 height 30
click at [315, 206] on div "3011791720" at bounding box center [296, 213] width 82 height 30
click at [304, 252] on div "3011708016" at bounding box center [296, 243] width 82 height 30
click at [309, 269] on div "3011764241" at bounding box center [296, 274] width 82 height 30
click at [299, 294] on div "3011784318, 3011784312" at bounding box center [296, 304] width 82 height 30
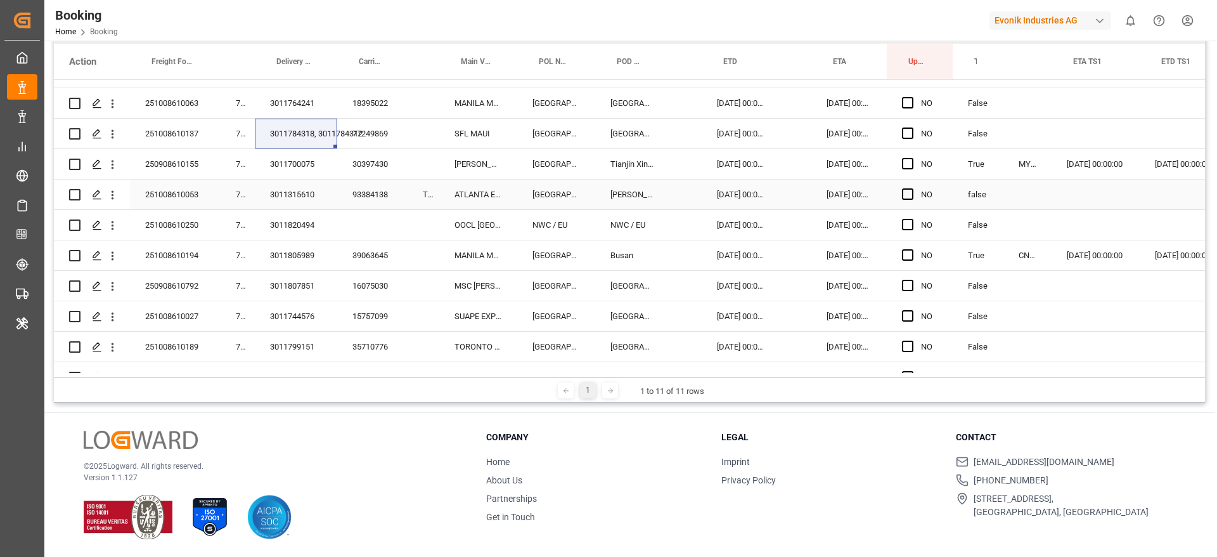
scroll to position [266, 0]
click at [279, 162] on div "3011700075" at bounding box center [296, 164] width 82 height 30
click at [298, 194] on div "3011315610" at bounding box center [296, 194] width 82 height 30
click at [269, 223] on div "3011820494" at bounding box center [296, 225] width 82 height 30
click at [205, 229] on div "251008610250" at bounding box center [175, 225] width 91 height 30
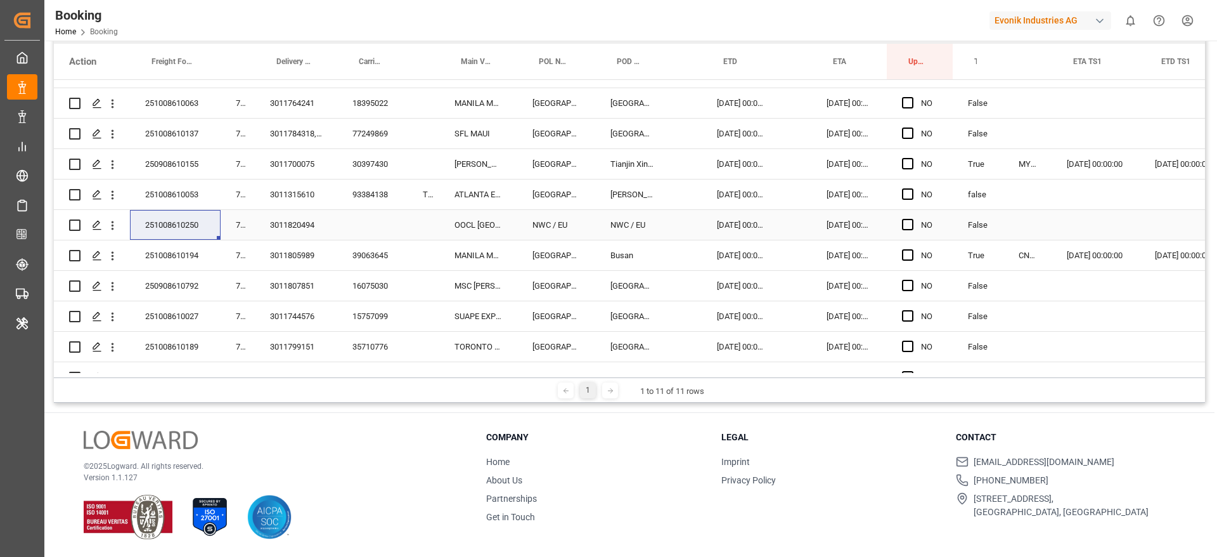
drag, startPoint x: 909, startPoint y: 230, endPoint x: 654, endPoint y: 131, distance: 273.8
click at [909, 230] on span "Press SPACE to select this row." at bounding box center [907, 224] width 11 height 11
click at [912, 219] on input "Press SPACE to select this row." at bounding box center [912, 219] width 0 height 0
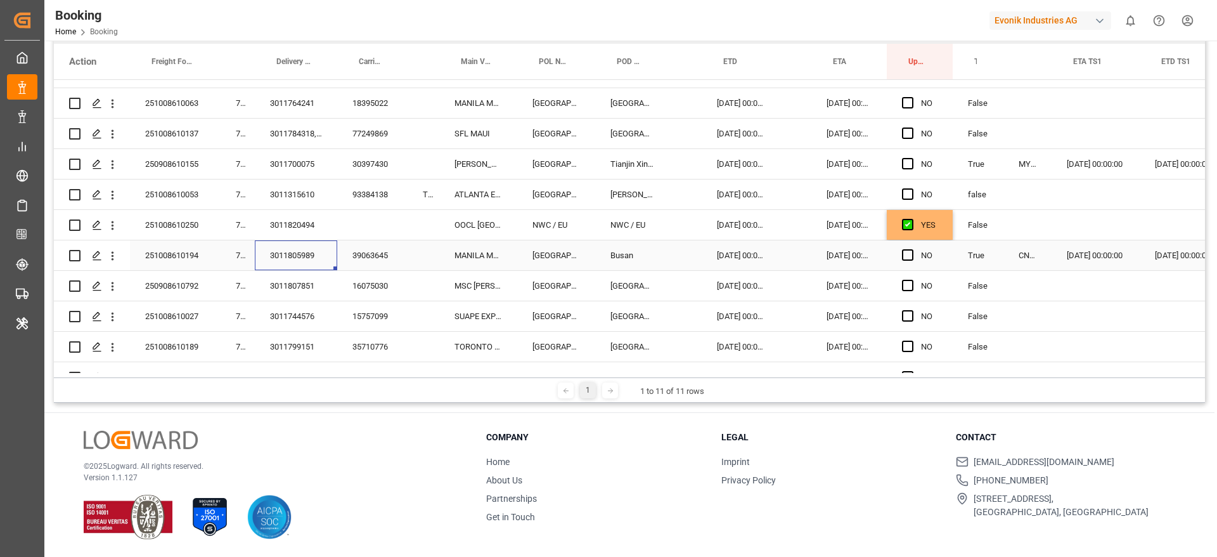
click at [306, 250] on div "3011805989" at bounding box center [296, 255] width 82 height 30
click at [300, 289] on div "3011807851" at bounding box center [296, 286] width 82 height 30
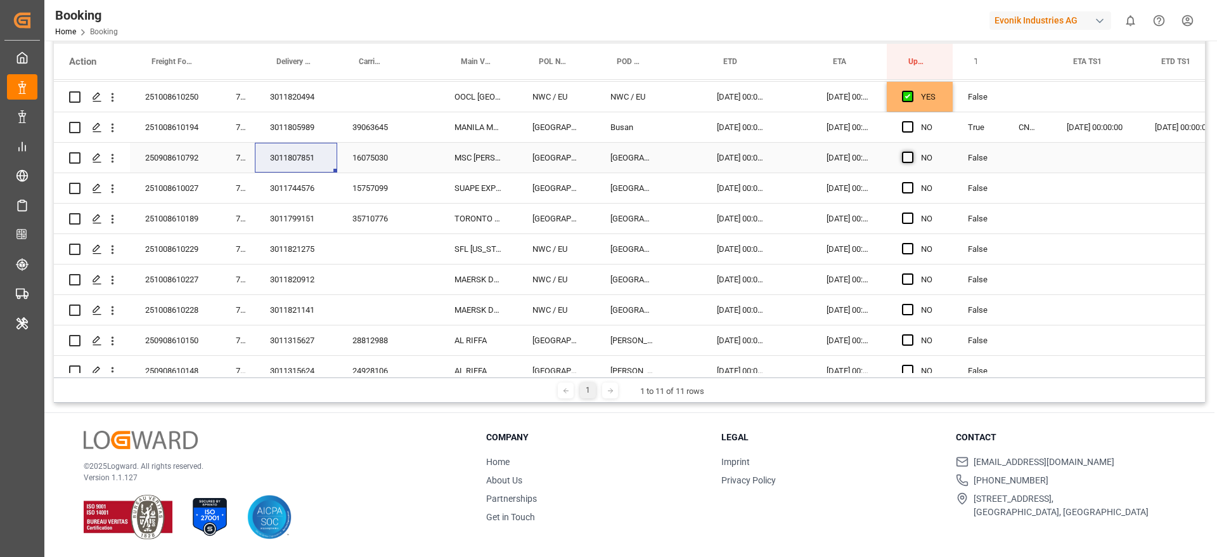
click at [907, 158] on span "Press SPACE to select this row." at bounding box center [907, 157] width 11 height 11
click at [912, 152] on input "Press SPACE to select this row." at bounding box center [912, 152] width 0 height 0
click at [904, 125] on span "Press SPACE to select this row." at bounding box center [907, 126] width 11 height 11
click at [912, 121] on input "Press SPACE to select this row." at bounding box center [912, 121] width 0 height 0
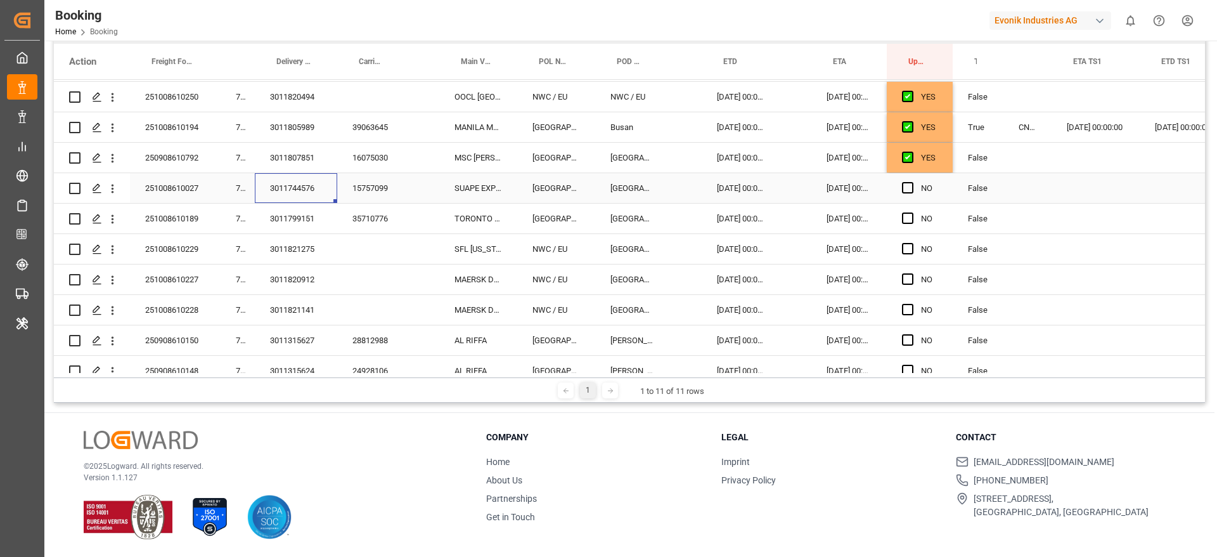
click at [303, 187] on div "3011744576" at bounding box center [296, 188] width 82 height 30
drag, startPoint x: 909, startPoint y: 189, endPoint x: 399, endPoint y: 222, distance: 511.5
click at [909, 189] on span "Press SPACE to select this row." at bounding box center [907, 187] width 11 height 11
click at [912, 182] on input "Press SPACE to select this row." at bounding box center [912, 182] width 0 height 0
click at [314, 219] on div "3011799151" at bounding box center [296, 219] width 82 height 30
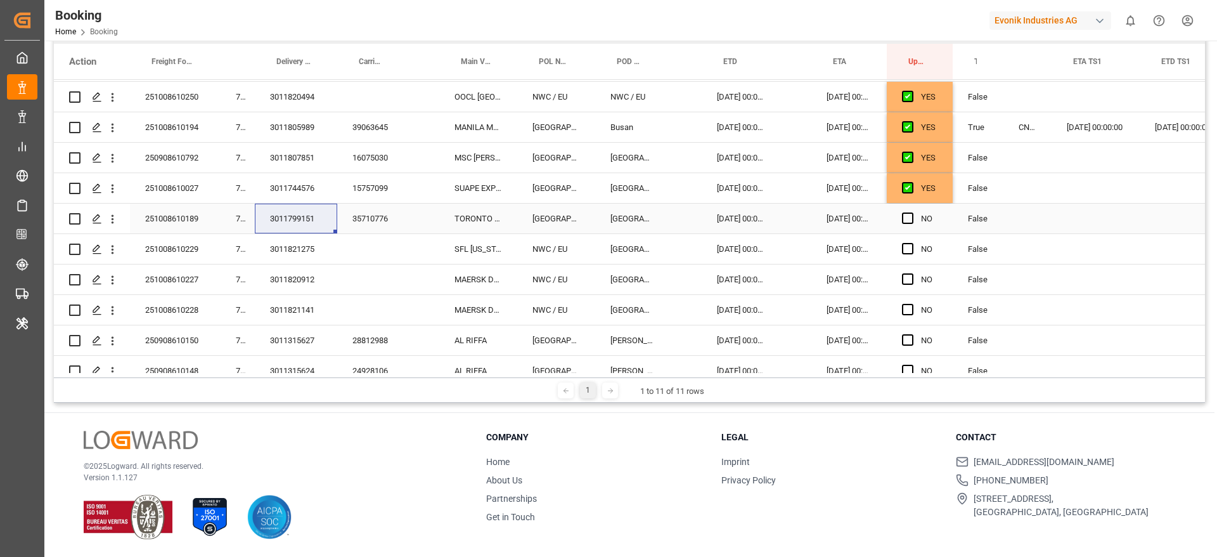
click at [914, 214] on div "Press SPACE to select this row." at bounding box center [911, 218] width 19 height 29
click at [843, 256] on div "04.11.2025 00:00:00" at bounding box center [849, 249] width 75 height 30
click at [907, 219] on span "Press SPACE to select this row." at bounding box center [907, 217] width 11 height 11
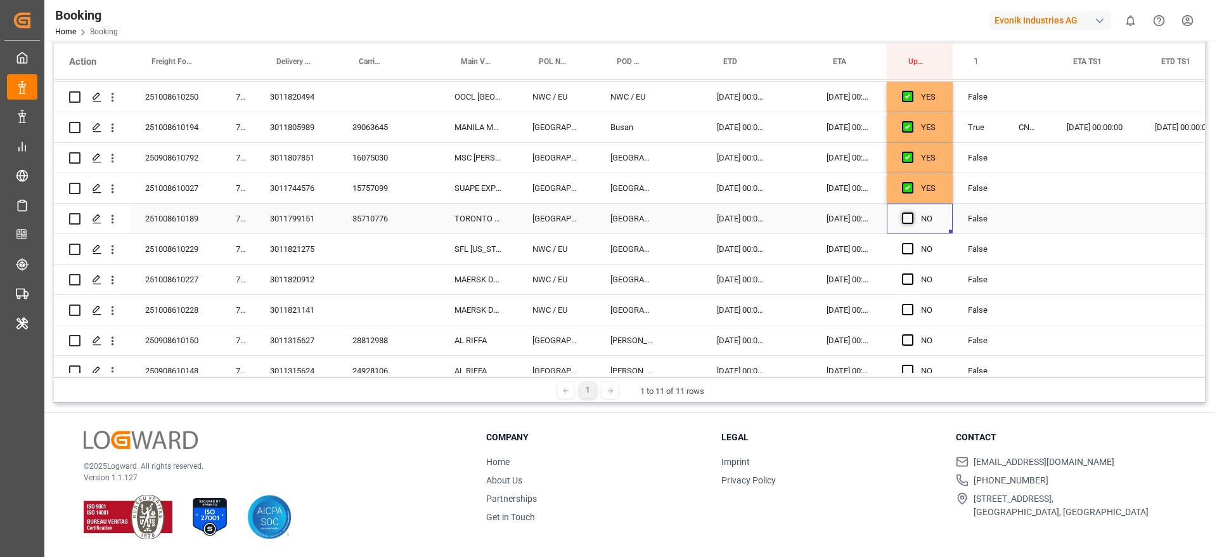
click at [912, 212] on input "Press SPACE to select this row." at bounding box center [912, 212] width 0 height 0
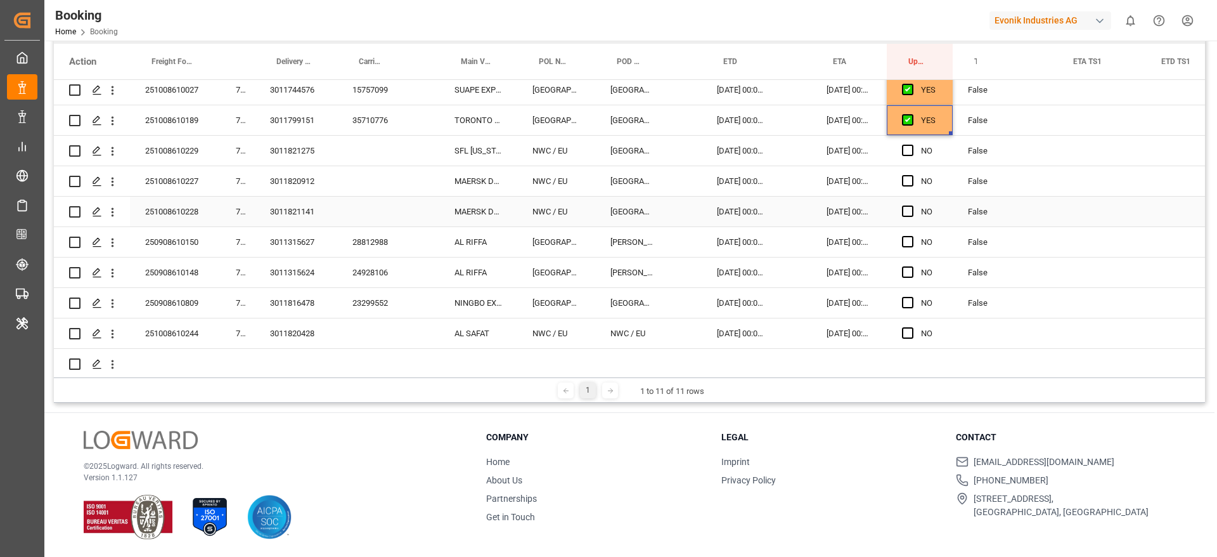
scroll to position [488, 0]
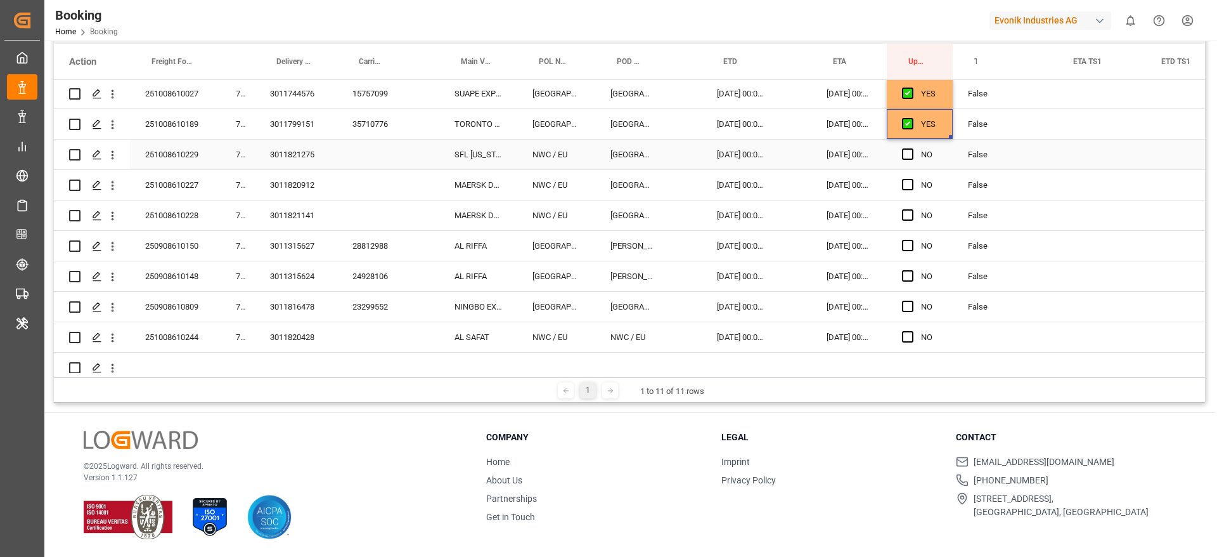
click at [304, 150] on div "3011821275" at bounding box center [296, 155] width 82 height 30
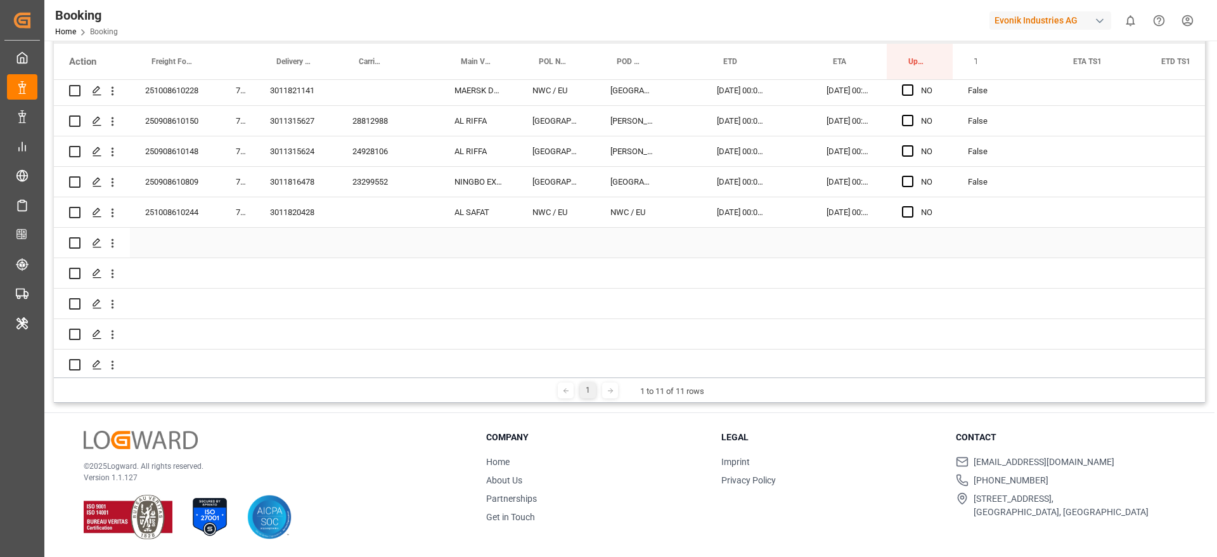
scroll to position [585, 0]
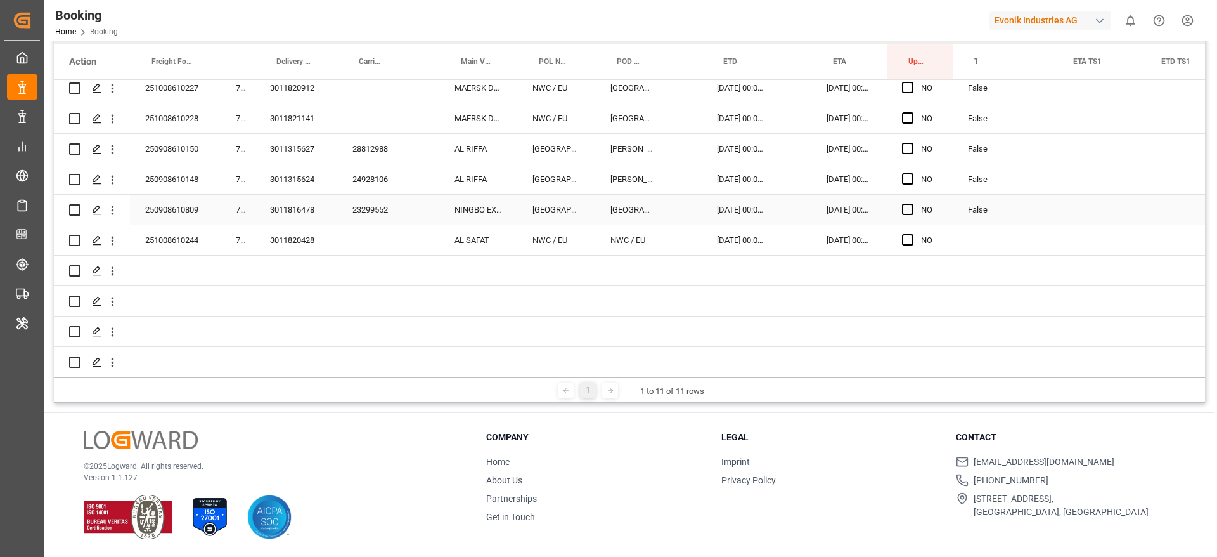
click at [312, 202] on div "3011816478" at bounding box center [296, 210] width 82 height 30
click at [306, 178] on div "3011315624" at bounding box center [296, 179] width 82 height 30
drag, startPoint x: 279, startPoint y: 144, endPoint x: 1120, endPoint y: 276, distance: 851.2
click at [279, 144] on div "3011315627" at bounding box center [296, 149] width 82 height 30
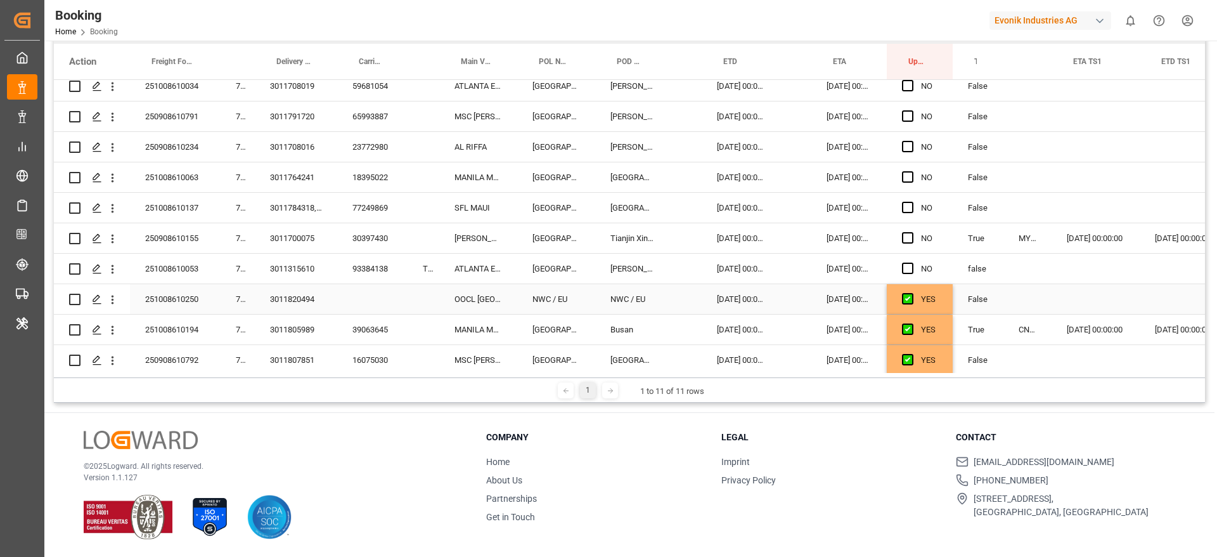
scroll to position [0, 0]
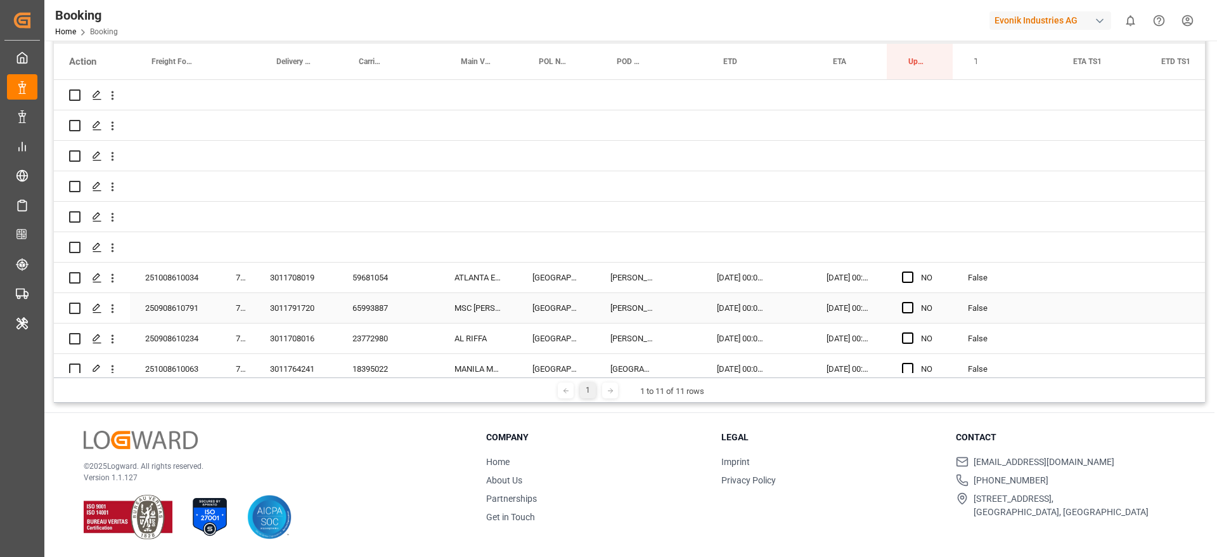
drag, startPoint x: 378, startPoint y: 285, endPoint x: 422, endPoint y: 398, distance: 121.1
click at [378, 285] on div "59681054" at bounding box center [372, 278] width 70 height 30
click at [908, 275] on span "Press SPACE to select this row." at bounding box center [907, 276] width 11 height 11
click at [912, 271] on input "Press SPACE to select this row." at bounding box center [912, 271] width 0 height 0
click at [373, 316] on div "65993887" at bounding box center [372, 308] width 70 height 30
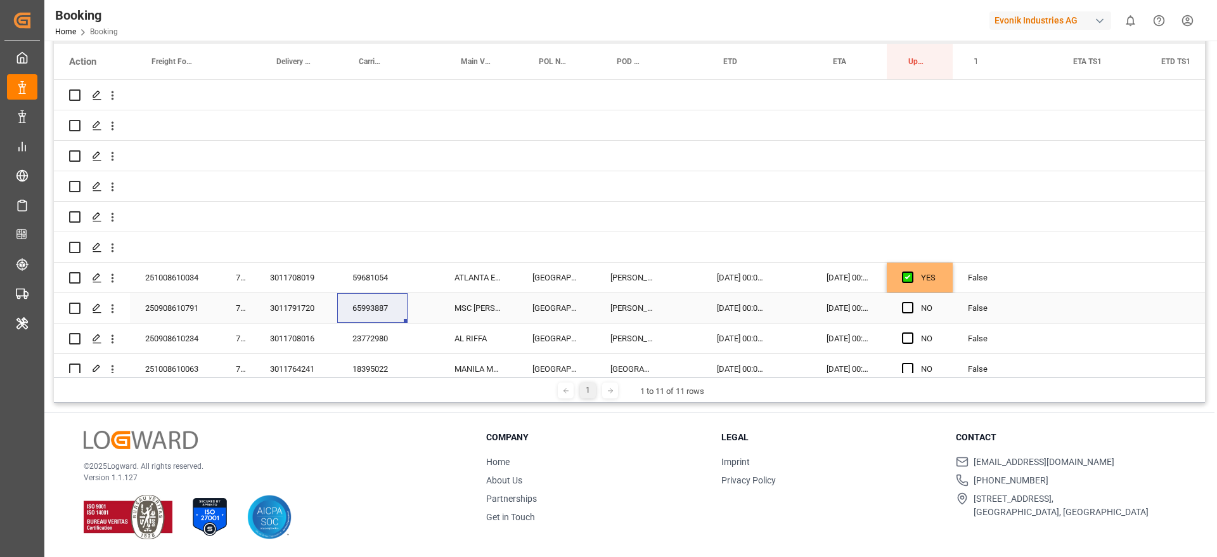
scroll to position [95, 0]
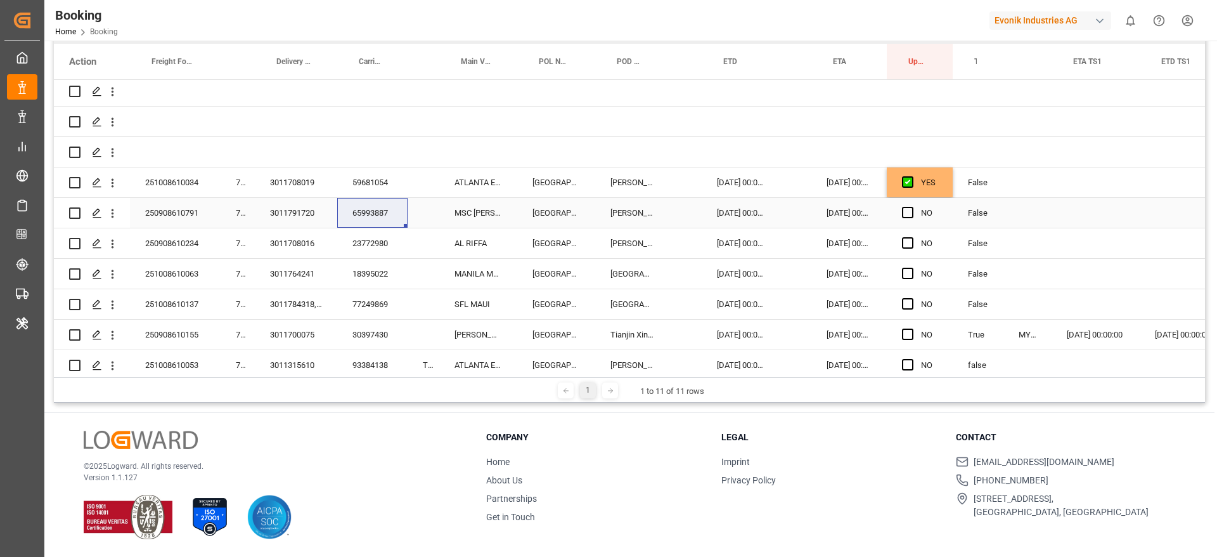
click at [907, 216] on span "Press SPACE to select this row." at bounding box center [907, 212] width 11 height 11
click at [912, 207] on input "Press SPACE to select this row." at bounding box center [912, 207] width 0 height 0
click at [386, 255] on div "23772980" at bounding box center [372, 243] width 70 height 30
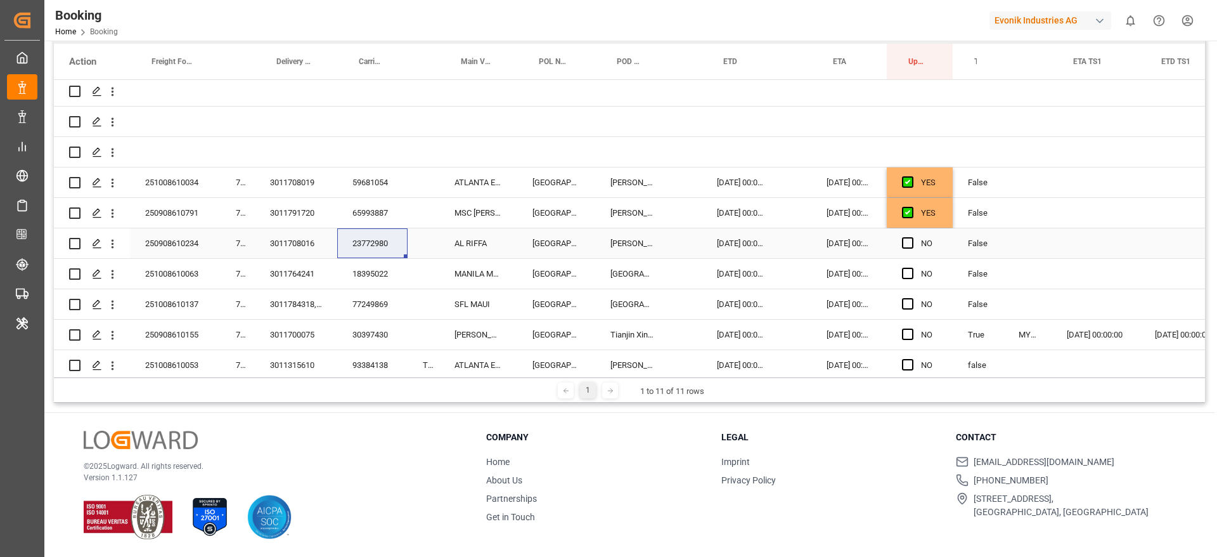
click at [902, 238] on span "Press SPACE to select this row." at bounding box center [907, 242] width 11 height 11
click at [912, 237] on input "Press SPACE to select this row." at bounding box center [912, 237] width 0 height 0
click at [912, 245] on span "Press SPACE to select this row." at bounding box center [907, 242] width 11 height 11
click at [912, 237] on input "Press SPACE to select this row." at bounding box center [912, 237] width 0 height 0
click at [378, 276] on div "18395022" at bounding box center [372, 274] width 70 height 30
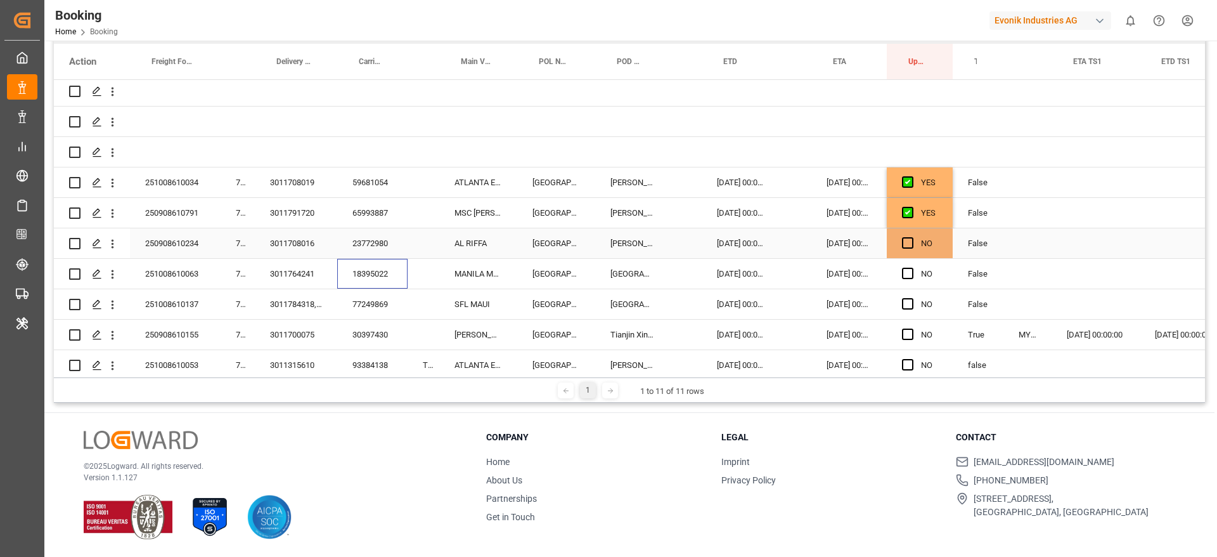
click at [908, 248] on span "Press SPACE to select this row." at bounding box center [907, 242] width 11 height 11
click at [912, 237] on input "Press SPACE to select this row." at bounding box center [912, 237] width 0 height 0
click at [904, 276] on span "Press SPACE to select this row." at bounding box center [907, 273] width 11 height 11
click at [912, 268] on input "Press SPACE to select this row." at bounding box center [912, 268] width 0 height 0
click at [907, 305] on span "Press SPACE to select this row." at bounding box center [907, 303] width 11 height 11
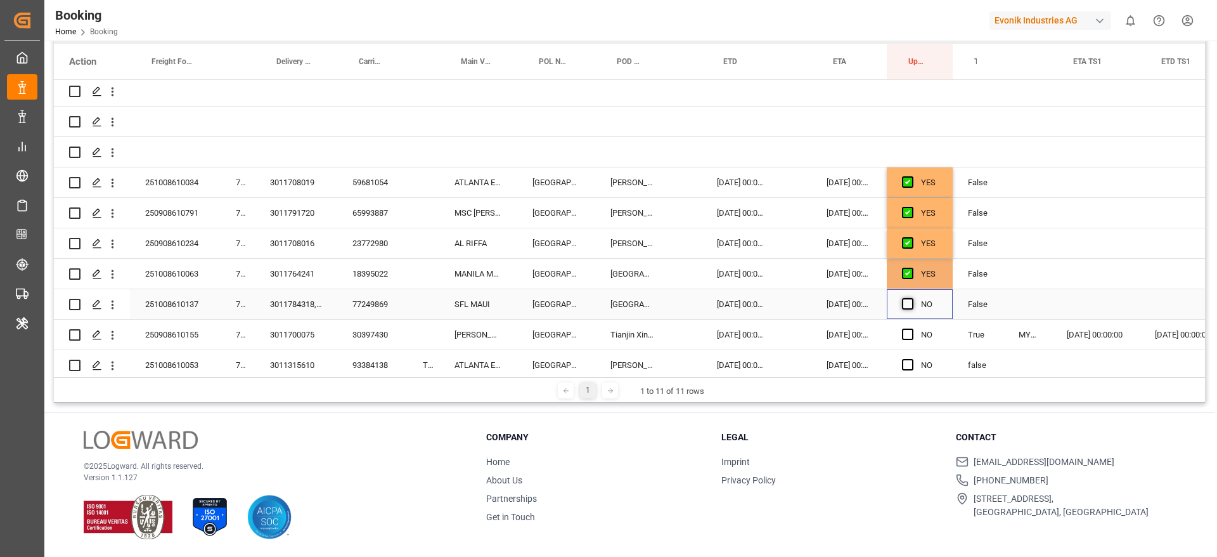
click at [912, 298] on input "Press SPACE to select this row." at bounding box center [912, 298] width 0 height 0
click at [366, 306] on div "77249869" at bounding box center [372, 304] width 70 height 30
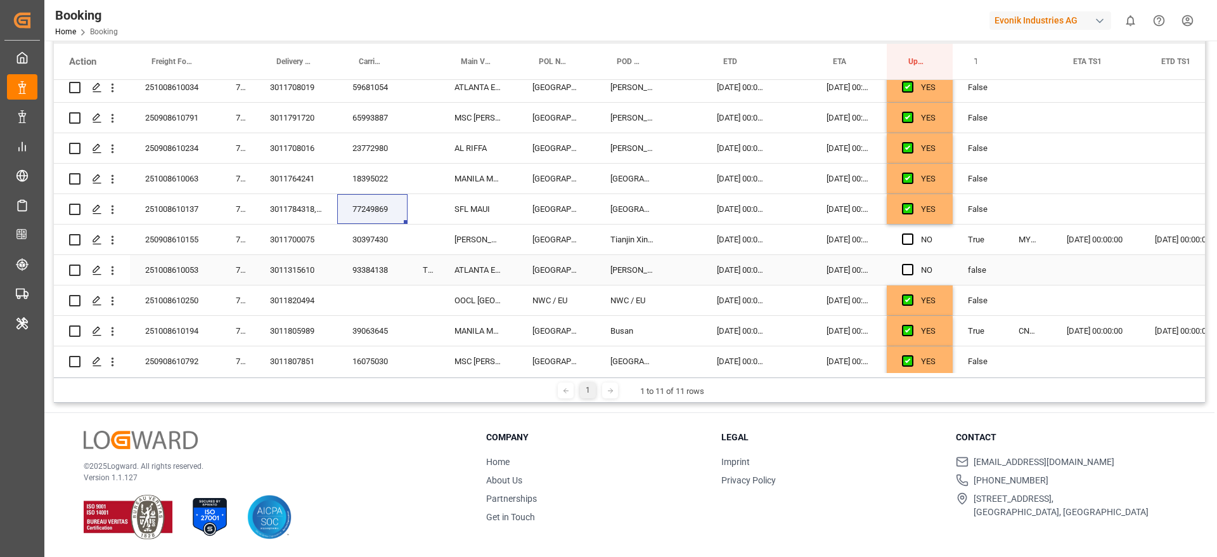
click at [381, 240] on div "30397430" at bounding box center [372, 239] width 70 height 30
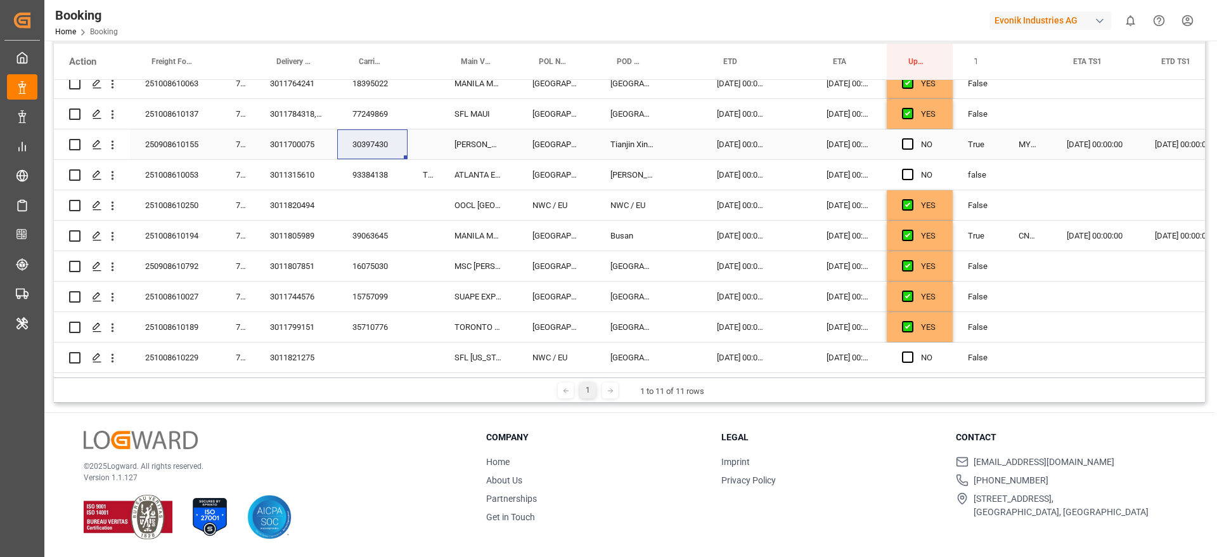
click at [847, 146] on div "22.10.2025 00:00:00" at bounding box center [849, 144] width 75 height 30
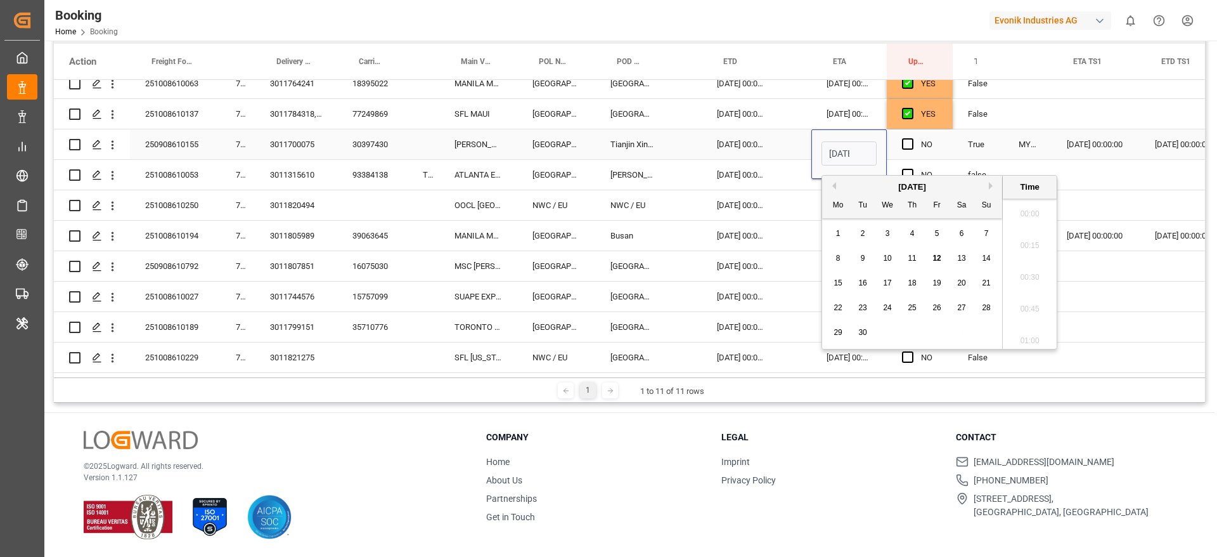
scroll to position [2034, 0]
click at [994, 185] on button "Next Month" at bounding box center [993, 186] width 8 height 8
click at [930, 254] on div "7" at bounding box center [938, 258] width 16 height 15
type input "07.11.2025 00:00"
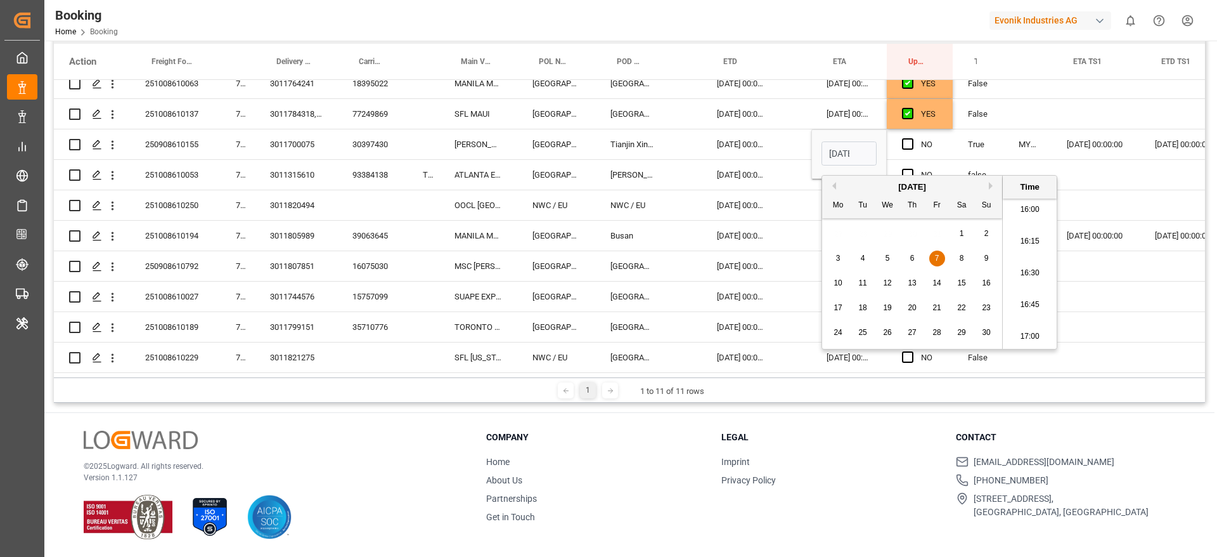
click at [749, 185] on div "04.10.2025 00:00:00" at bounding box center [741, 175] width 79 height 30
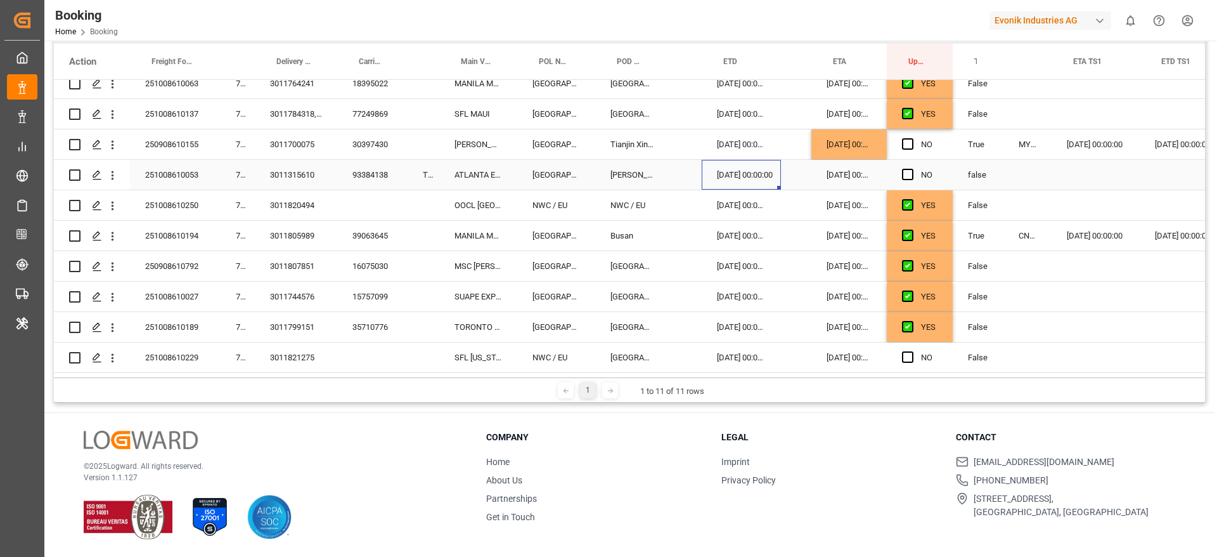
click at [379, 173] on div "93384138" at bounding box center [372, 175] width 70 height 30
click at [120, 177] on div "Press SPACE to select this row." at bounding box center [112, 175] width 32 height 24
click at [116, 172] on icon "open menu" at bounding box center [112, 175] width 13 height 13
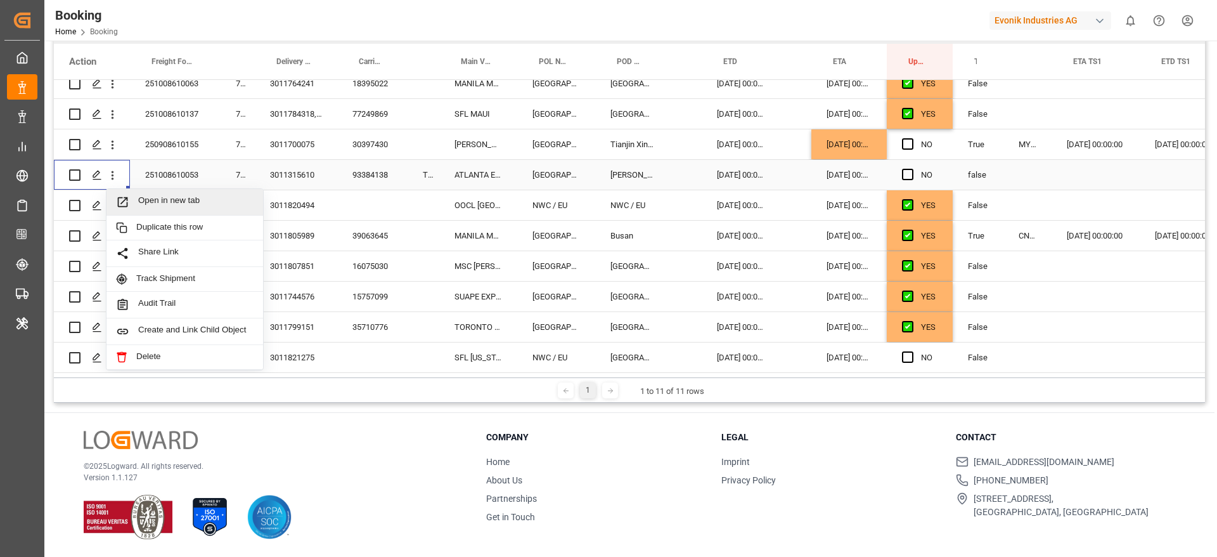
click at [185, 197] on span "Open in new tab" at bounding box center [195, 201] width 115 height 13
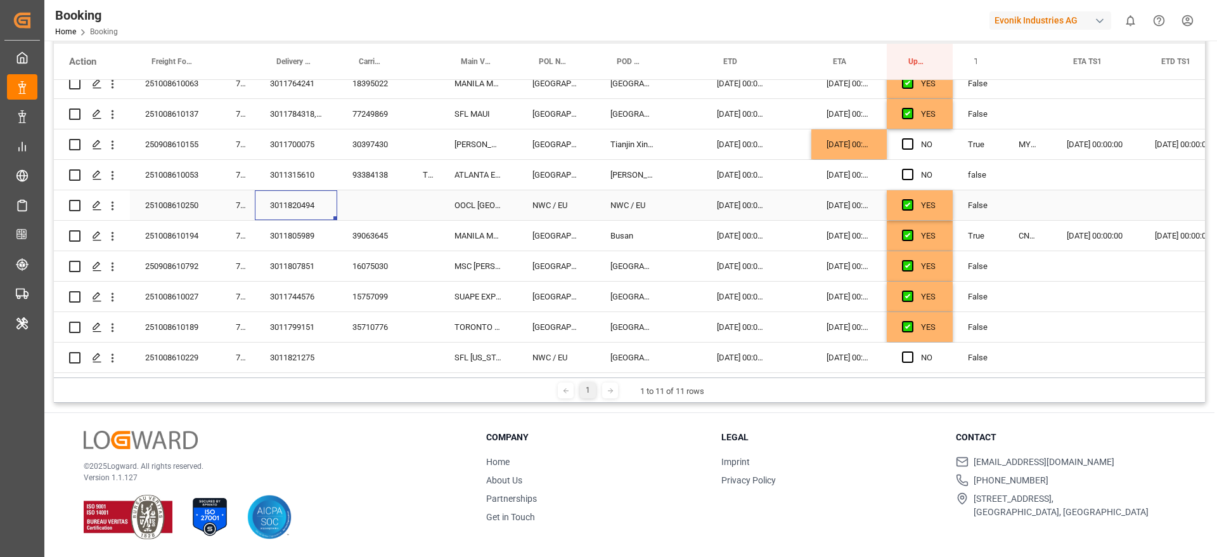
click at [308, 212] on div "3011820494" at bounding box center [296, 205] width 82 height 30
click at [377, 242] on div "39063645" at bounding box center [372, 236] width 70 height 30
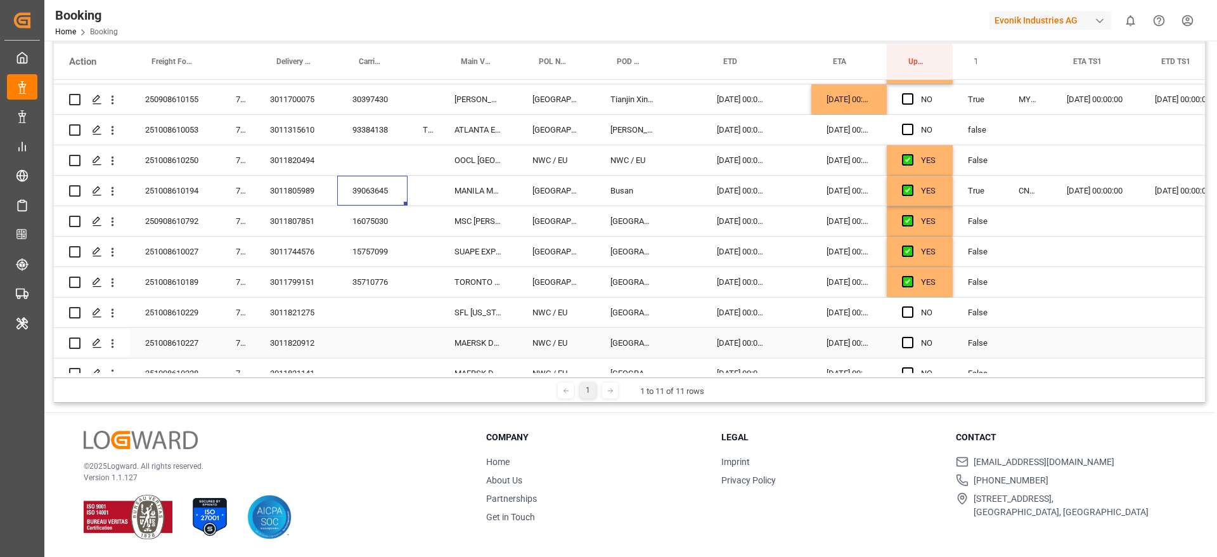
scroll to position [285, 0]
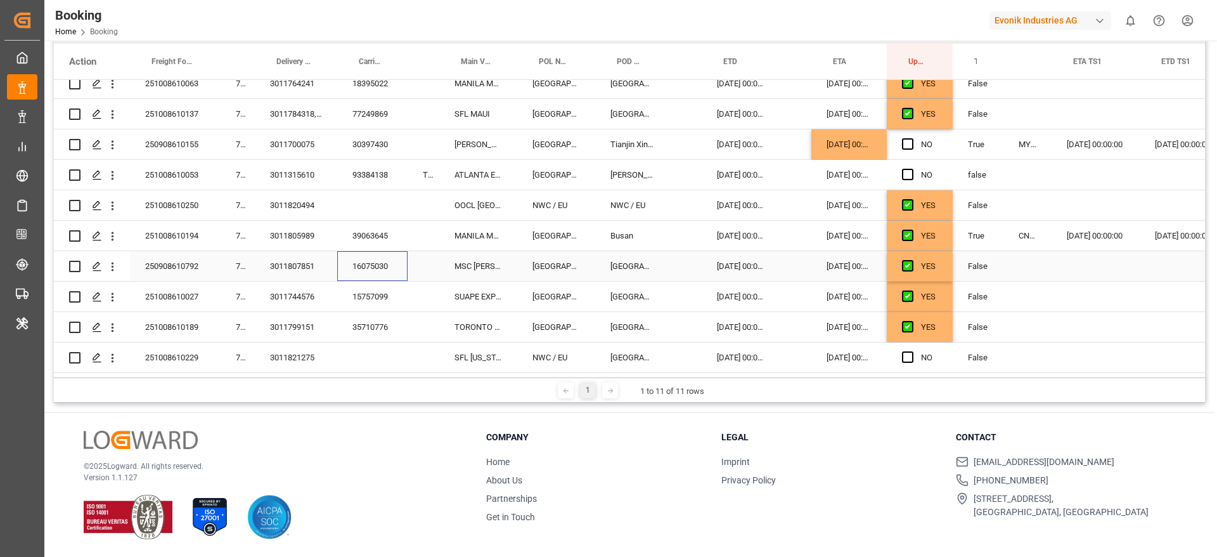
click at [359, 255] on div "16075030" at bounding box center [372, 266] width 70 height 30
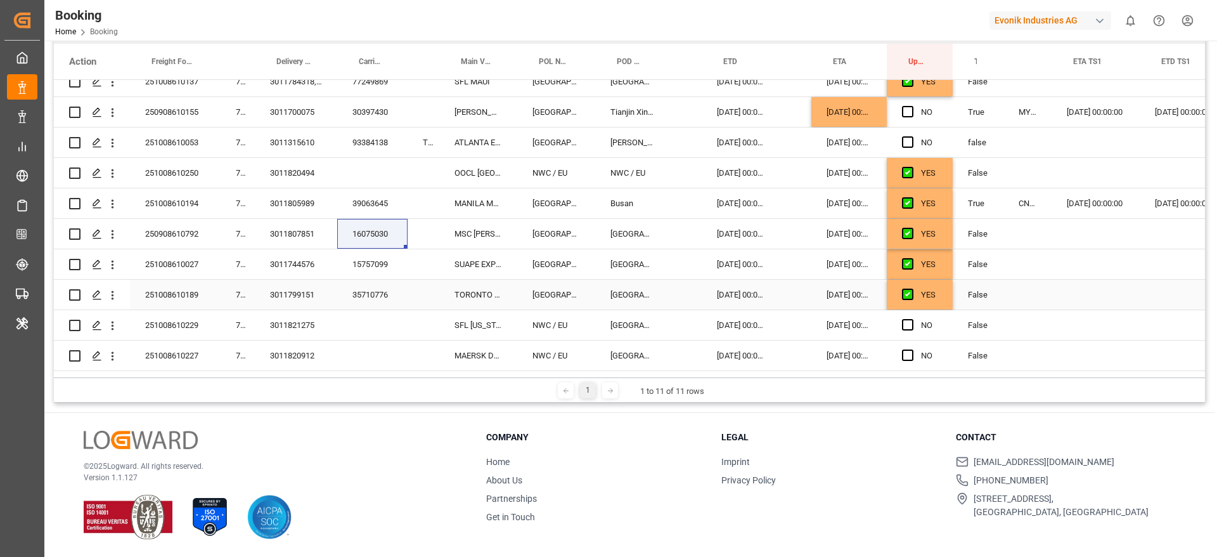
click at [372, 280] on div "35710776" at bounding box center [372, 295] width 70 height 30
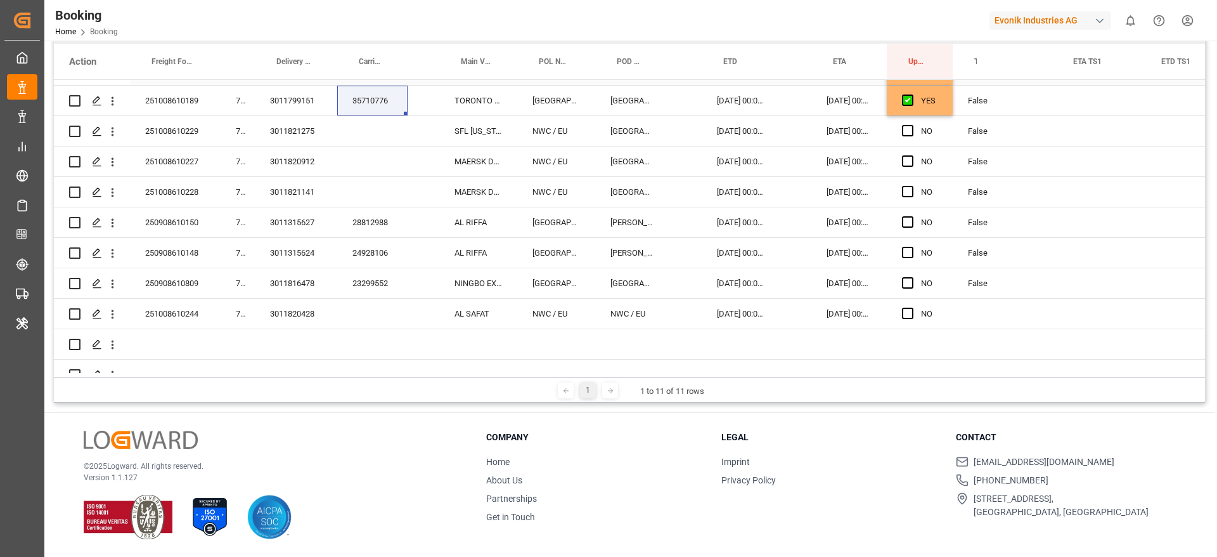
scroll to position [513, 0]
click at [372, 231] on div "28812988" at bounding box center [372, 221] width 70 height 30
click at [902, 221] on span "Press SPACE to select this row." at bounding box center [907, 220] width 11 height 11
click at [912, 215] on input "Press SPACE to select this row." at bounding box center [912, 215] width 0 height 0
click at [911, 250] on span "Press SPACE to select this row." at bounding box center [907, 250] width 11 height 11
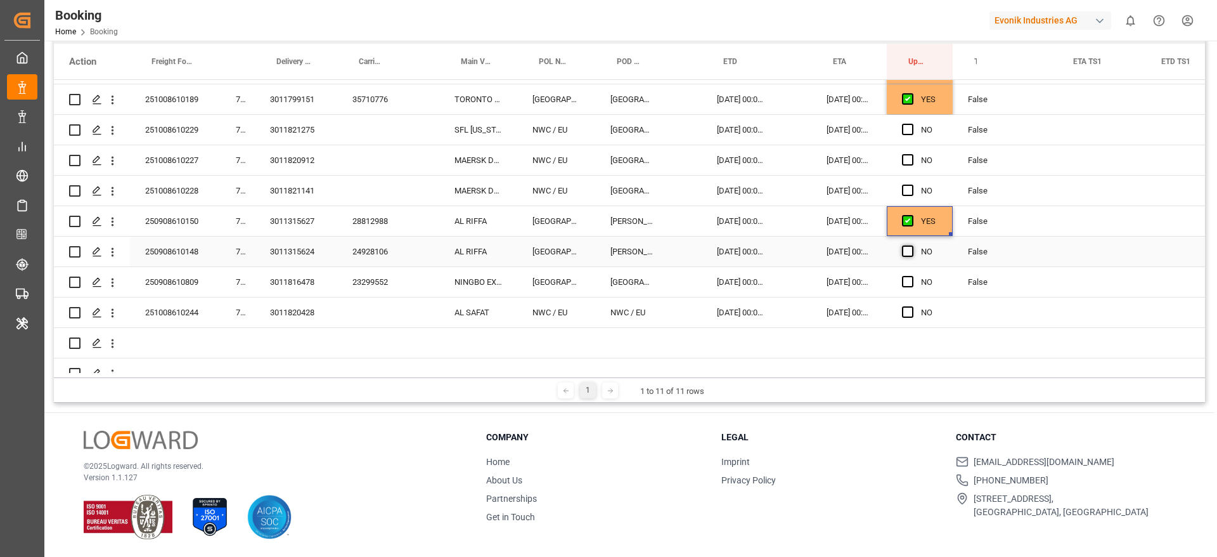
click at [912, 245] on input "Press SPACE to select this row." at bounding box center [912, 245] width 0 height 0
click at [368, 263] on div "24928106" at bounding box center [372, 252] width 70 height 30
click at [379, 281] on div "23299552" at bounding box center [372, 282] width 70 height 30
click at [911, 282] on span "Press SPACE to select this row." at bounding box center [907, 281] width 11 height 11
click at [912, 276] on input "Press SPACE to select this row." at bounding box center [912, 276] width 0 height 0
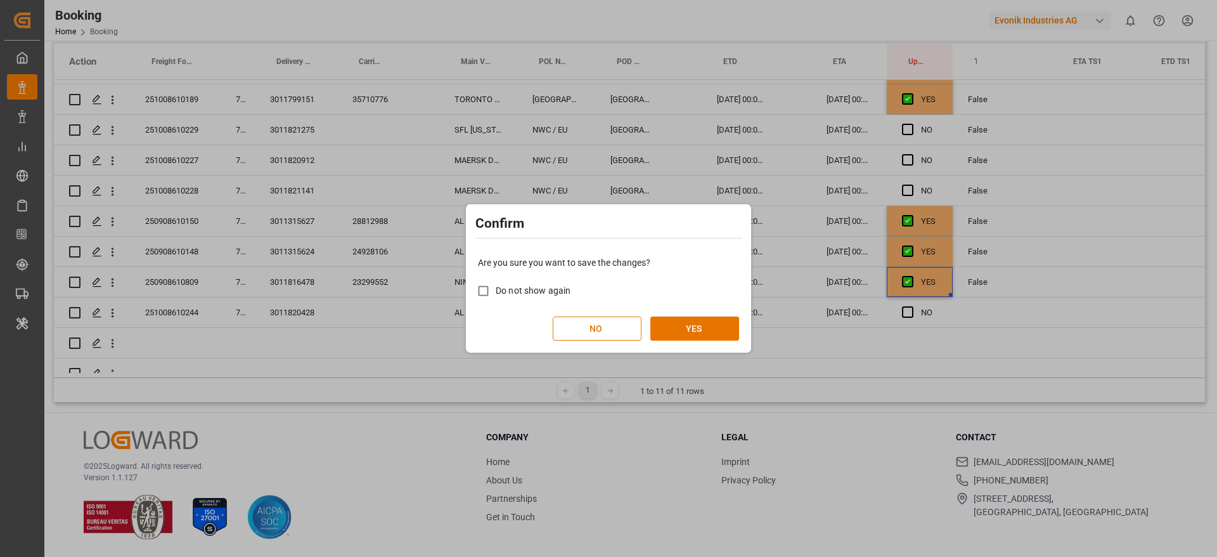
click at [605, 314] on div "Are you sure you want to save the changes? Do not show again NO YES" at bounding box center [608, 298] width 279 height 102
click at [591, 337] on button "NO" at bounding box center [597, 328] width 89 height 24
click at [590, 323] on button "NO" at bounding box center [597, 328] width 89 height 24
click at [599, 324] on button "NO" at bounding box center [597, 328] width 89 height 24
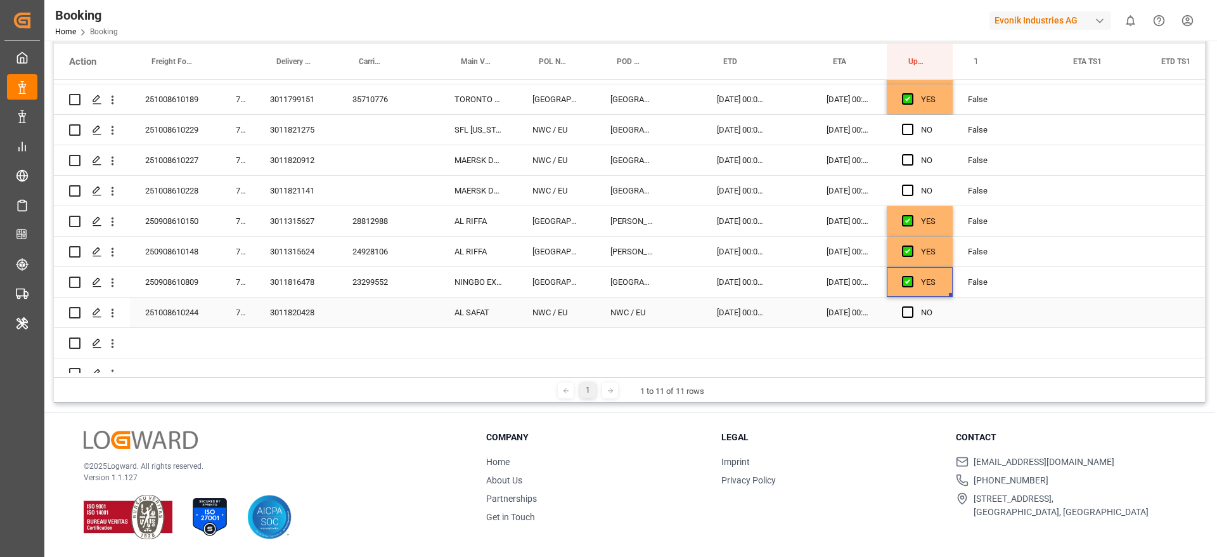
click at [315, 316] on div "3011820428" at bounding box center [296, 312] width 82 height 30
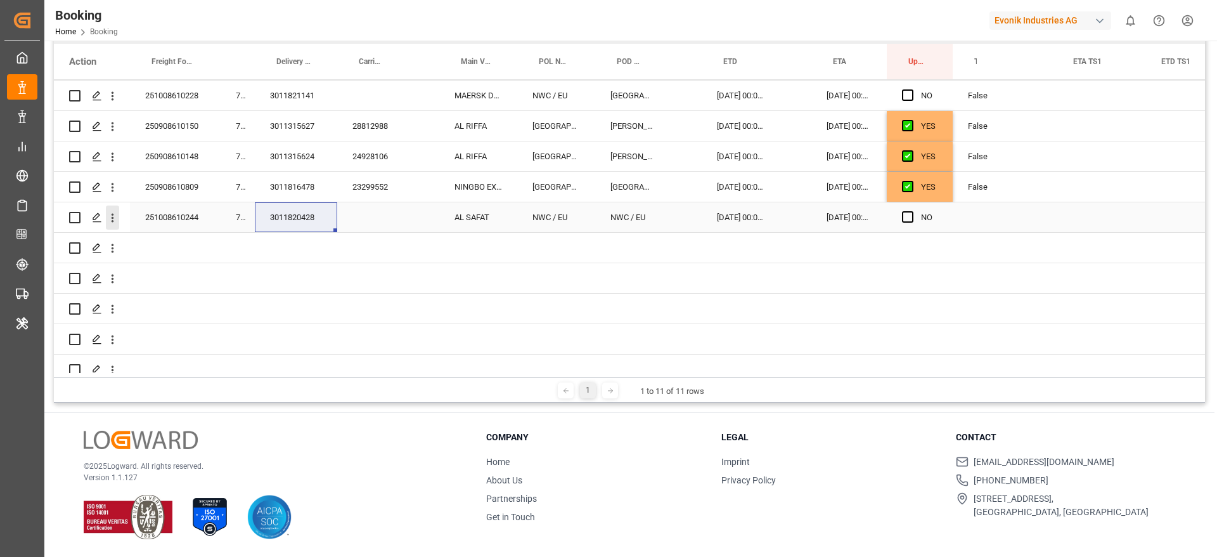
click at [117, 219] on icon "open menu" at bounding box center [112, 217] width 13 height 13
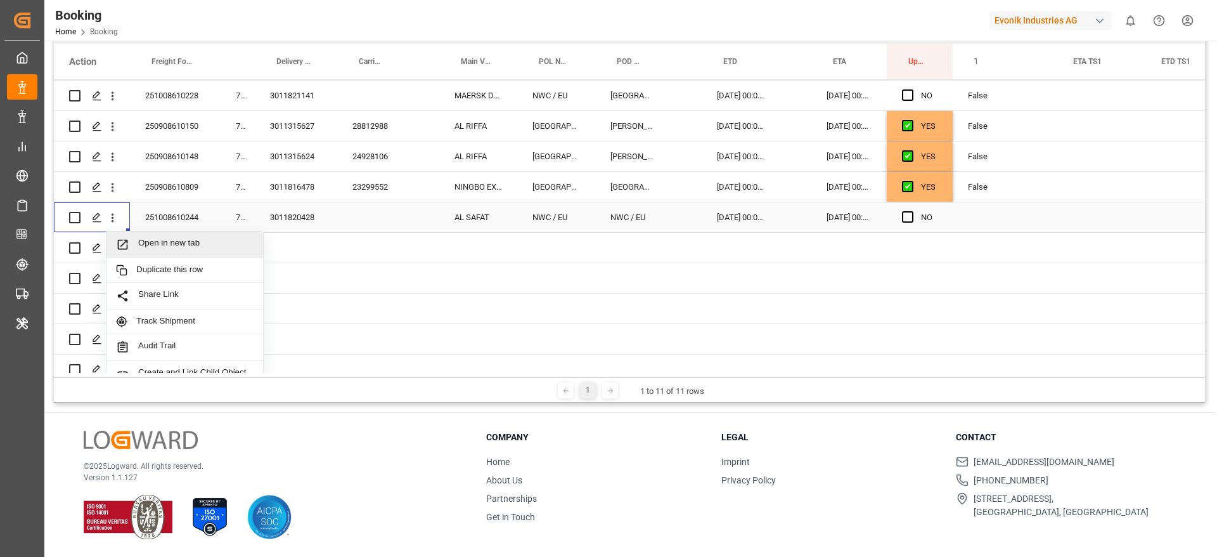
click at [155, 234] on div "Open in new tab" at bounding box center [185, 244] width 157 height 27
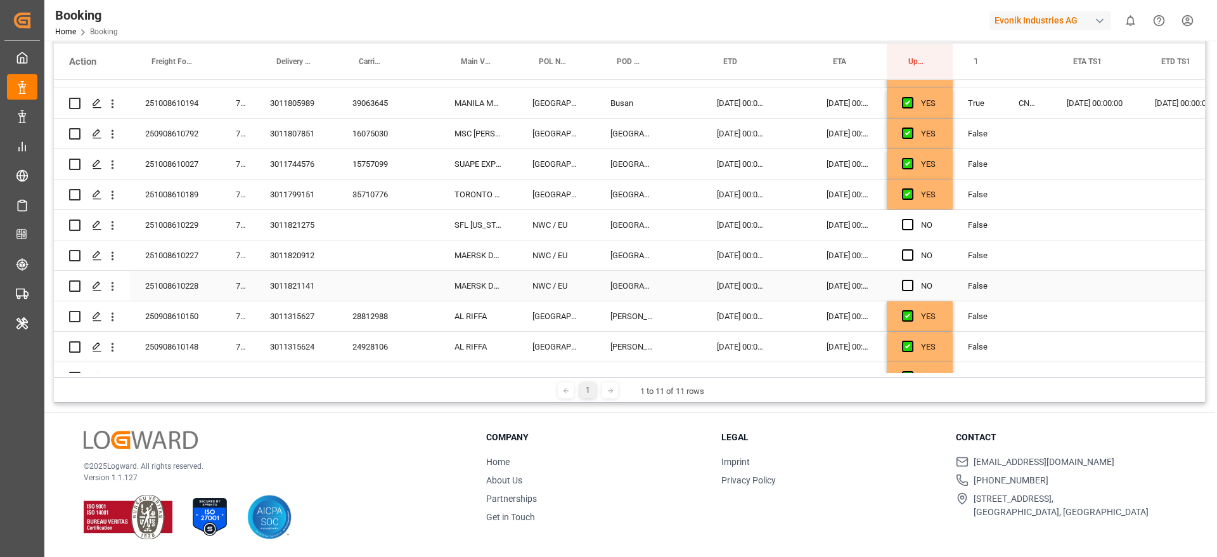
scroll to position [513, 0]
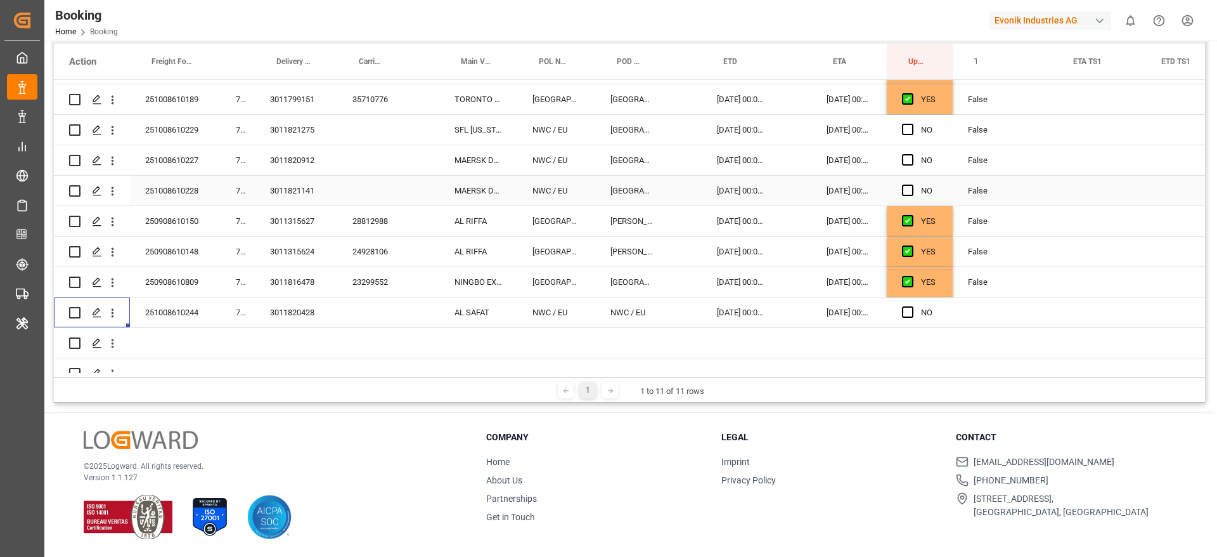
click at [302, 186] on div "3011821141" at bounding box center [296, 191] width 82 height 30
drag, startPoint x: 117, startPoint y: 188, endPoint x: 145, endPoint y: 202, distance: 30.6
click at [117, 188] on icon "open menu" at bounding box center [112, 191] width 13 height 13
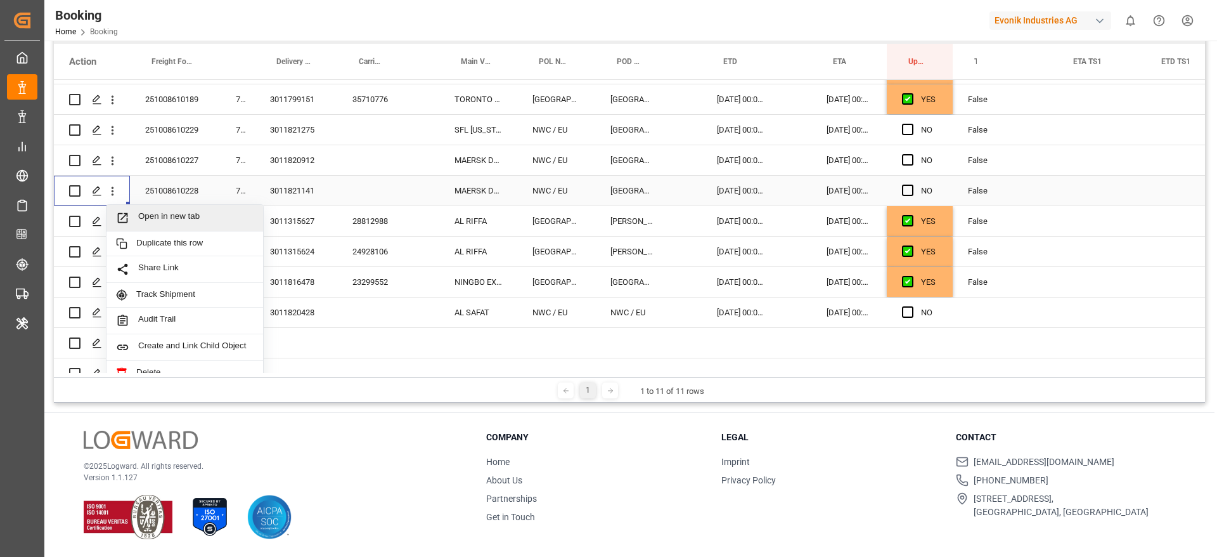
click at [155, 209] on div "Open in new tab" at bounding box center [185, 218] width 157 height 27
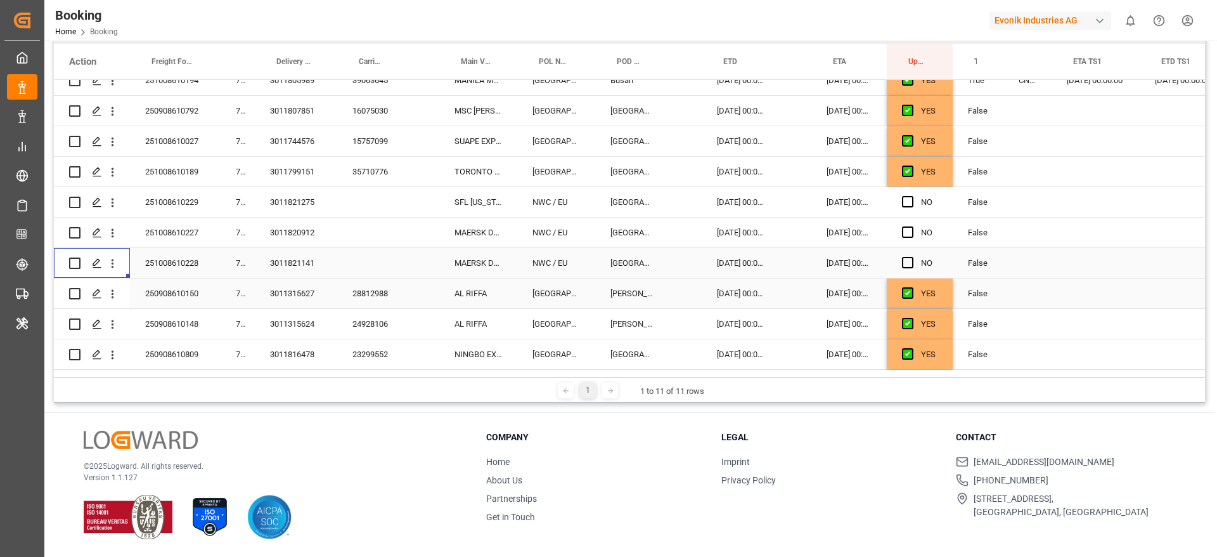
scroll to position [418, 0]
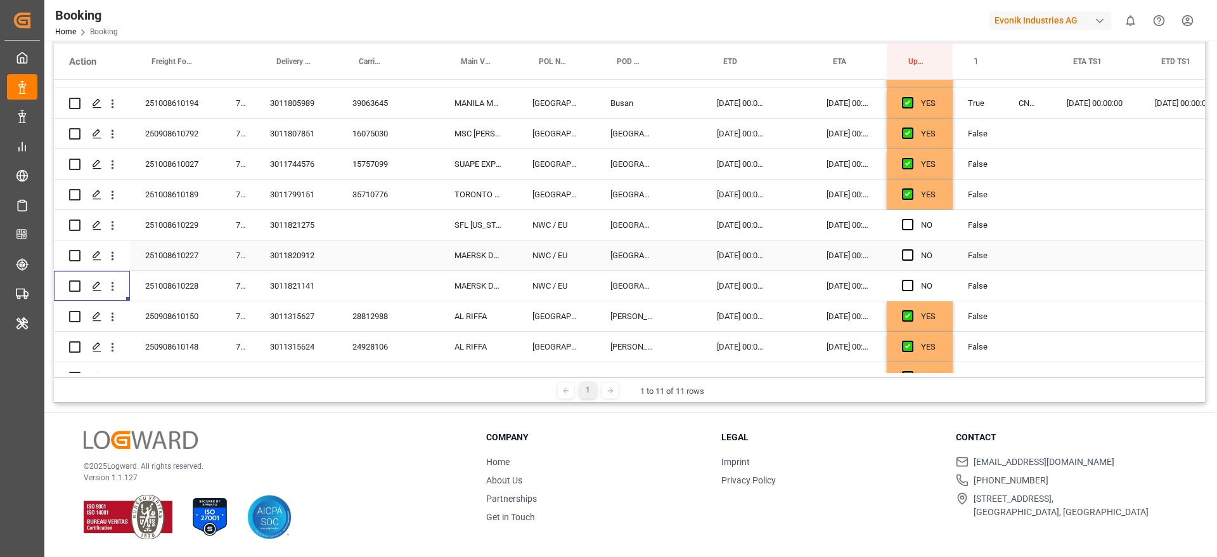
click at [311, 249] on div "3011820912" at bounding box center [296, 255] width 82 height 30
click at [117, 254] on icon "open menu" at bounding box center [112, 255] width 13 height 13
click at [114, 254] on icon "open menu" at bounding box center [112, 255] width 13 height 13
click at [109, 258] on icon "open menu" at bounding box center [112, 255] width 13 height 13
click at [139, 281] on span "Open in new tab" at bounding box center [195, 282] width 115 height 13
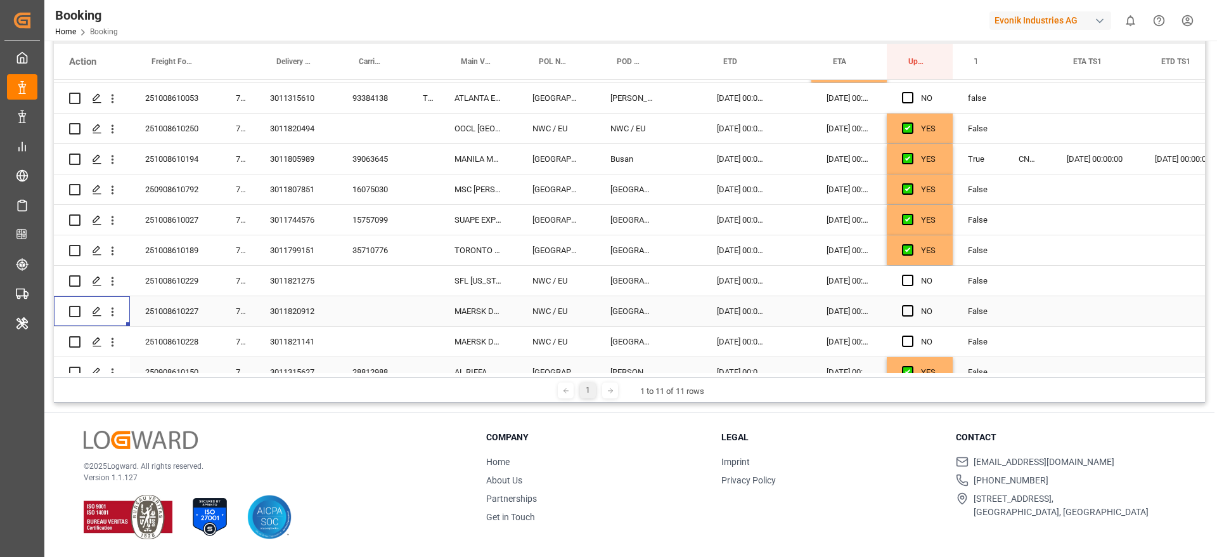
scroll to position [323, 0]
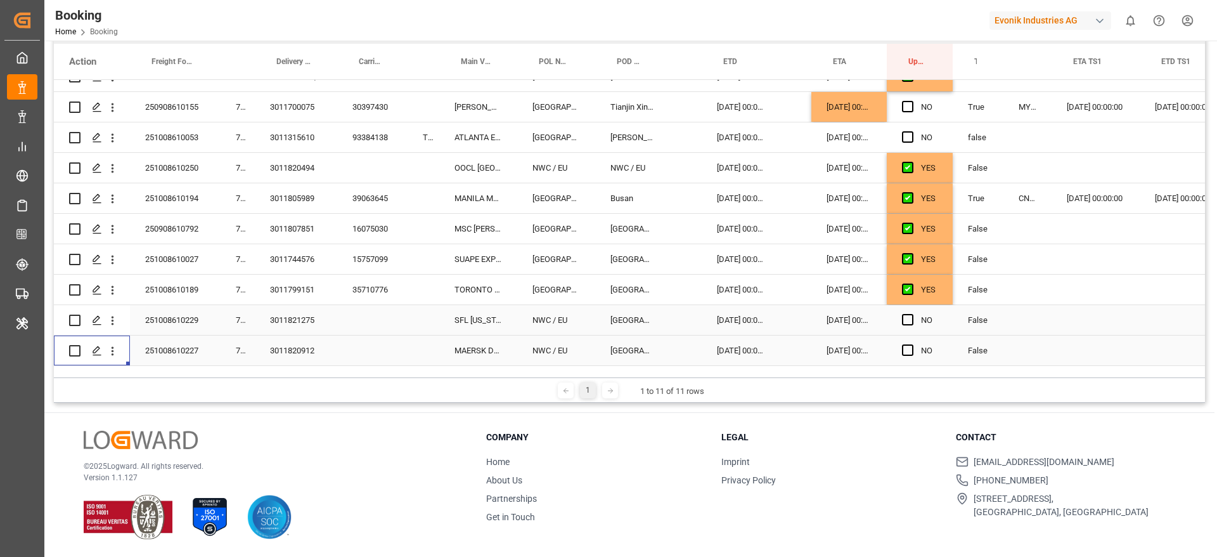
click at [313, 316] on div "3011821275" at bounding box center [296, 320] width 82 height 30
click at [908, 134] on span "Press SPACE to select this row." at bounding box center [907, 136] width 11 height 11
click at [912, 131] on input "Press SPACE to select this row." at bounding box center [912, 131] width 0 height 0
click at [306, 305] on div "3011821275" at bounding box center [296, 320] width 82 height 30
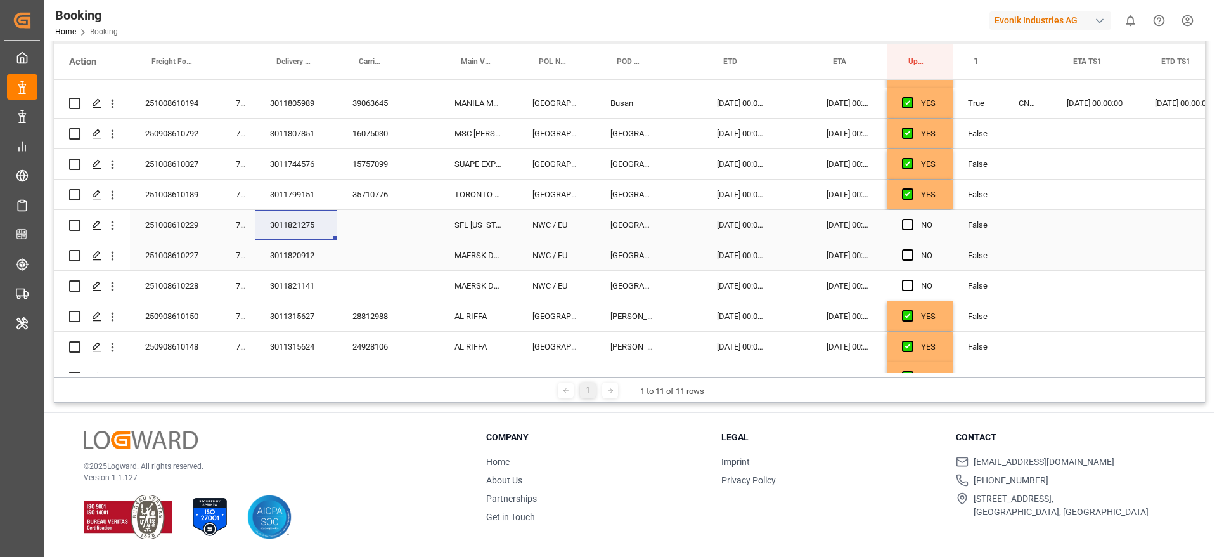
drag, startPoint x: 115, startPoint y: 228, endPoint x: 134, endPoint y: 249, distance: 29.2
click at [114, 227] on icon "open menu" at bounding box center [112, 225] width 13 height 13
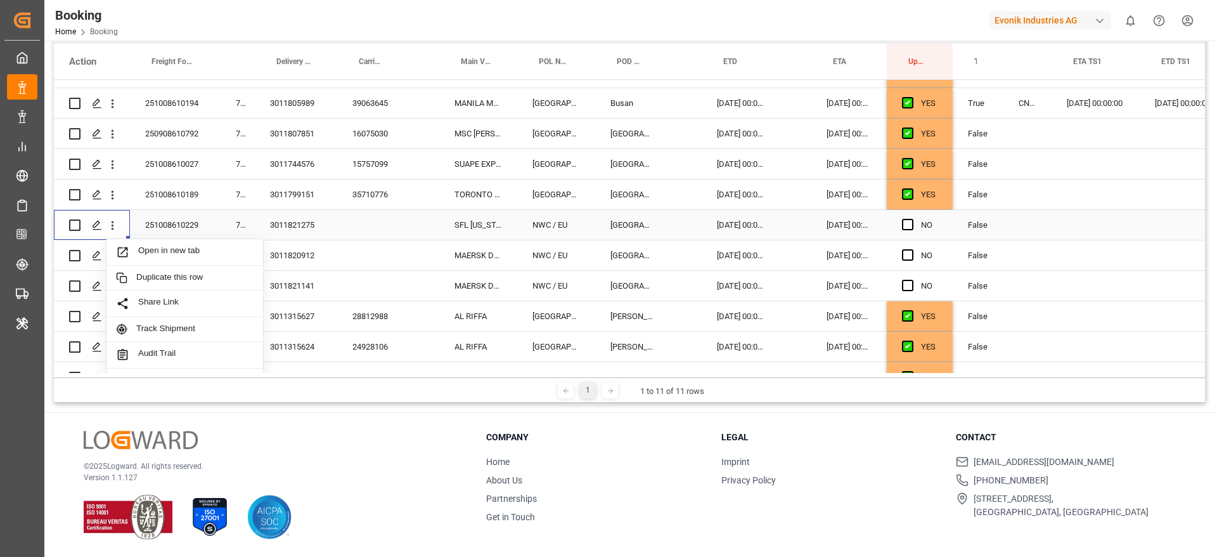
click at [134, 249] on span "Press SPACE to select this row." at bounding box center [127, 251] width 22 height 13
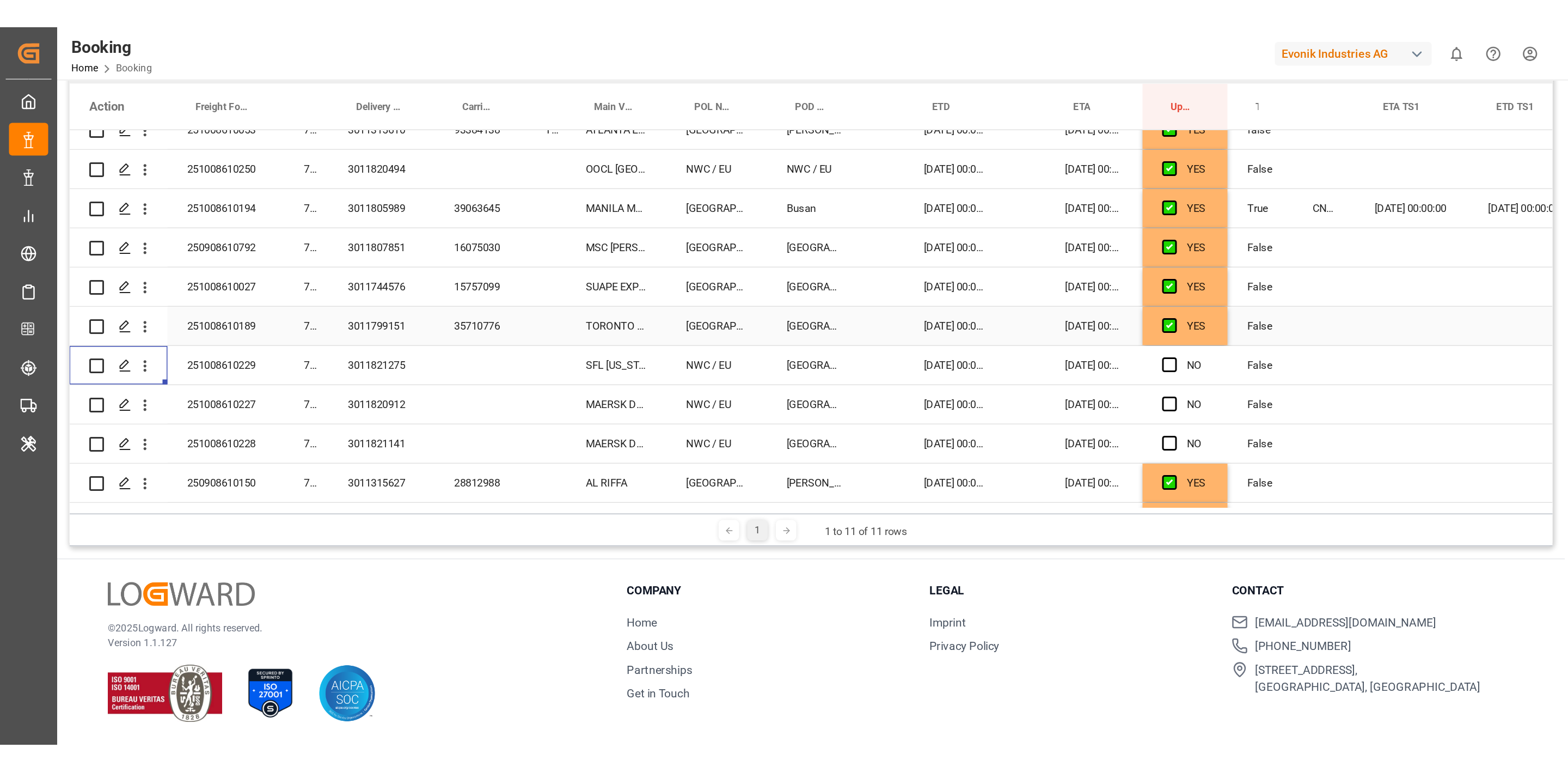
scroll to position [409, 0]
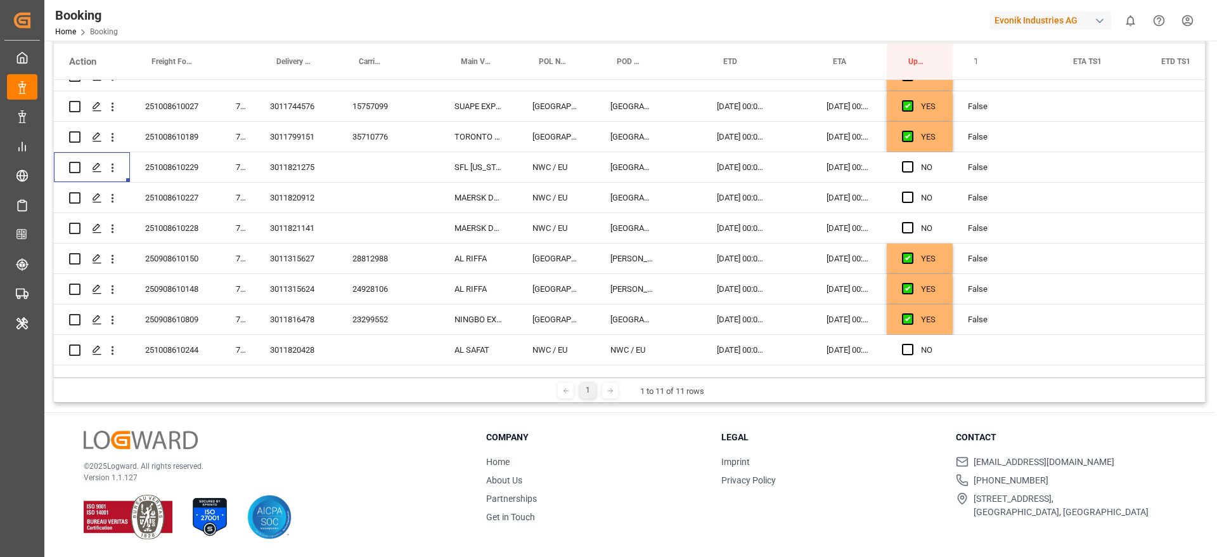
click at [439, 14] on div "Booking Home Booking Evonik Industries AG 0 Notifications Only show unread All …" at bounding box center [627, 20] width 1182 height 41
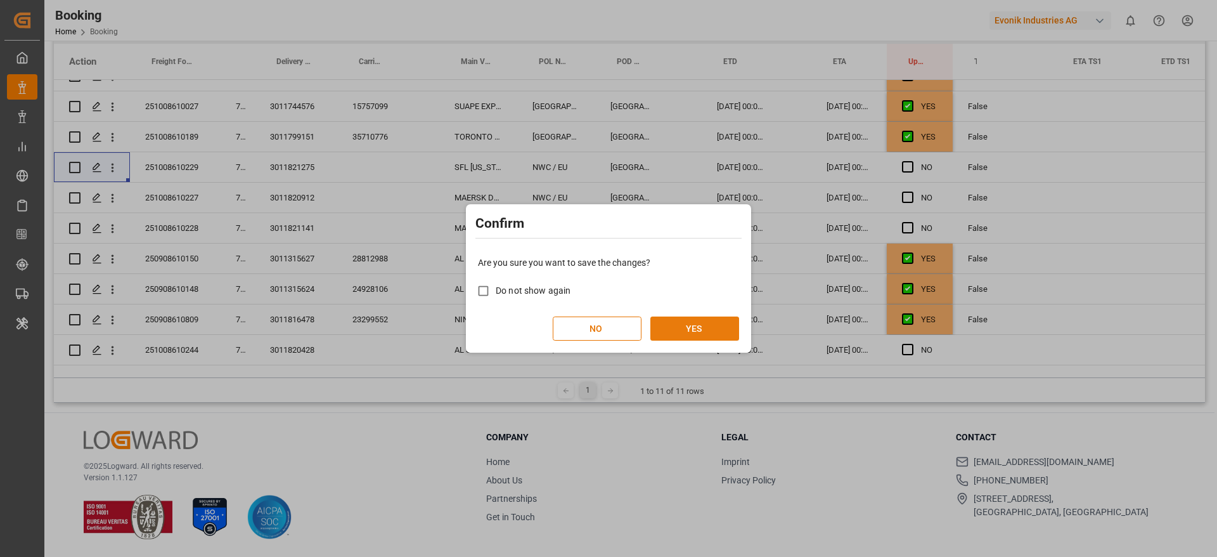
click at [688, 325] on button "YES" at bounding box center [695, 328] width 89 height 24
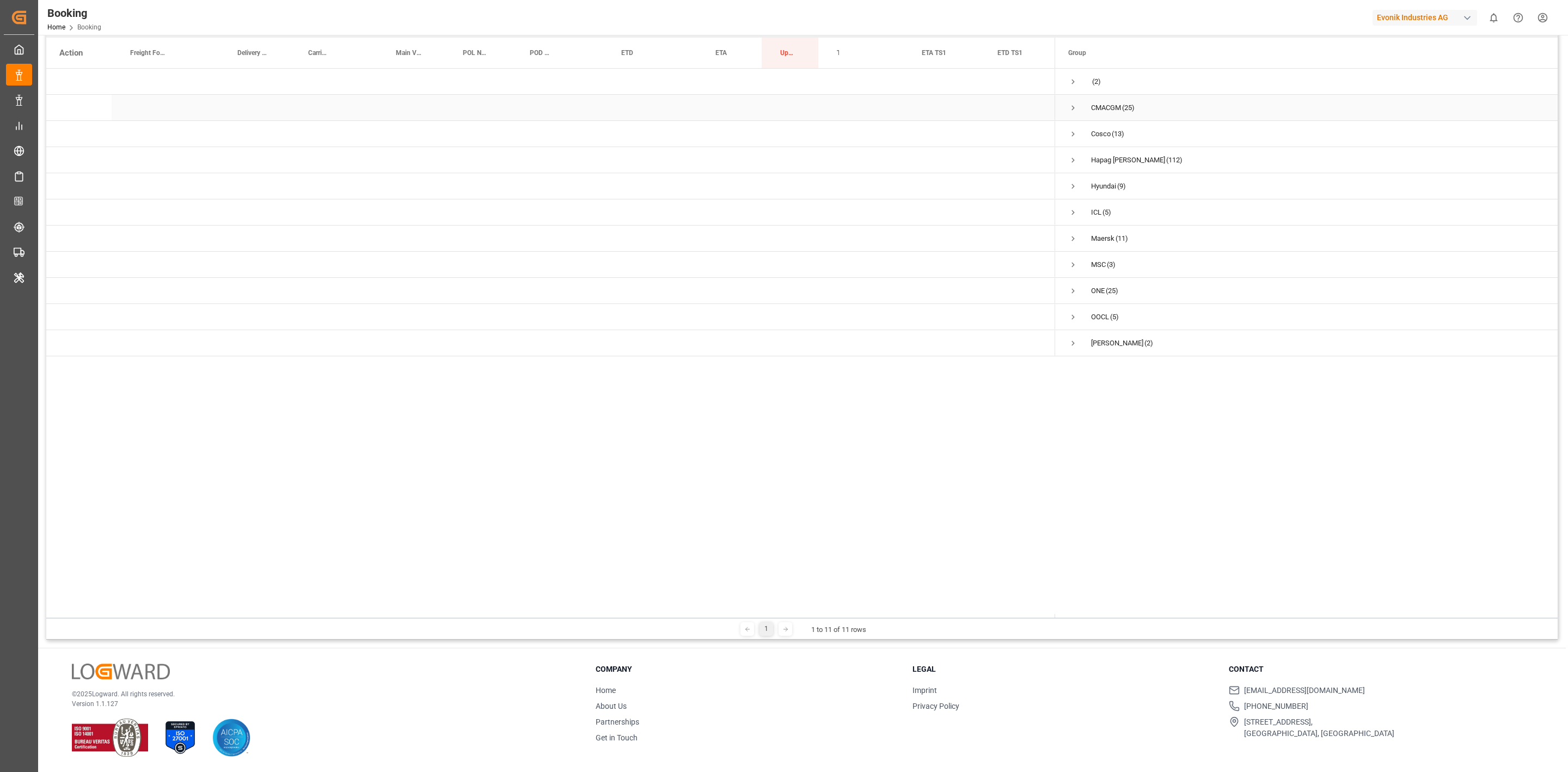
scroll to position [0, 0]
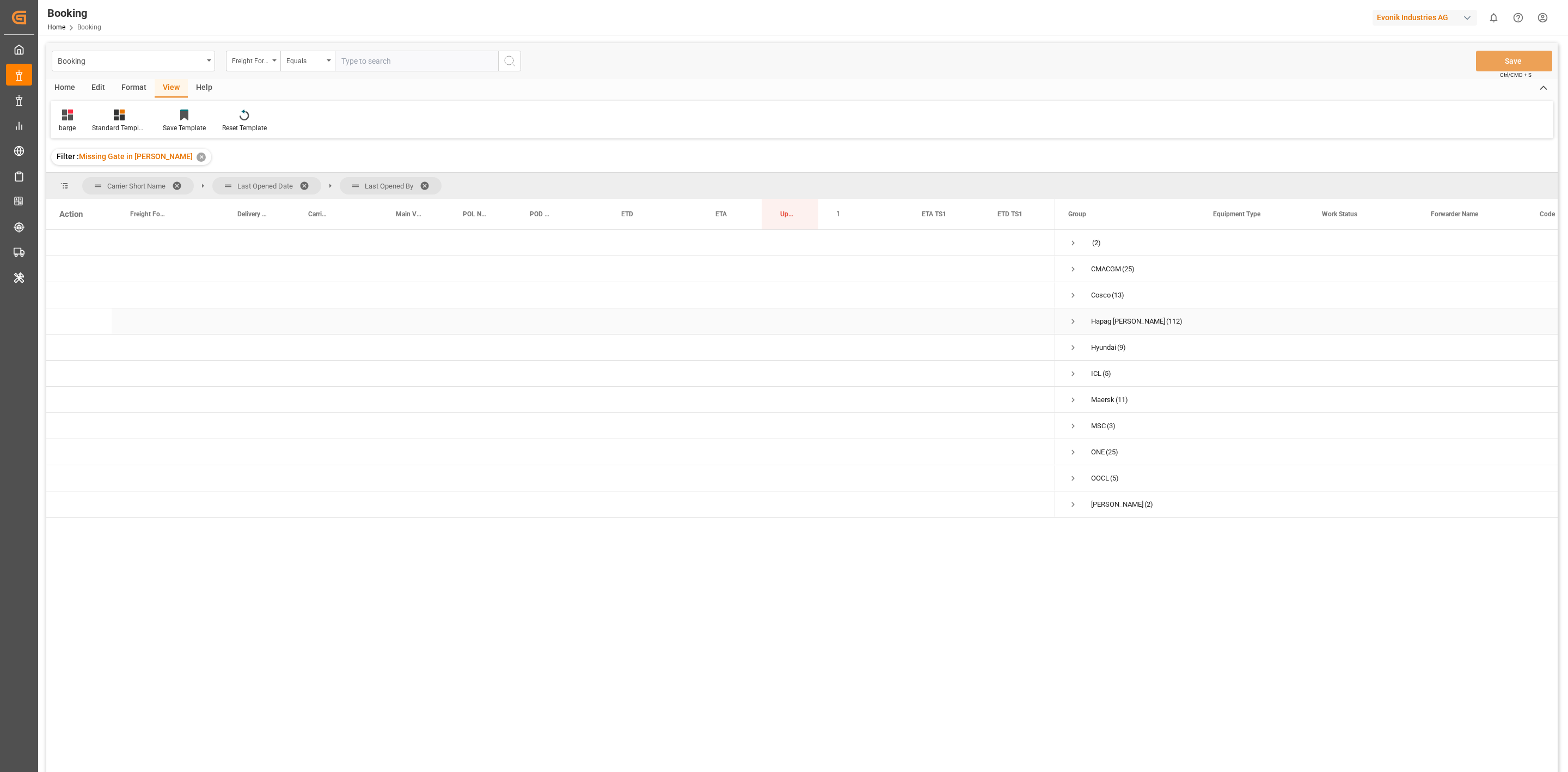
click at [1045, 319] on span "Press SPACE to select this row." at bounding box center [1073, 320] width 9 height 9
click at [1045, 344] on span "Press SPACE to select this row." at bounding box center [1096, 347] width 9 height 9
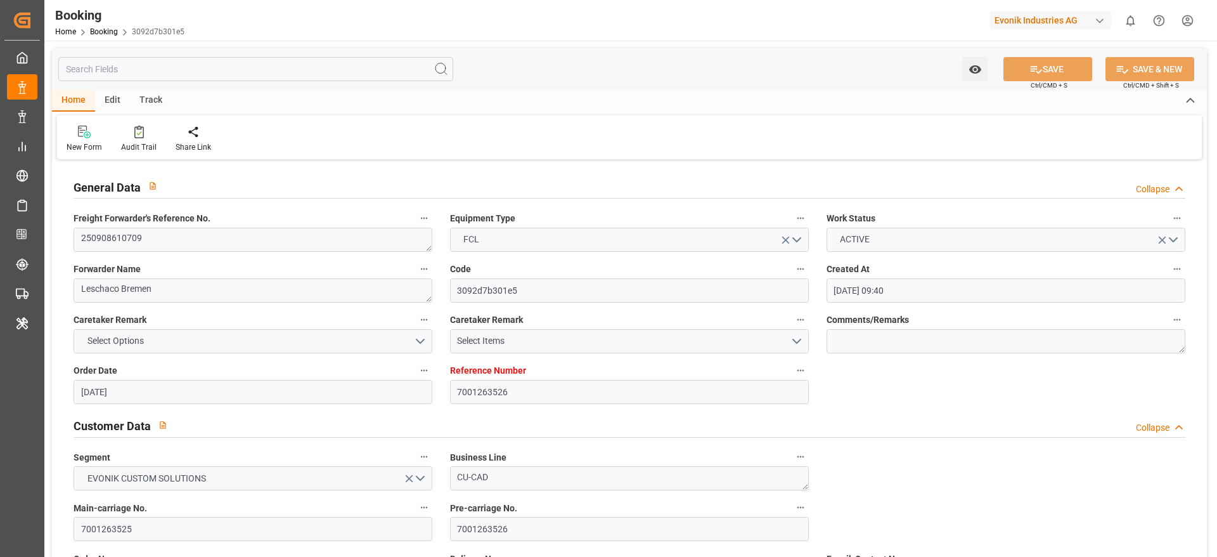
scroll to position [1791, 0]
type textarea "251008610053"
type textarea "Leschaco Bremen"
type input "d539f1a210a1"
type input "7001213462"
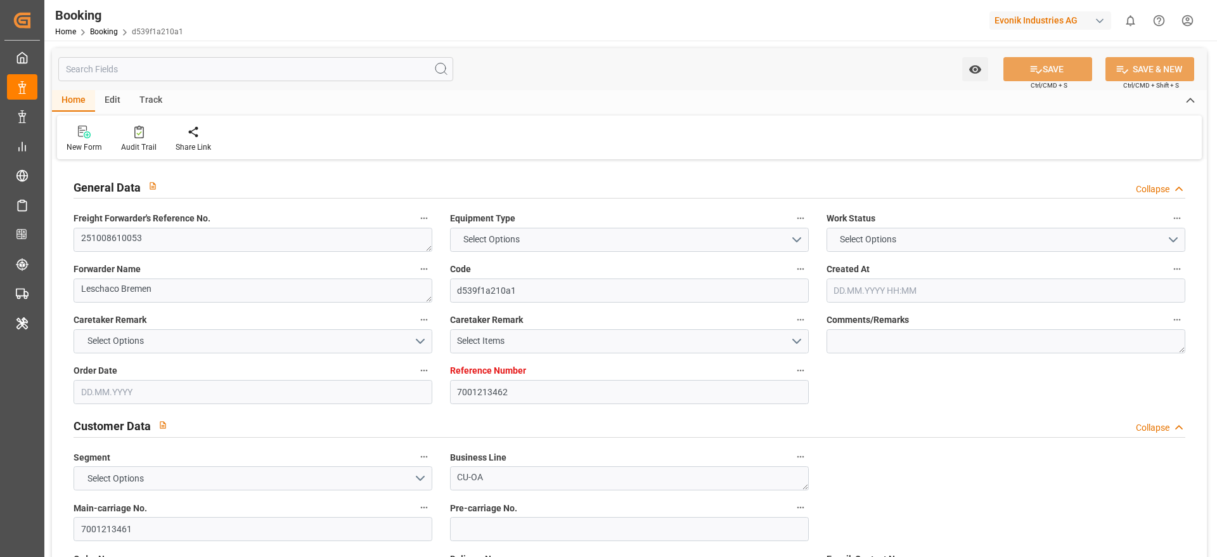
type textarea "CU-OA"
type input "7001213461"
type textarea "[PERSON_NAME][EMAIL_ADDRESS][PERSON_NAME][DOMAIN_NAME]"
type textarea "CIF"
type textarea "NHAVASHEVA"
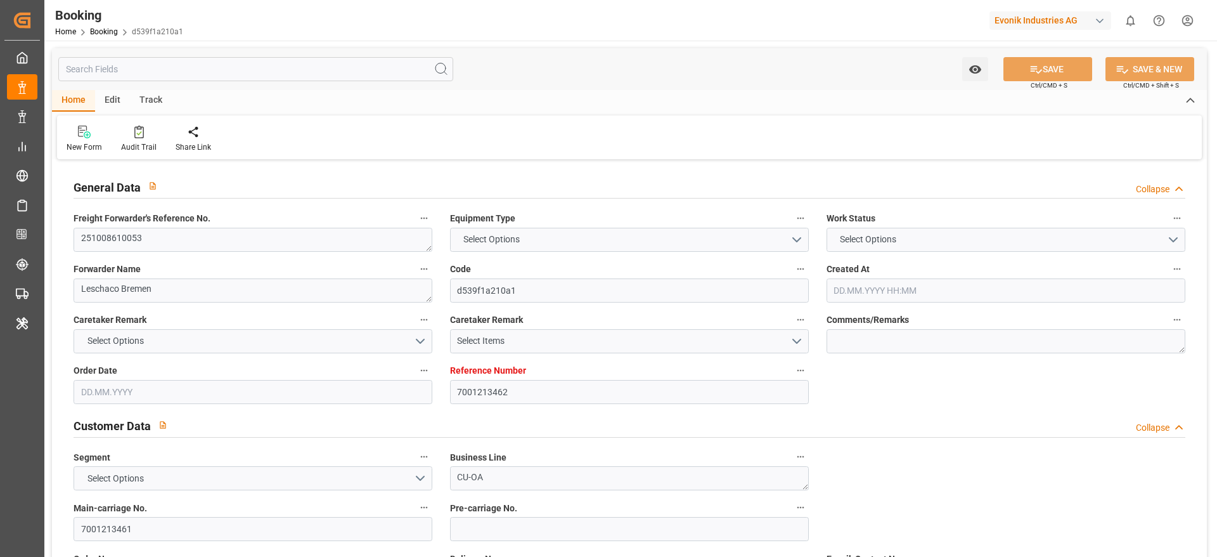
type textarea "[GEOGRAPHIC_DATA]"
type textarea "TGBU2559117"
type input "ATLANTA EXPRESS"
type input "HLCU"
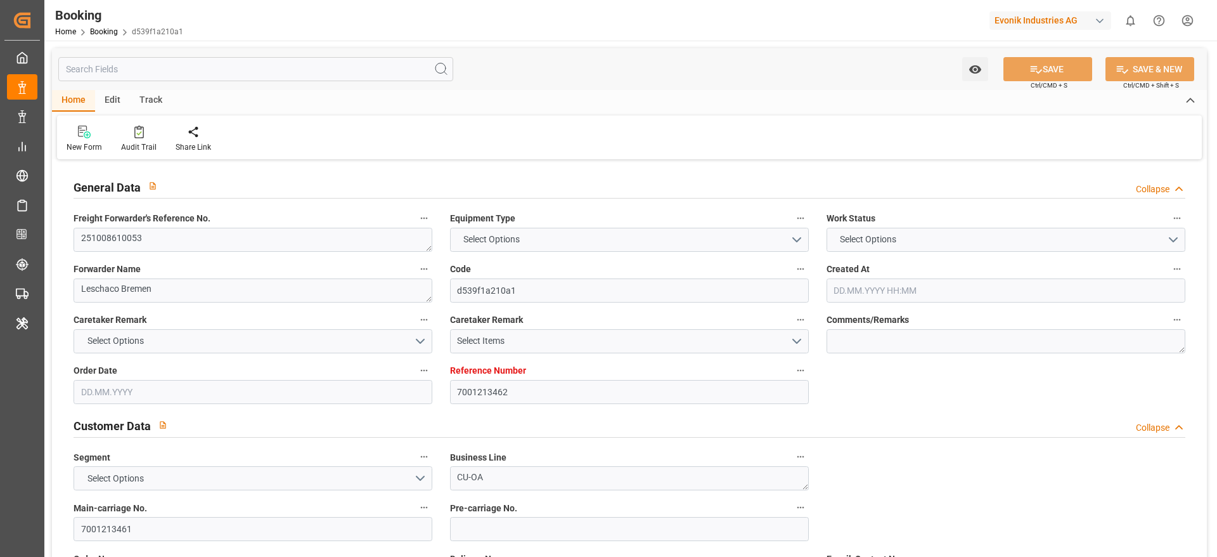
type textarea "93384138"
type input "[GEOGRAPHIC_DATA]"
type input "[PERSON_NAME] ([PERSON_NAME])"
type textarea "vesselName eta"
type textarea "INPUT_Evonik_Seeburger_IFTSTA_1003083757_20250825093516543.edi"
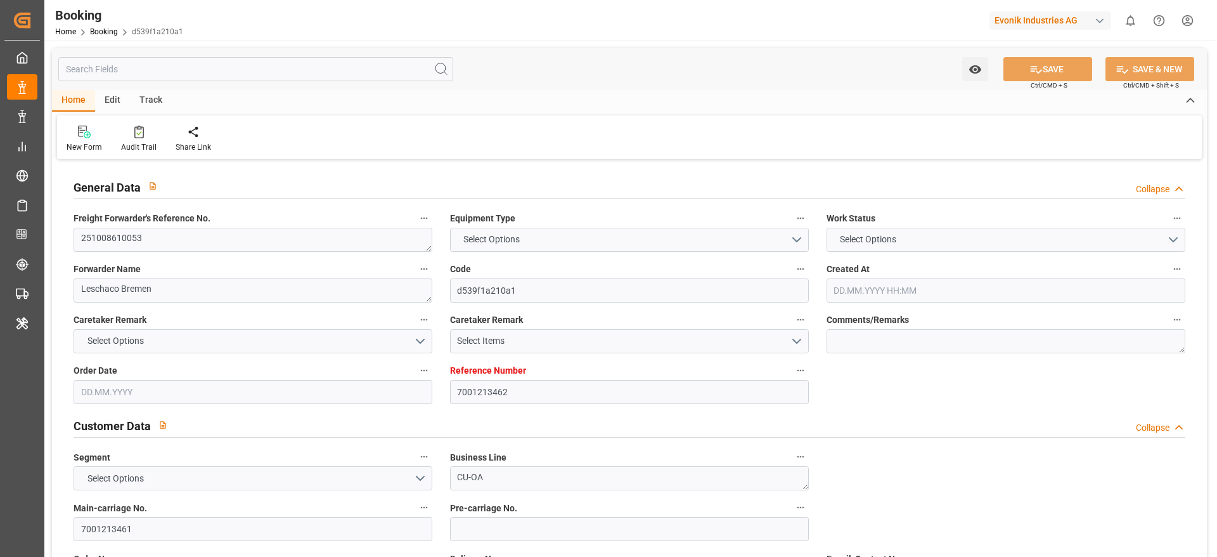
type textarea "NWC/[GEOGRAPHIC_DATA] [GEOGRAPHIC_DATA] Continent / [GEOGRAPHIC_DATA]-OA"
type textarea "INPUT_Evonik_Seeburger_IFTMIN_1002922642_20250704103635705.edi,INPUT_Evonik_See…"
type textarea "1003083757"
type textarea "[PERSON_NAME]"
type textarea "businessDivision-businessLine-"
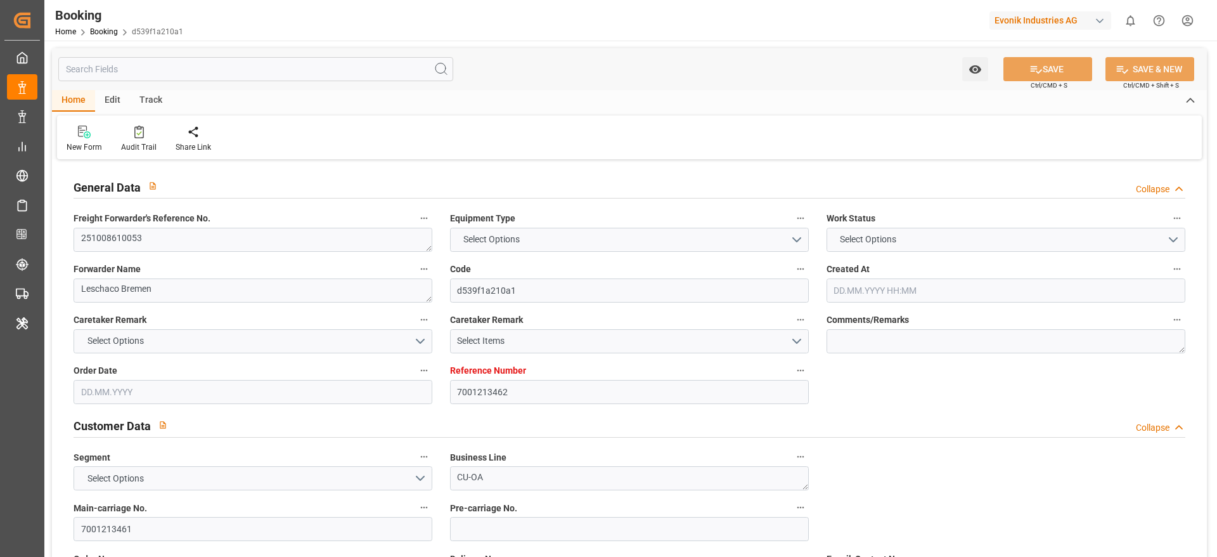
type textarea "IFTSTA"
type textarea "a011t00000LcJC5AAN"
type textarea "No"
type input "[GEOGRAPHIC_DATA]"
type input "[PERSON_NAME] (NHAVA SHEVA)"
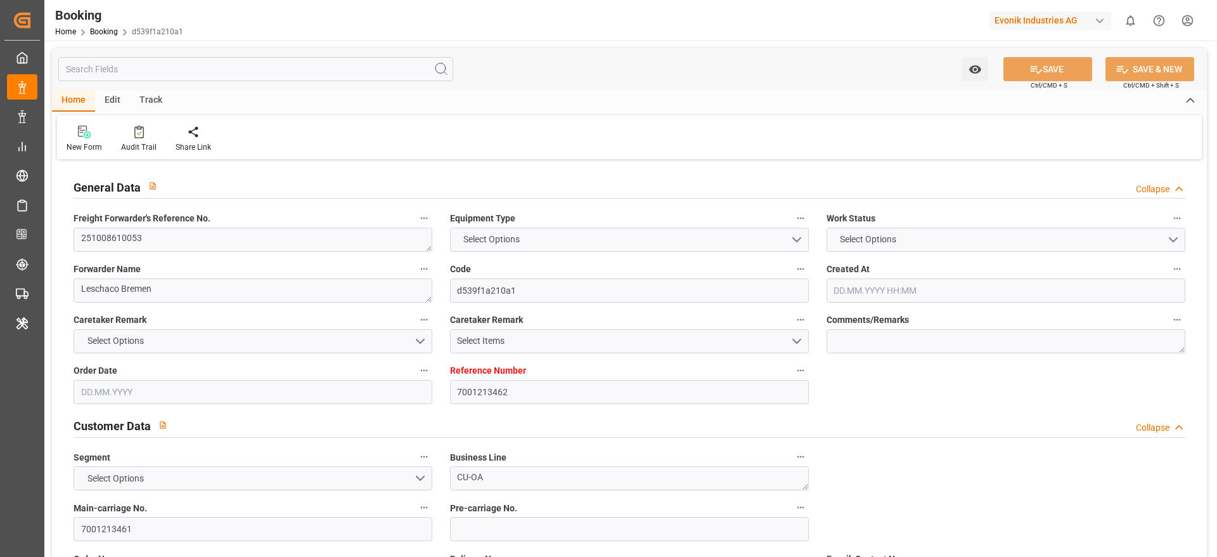
type input "[GEOGRAPHIC_DATA]"
type input "DE"
type input "BARGE"
type input "WEITERSTADT"
type input "DE"
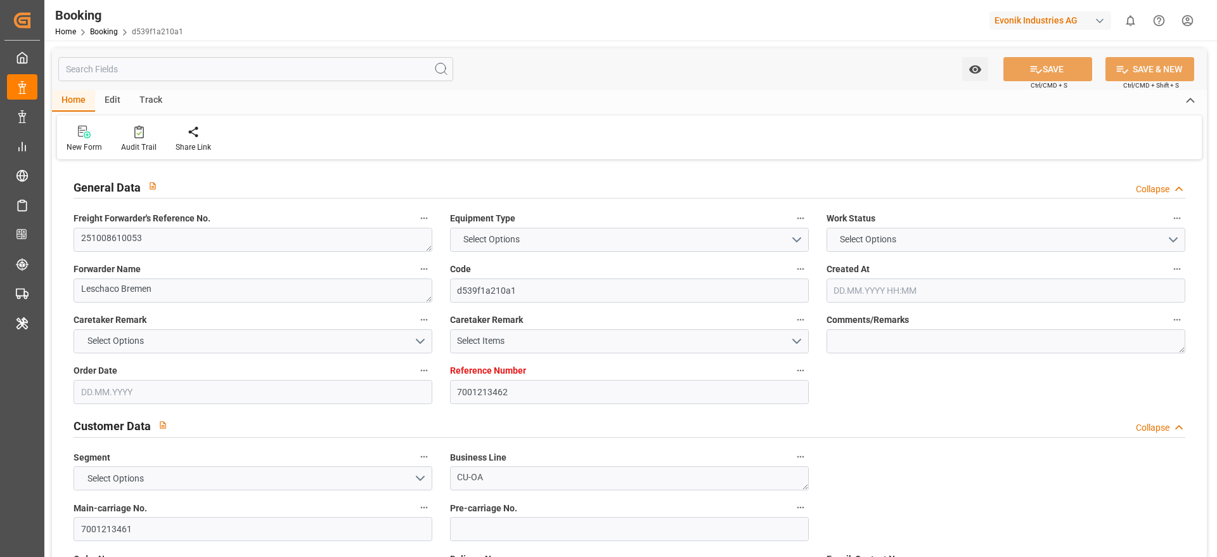
type input "TRUCK"
type input "540E"
type input "VESSEL"
type input "ATLANTA EXPRESS"
type input "TRUCK"
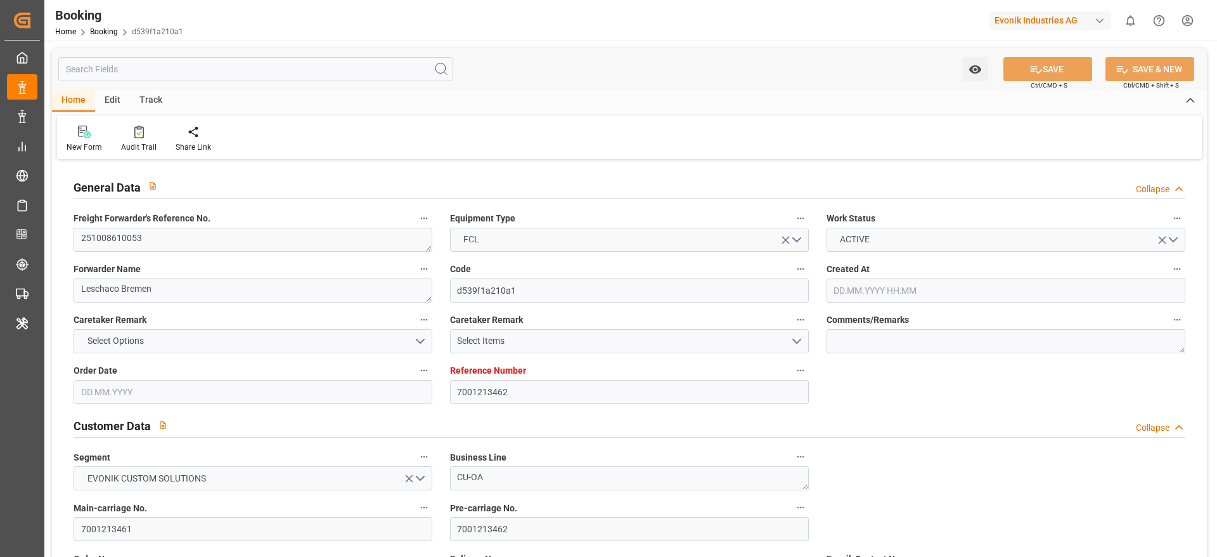
type input "7001213462"
type input "9667162"
type input "Hapag [PERSON_NAME]"
type input "Hapag Lloyd Aktiengesellschaft"
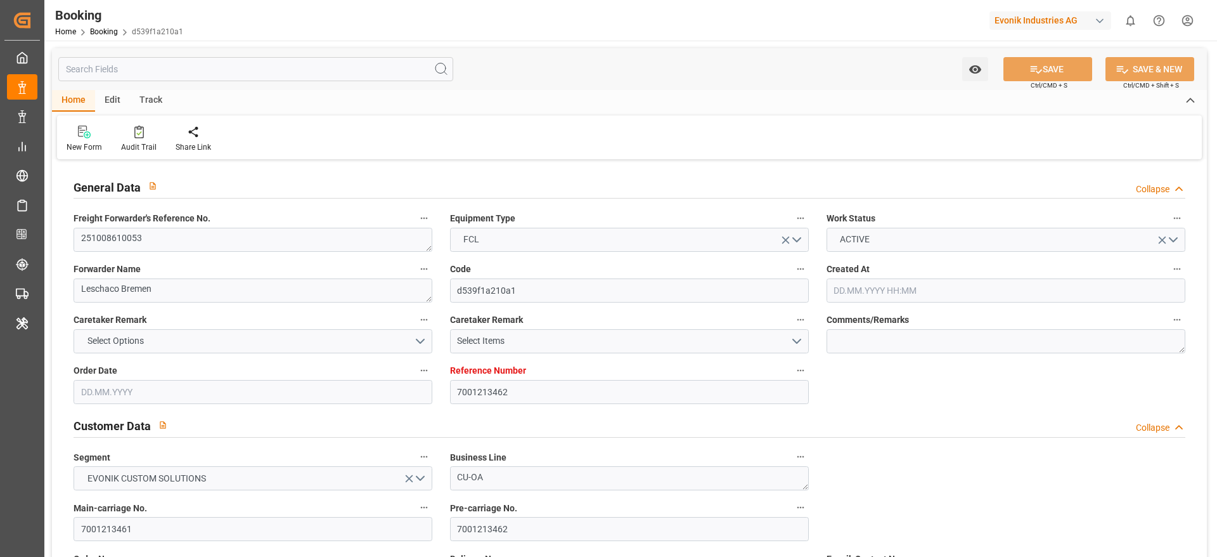
type input "NLRTM"
type input "INNSA"
type input "0"
type input "NLRTM"
type input "INNSA"
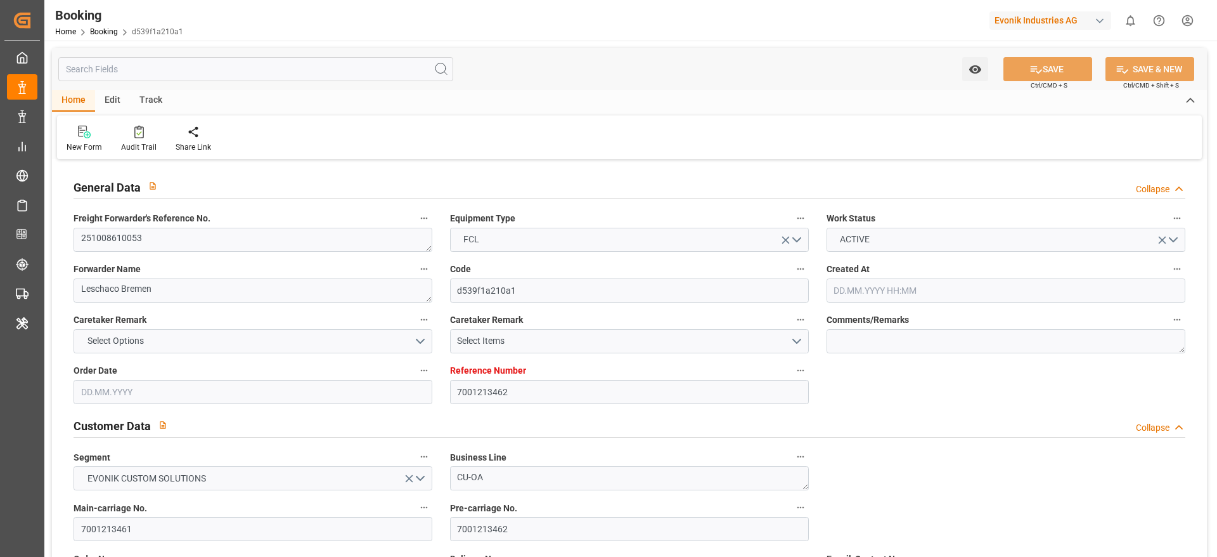
type input "9667162"
type input "[DATE] 08:37"
type input "[DATE]"
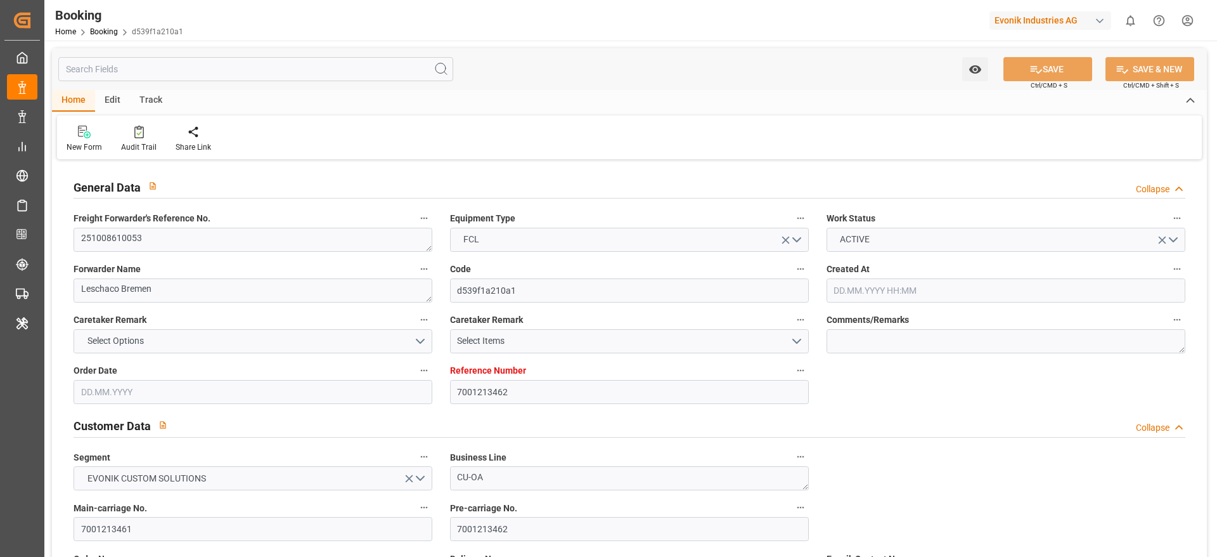
type input "[DATE]"
type input "[DATE] 00:00"
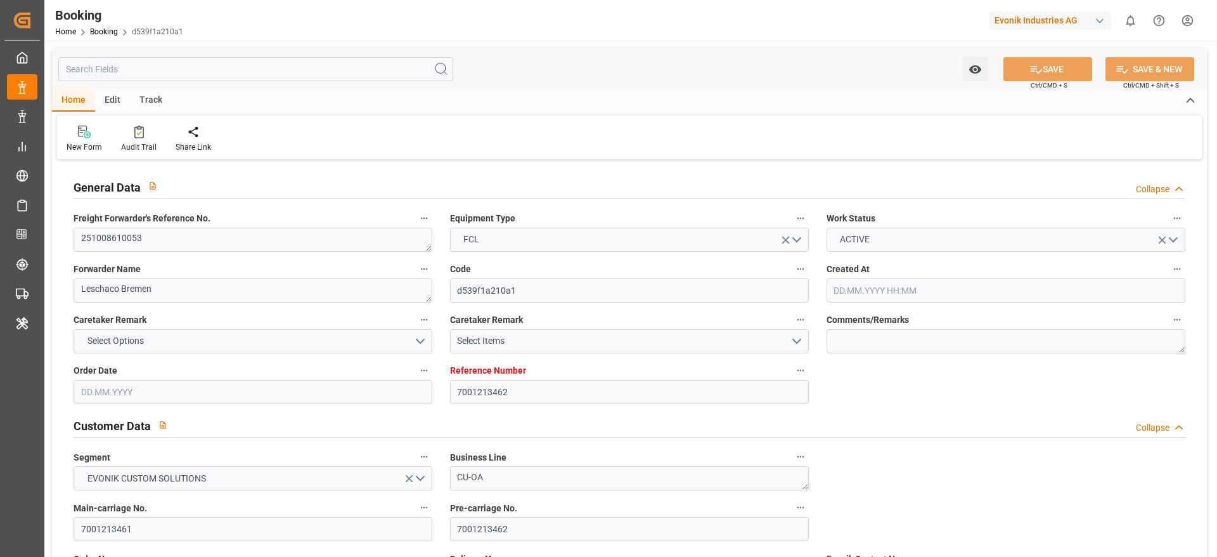
type input "[DATE] 00:00"
type input "[DATE]"
type input "[DATE] 07:22"
type input "[DATE]"
type input "[DATE] 11:45"
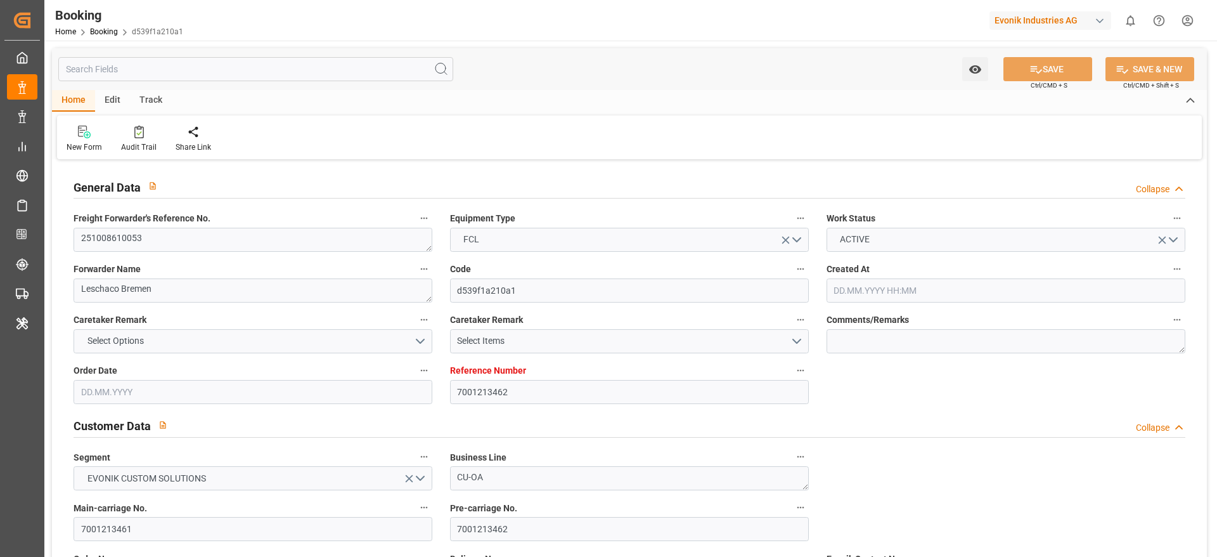
type input "[DATE] 11:45"
type input "[DATE] 10:07"
type input "[DATE] 11:45"
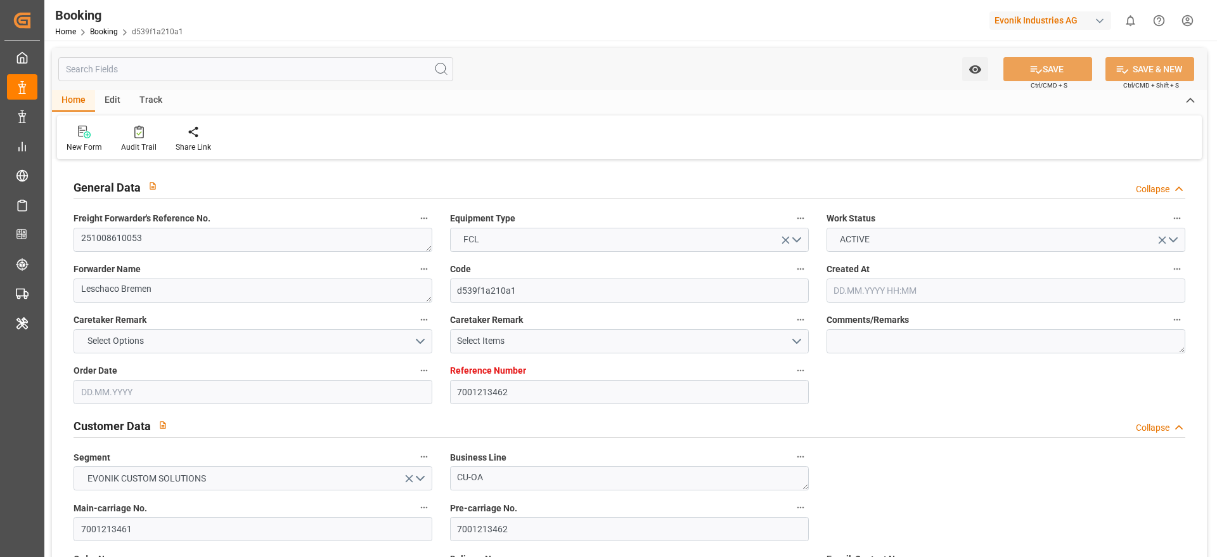
type input "[DATE] 11:45"
type input "[DATE] 03:00"
type input "[DATE] 10:00"
type input "[DATE] 17:19"
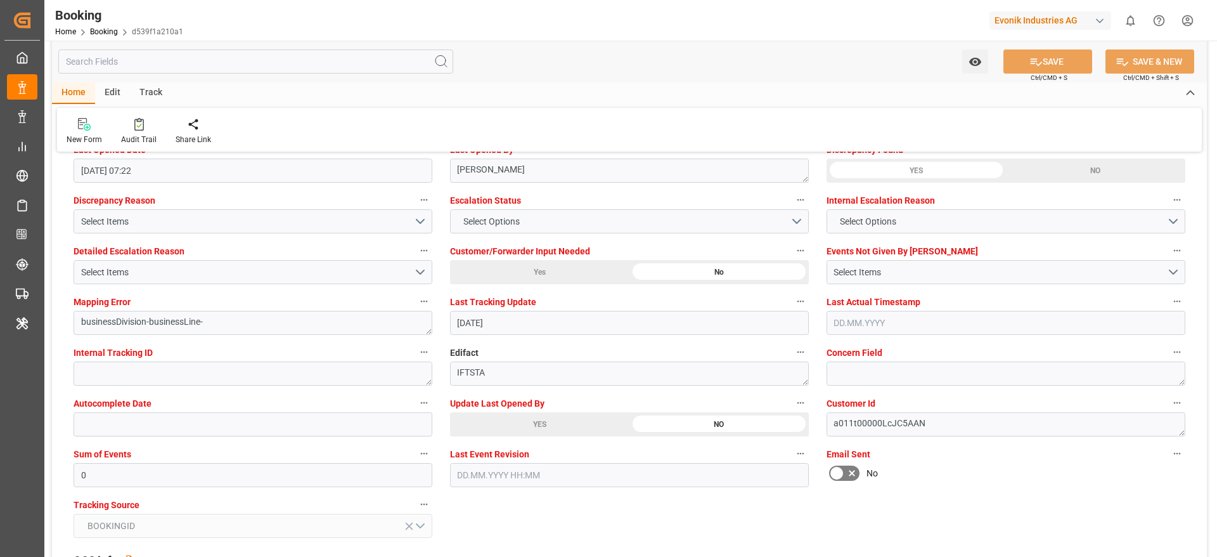
scroll to position [2351, 0]
click at [136, 126] on icon at bounding box center [138, 126] width 5 height 4
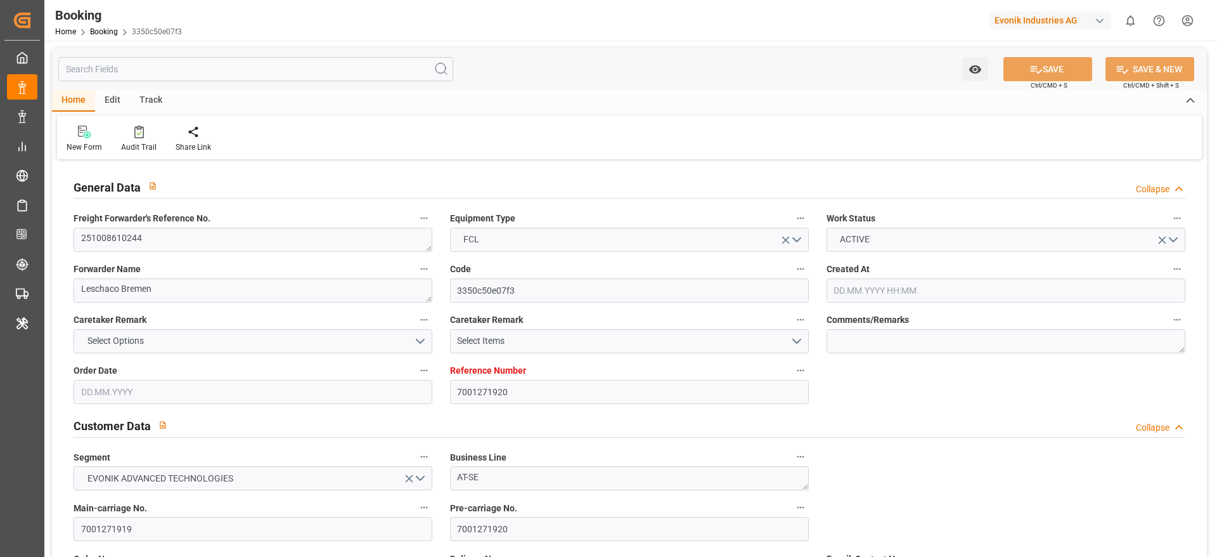
type input "7001271920"
type input "9349497"
type input "Hapag [PERSON_NAME]"
type input "Hapag Lloyd Aktiengesellschaft"
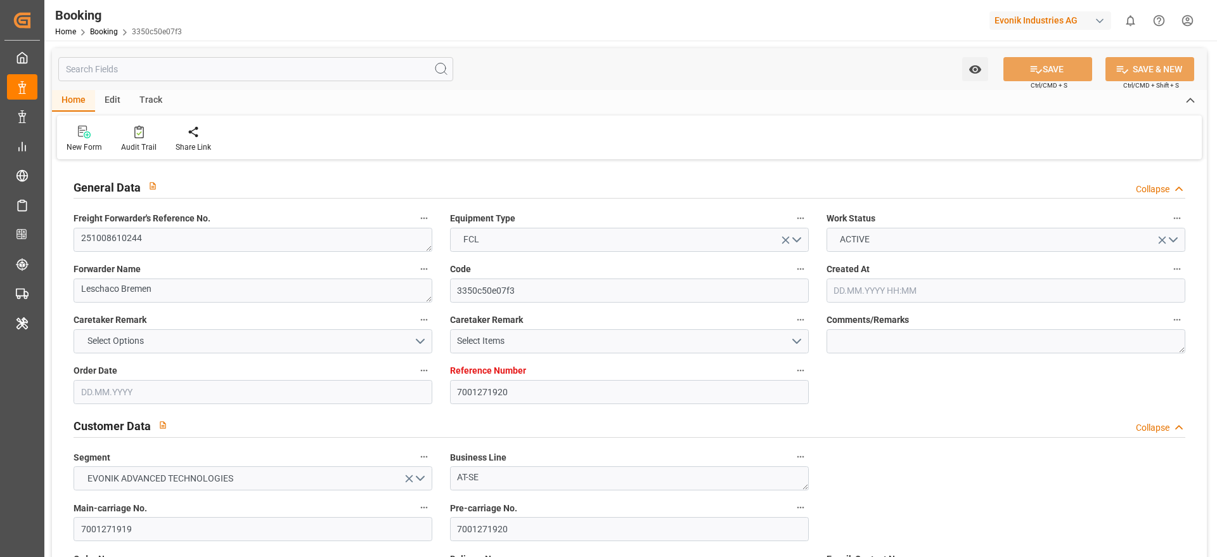
type input "EUNWC"
paste textarea "93759361"
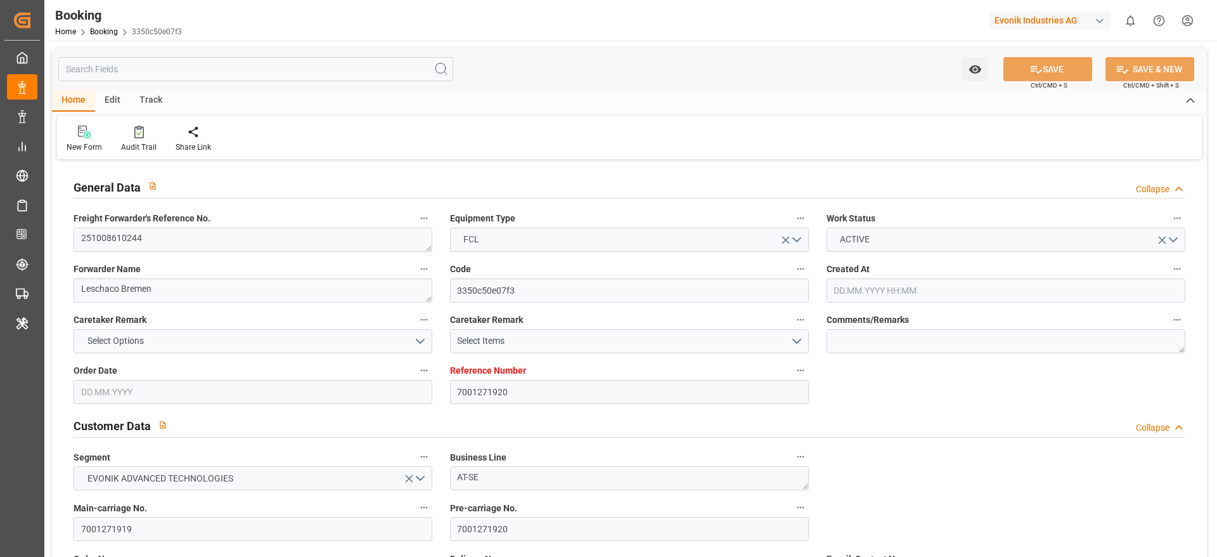
type textarea "93759361"
type input "[DATE] 09:46"
type input "[DATE]"
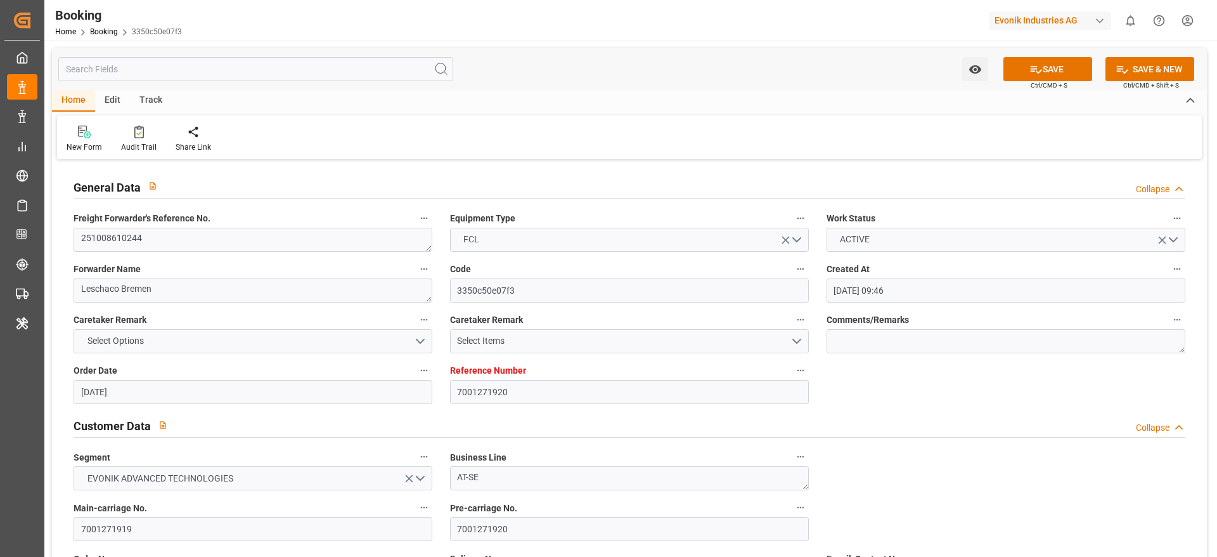
type input "[DATE] 00:00"
type input "[DATE]"
type input "[DATE] 00:00"
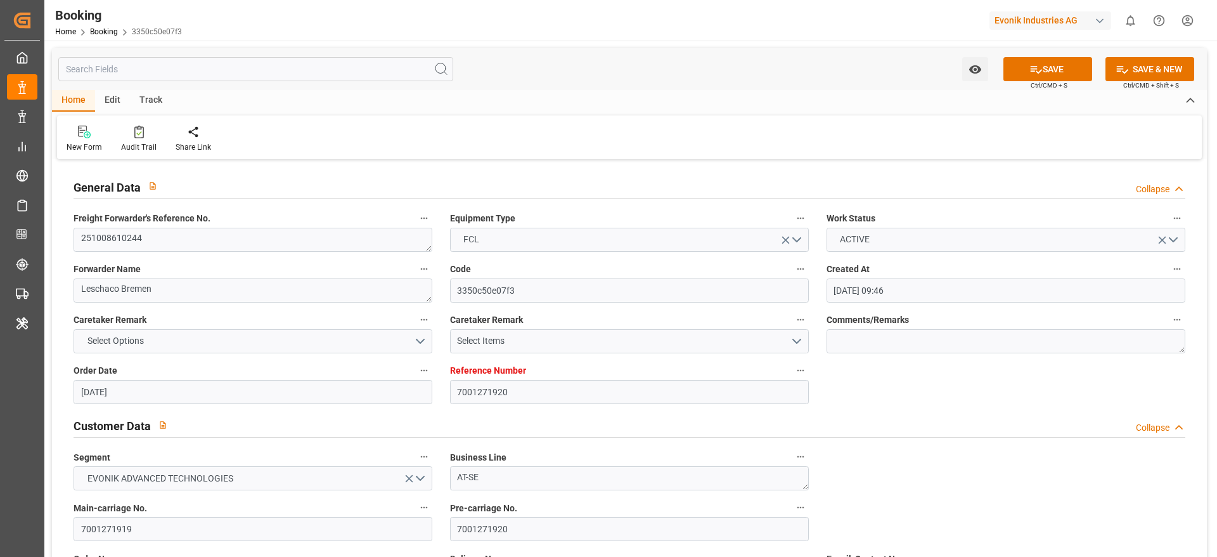
type input "[DATE] 00:00"
type input "[DATE] 07:04"
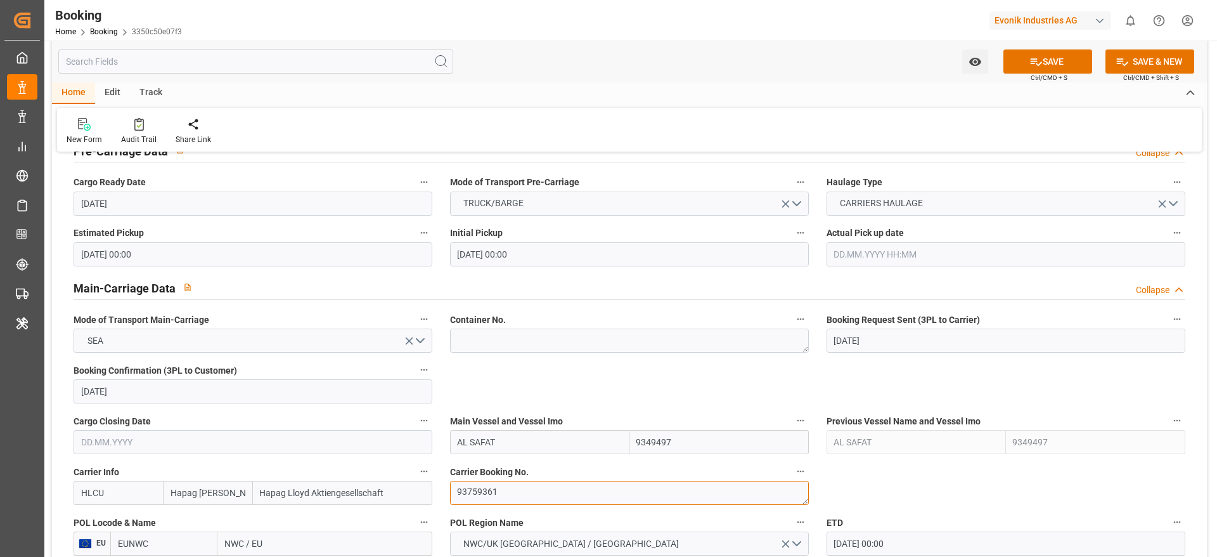
click at [499, 498] on textarea "93759361" at bounding box center [629, 493] width 359 height 24
type textarea "93759361"
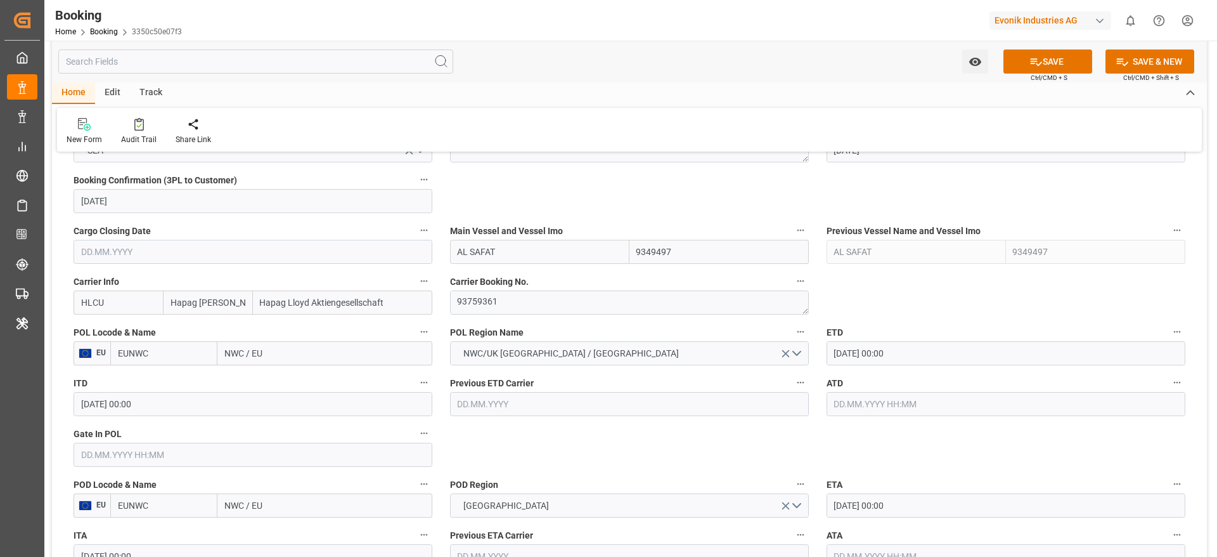
click at [269, 350] on input "NWC / EU" at bounding box center [324, 353] width 215 height 24
type input "[GEOGRAPHIC_DATA]"
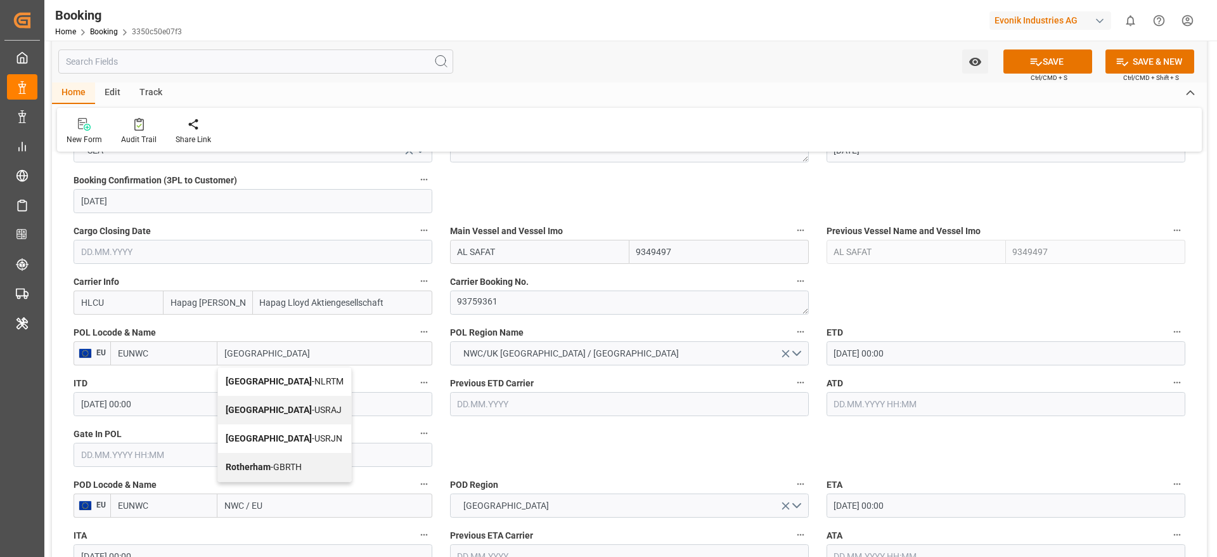
click at [297, 377] on span "[GEOGRAPHIC_DATA] - NLRTM" at bounding box center [285, 381] width 118 height 10
type input "NLRTM"
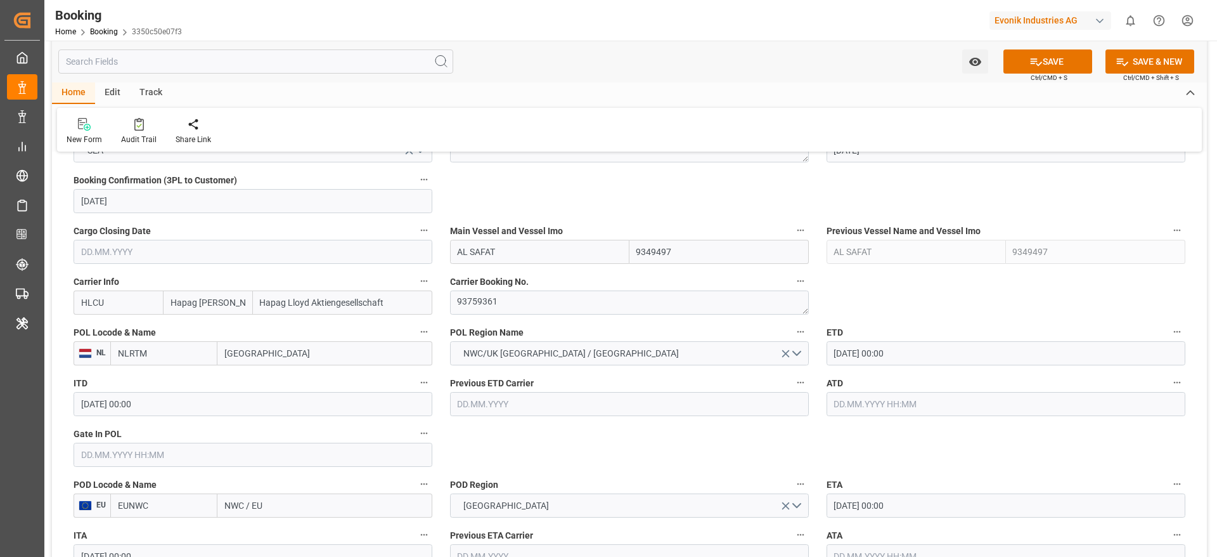
type input "[GEOGRAPHIC_DATA]"
click at [270, 502] on input "NWC / EU" at bounding box center [324, 505] width 215 height 24
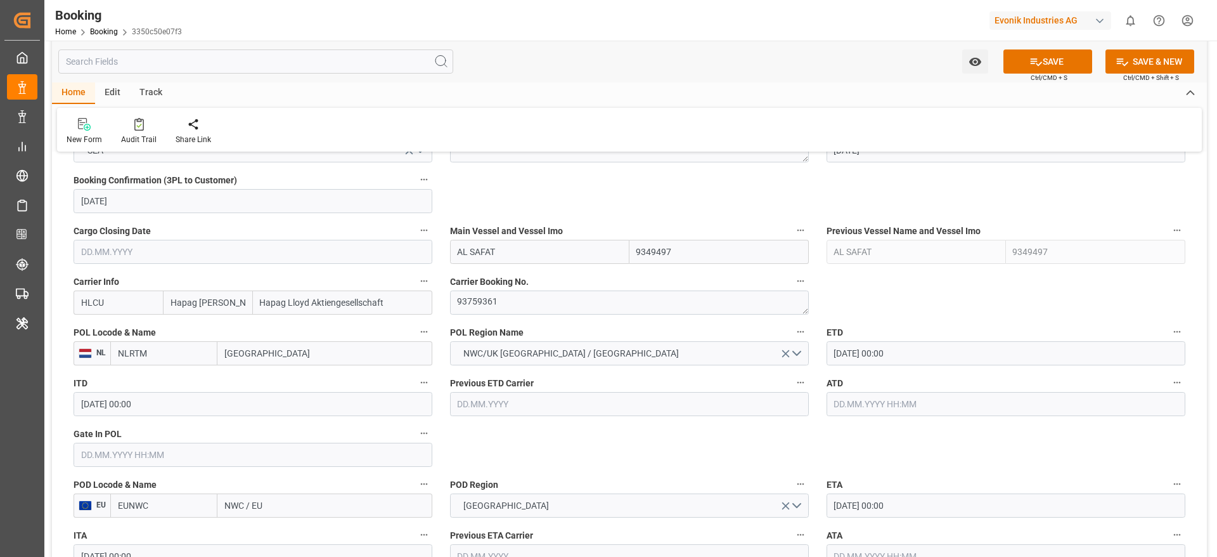
click at [270, 502] on input "NWC / EU" at bounding box center [324, 505] width 215 height 24
paste input "[GEOGRAPHIC_DATA]"
type input "[GEOGRAPHIC_DATA]"
click at [319, 519] on div "Charleston - USCHS" at bounding box center [325, 533] width 214 height 29
type input "USCHS"
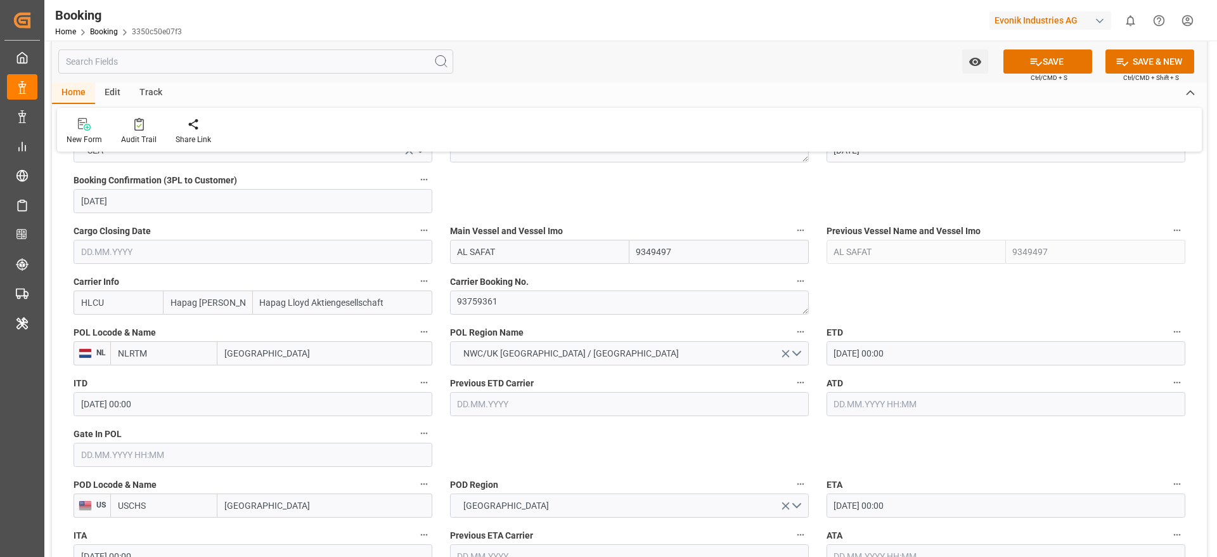
type input "[GEOGRAPHIC_DATA]"
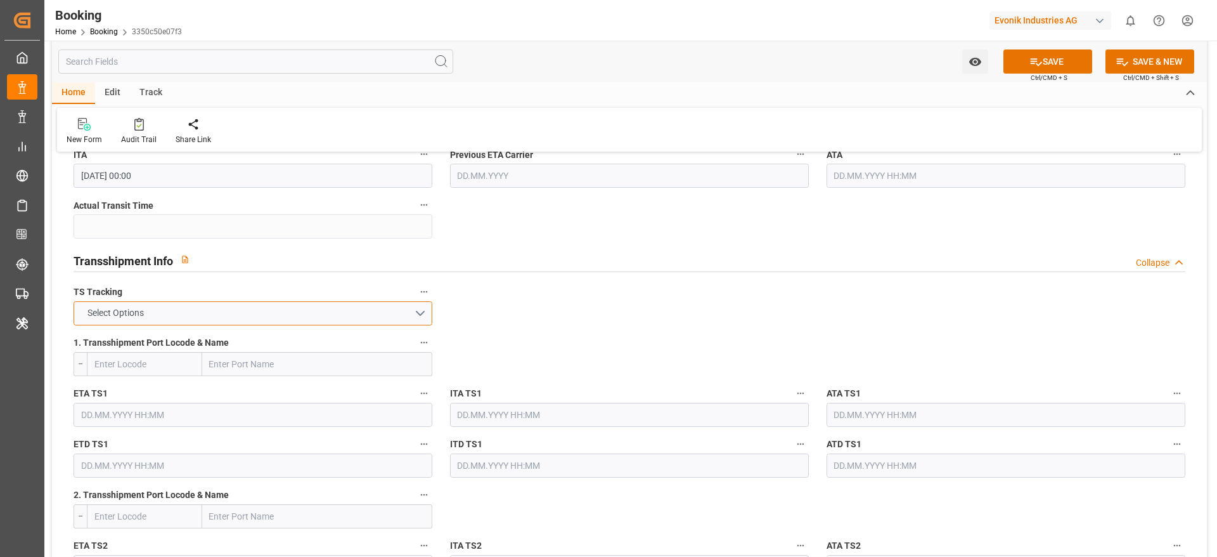
click at [126, 313] on span "Select Options" at bounding box center [115, 312] width 69 height 13
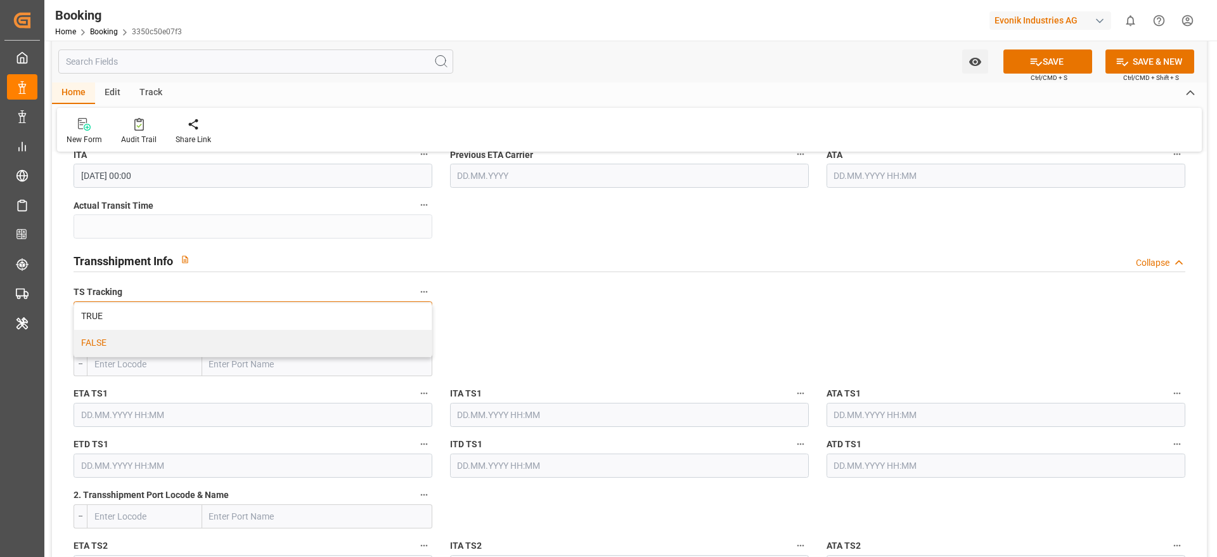
click at [125, 337] on div "FALSE" at bounding box center [253, 343] width 358 height 27
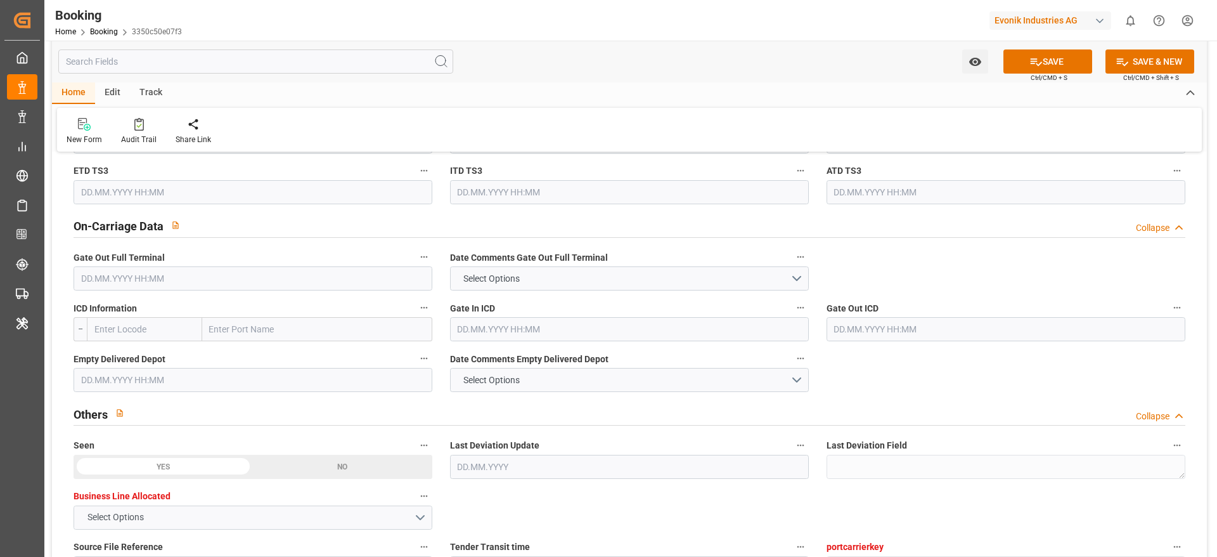
scroll to position [1807, 0]
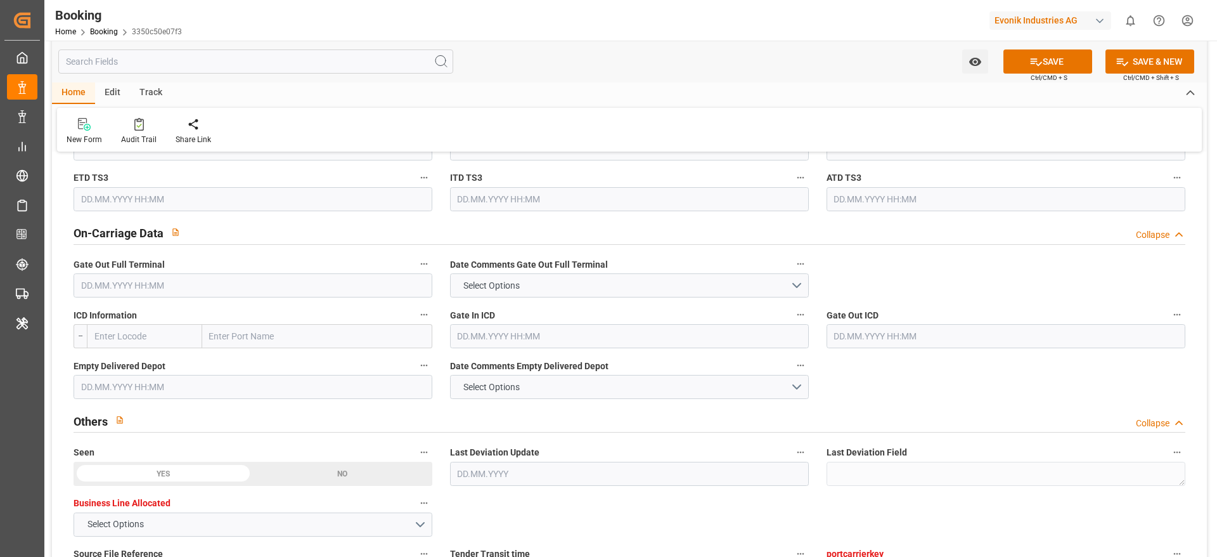
drag, startPoint x: 230, startPoint y: 334, endPoint x: 249, endPoint y: 328, distance: 19.9
click at [230, 334] on input "text" at bounding box center [317, 336] width 230 height 24
paste input "ATLANTA"
type input "ATLANTA"
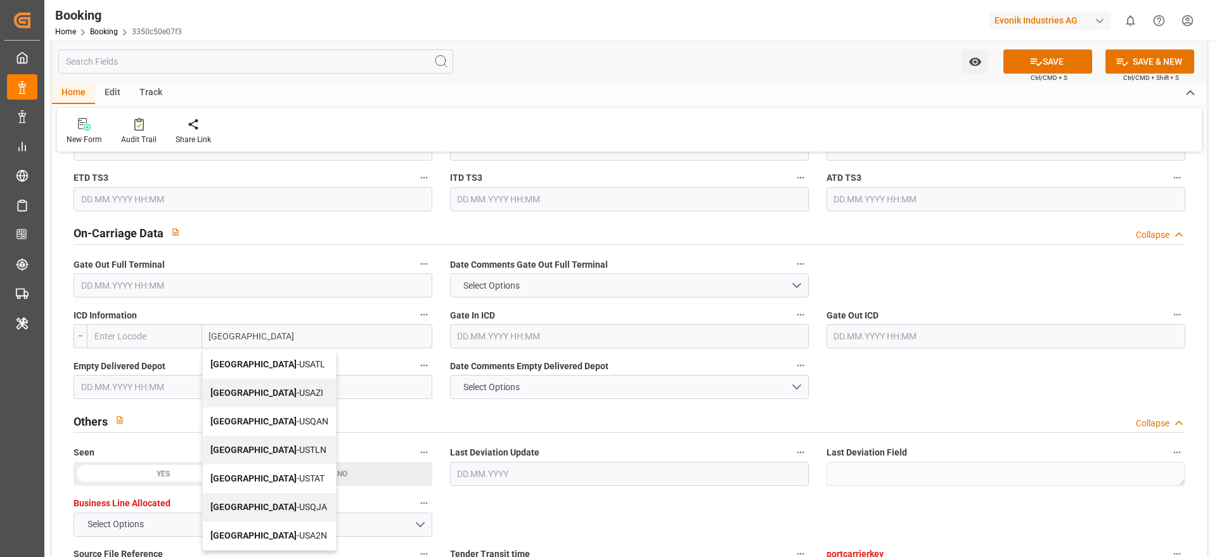
click at [250, 359] on span "Atlanta - USATL" at bounding box center [268, 364] width 115 height 10
type input "USATL"
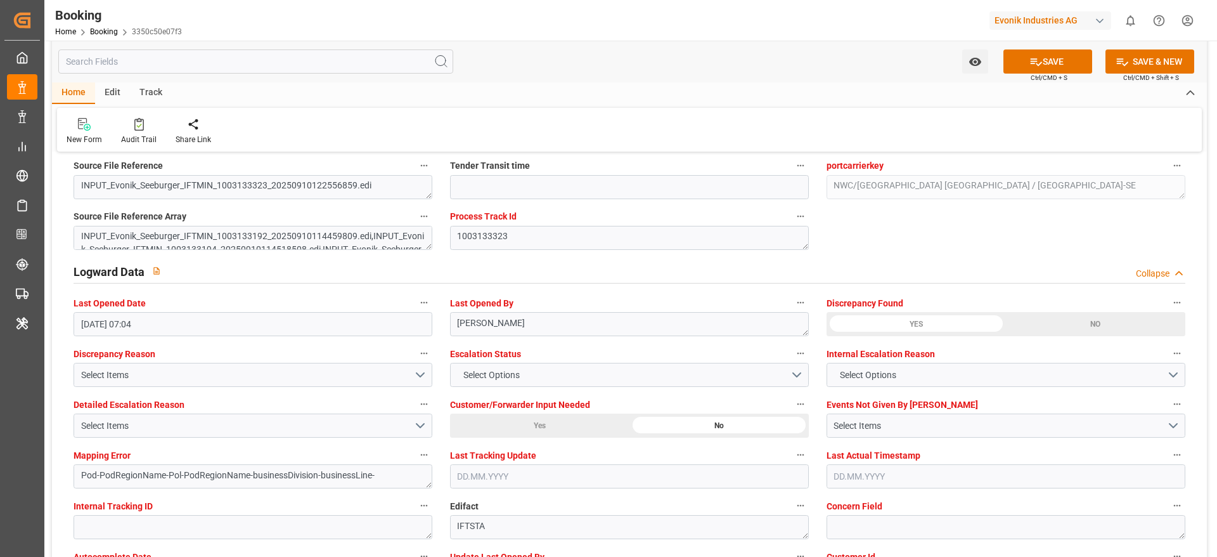
scroll to position [2188, 0]
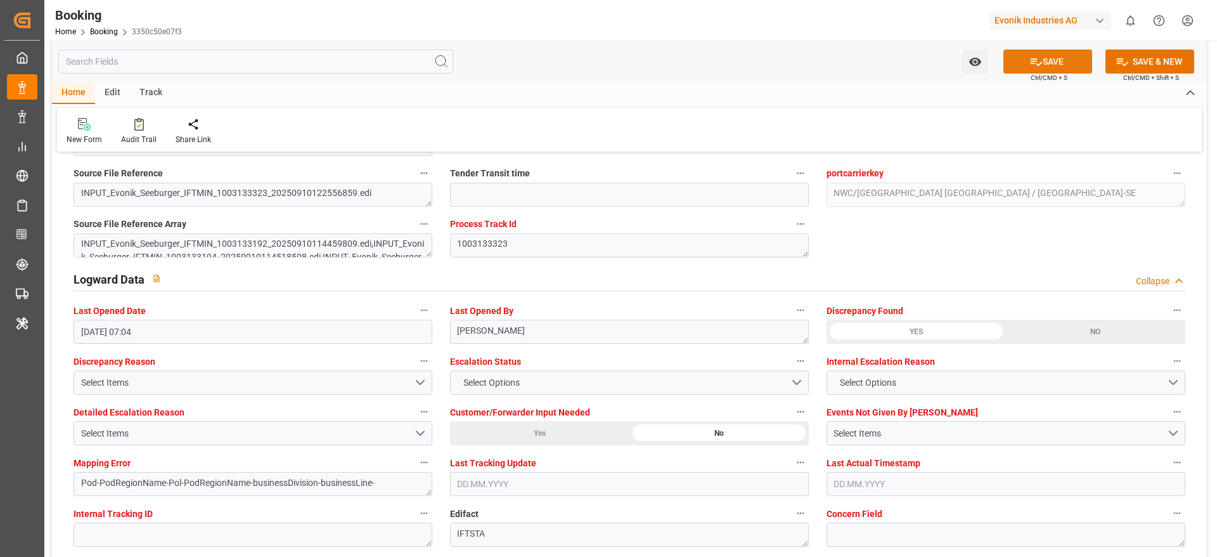
type input "Atlanta"
click at [1026, 62] on button "SAVE" at bounding box center [1048, 61] width 89 height 24
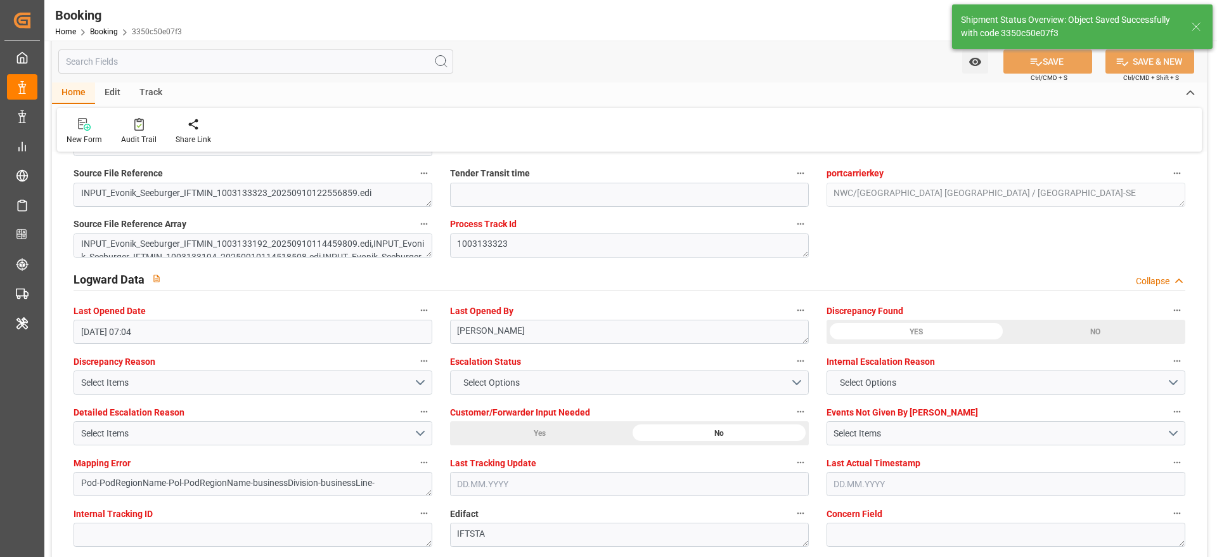
scroll to position [2473, 0]
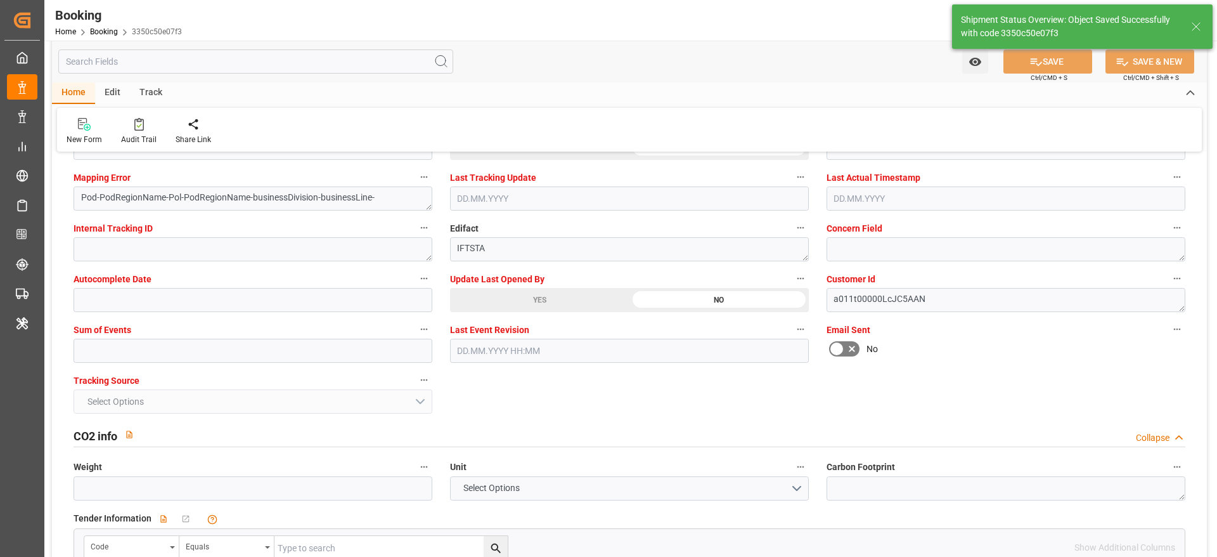
type textarea "NWC/UK North West Continent / UK_USCHS_HLCU_AT-SE"
type textarea "[PERSON_NAME]"
type textarea "businessDivision-businessLine-"
type input "12.09.2025 11:20"
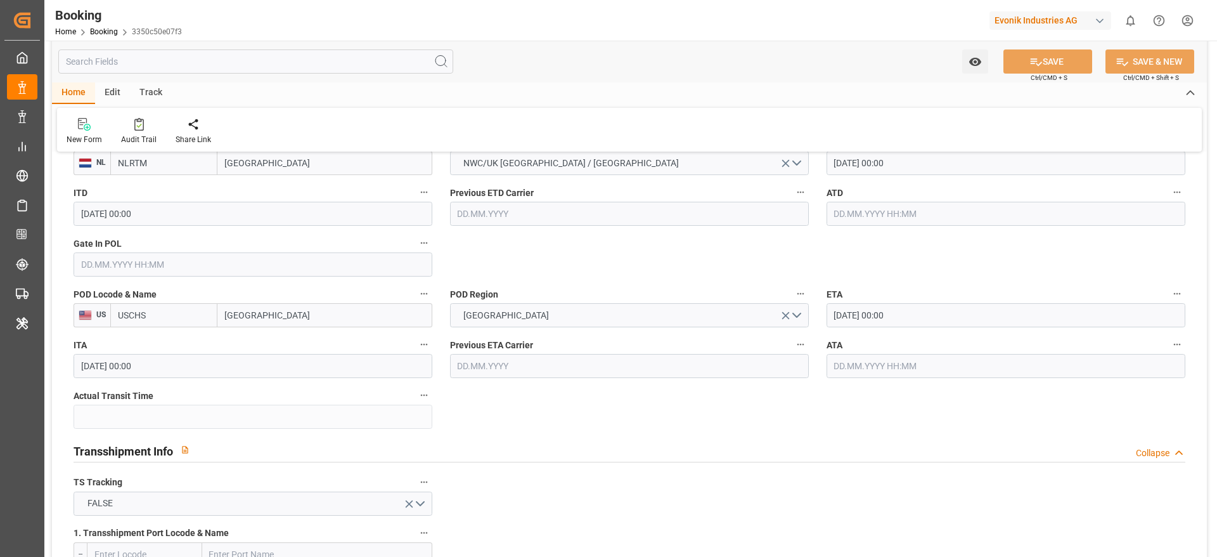
scroll to position [666, 0]
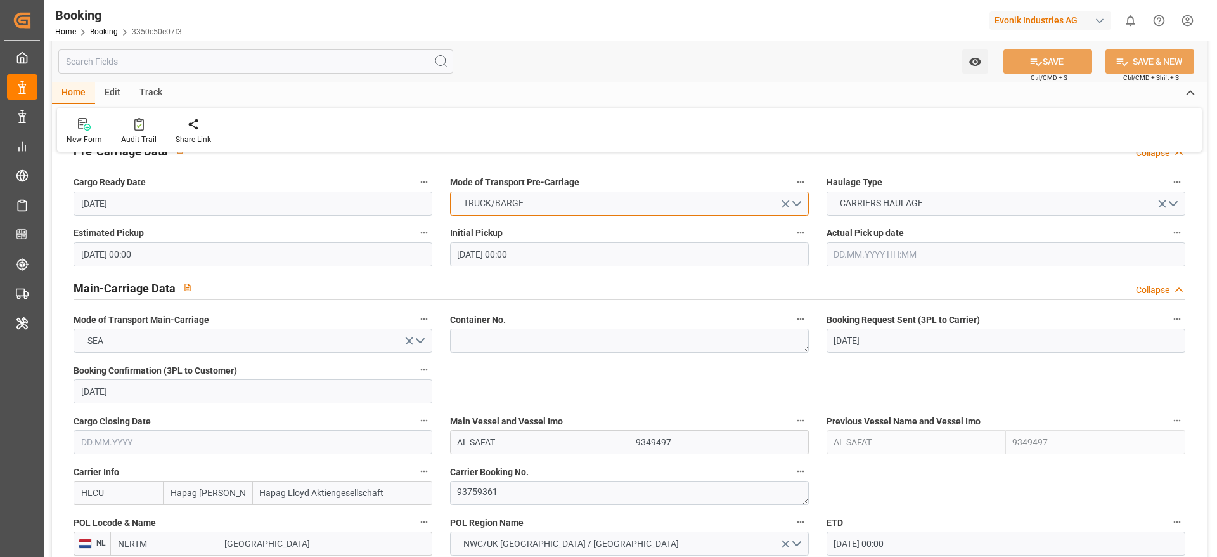
click at [479, 192] on button "TRUCK/BARGE" at bounding box center [629, 204] width 359 height 24
click at [497, 198] on span "TRUCK/BARGE" at bounding box center [493, 203] width 73 height 13
click at [516, 198] on span "TRUCK/BARGE" at bounding box center [493, 203] width 73 height 13
click at [516, 271] on div "Main-Carriage Data Collapse" at bounding box center [630, 289] width 1130 height 36
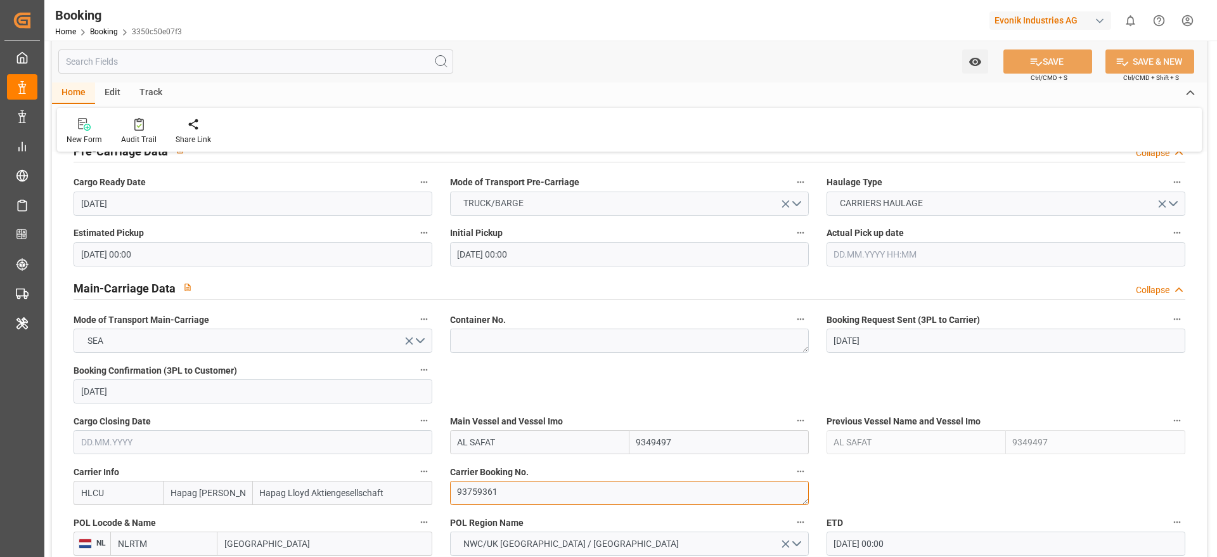
click at [516, 481] on textarea "93759361" at bounding box center [629, 493] width 359 height 24
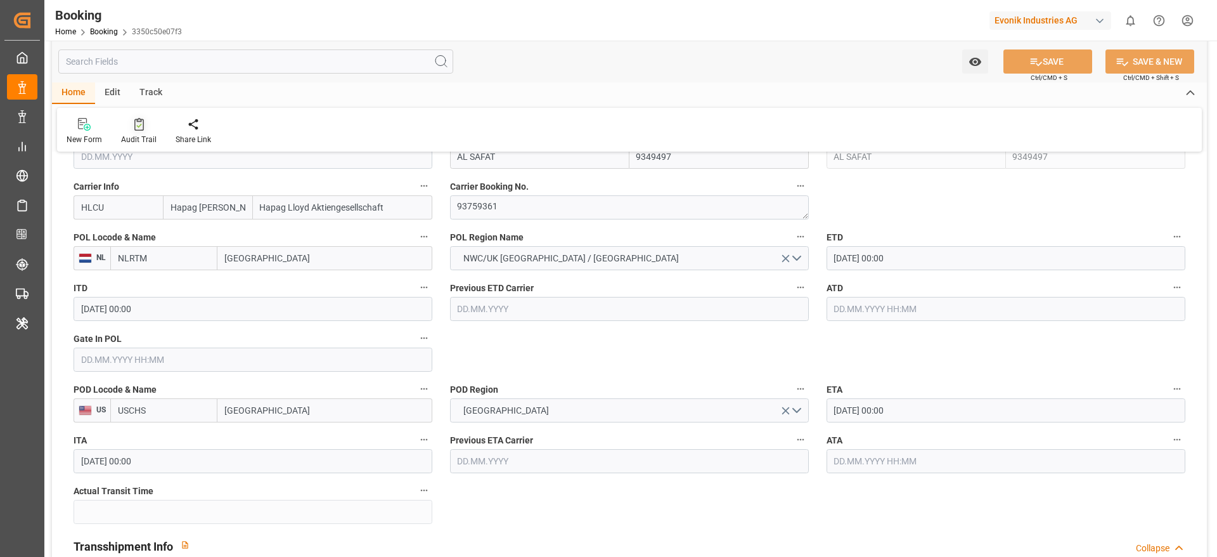
click at [142, 127] on icon at bounding box center [139, 124] width 10 height 13
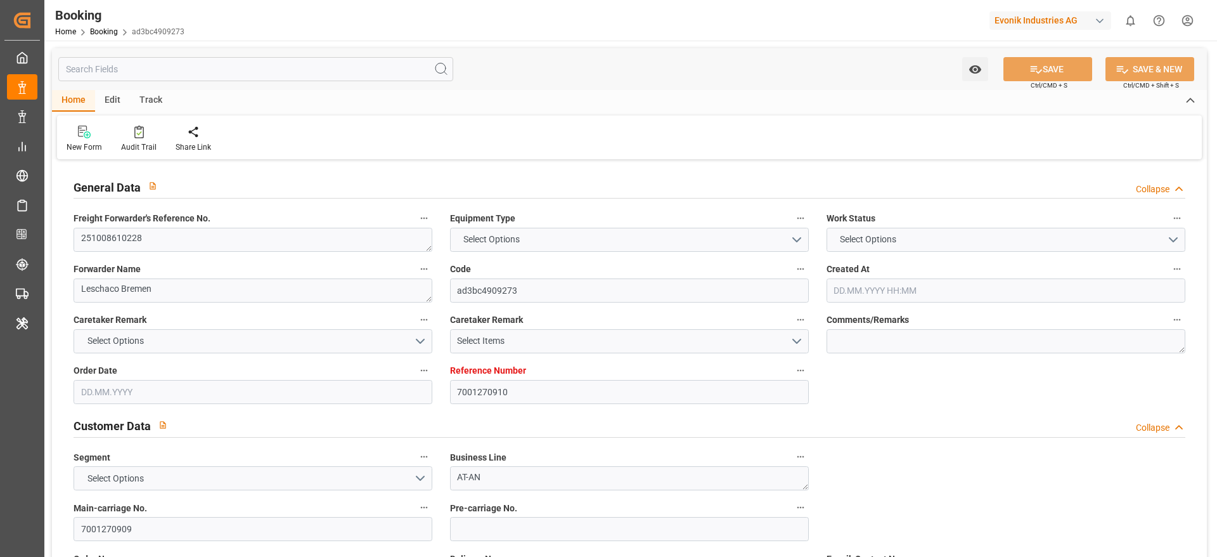
type textarea "251008610228"
type textarea "Leschaco Bremen"
type input "ad3bc4909273"
type input "7001270910"
type textarea "AT-AN"
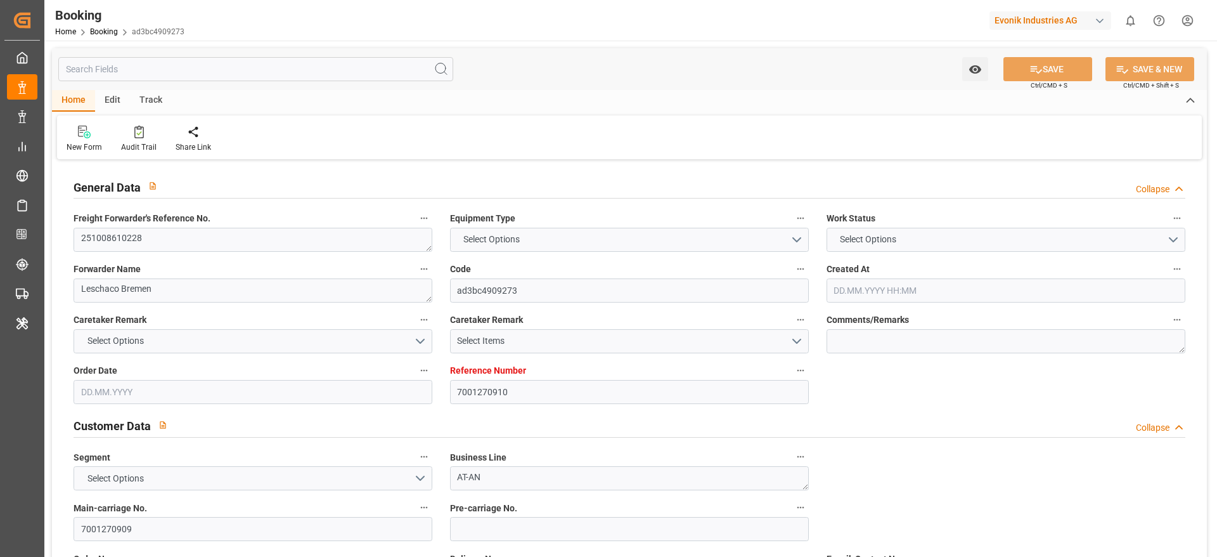
type input "7001270909"
type textarea "[PERSON_NAME][EMAIL_ADDRESS][PERSON_NAME][DOMAIN_NAME]"
type textarea "CIF"
type textarea "[GEOGRAPHIC_DATA]"
type textarea "Niederkassel"
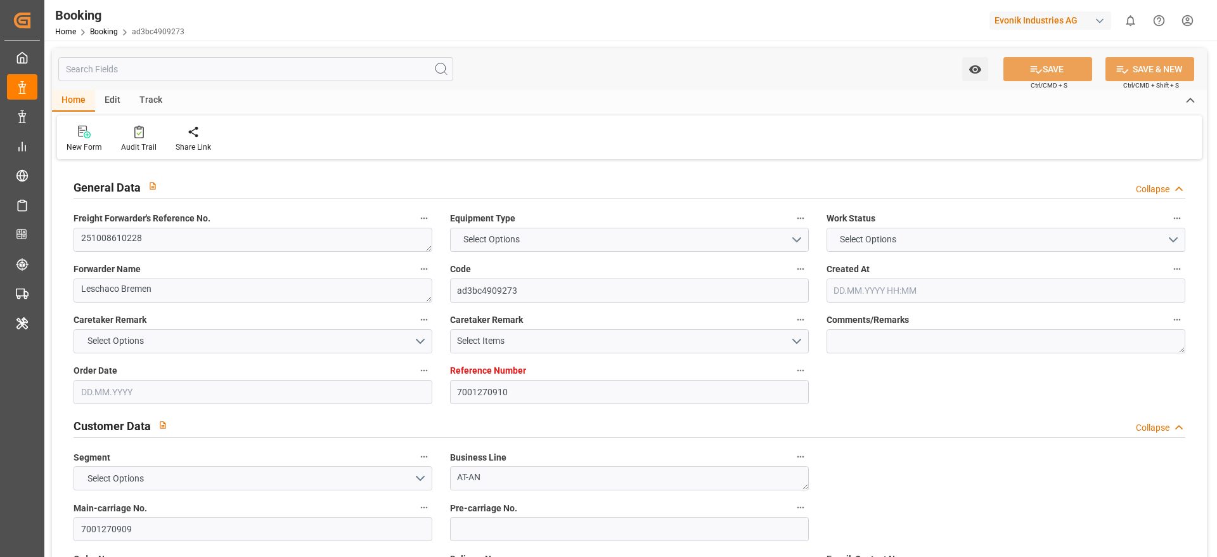
type input "MAERSK DANUBE"
type input "HLCU"
type input "NWC / EU"
type input "Veracruz"
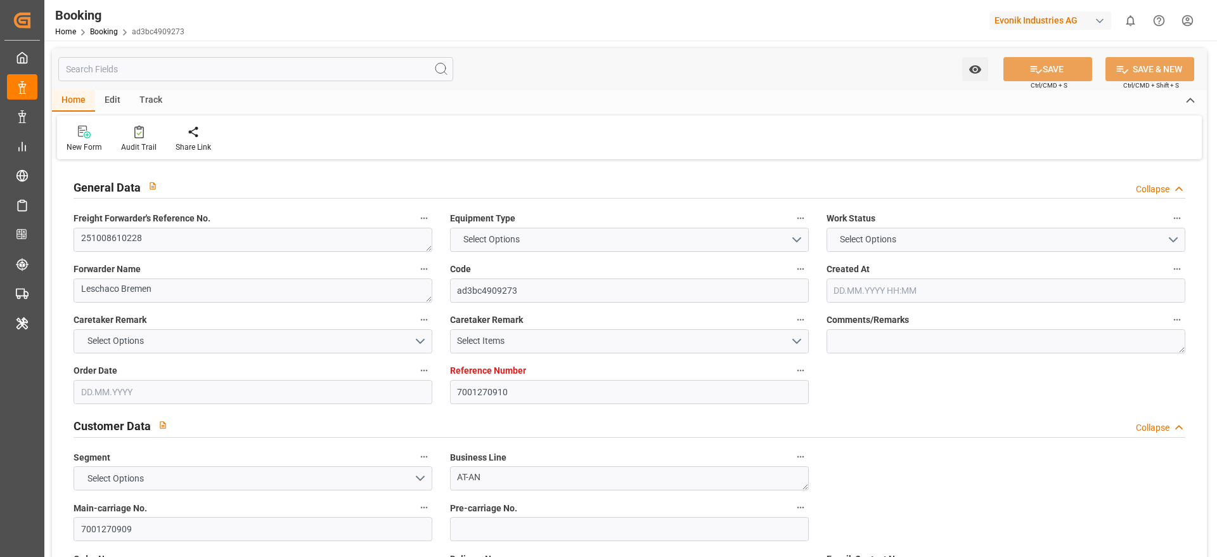
type textarea "INPUT_Evonik_Seeburger_IFTSTA_1003132947_20250910103142518.edi"
type textarea "NWC/UK North West Continent / UK_MXVER_HLCU_AT-AN"
type textarea "INPUT_Evonik_Seeburger_IFTMIN_1003129080_20250909153530918.edi,INPUT_Evonik_See…"
type textarea "1003132947"
type textarea "Likitha devaraj"
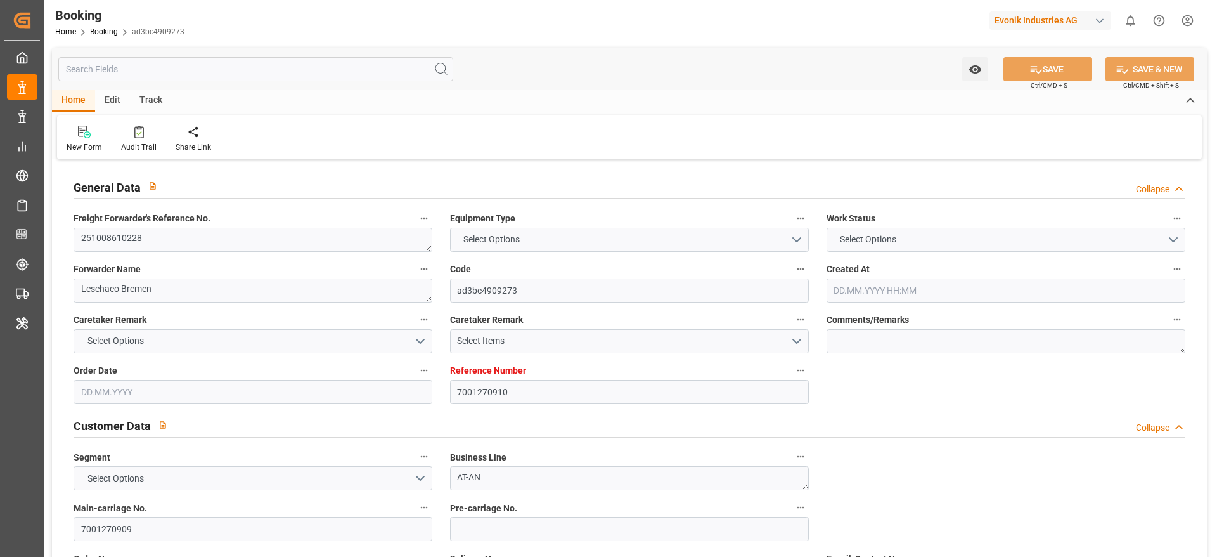
type textarea "Pol-PodRegionName-businessDivision-businessLine-"
type textarea "IFTSTA"
type textarea "a011t00000LcJC5AAN"
type textarea "No"
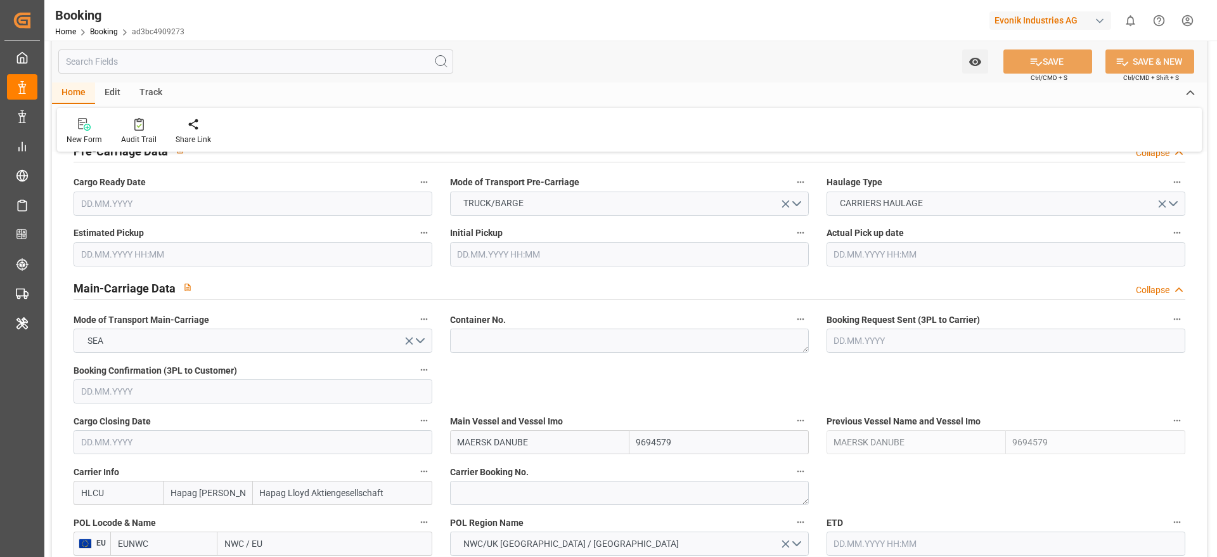
type input "7001270910"
type input "9694579"
type input "Hapag [PERSON_NAME]"
type input "Hapag Lloyd Aktiengesellschaft"
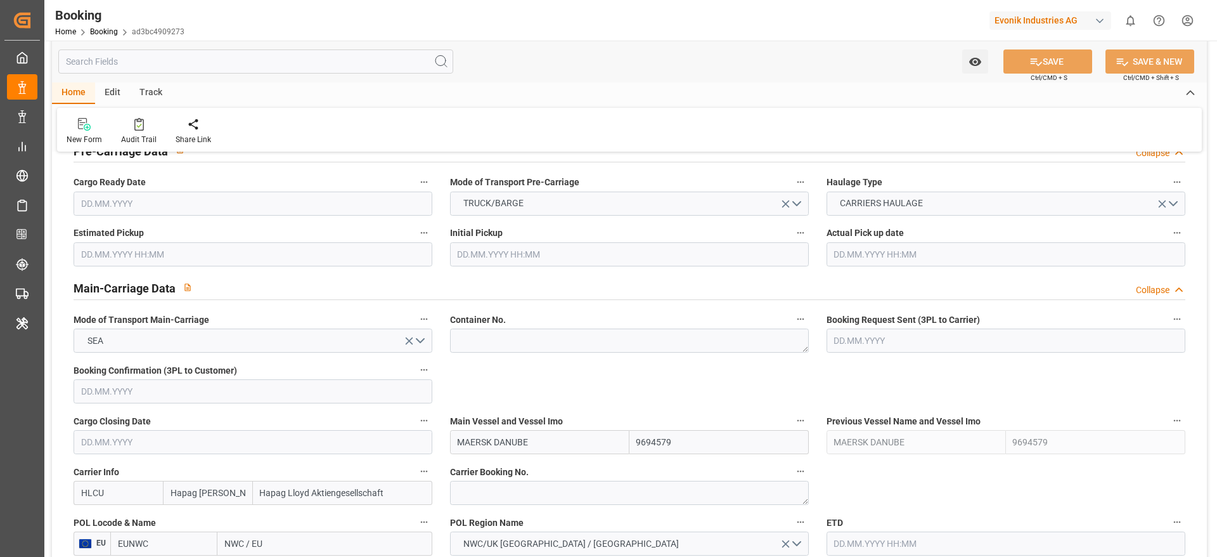
type input "EUNWC"
type input "MXVER"
type input "09.09.2025 13:37"
type input "09.09.2025"
type input "23.10.2025"
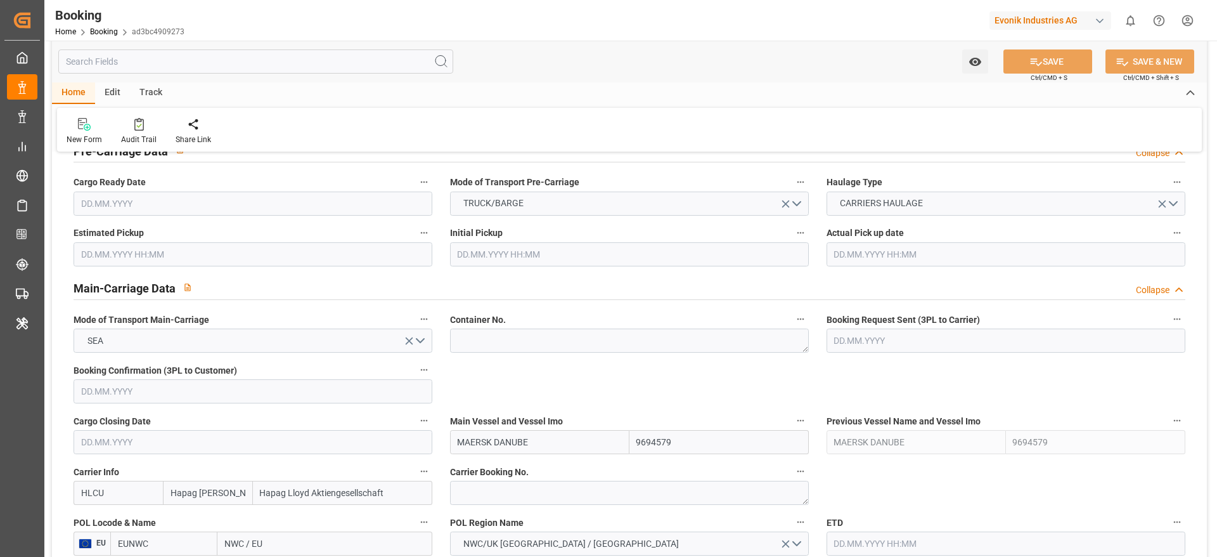
type input "23.09.2025"
type input "23.09.2025 00:00"
type input "10.09.2025"
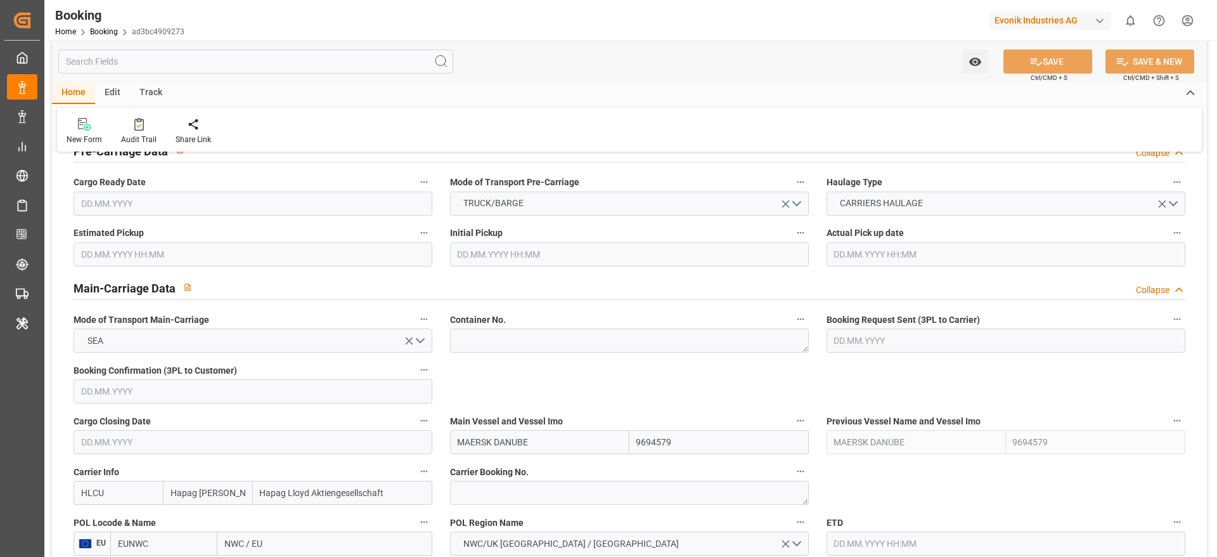
type input "29.09.2025 00:00"
type input "21.10.2025 00:00"
type input "23.10.2025 00:00"
type input "11.09.2025 07:18"
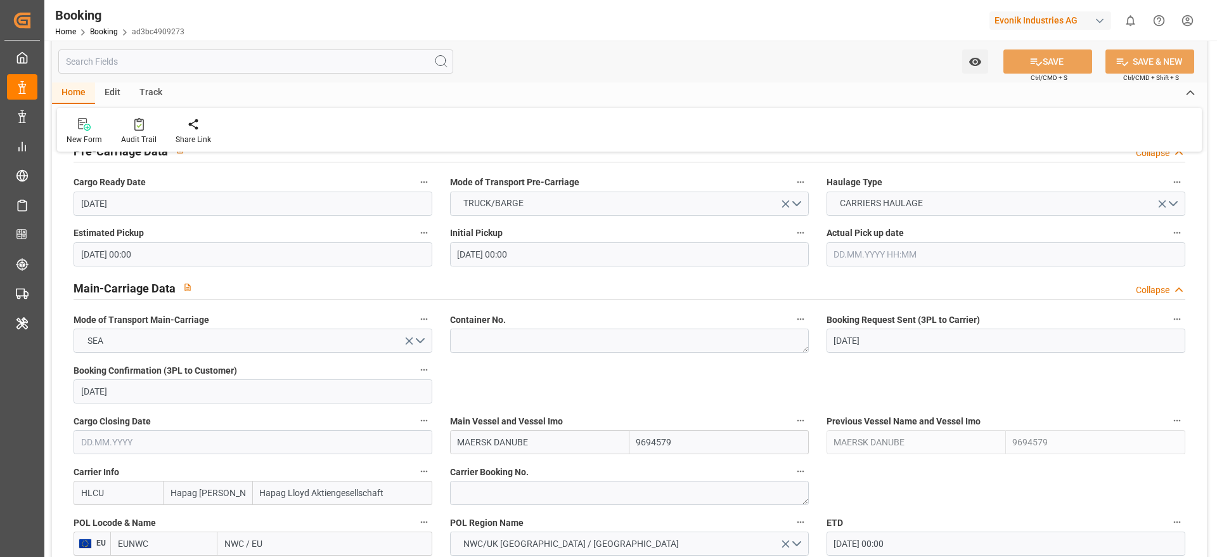
scroll to position [856, 0]
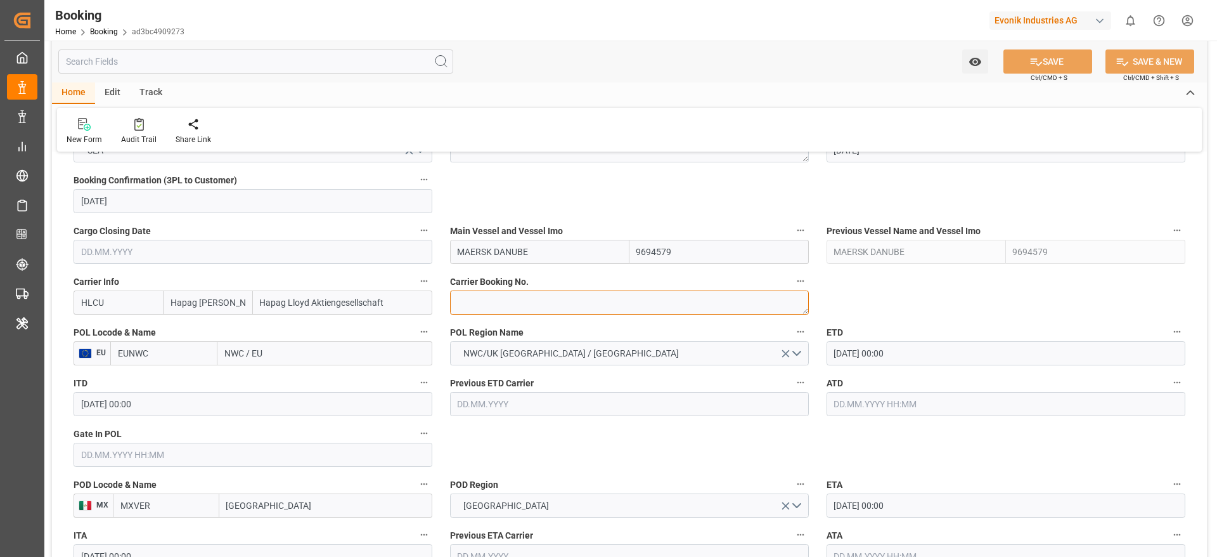
click at [571, 304] on textarea at bounding box center [629, 302] width 359 height 24
paste textarea "27954237"
type textarea "27954237"
click at [276, 356] on input "NWC / EU" at bounding box center [324, 353] width 215 height 24
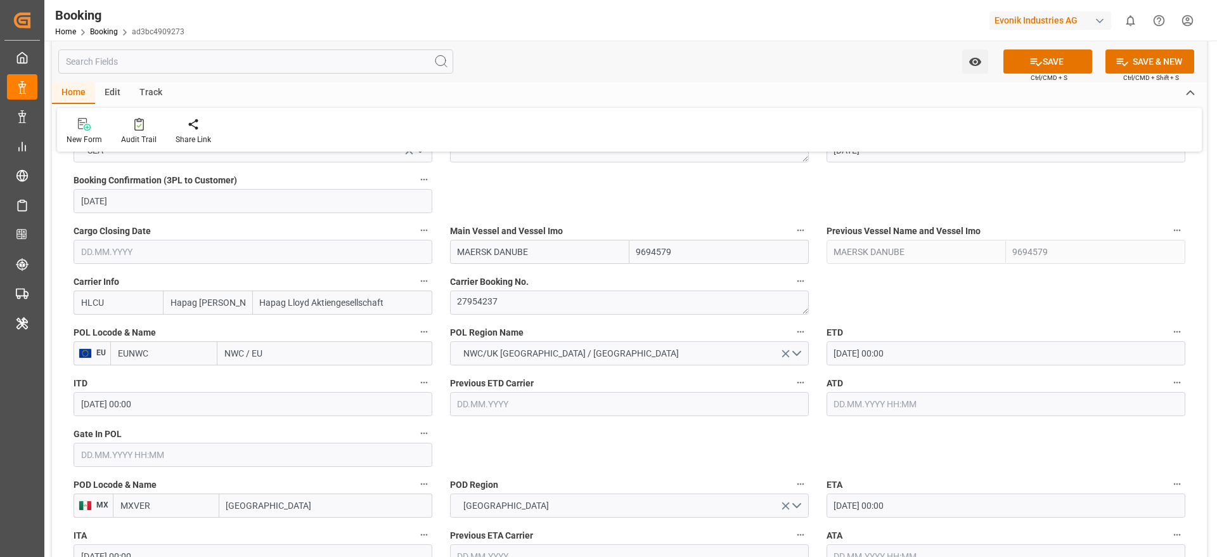
click at [276, 356] on input "NWC / EU" at bounding box center [324, 353] width 215 height 24
paste input "ANTWERP"
type input "ANTWERP"
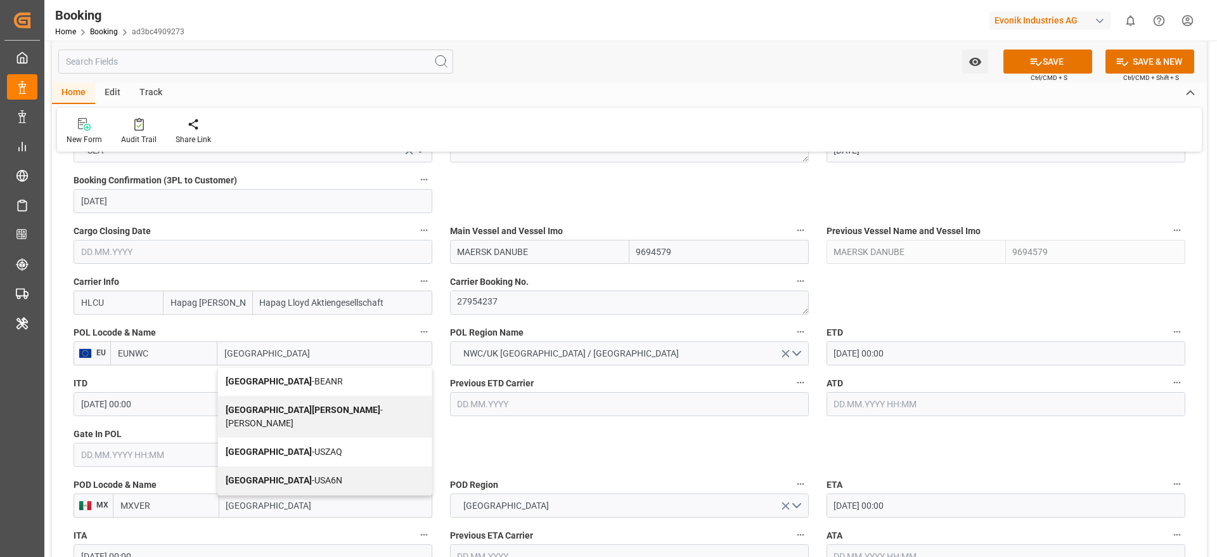
click at [290, 377] on span "Antwerp - BEANR" at bounding box center [284, 381] width 117 height 10
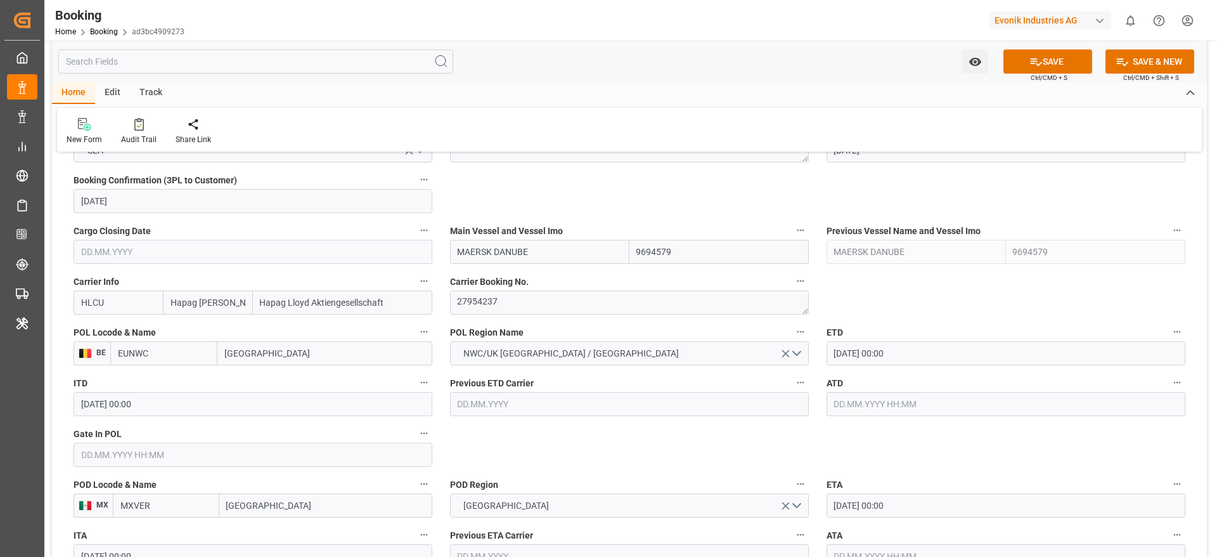
type input "BEANR"
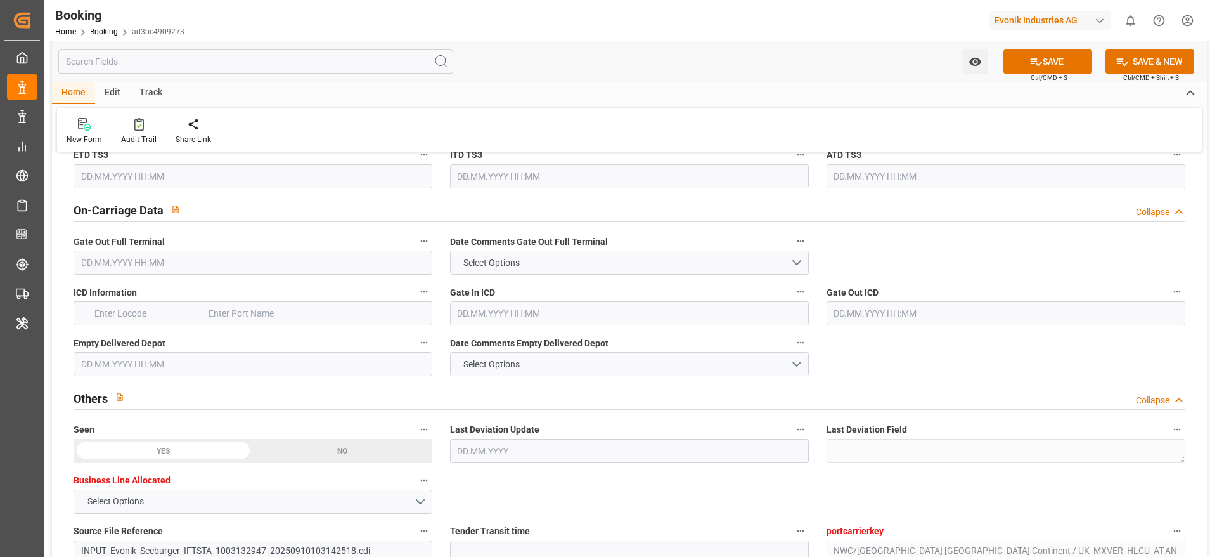
scroll to position [1997, 0]
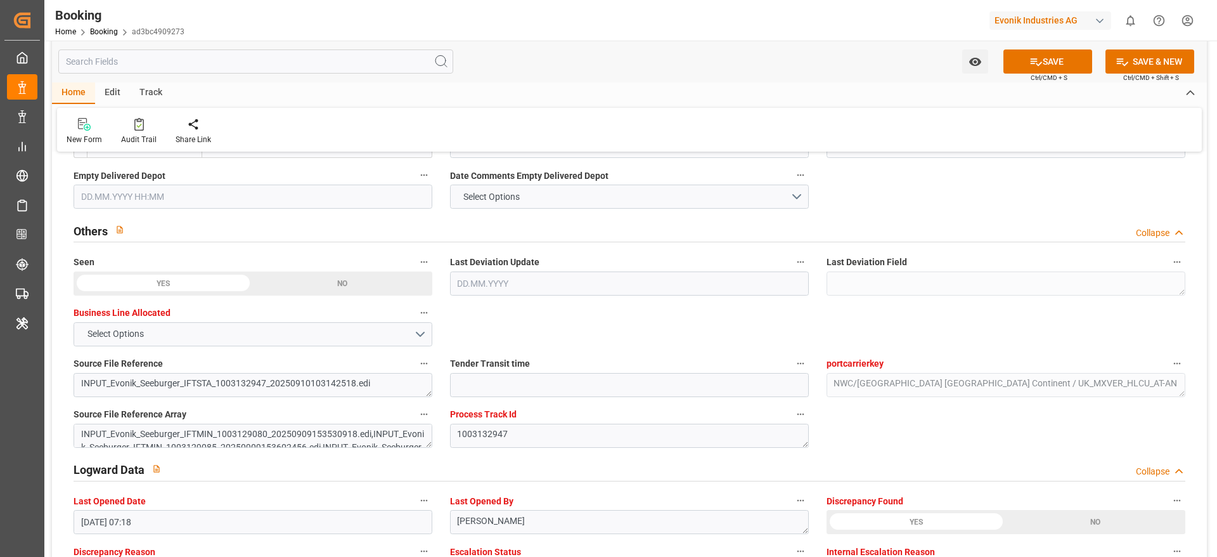
type input "Antwerp"
click at [1037, 68] on button "SAVE" at bounding box center [1048, 61] width 89 height 24
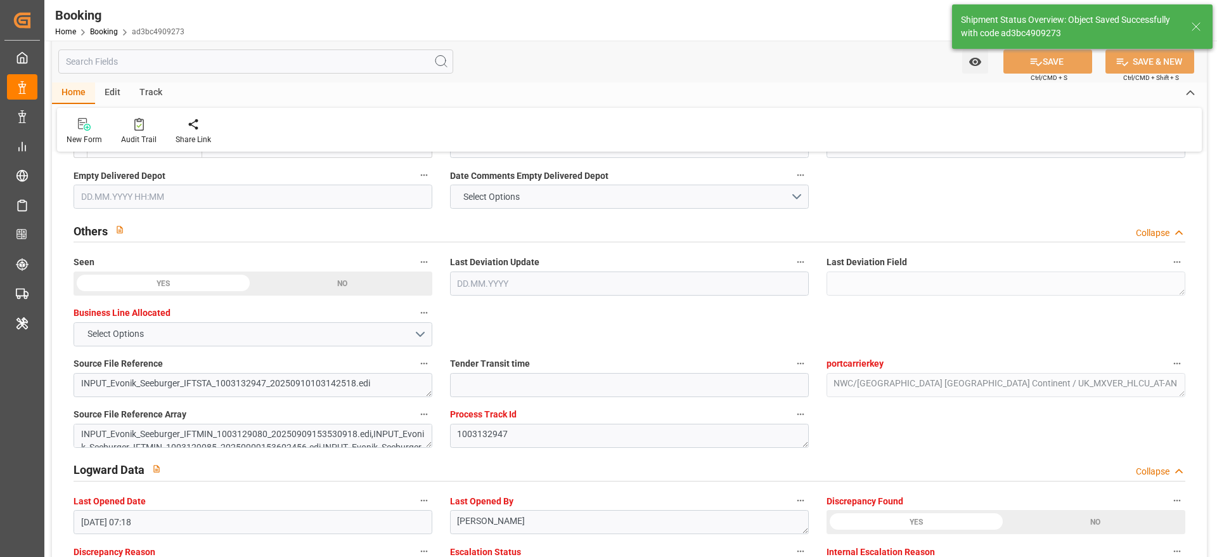
type textarea "[PERSON_NAME]"
type textarea "businessDivision-businessLine-"
type input "12.09.2025 11:21"
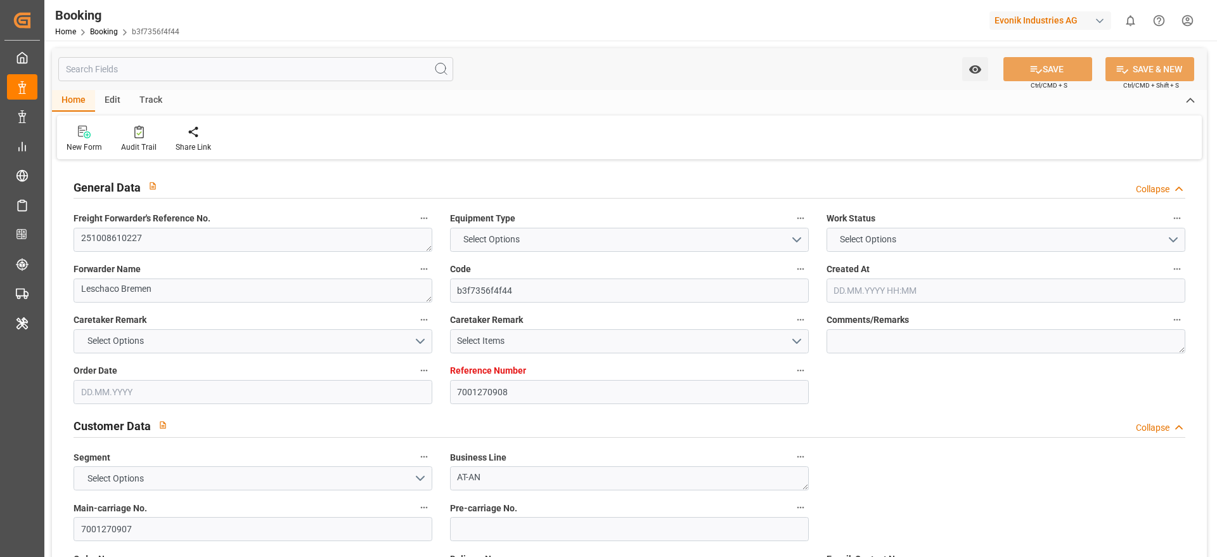
paste textarea "92948326"
type textarea "92948326"
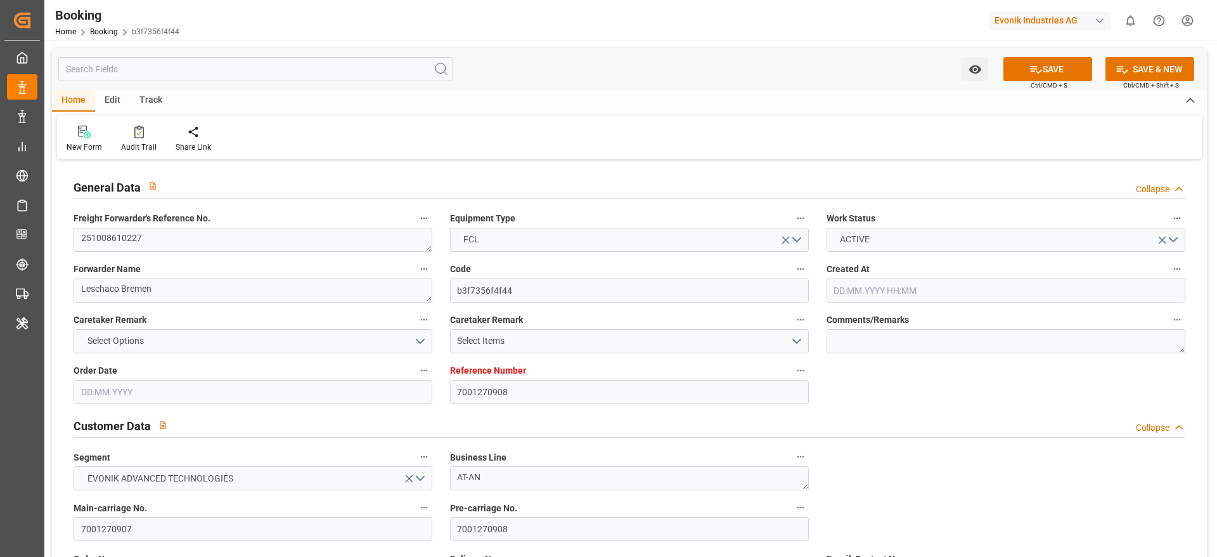
type input "7001270908"
type input "9694579"
type input "Hapag [PERSON_NAME]"
type input "Hapag Lloyd Aktiengesellschaft"
type input "EUNWC"
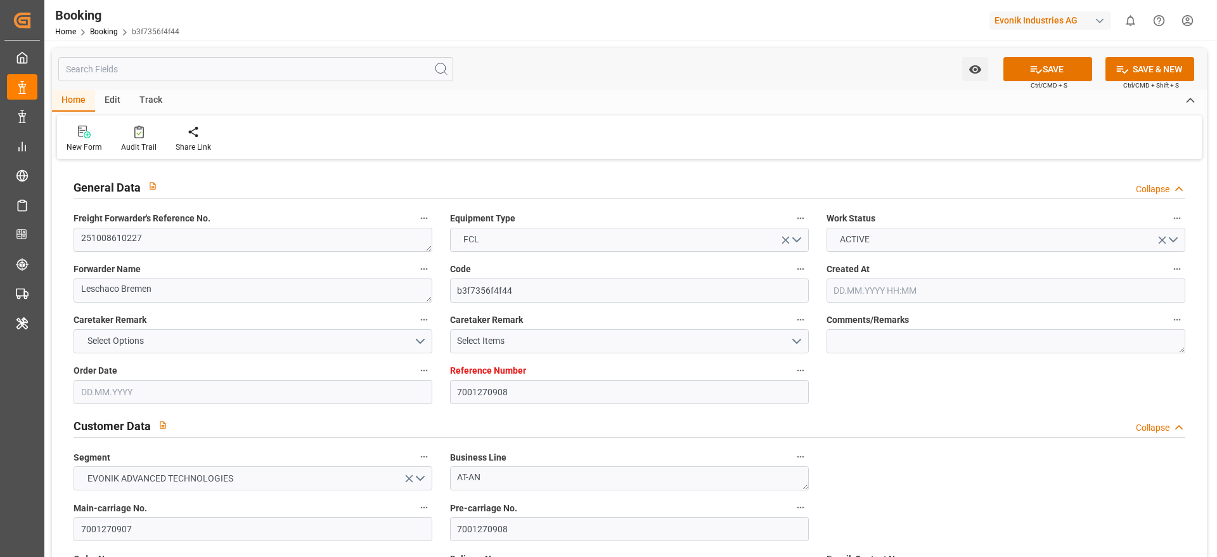
type input "MXVER"
type input "[DATE] 13:34"
type input "[DATE]"
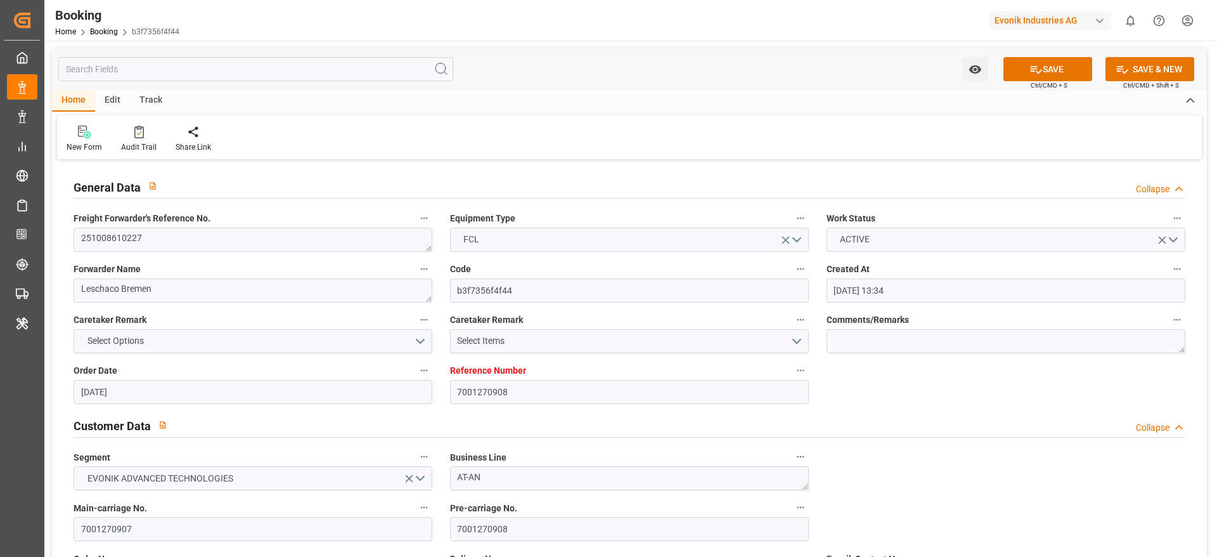
type input "[DATE] 00:00"
type input "[DATE]"
type input "[DATE] 00:00"
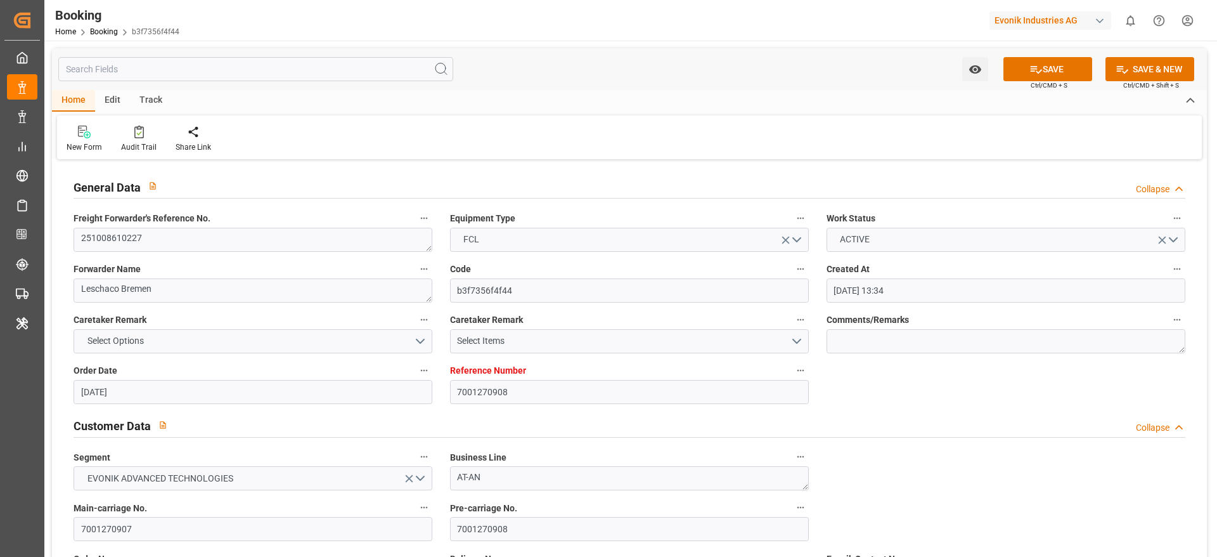
type input "[DATE] 00:00"
type input "[DATE] 07:19"
type textarea "92948326"
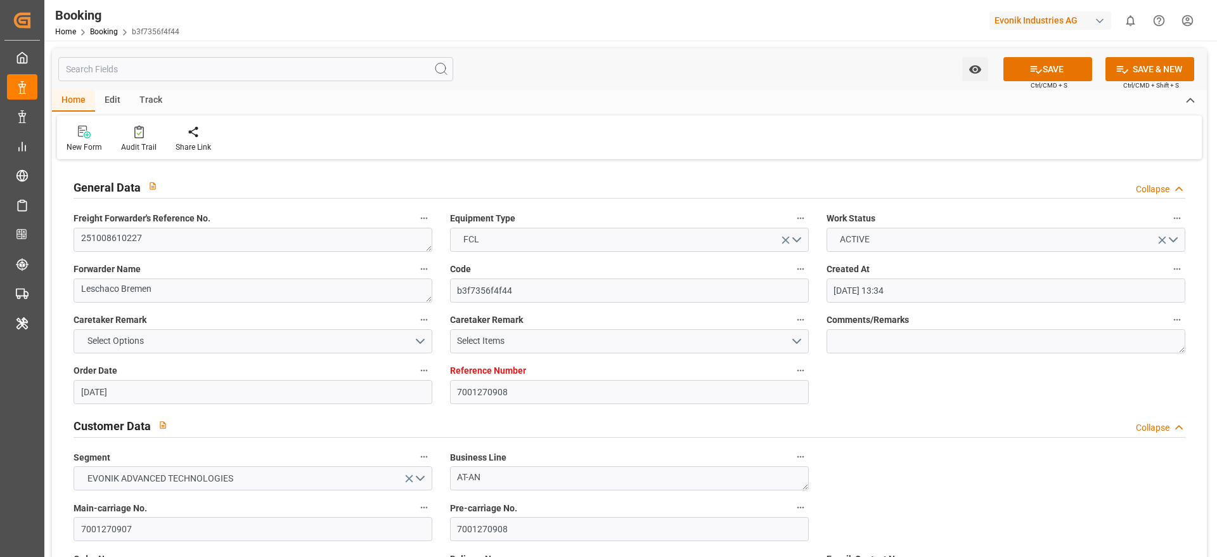
scroll to position [761, 0]
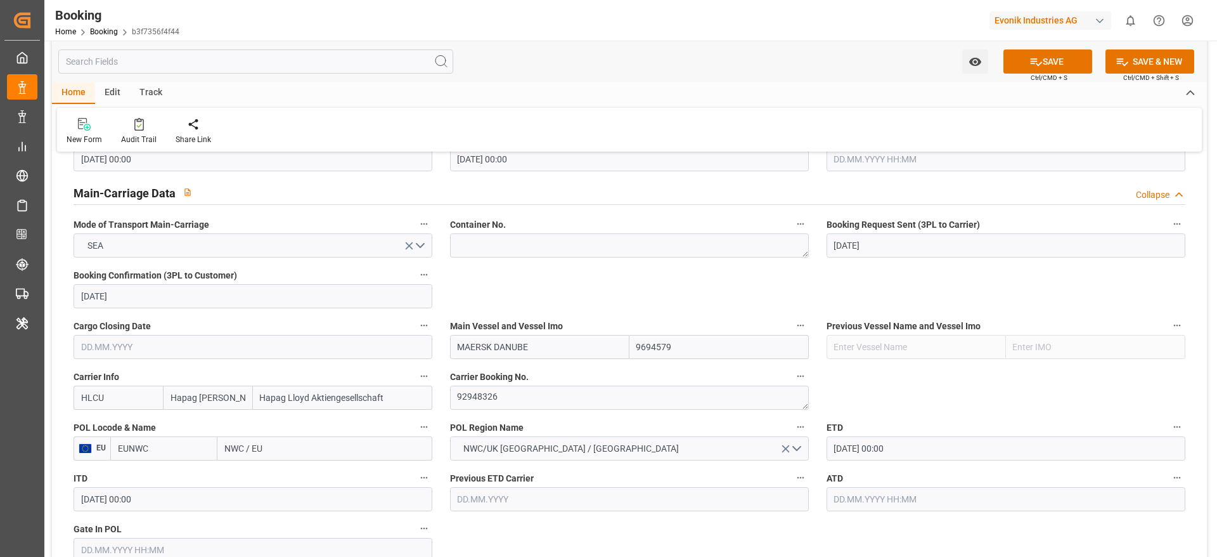
click at [271, 414] on div "POL Locode & Name EU EUNWC NWC / EU" at bounding box center [253, 439] width 377 height 51
click at [280, 436] on input "NWC / EU" at bounding box center [324, 448] width 215 height 24
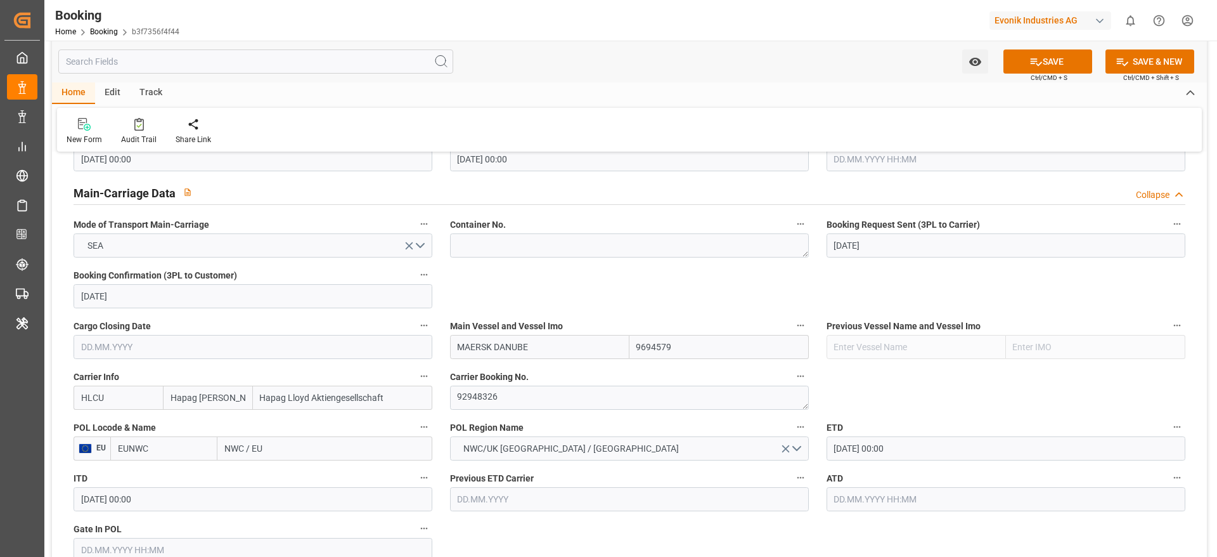
click at [280, 436] on input "NWC / EU" at bounding box center [324, 448] width 215 height 24
paste input "[GEOGRAPHIC_DATA]"
drag, startPoint x: 343, startPoint y: 358, endPoint x: 346, endPoint y: 329, distance: 28.7
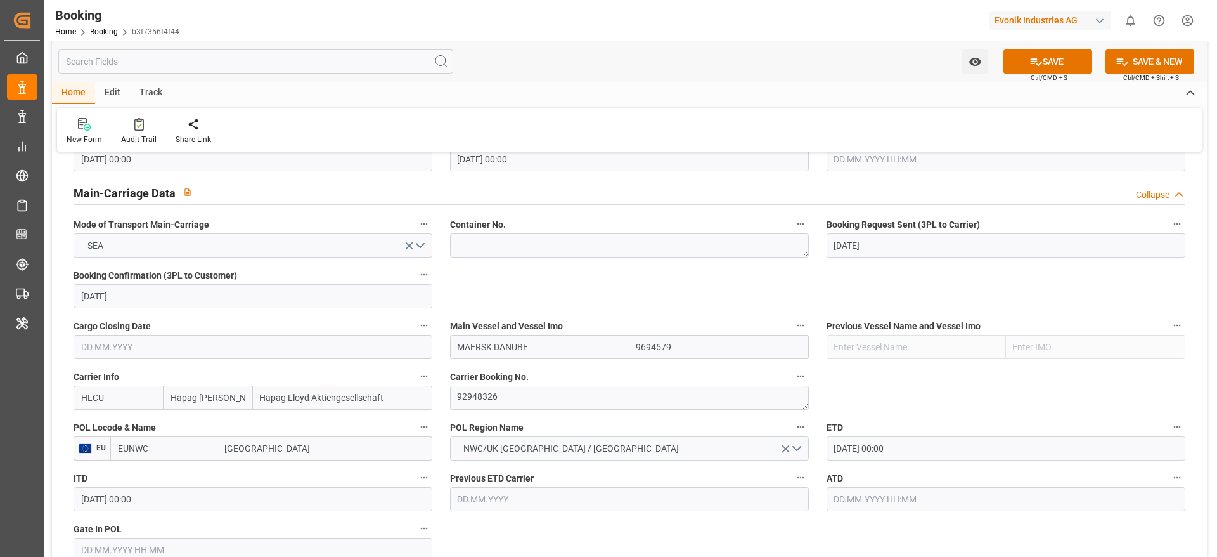
click at [344, 436] on input "[GEOGRAPHIC_DATA]" at bounding box center [324, 448] width 215 height 24
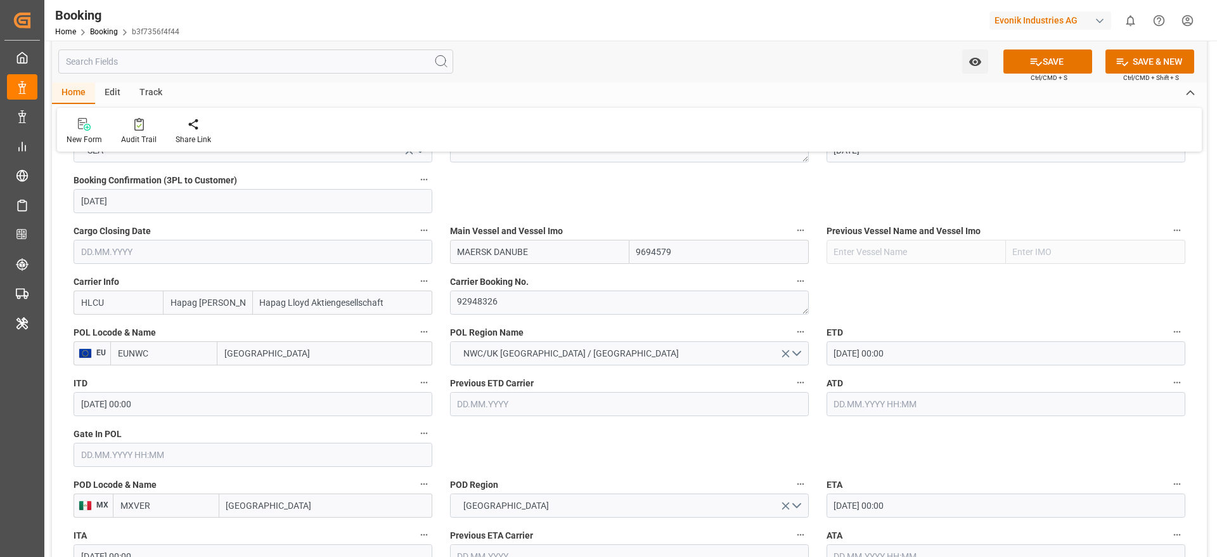
type input "[GEOGRAPHIC_DATA]"
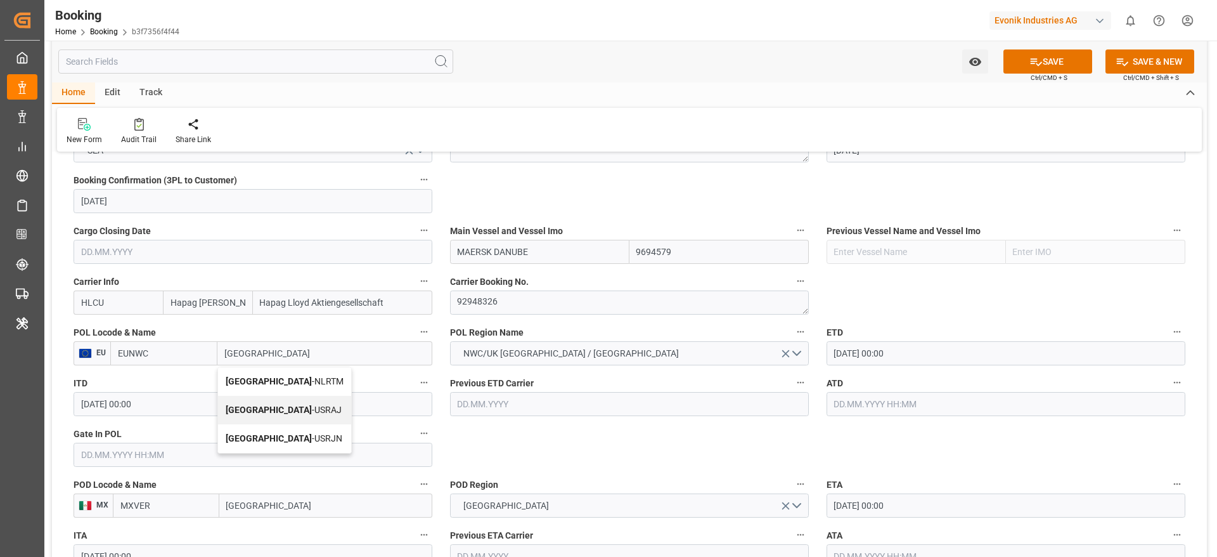
click at [302, 380] on span "Rotterdam - NLRTM" at bounding box center [285, 381] width 118 height 10
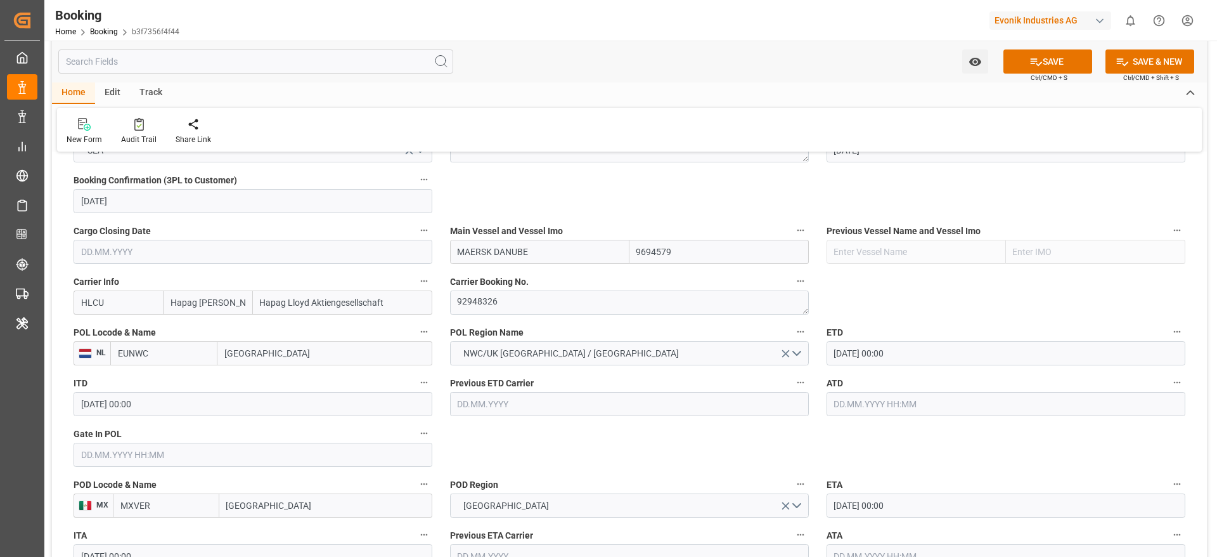
type input "NLRTM"
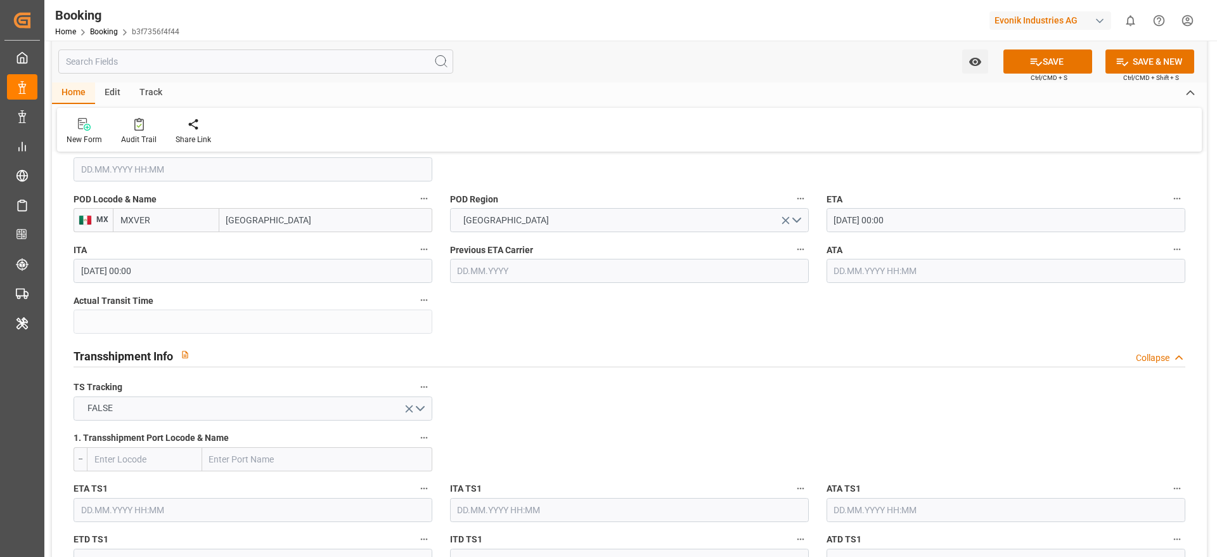
scroll to position [1578, 0]
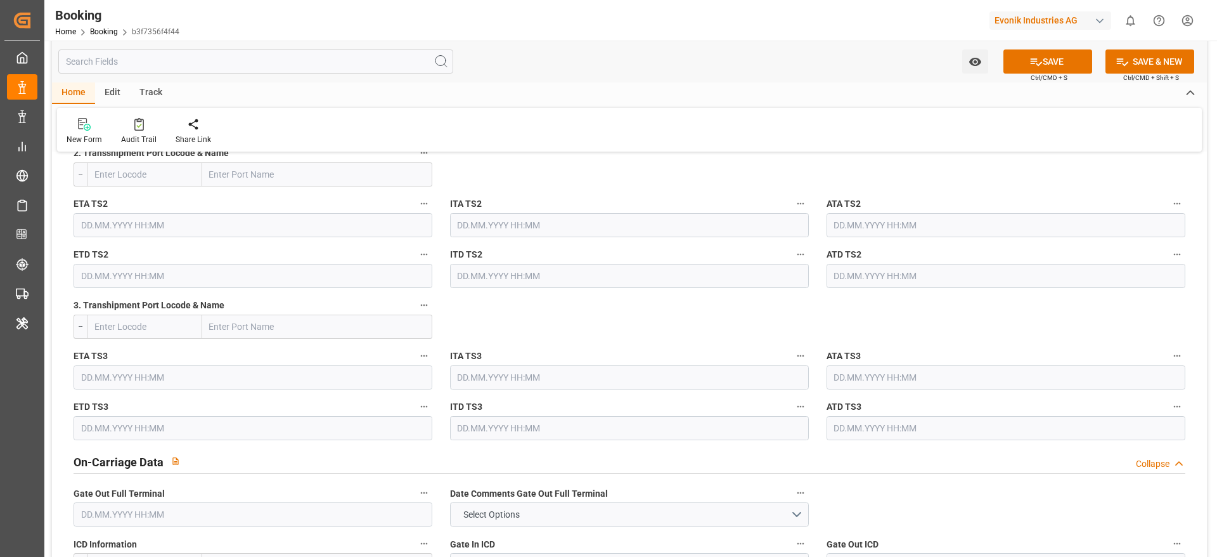
type input "[GEOGRAPHIC_DATA]"
click at [1030, 67] on icon at bounding box center [1036, 61] width 13 height 13
click at [1046, 74] on div "SAVE Ctrl/CMD + S" at bounding box center [1047, 61] width 115 height 24
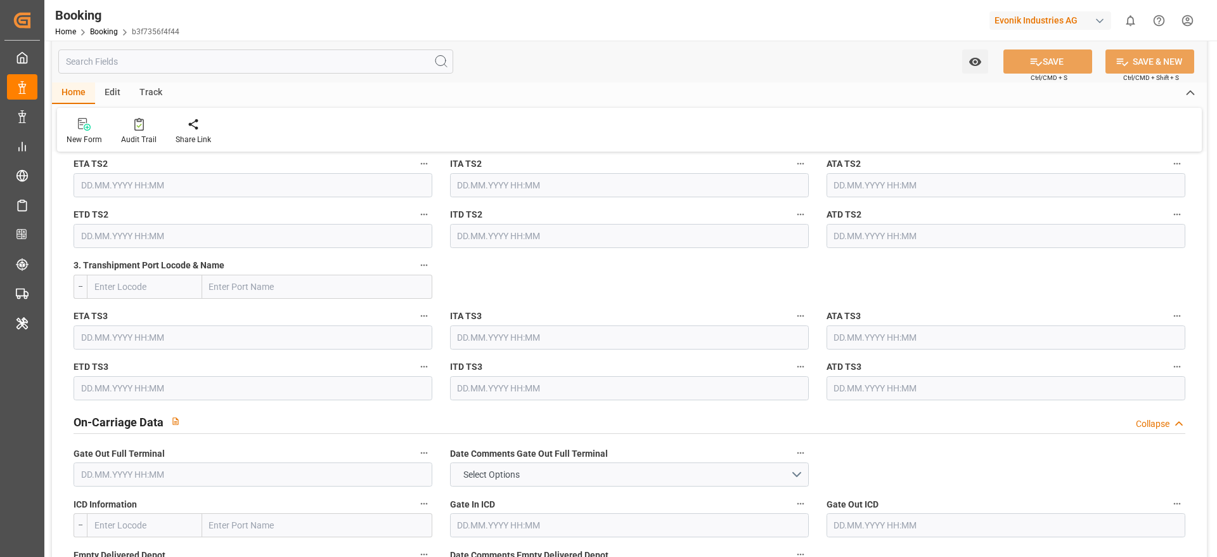
scroll to position [2283, 0]
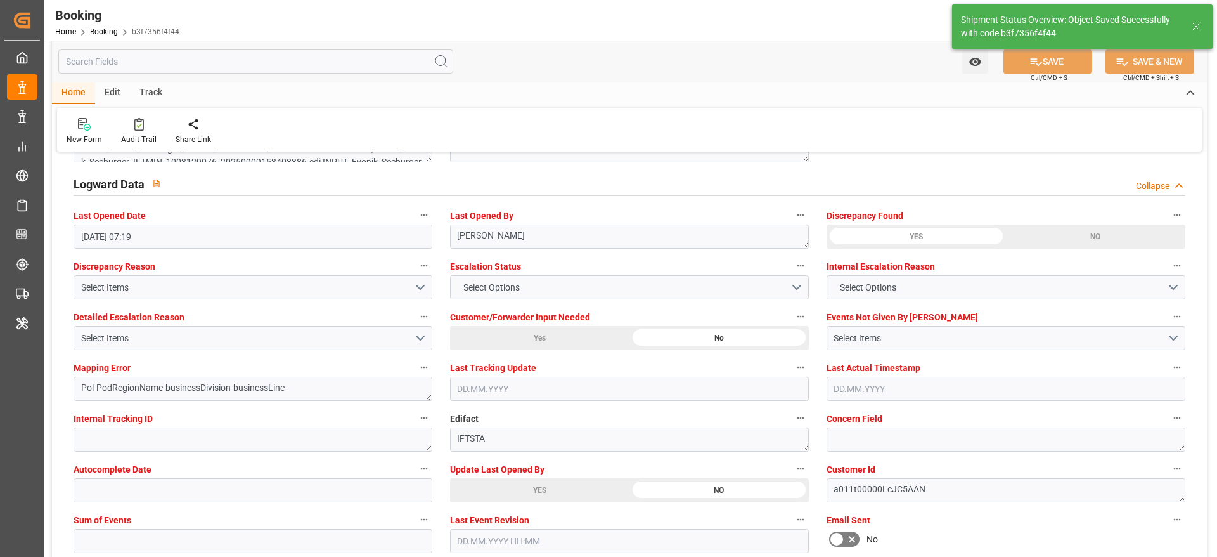
type textarea "[PERSON_NAME]"
type textarea "businessDivision-businessLine-"
type input "12.09.2025 11:23"
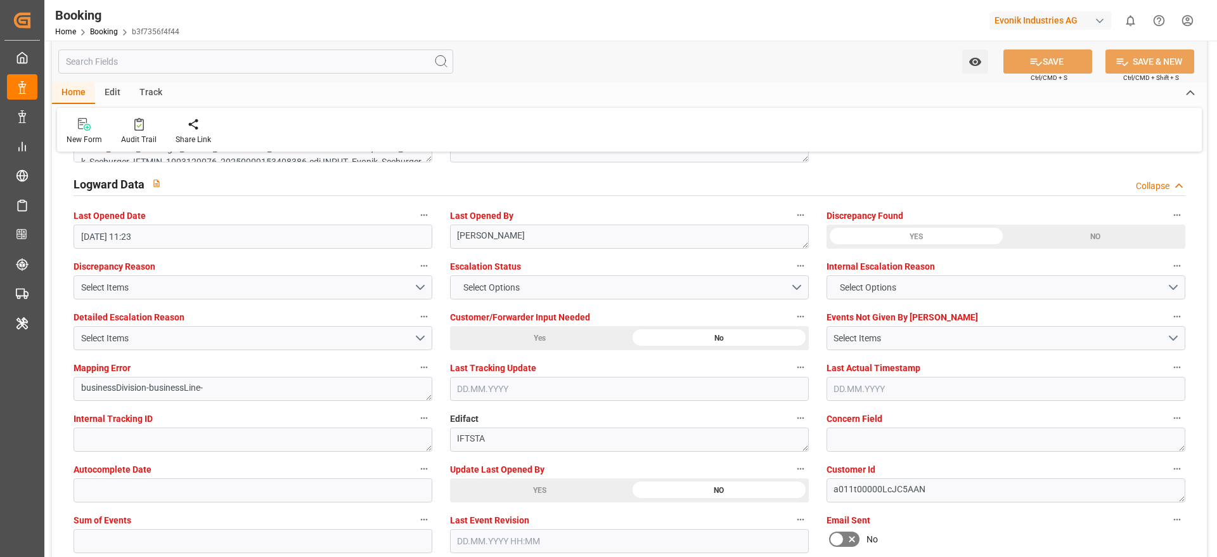
scroll to position [2663, 0]
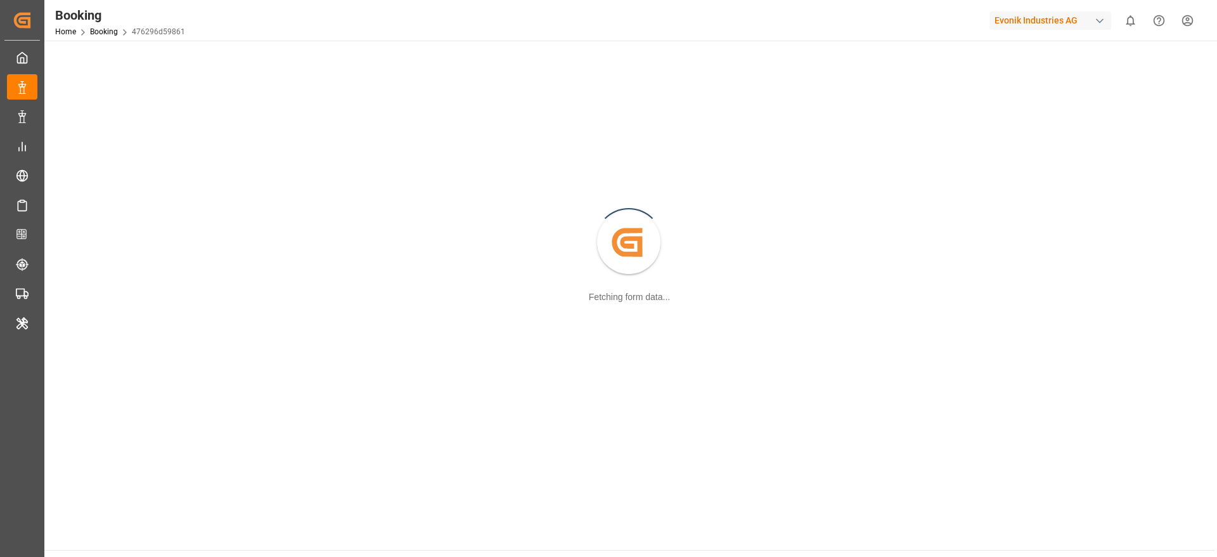
scroll to position [138, 0]
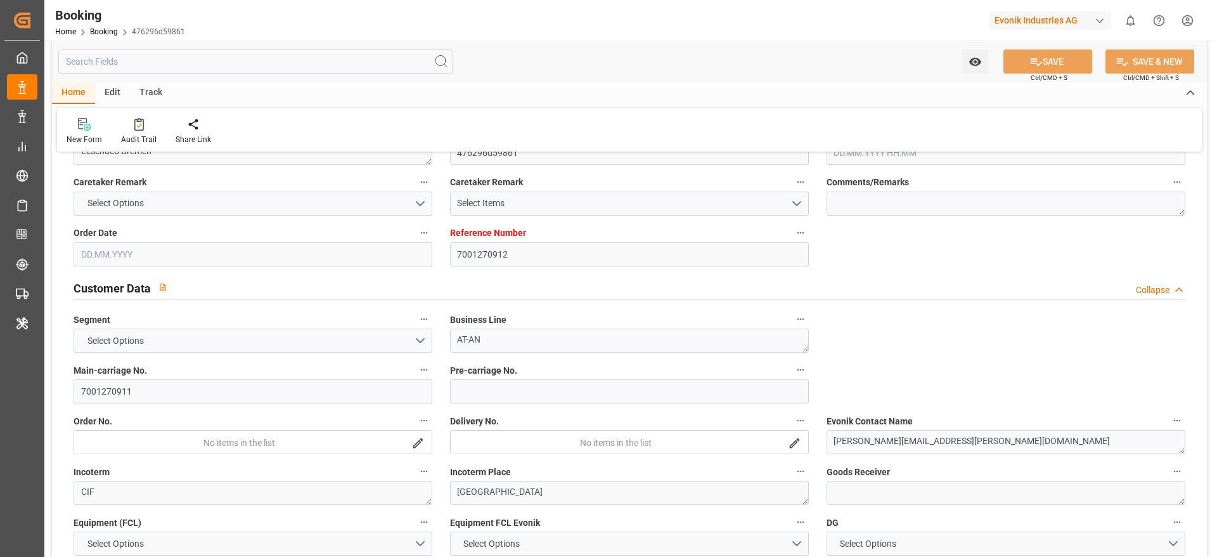
paste input "24267888"
type input "SFL HAWAII24267888"
type textarea "251008610229"
type textarea "Leschaco Bremen"
type input "476296d59861"
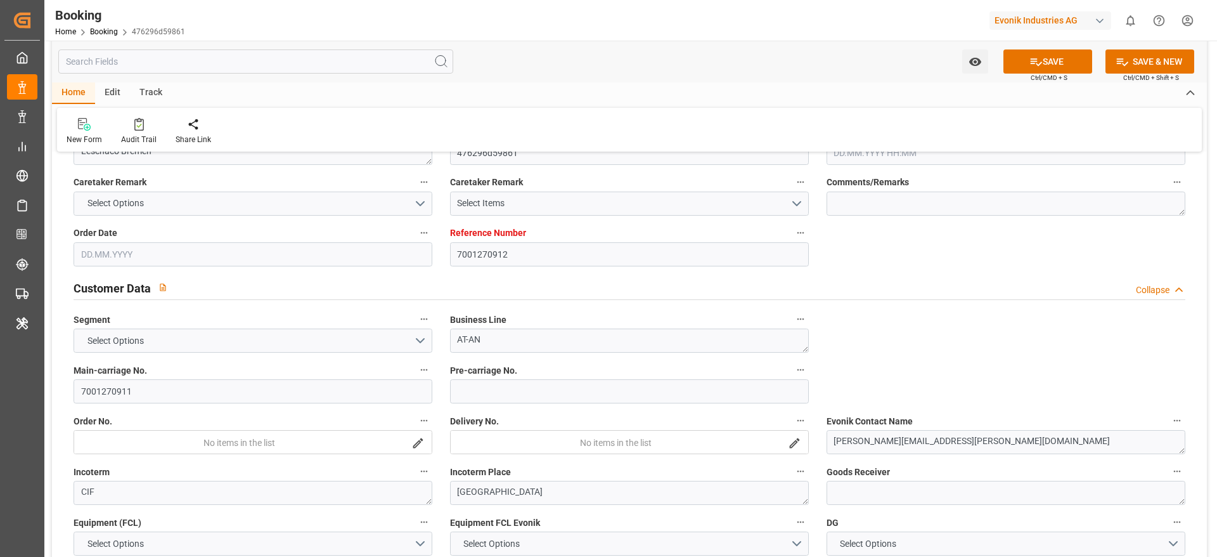
type input "7001270912"
type textarea "AT-AN"
type input "7001270911"
type textarea "[PERSON_NAME][EMAIL_ADDRESS][PERSON_NAME][DOMAIN_NAME]"
type textarea "CIF"
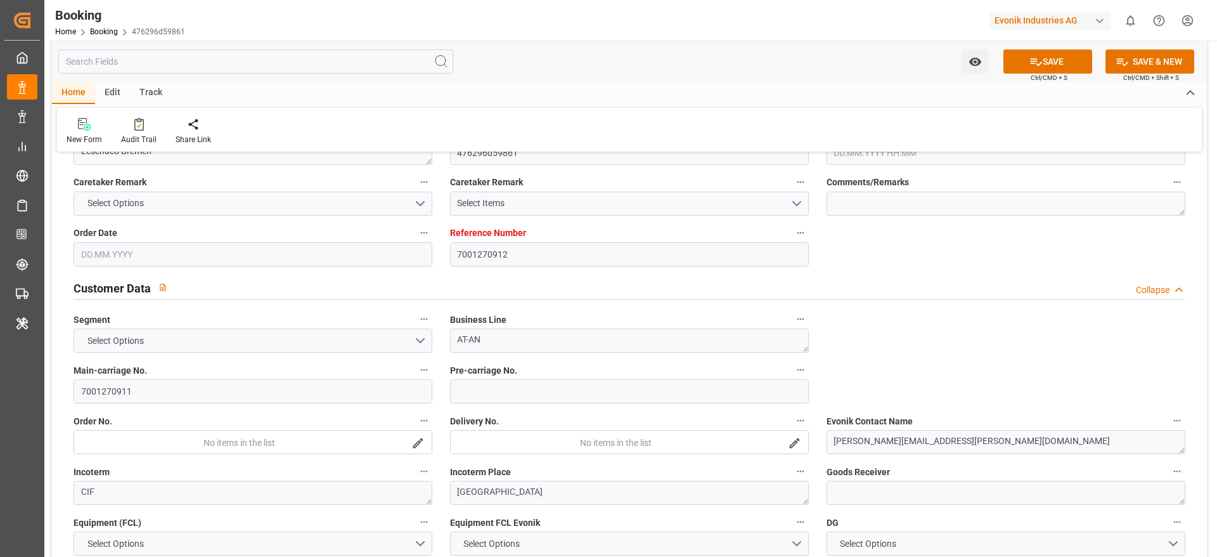
type textarea "[GEOGRAPHIC_DATA]"
type textarea "Niederkassel"
type input "9679555"
type input "HLCU"
type input "Hapag [PERSON_NAME]"
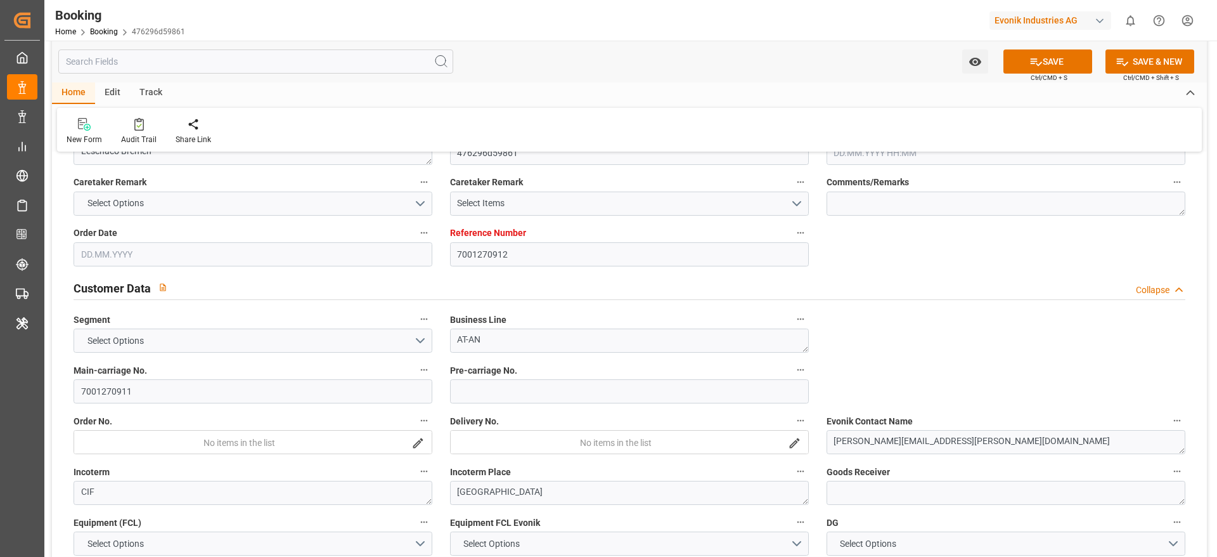
type input "Hapag Lloyd Aktiengesellschaft"
type input "EUNWC"
type input "NWC / EU"
type input "MXVER"
type input "[GEOGRAPHIC_DATA]"
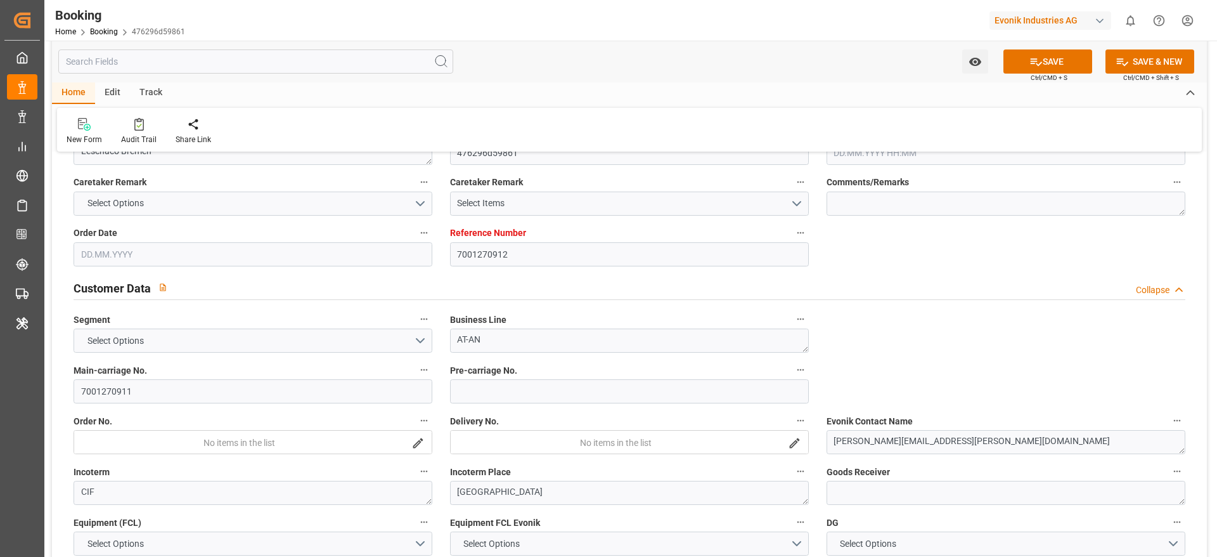
type textarea "INPUT_Evonik_Seeburger_IFTSTA_1003132806_20250910095458360.edi"
type textarea "NWC/[GEOGRAPHIC_DATA] [GEOGRAPHIC_DATA] Continent / UK_MXVER_HLCU_AT-AN"
type textarea "INPUT_Evonik_Seeburger_IFTMIN_1003129095_20250909153820352.edi,INPUT_Evonik_See…"
type textarea "1003132806"
type textarea "[PERSON_NAME]"
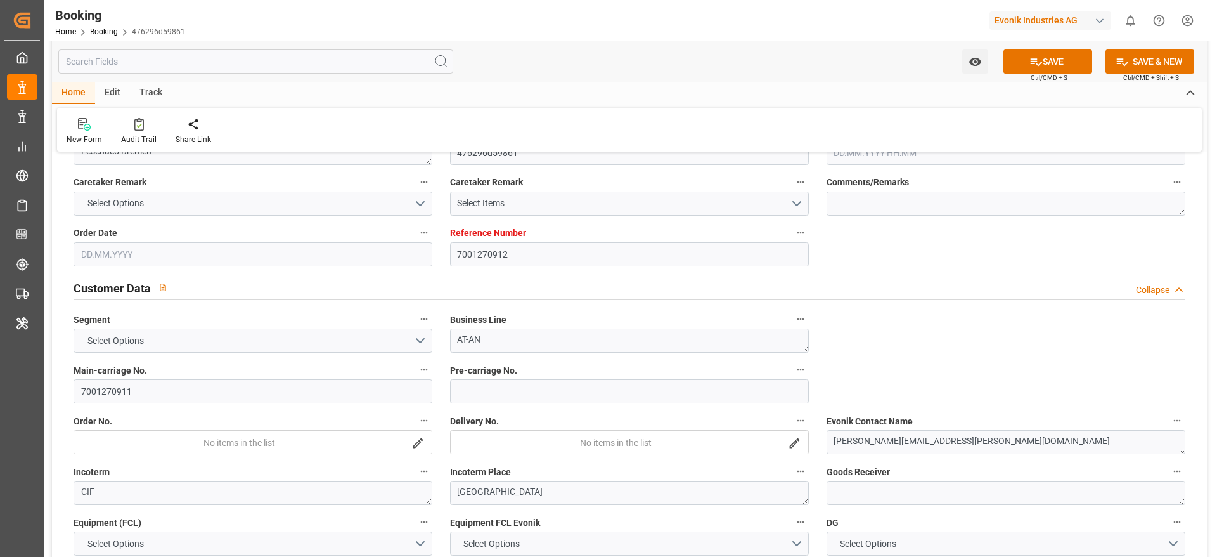
type textarea "Pol-PodRegionName-businessDivision-businessLine-"
type textarea "IFTSTA"
type textarea "a011t00000LcJC5AAN"
type textarea "No"
type input "7001270912"
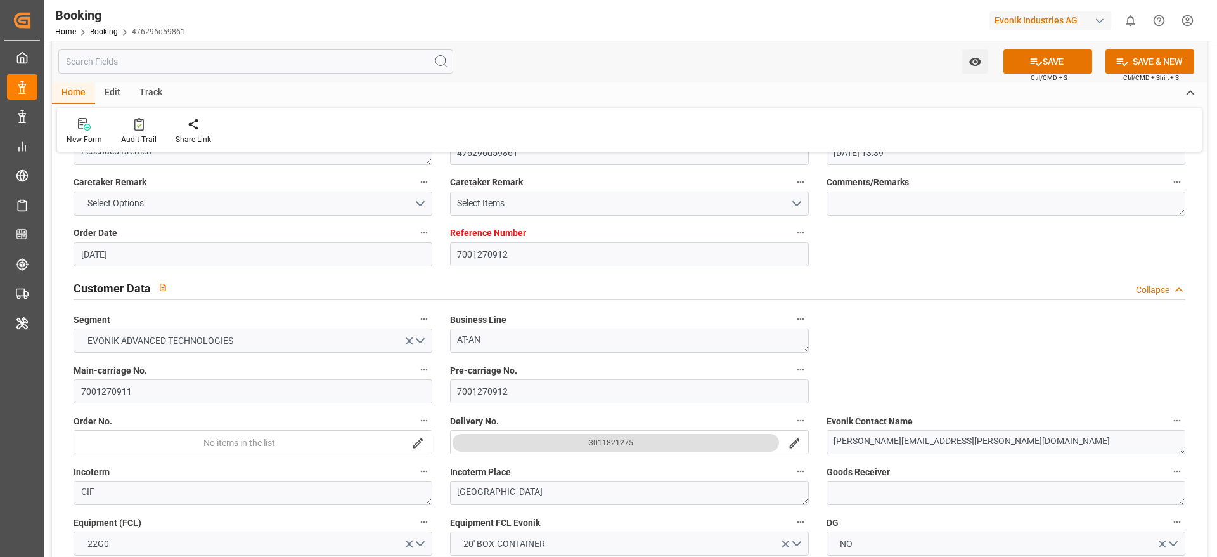
type input "[DATE] 13:39"
type input "[DATE]"
type input "[DATE] 00:00"
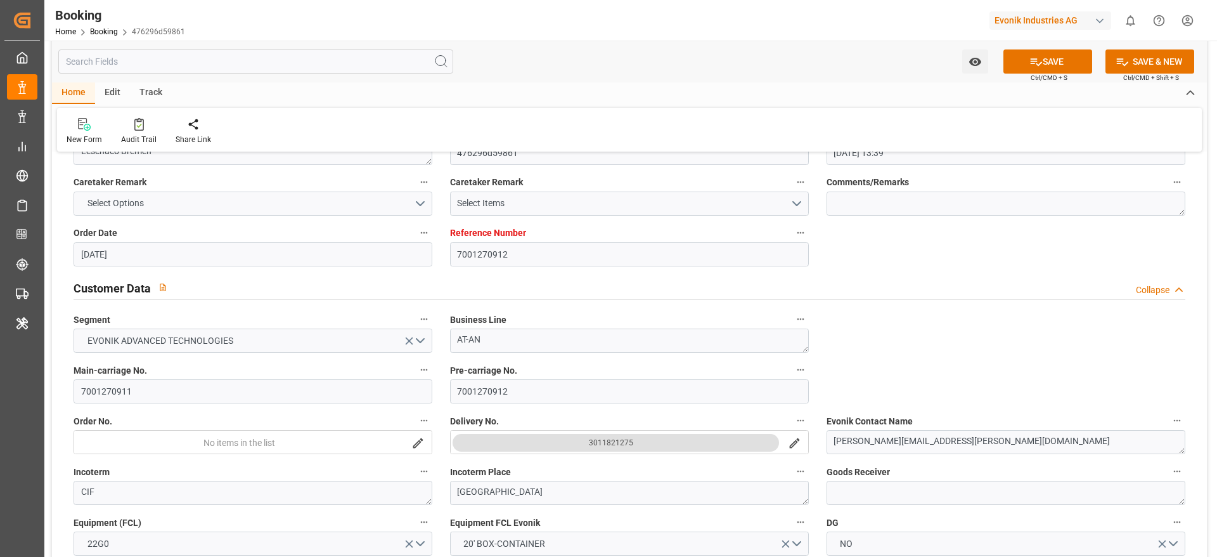
type input "[DATE] 00:00"
type input "[DATE]"
type input "[DATE] 00:00"
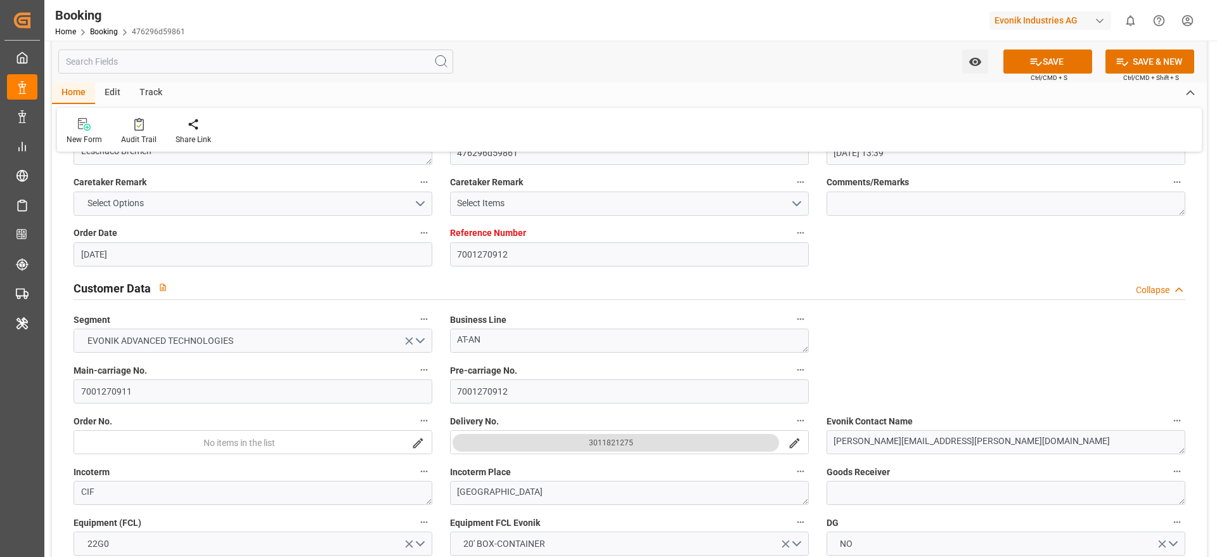
type input "[DATE] 00:00"
type input "[DATE] 07:19"
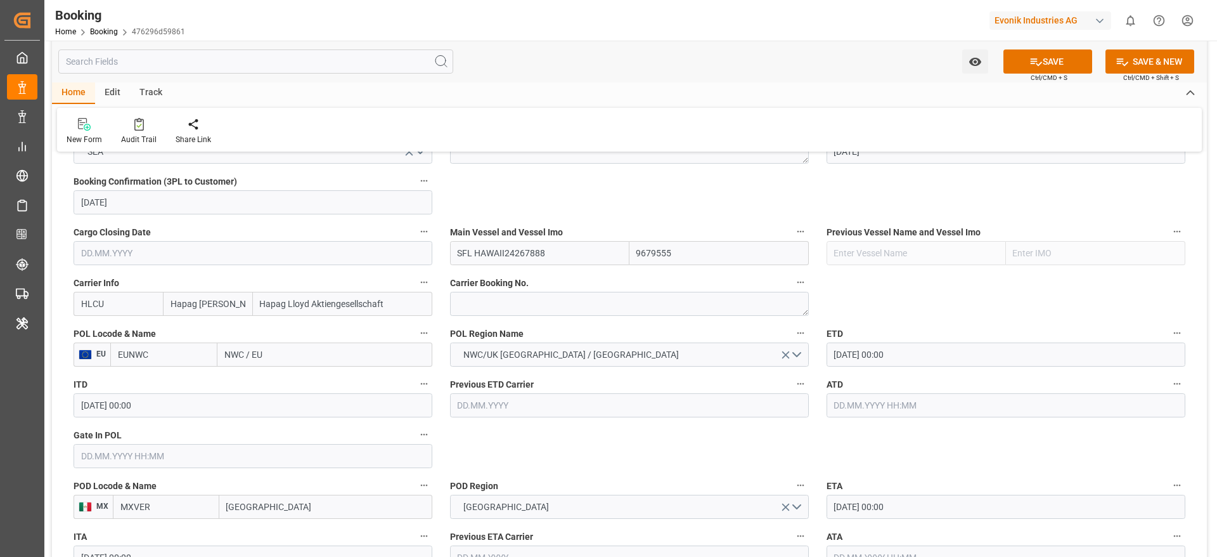
type input "SFL HAWAII24267888"
click at [515, 299] on textarea at bounding box center [629, 304] width 359 height 24
click at [519, 299] on textarea at bounding box center [629, 304] width 359 height 24
paste textarea "24267888"
type textarea "24267888"
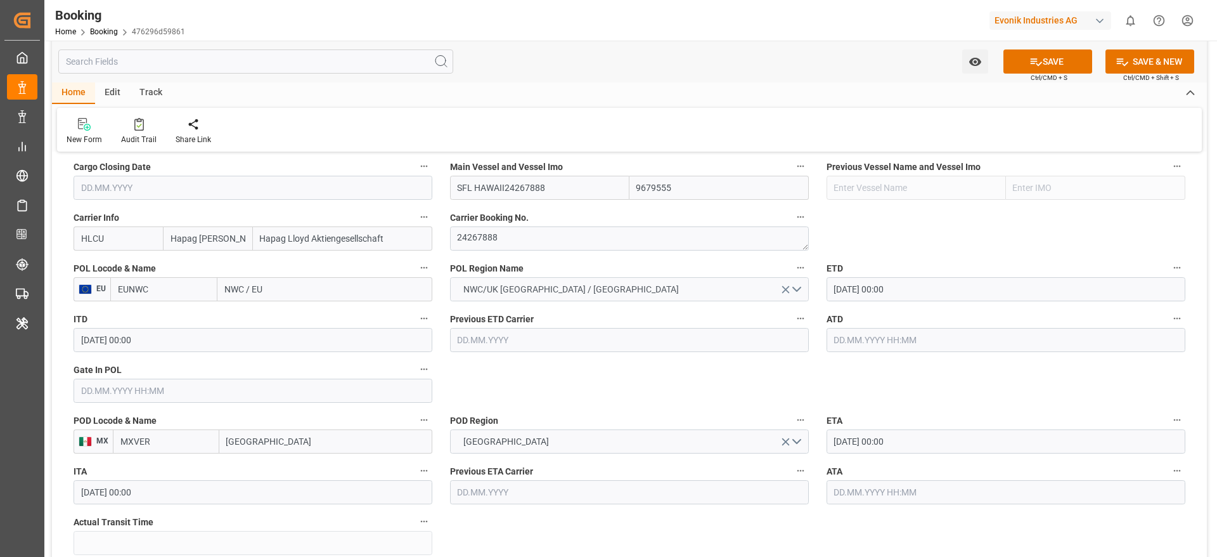
scroll to position [950, 0]
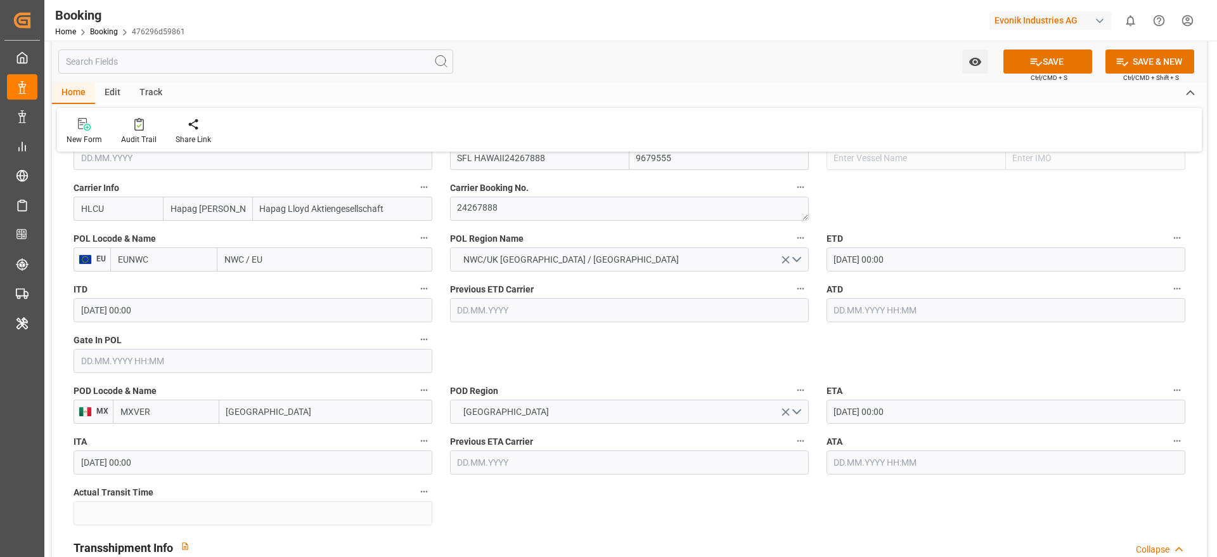
click at [278, 268] on input "NWC / EU" at bounding box center [324, 259] width 215 height 24
click at [280, 268] on input "NWC / EU" at bounding box center [324, 259] width 215 height 24
click at [280, 267] on input "NWC / EU" at bounding box center [324, 259] width 215 height 24
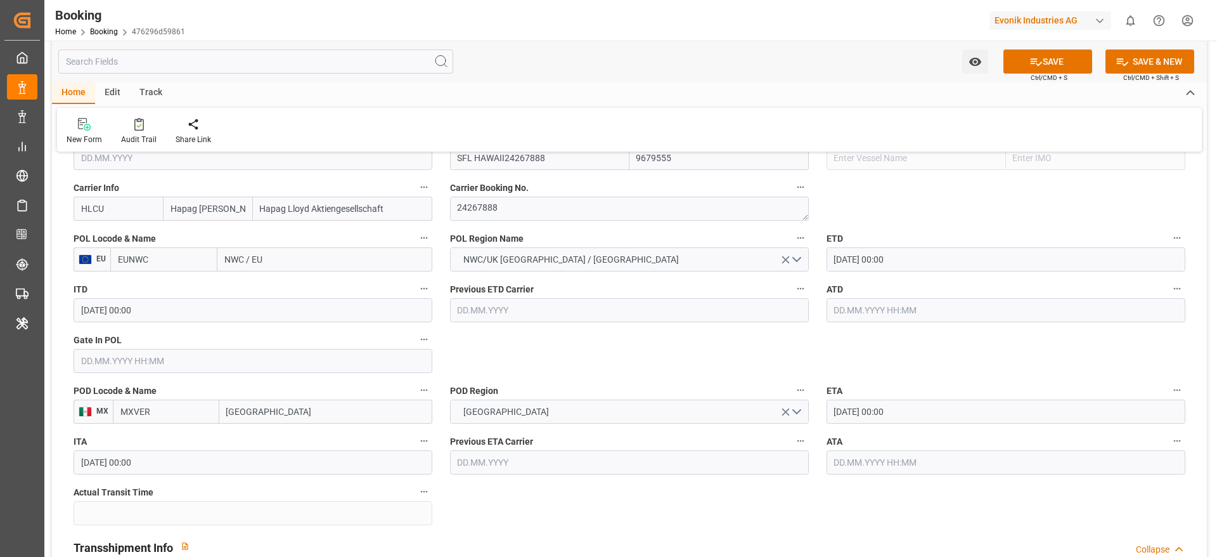
click at [280, 267] on input "NWC / EU" at bounding box center [324, 259] width 215 height 24
paste input "ROTTERDAM"
type input "ROTTERDAM"
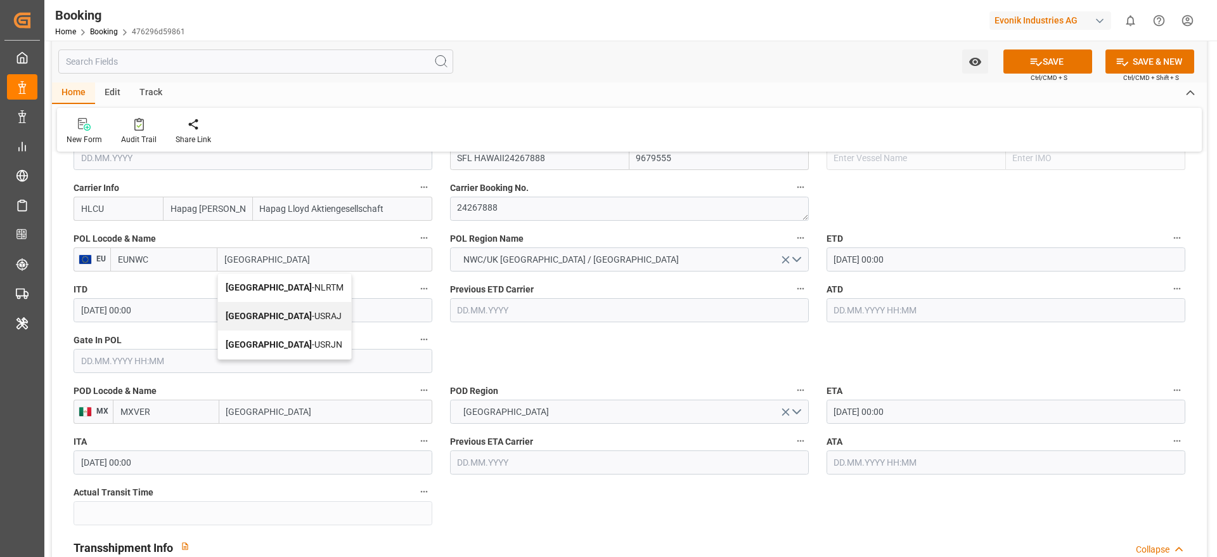
click at [266, 287] on b "[GEOGRAPHIC_DATA]" at bounding box center [269, 287] width 86 height 10
type input "NLRTM"
type input "[GEOGRAPHIC_DATA]"
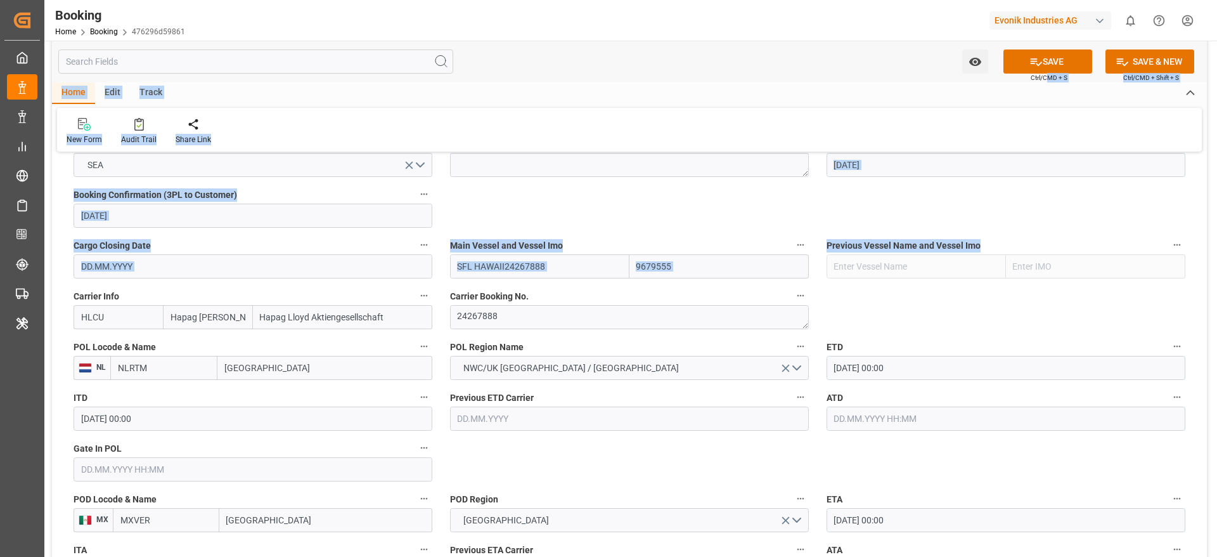
scroll to position [760, 0]
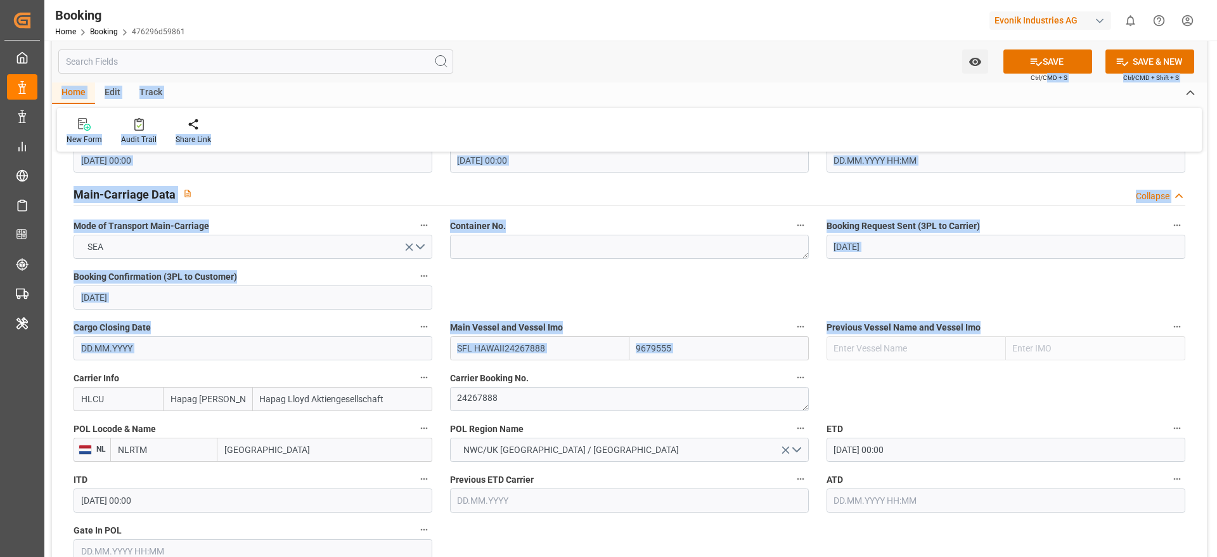
click at [520, 342] on input "SFL HAWAII24267888" at bounding box center [539, 348] width 179 height 24
click at [506, 346] on input "SFL HAWAII24267888" at bounding box center [539, 348] width 179 height 24
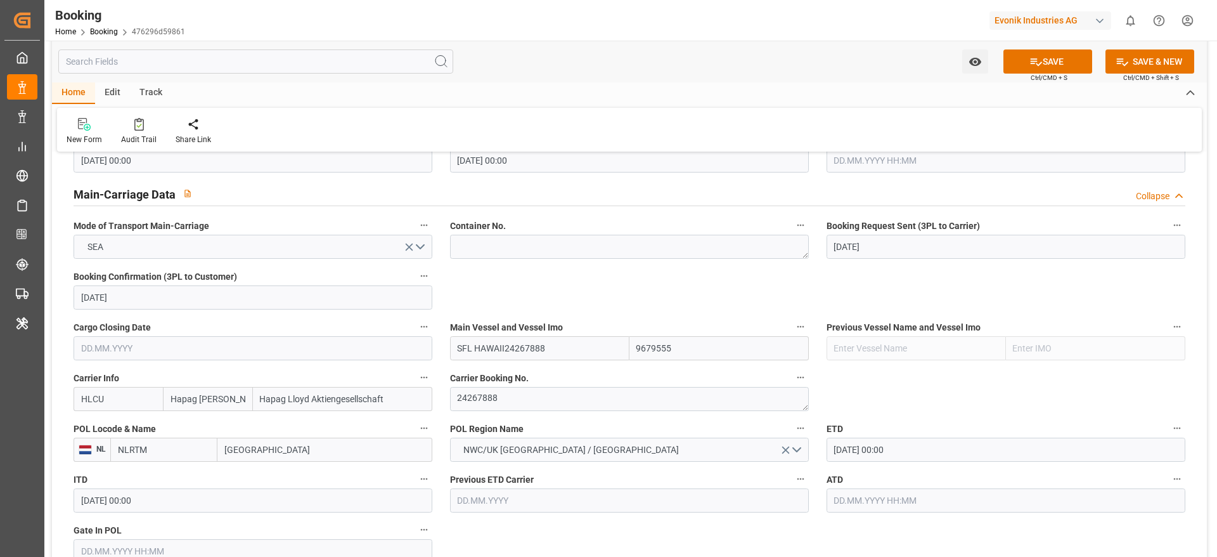
drag, startPoint x: 506, startPoint y: 346, endPoint x: 618, endPoint y: 349, distance: 112.3
click at [618, 349] on input "SFL HAWAII24267888" at bounding box center [539, 348] width 179 height 24
click at [505, 371] on b "SFL HAWAII" at bounding box center [490, 376] width 65 height 10
type input "SFL HAWAII"
click at [1049, 63] on button "SAVE" at bounding box center [1048, 61] width 89 height 24
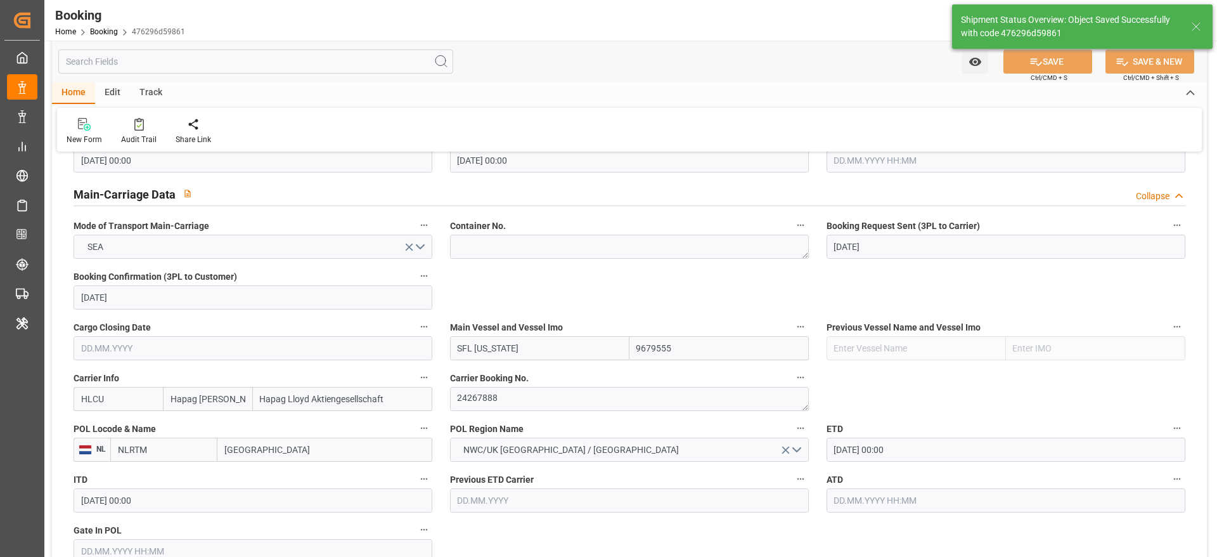
type textarea "[PERSON_NAME]"
type textarea "businessDivision-businessLine-"
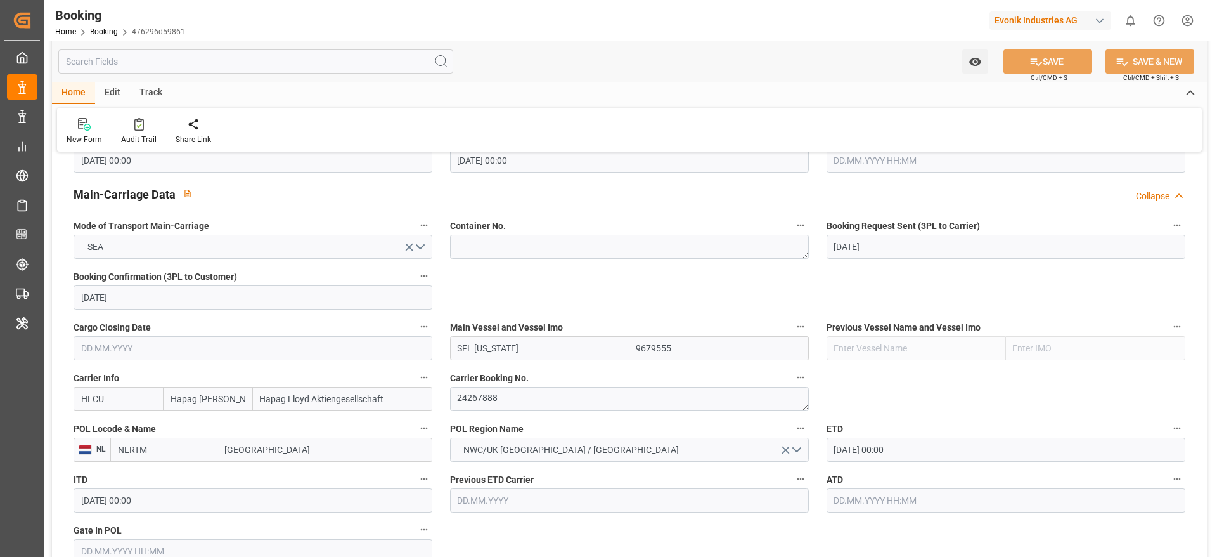
type input "12.09.2025 11:24"
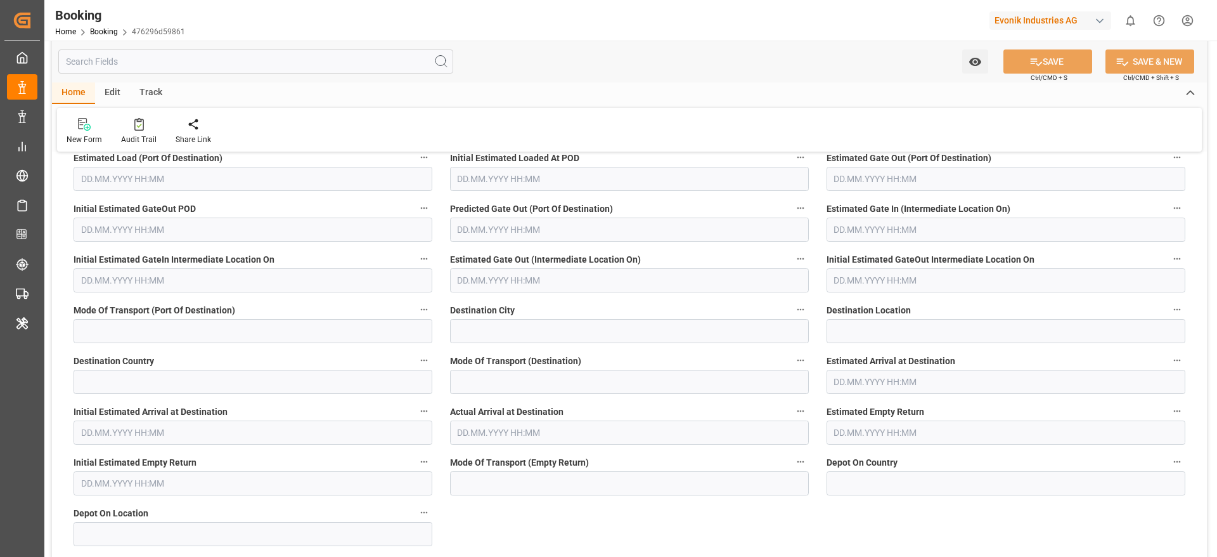
scroll to position [5271, 0]
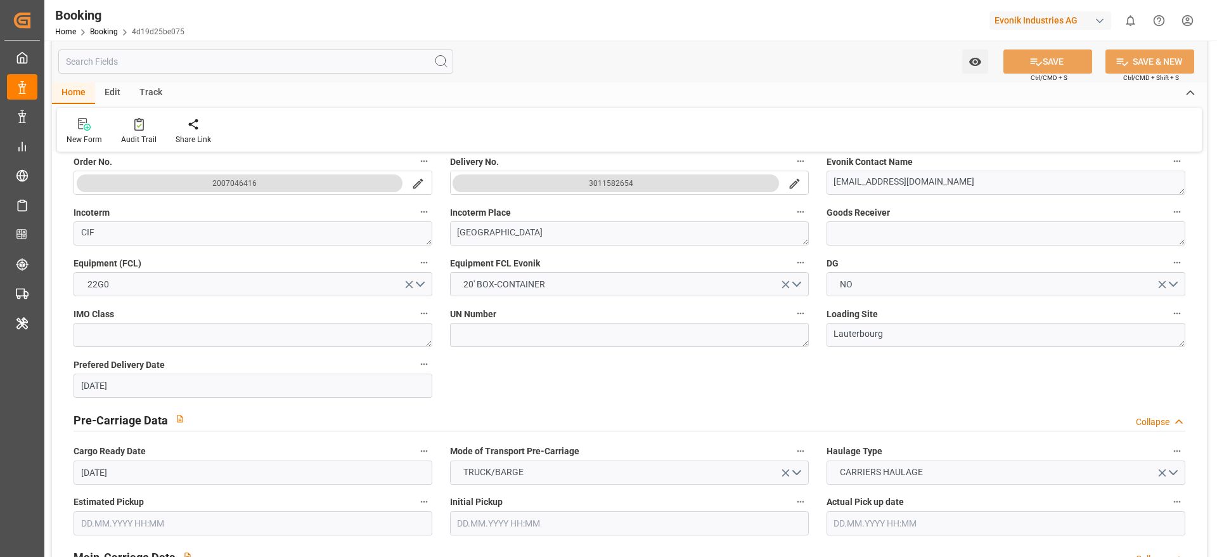
scroll to position [379, 0]
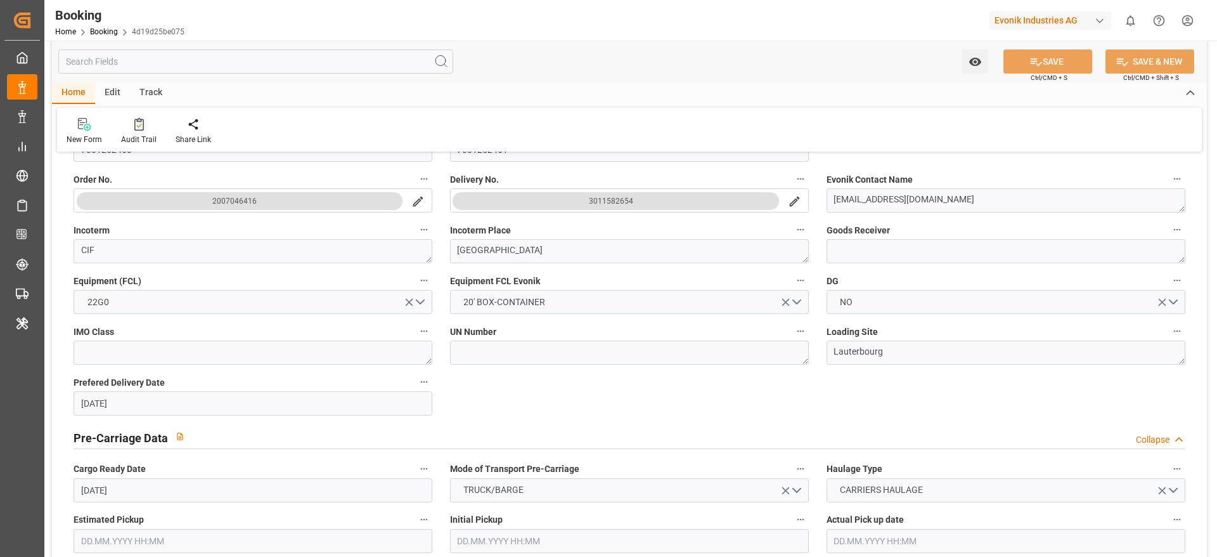
click at [140, 124] on icon at bounding box center [138, 126] width 5 height 4
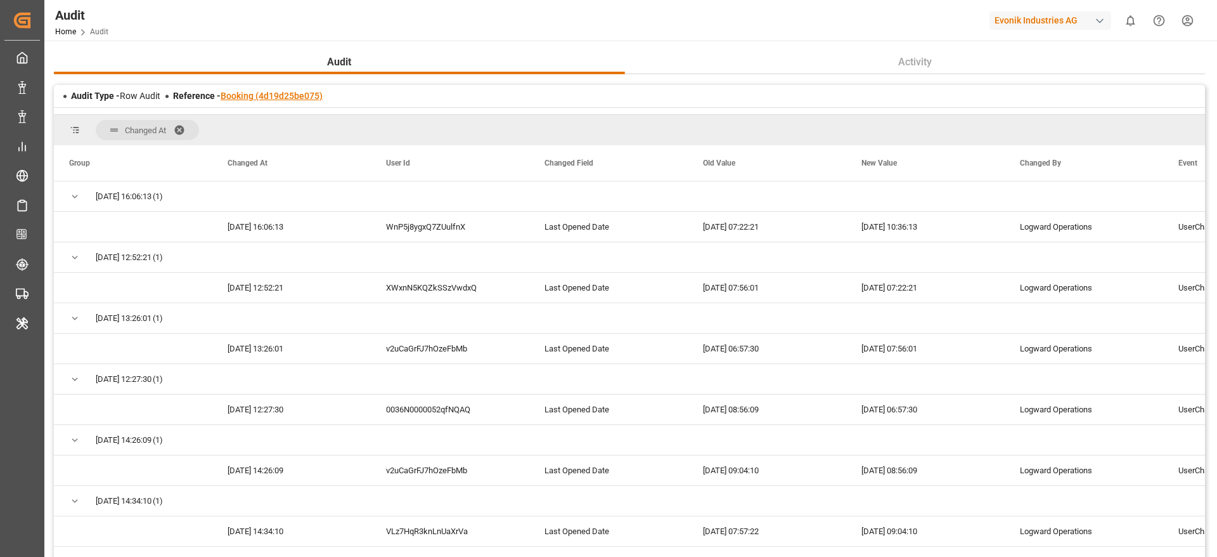
click at [292, 91] on link "Booking (4d19d25be075)" at bounding box center [272, 96] width 102 height 10
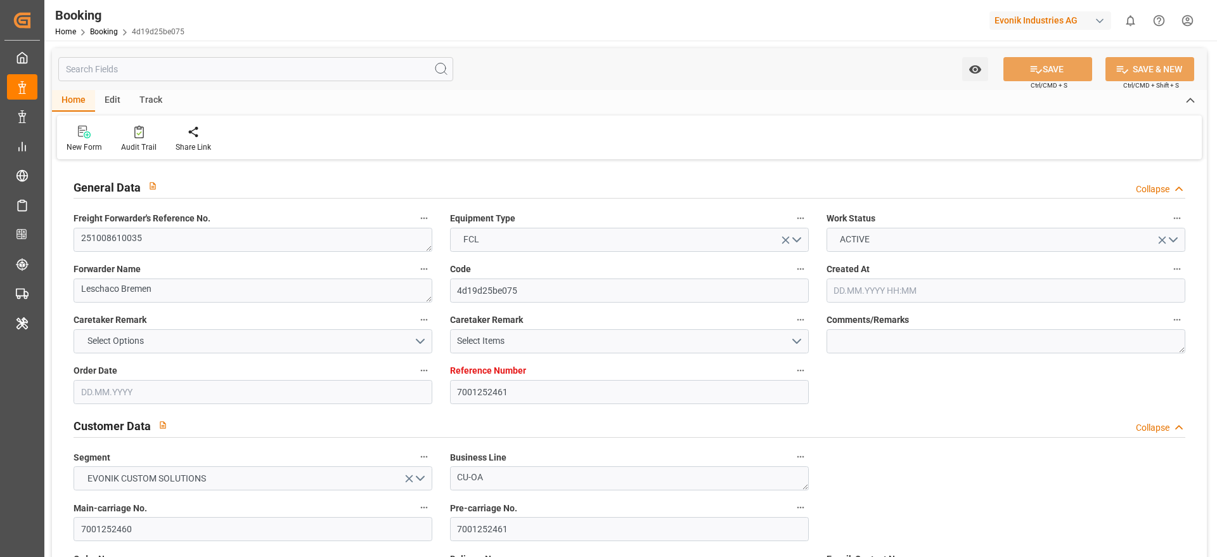
type input "7001252461"
type input "9778806"
type input "Hapag [PERSON_NAME]"
type input "Hapag Lloyd Aktiengesellschaft"
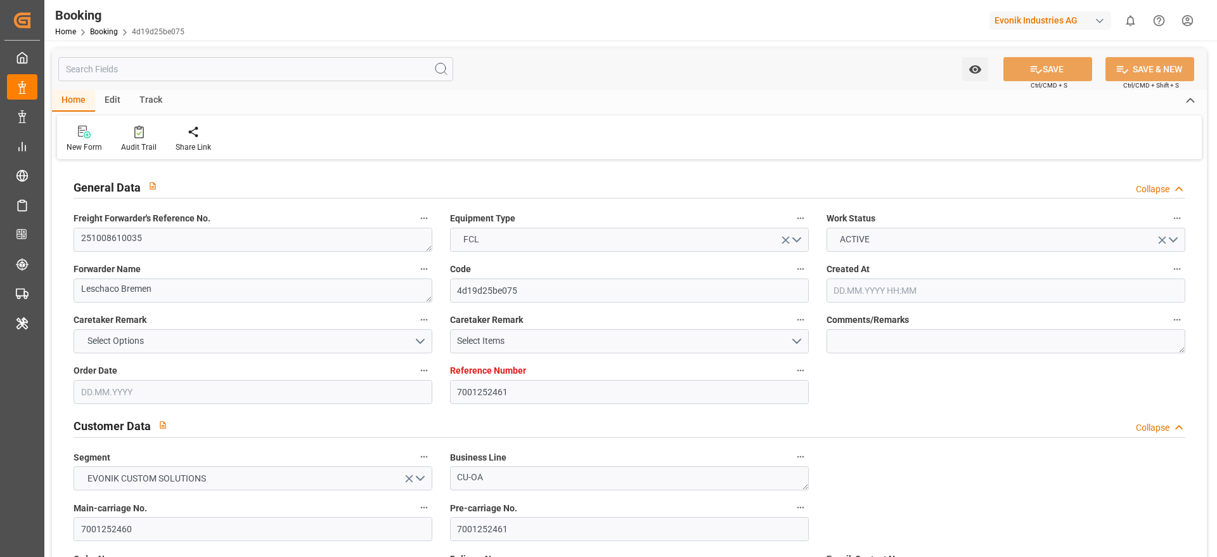
type input "NLRTM"
type input "THBKK"
type input "MYTPP"
type input "THLCH"
type input "[DATE] 10:02"
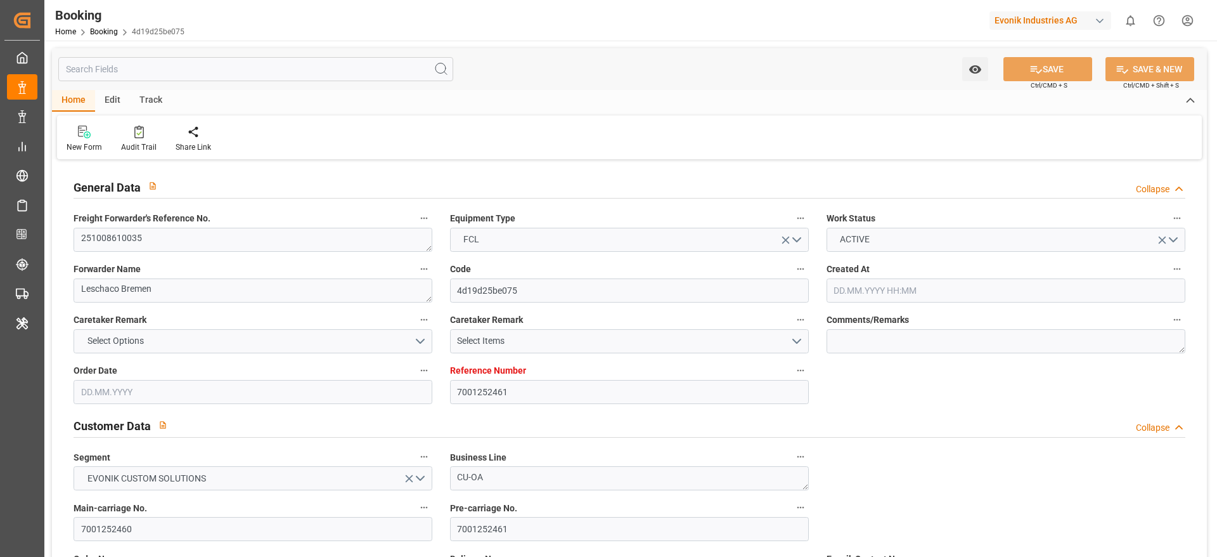
type input "[DATE]"
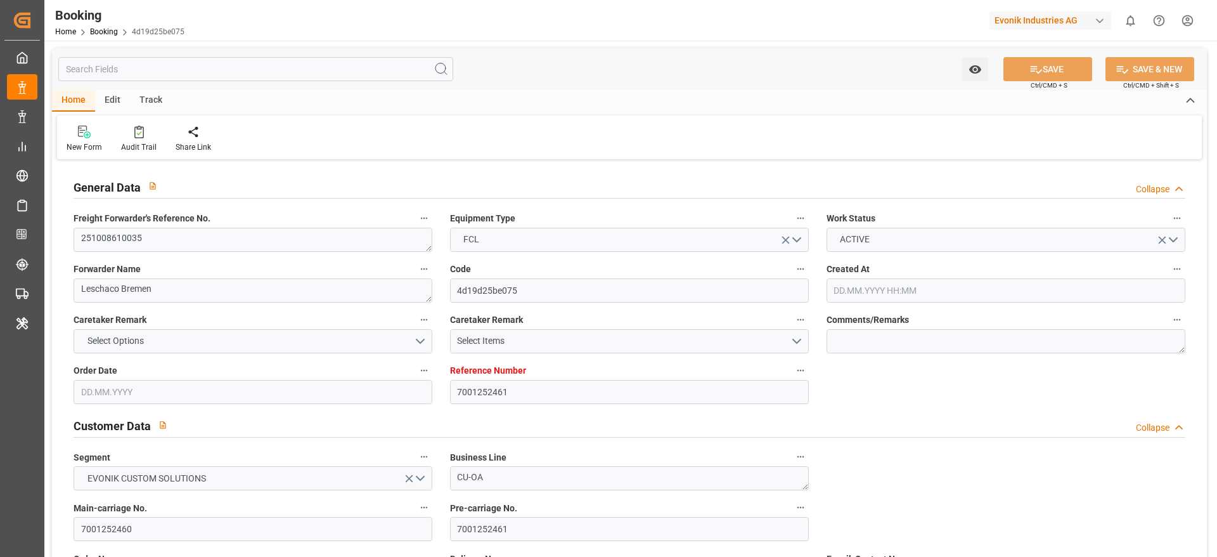
type input "[DATE] 00:00"
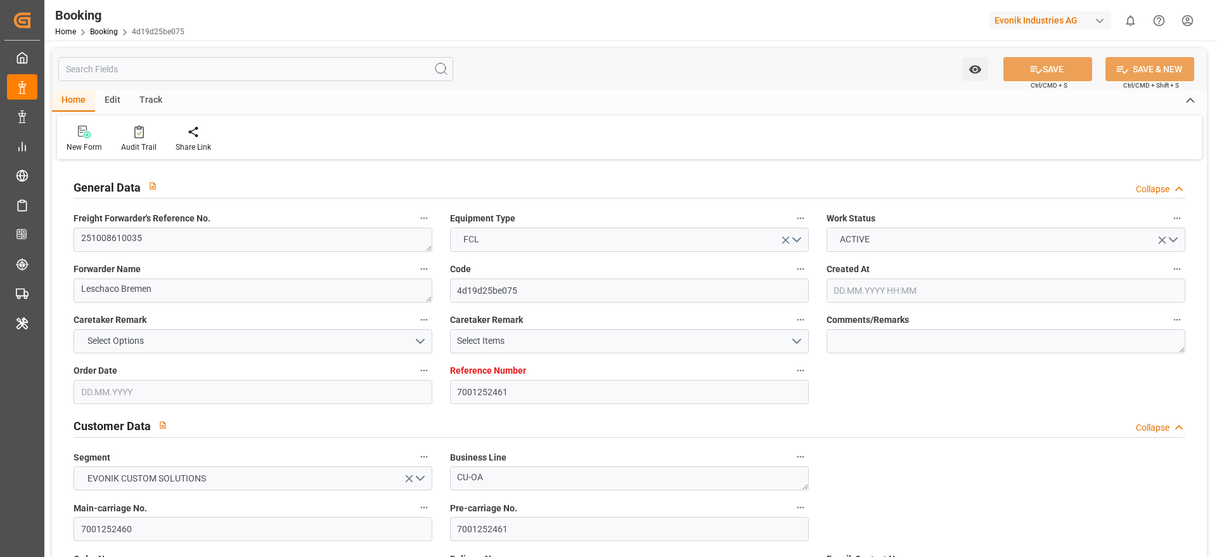
type input "[DATE] 00:00"
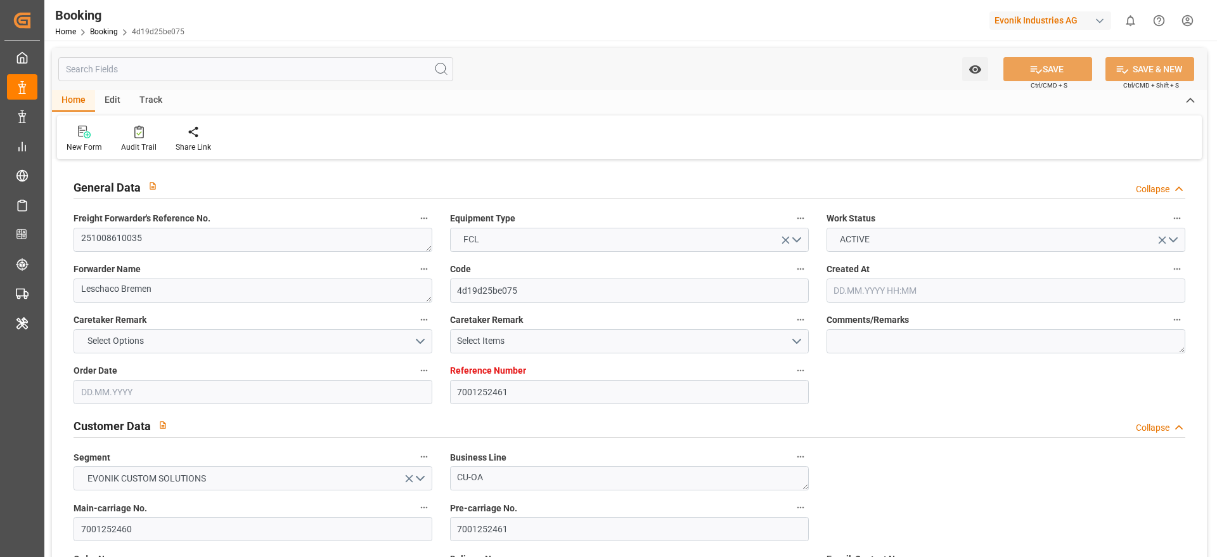
type input "[DATE] 00:00"
type input "[DATE]"
type input "12.09.2025 10:36"
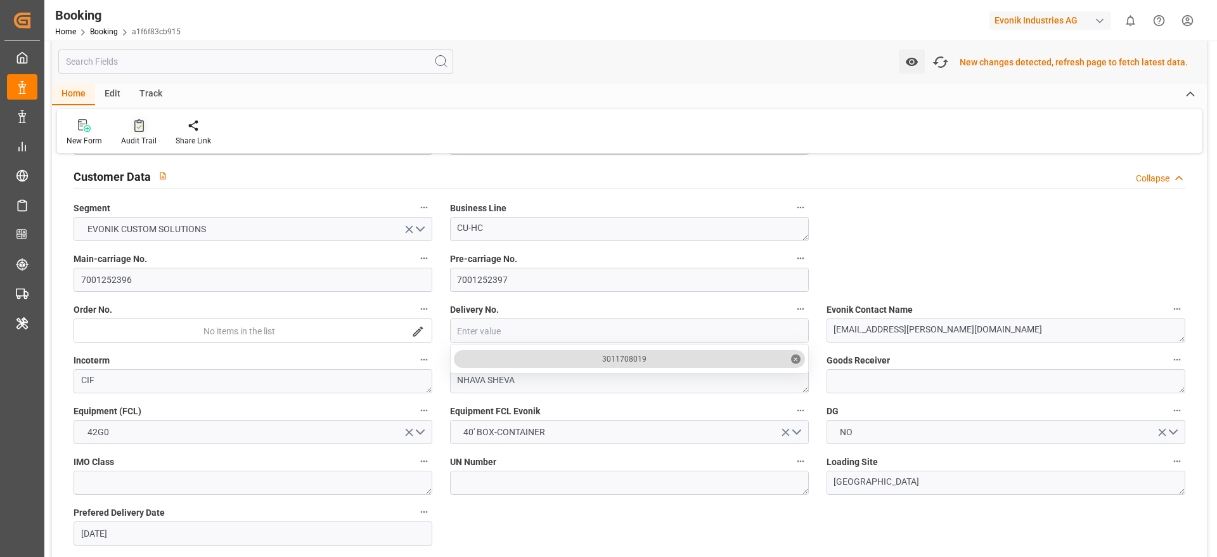
click at [145, 129] on div at bounding box center [139, 125] width 36 height 13
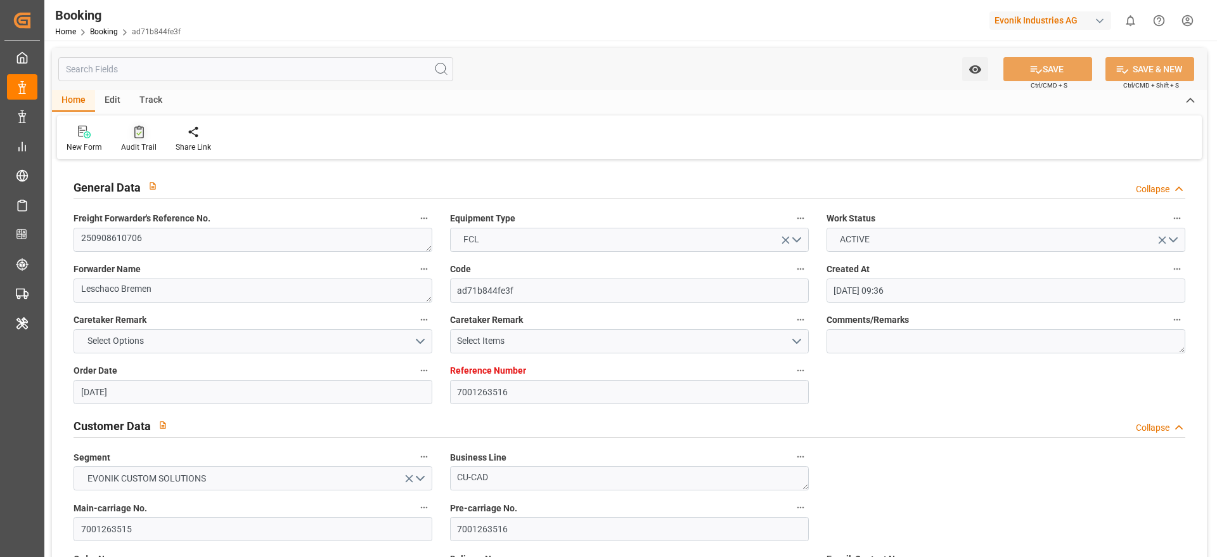
click at [142, 126] on icon at bounding box center [139, 132] width 10 height 13
